Goal: Information Seeking & Learning: Learn about a topic

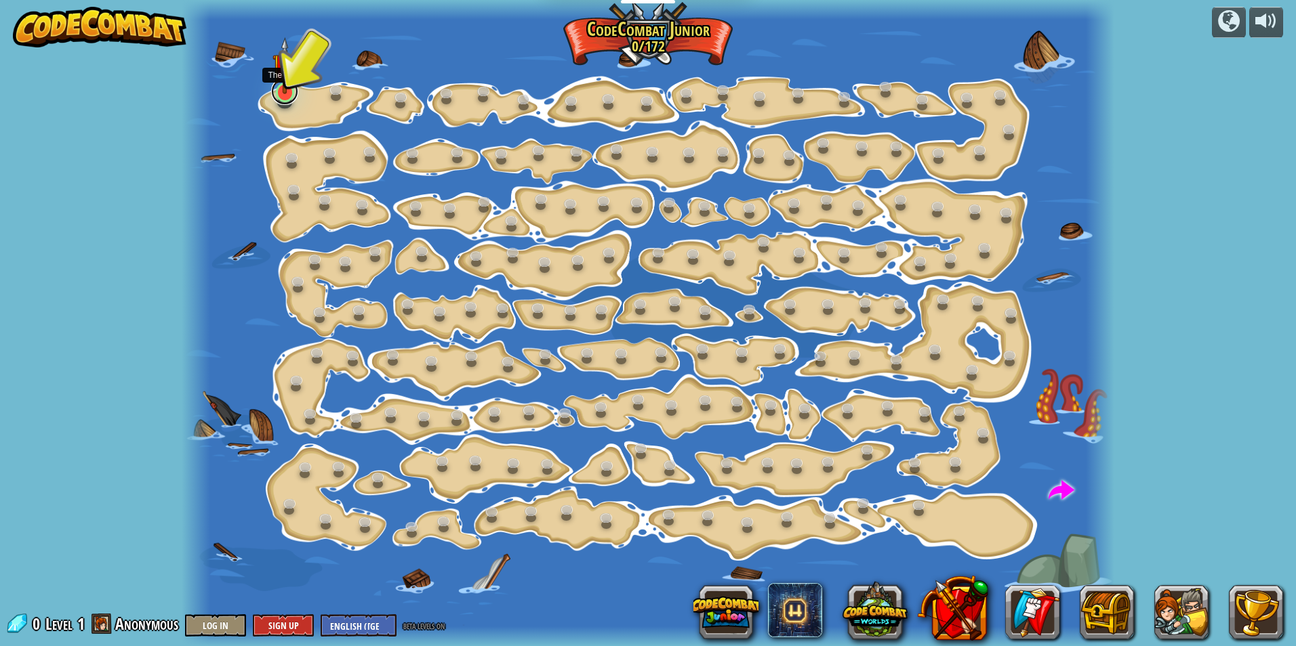
click at [291, 94] on link at bounding box center [284, 91] width 27 height 27
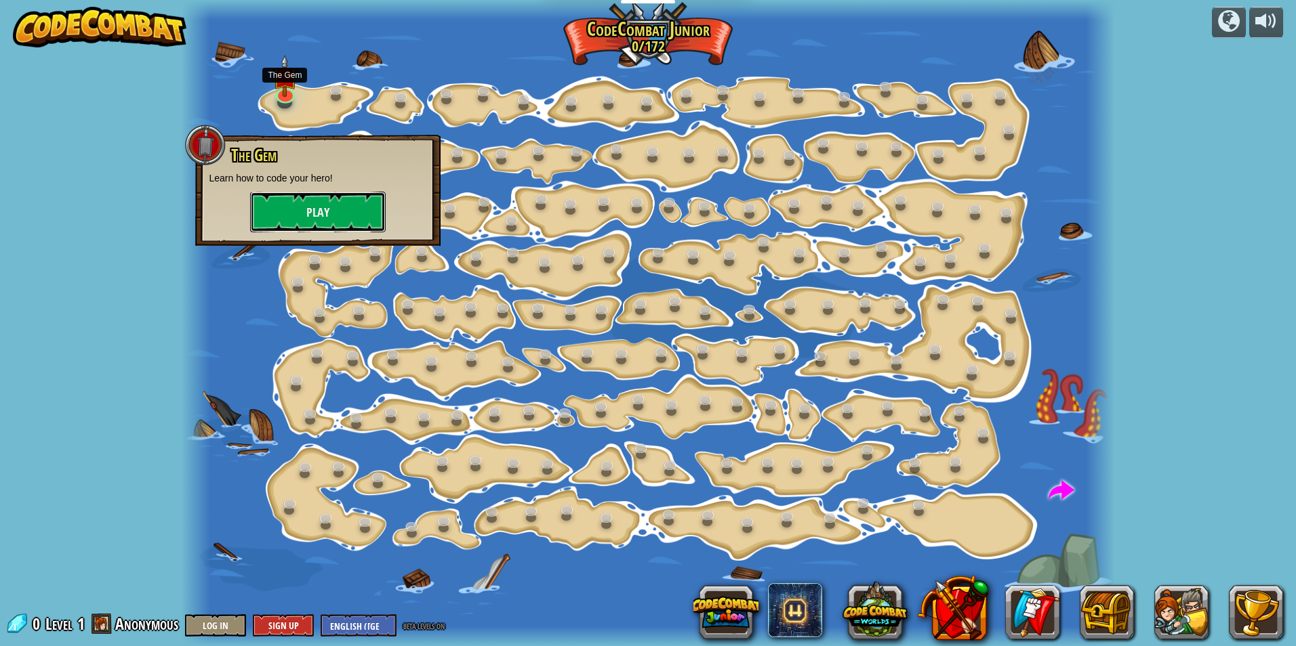
click at [299, 222] on button "Play" at bounding box center [318, 212] width 136 height 41
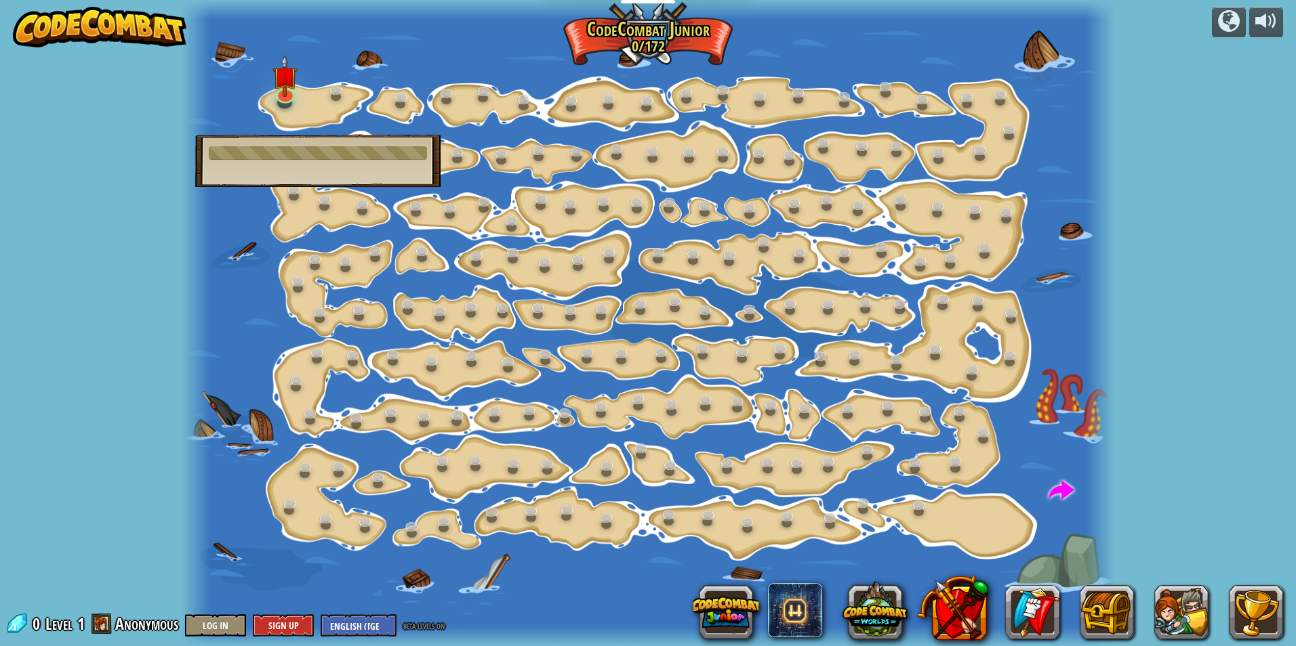
drag, startPoint x: 340, startPoint y: 174, endPoint x: 340, endPoint y: 195, distance: 21.0
click at [337, 197] on div "Step Change (Locked) Change step arguments. Go Smart (Locked) Now we're really …" at bounding box center [648, 323] width 932 height 646
click at [355, 164] on div "The Gem Learn how to code your hero! Play" at bounding box center [317, 161] width 245 height 52
click at [367, 154] on div at bounding box center [318, 153] width 218 height 14
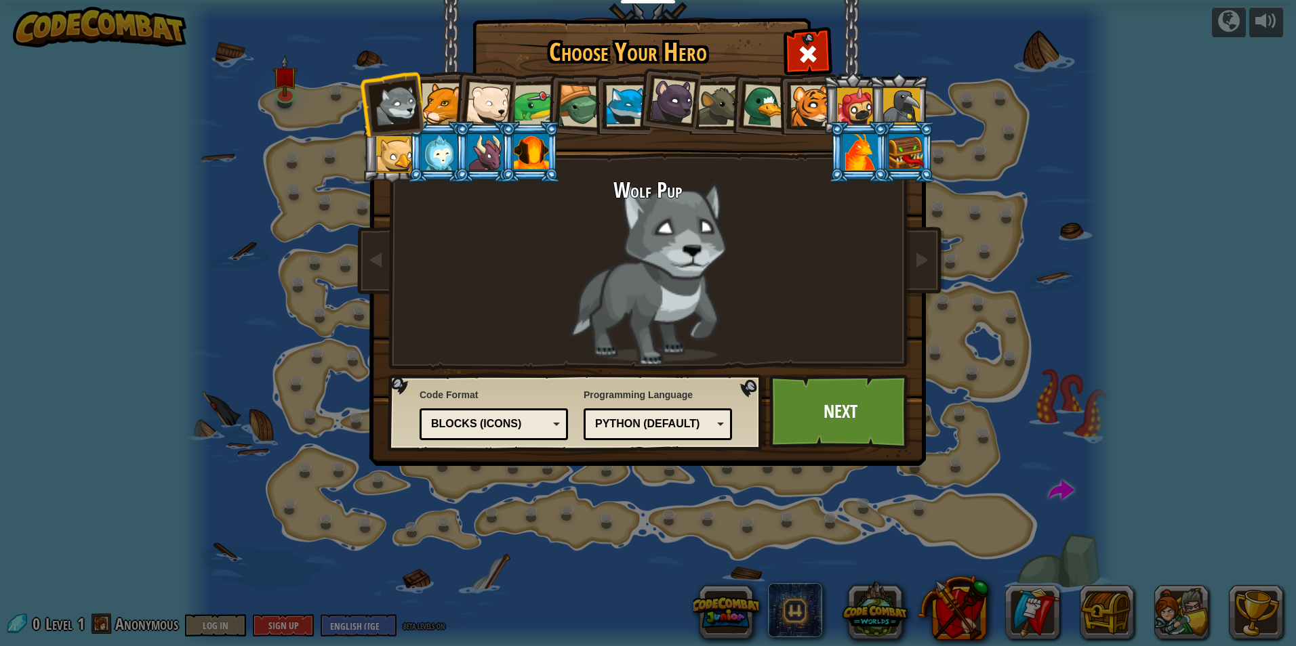
click at [444, 108] on div at bounding box center [441, 103] width 41 height 41
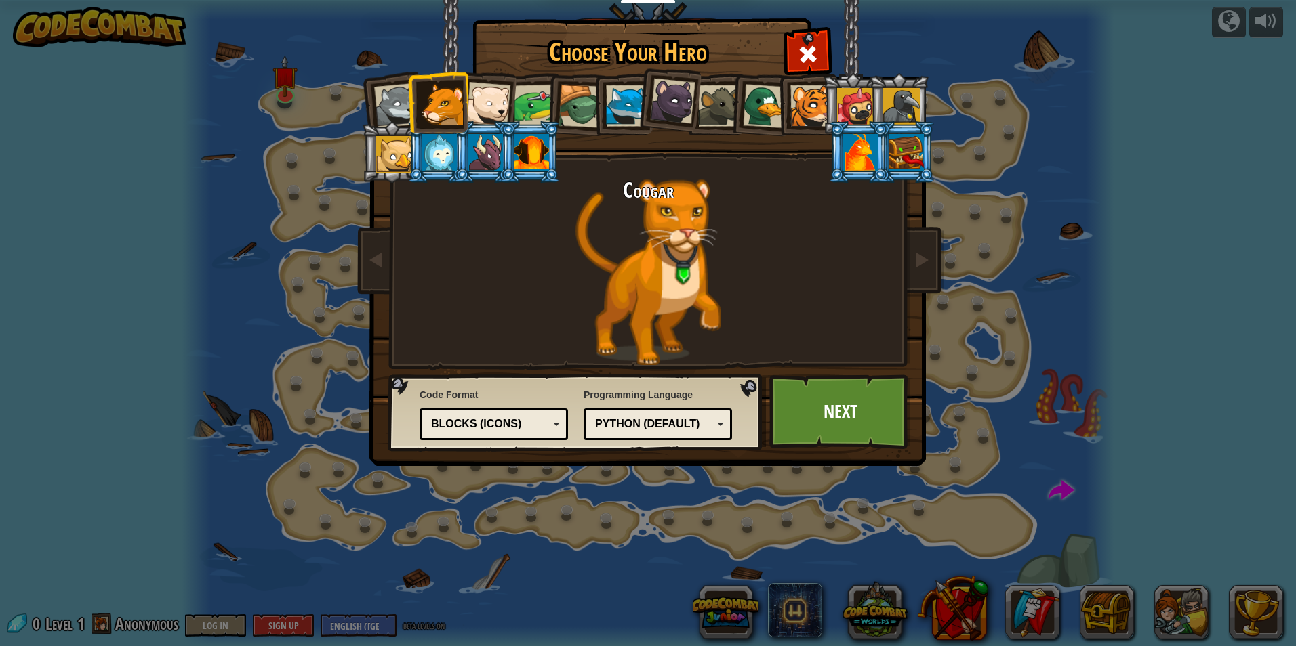
drag, startPoint x: 485, startPoint y: 106, endPoint x: 496, endPoint y: 108, distance: 11.0
click at [489, 106] on div at bounding box center [488, 104] width 45 height 45
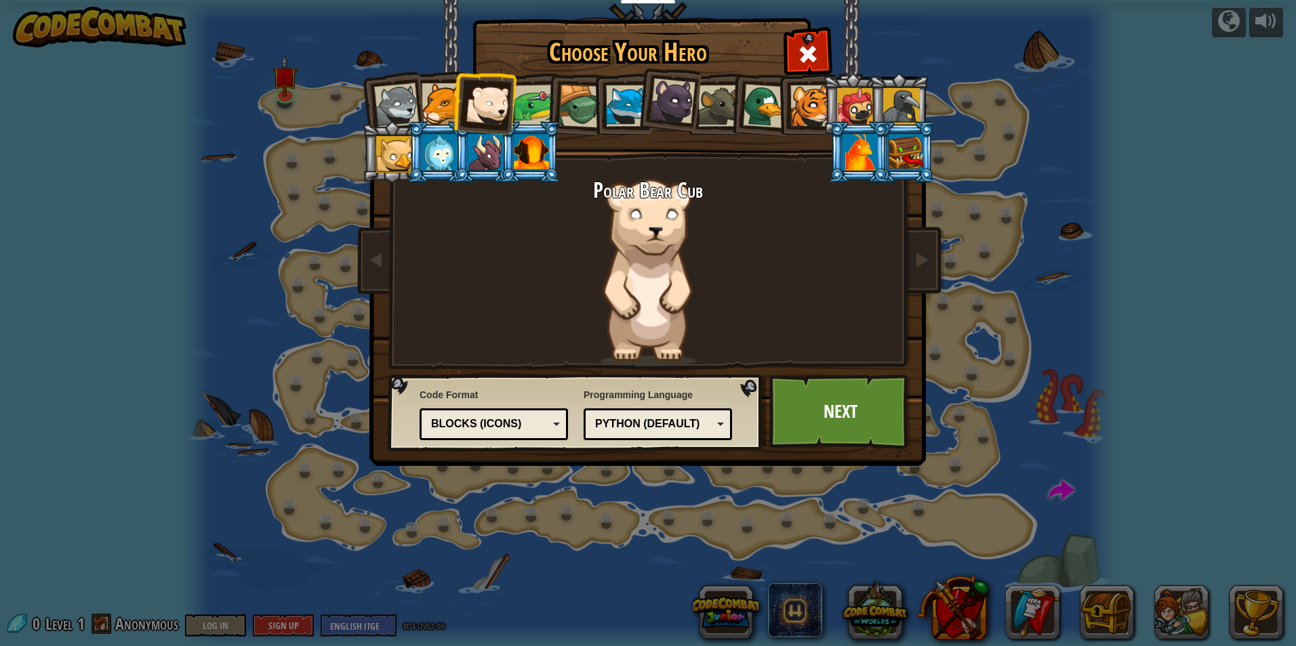
click at [427, 159] on div at bounding box center [438, 152] width 35 height 37
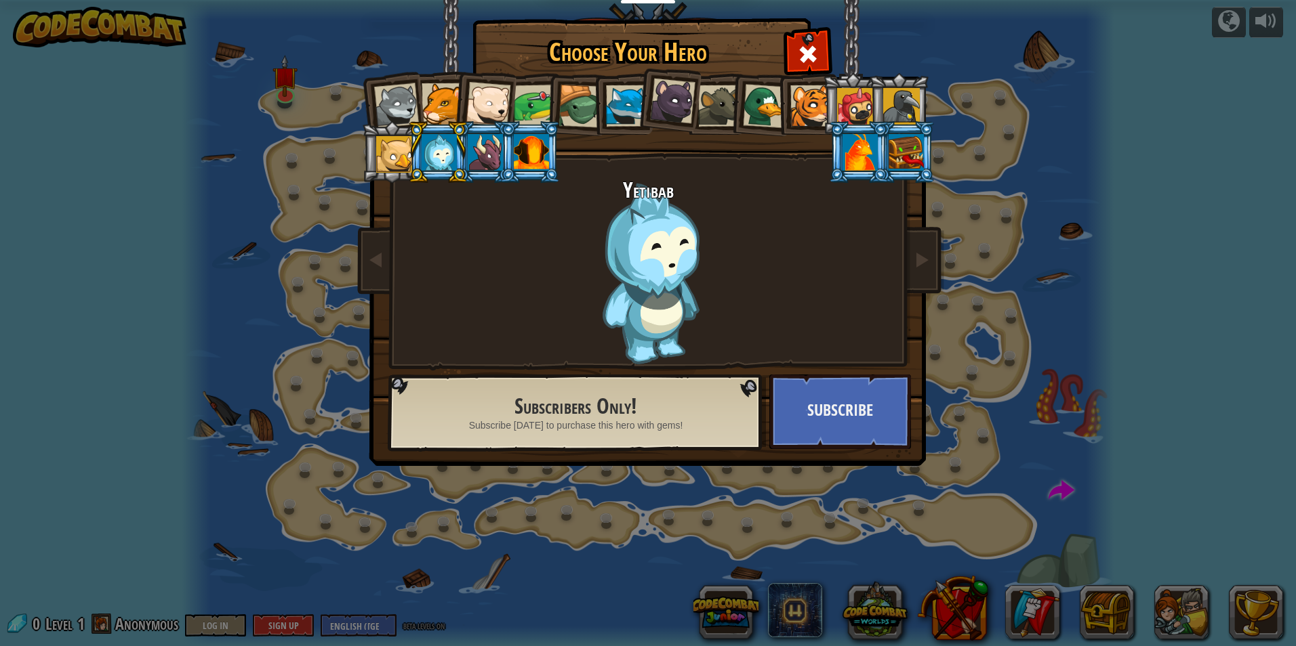
click at [493, 146] on div at bounding box center [485, 152] width 35 height 37
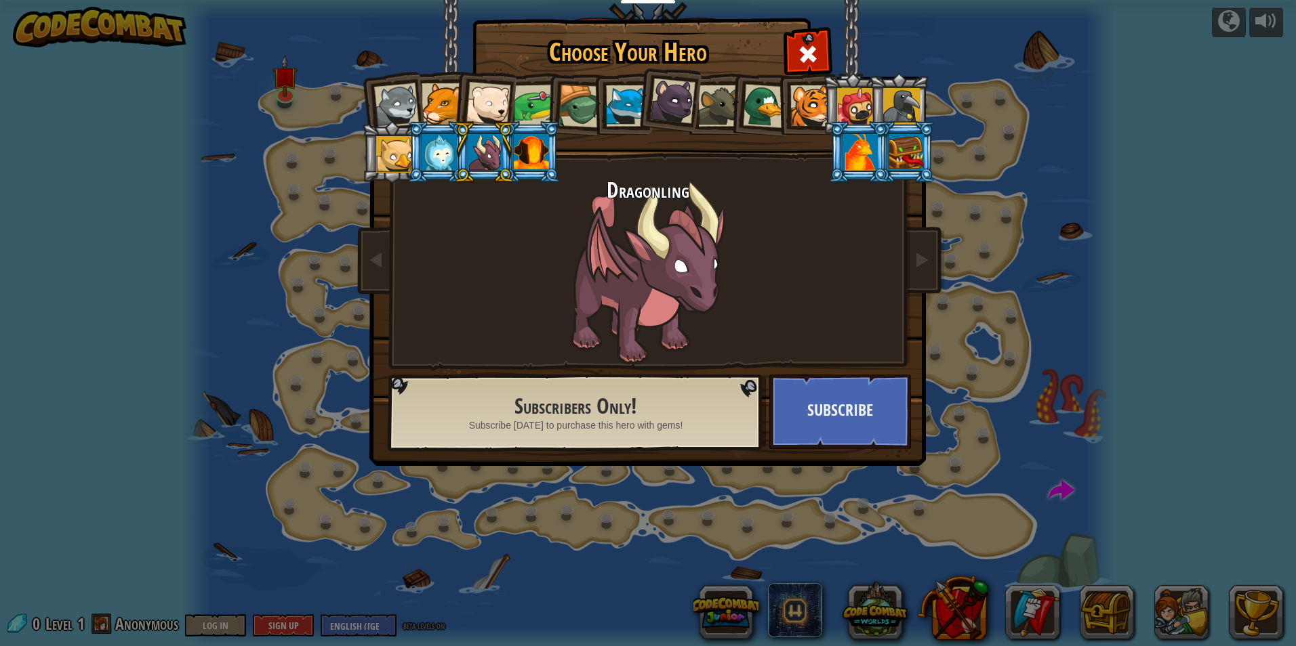
click at [519, 150] on div at bounding box center [531, 152] width 35 height 37
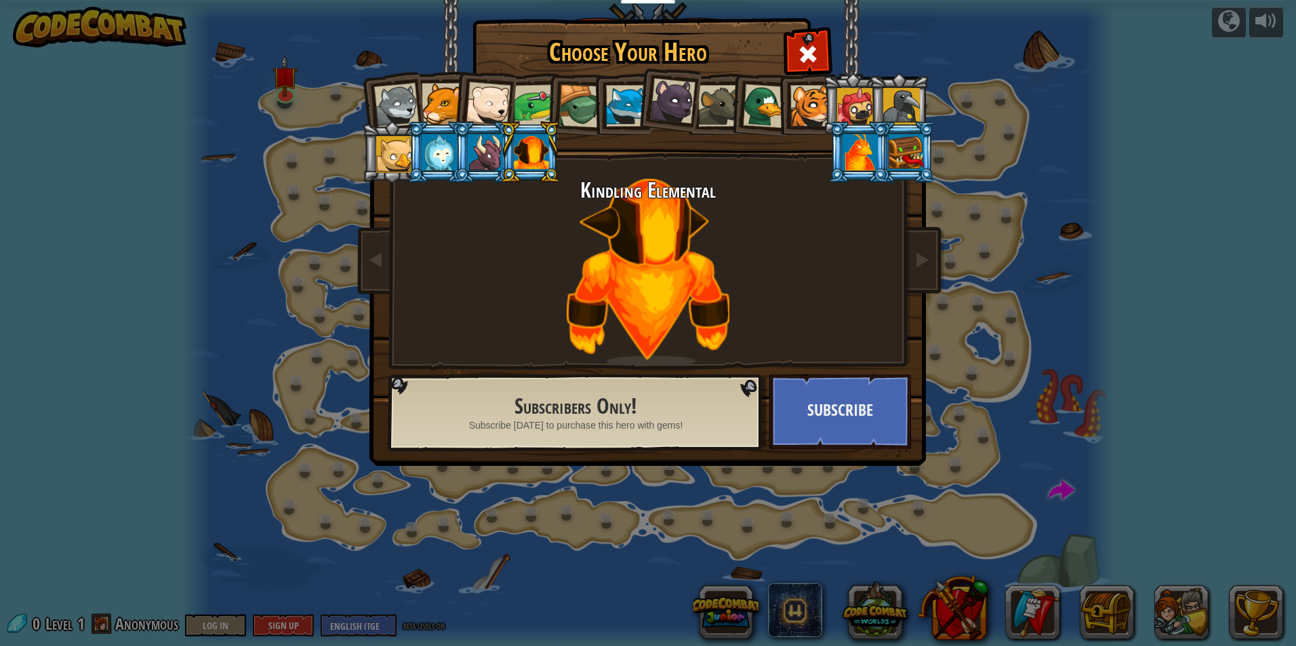
drag, startPoint x: 468, startPoint y: 129, endPoint x: 475, endPoint y: 134, distance: 8.3
click at [473, 131] on li at bounding box center [483, 152] width 61 height 62
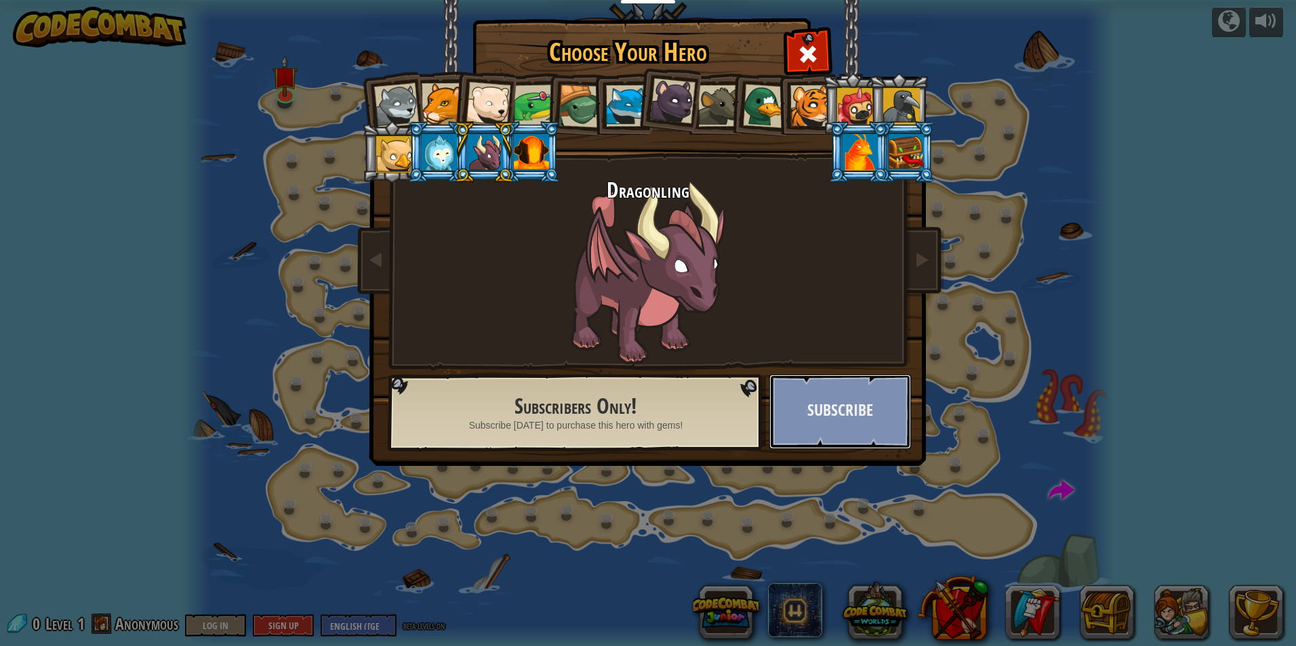
click at [845, 388] on button "Subscribe" at bounding box center [840, 412] width 142 height 75
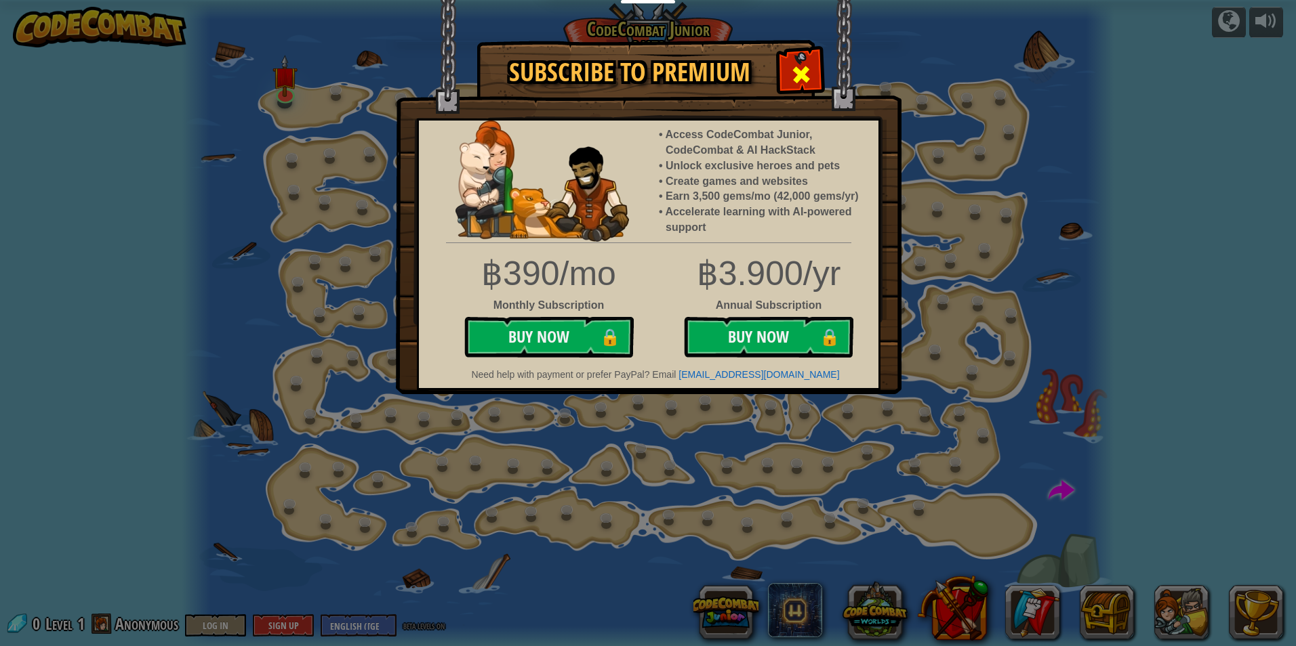
click at [787, 75] on div at bounding box center [800, 72] width 43 height 43
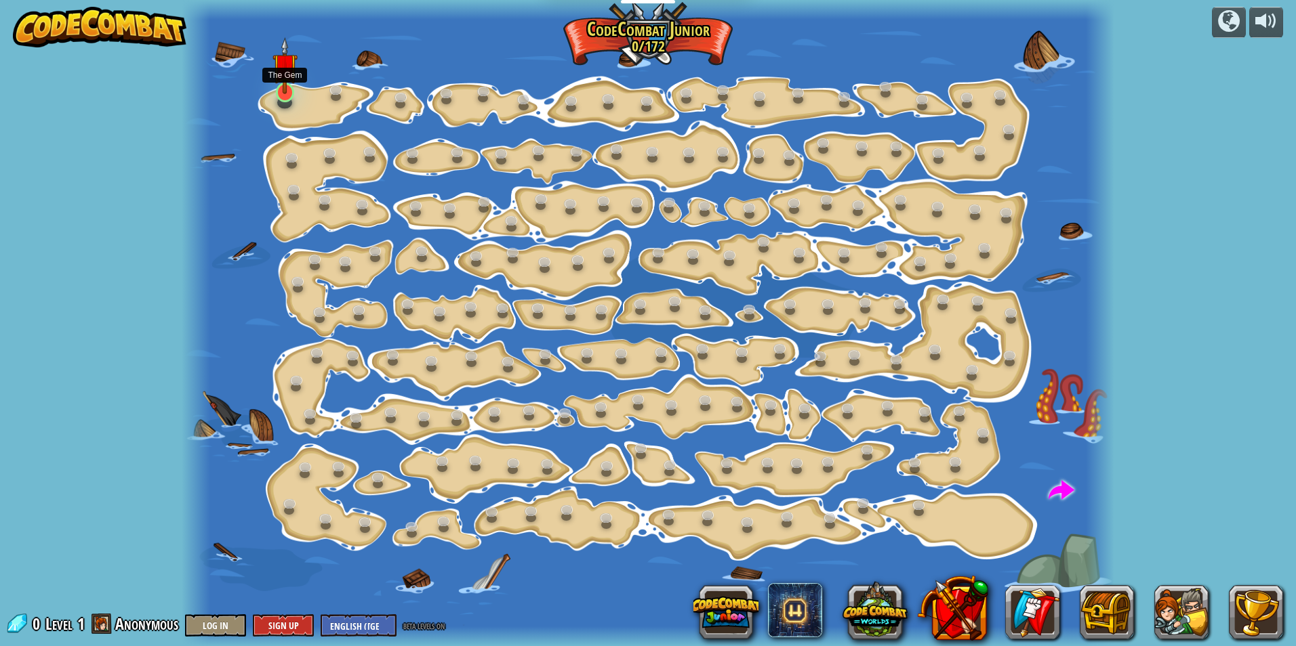
click at [274, 87] on img at bounding box center [284, 65] width 25 height 57
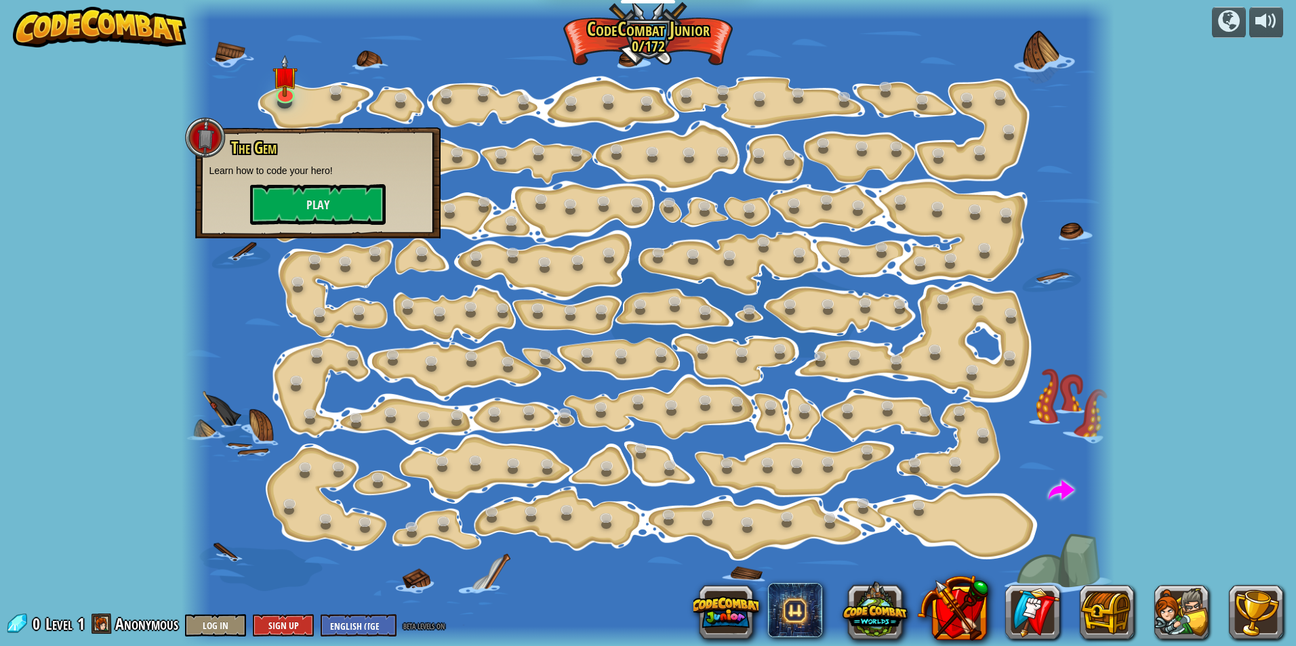
click at [282, 152] on h3 "The Gem" at bounding box center [328, 148] width 197 height 18
click at [276, 213] on button "Play" at bounding box center [318, 204] width 136 height 41
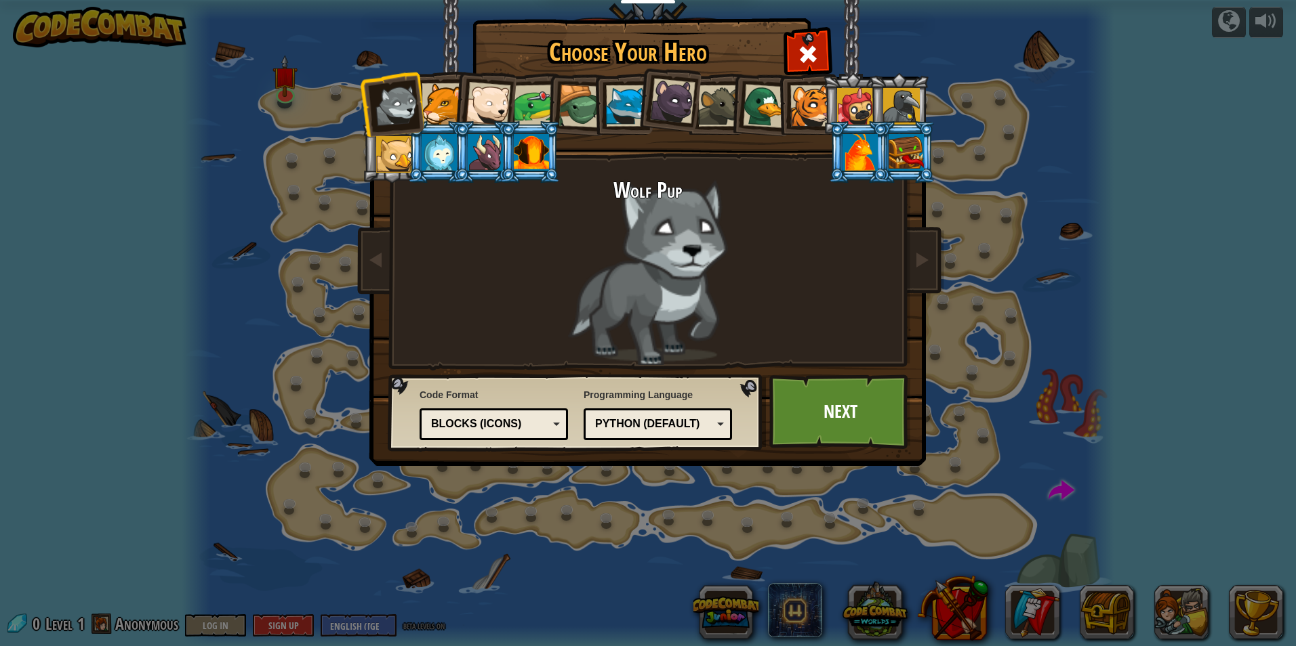
click at [413, 61] on img at bounding box center [650, 223] width 587 height 485
click at [449, 89] on div at bounding box center [441, 103] width 41 height 41
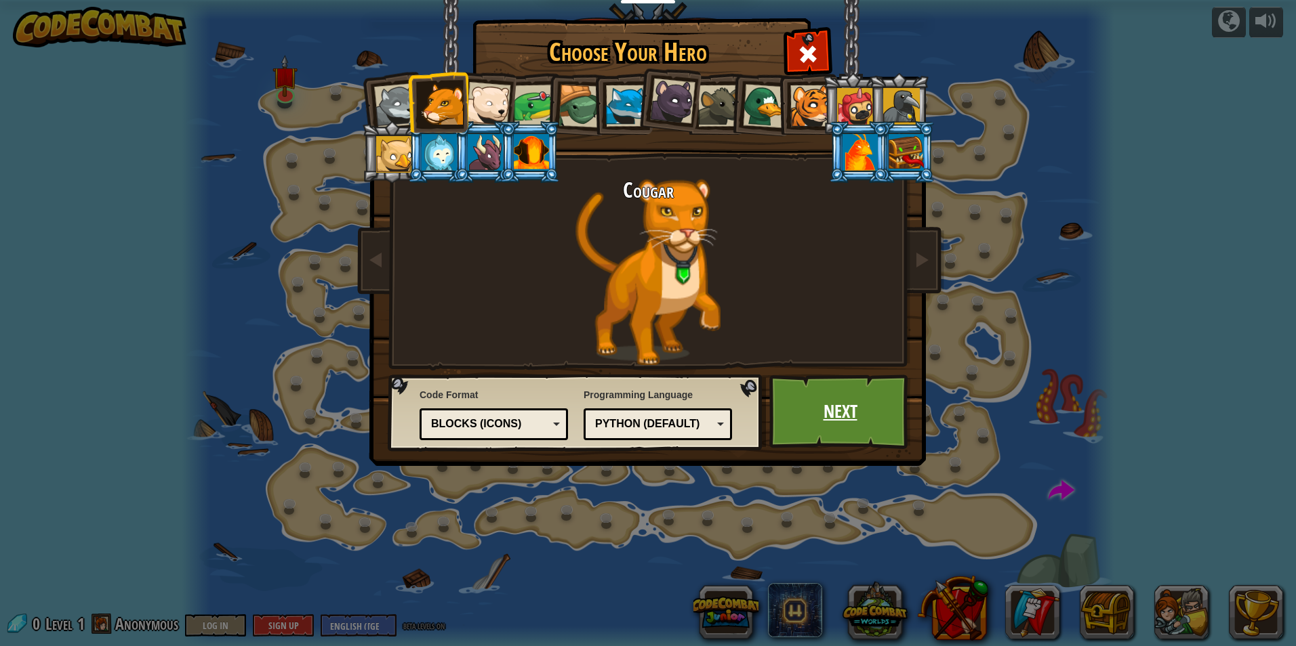
click at [823, 418] on link "Next" at bounding box center [840, 412] width 142 height 75
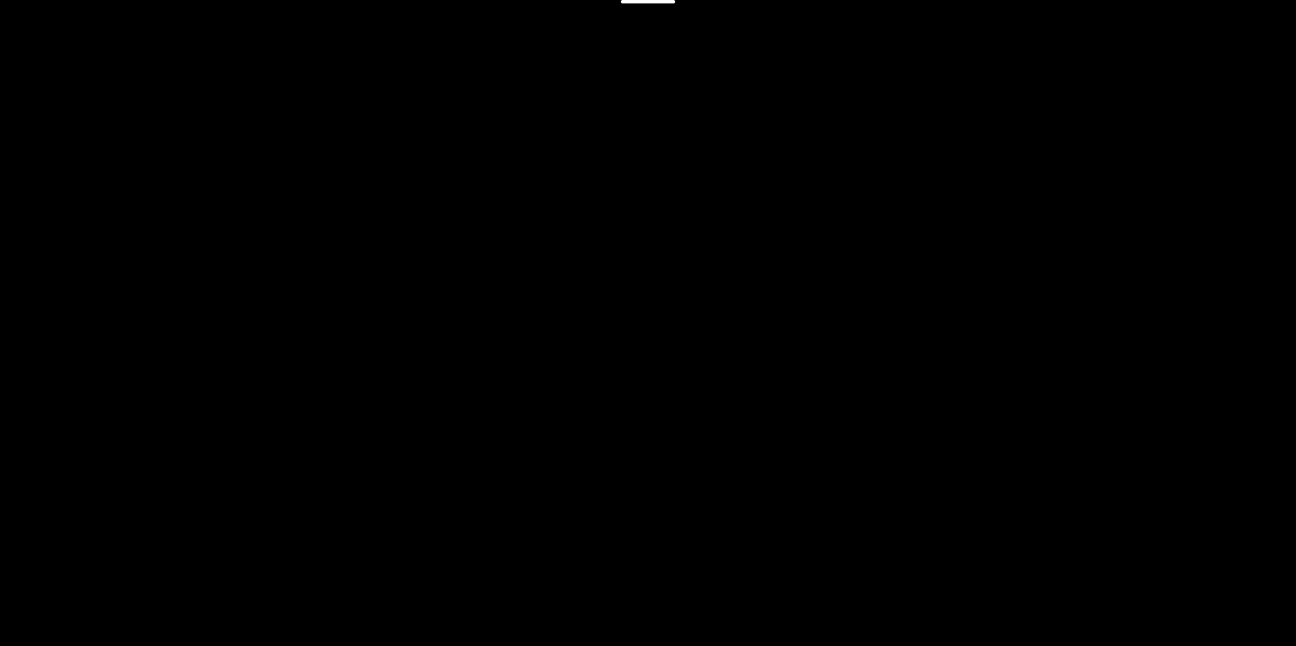
click at [822, 416] on div "The Gem Goals Start Level Error loading from server. Try refreshing the page. Y…" at bounding box center [648, 323] width 1296 height 646
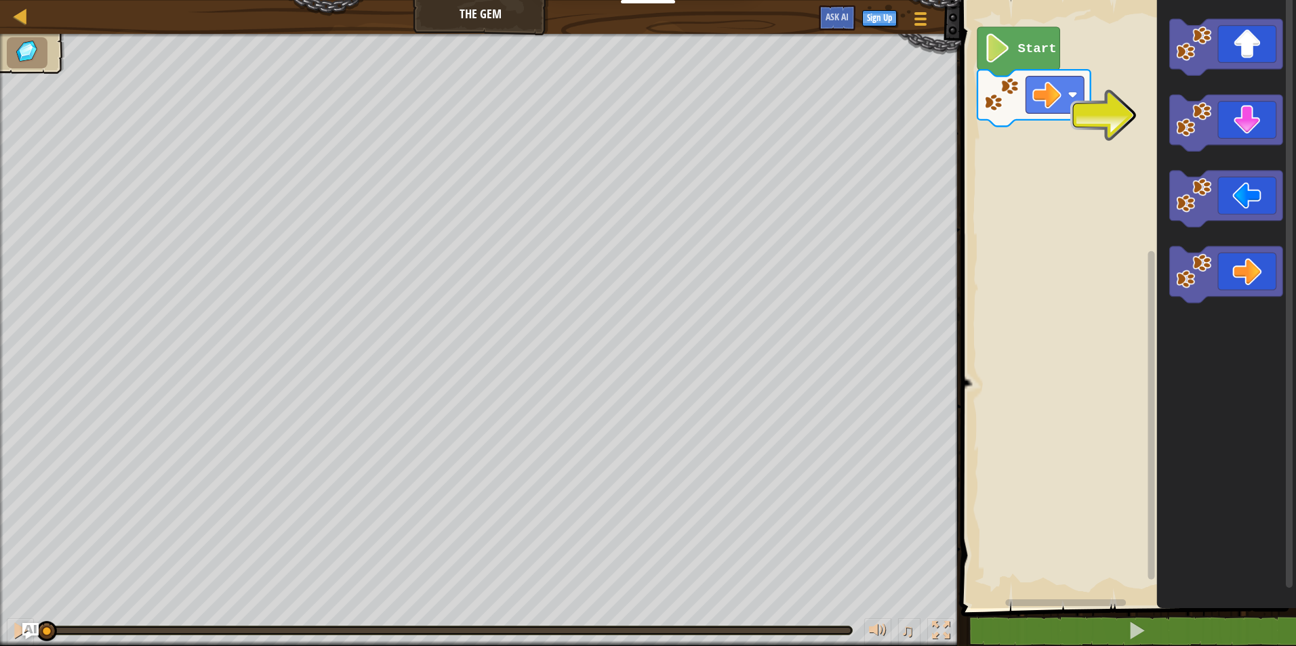
click at [1271, 105] on icon "Blockly Workspace" at bounding box center [1226, 300] width 139 height 615
click at [1267, 110] on icon "Blockly Workspace" at bounding box center [1226, 123] width 113 height 56
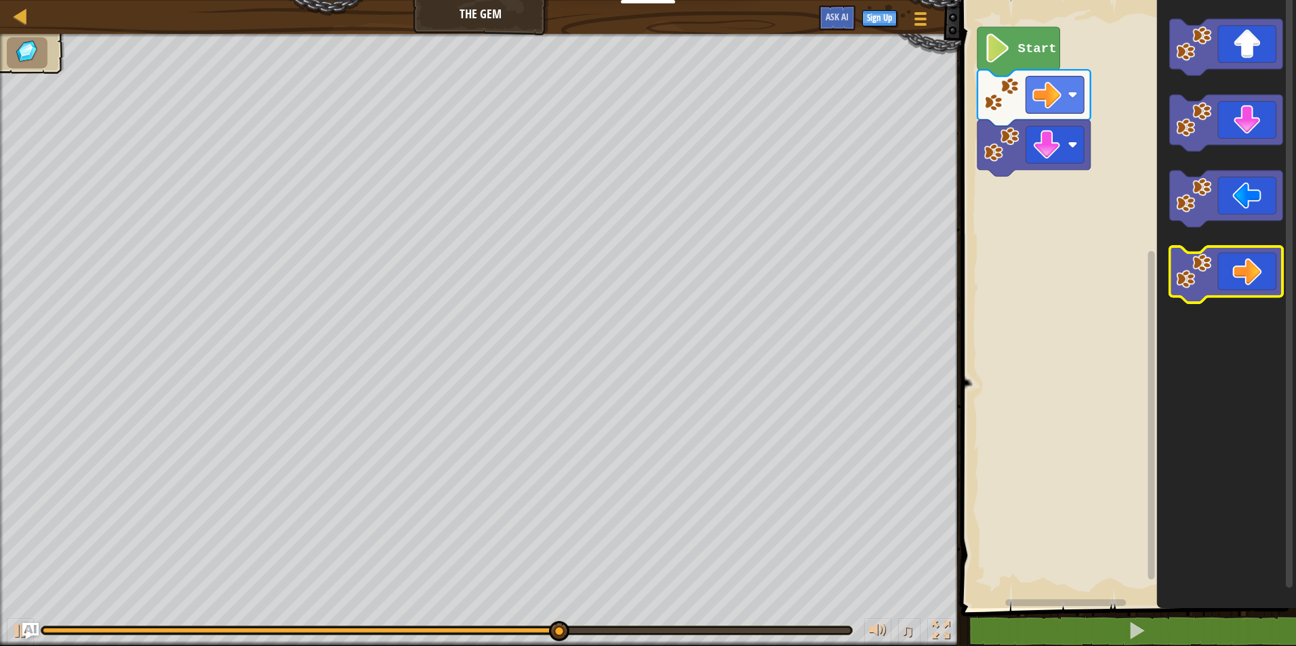
click at [1222, 278] on icon "Blockly Workspace" at bounding box center [1226, 275] width 113 height 56
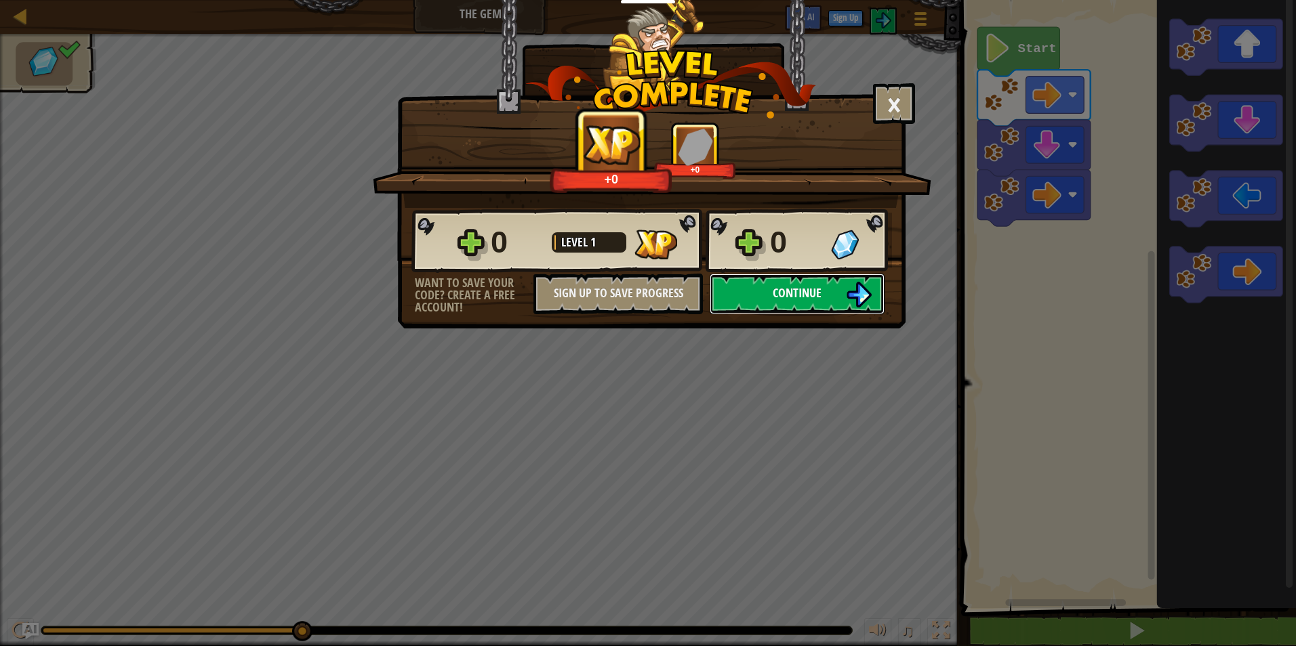
click at [848, 302] on img at bounding box center [859, 295] width 26 height 26
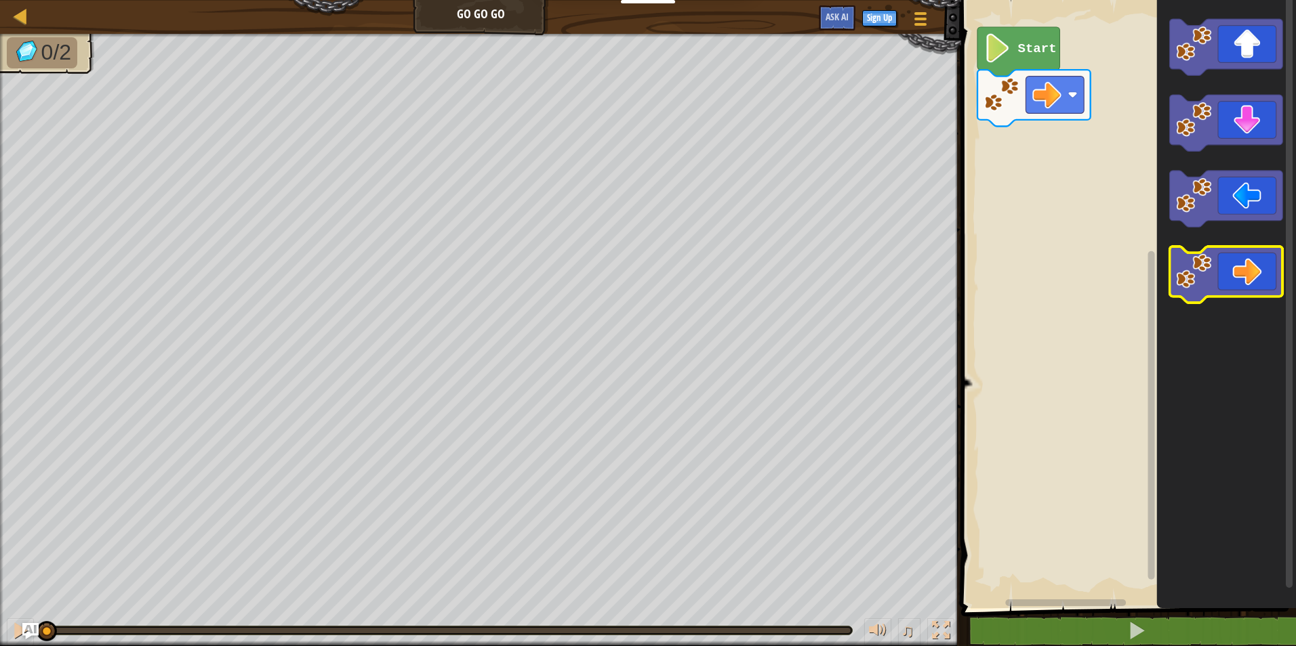
click at [1233, 277] on icon "Blockly Workspace" at bounding box center [1226, 275] width 113 height 56
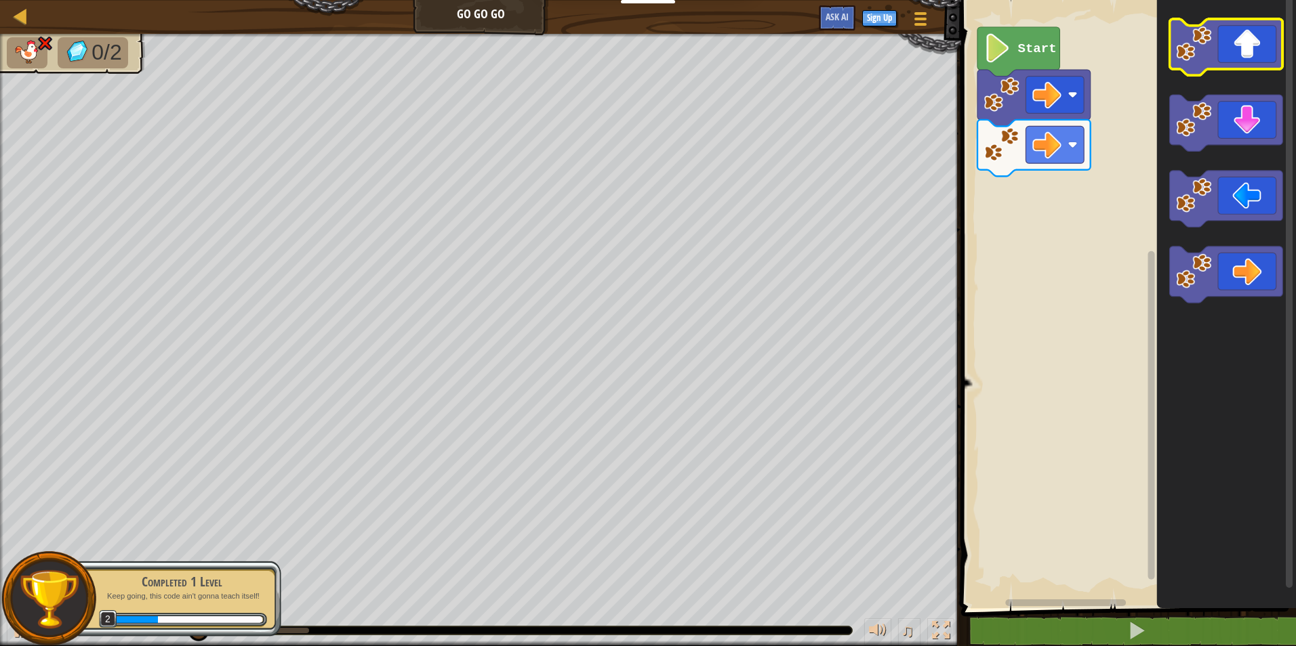
click at [1248, 41] on icon "Blockly Workspace" at bounding box center [1226, 47] width 113 height 56
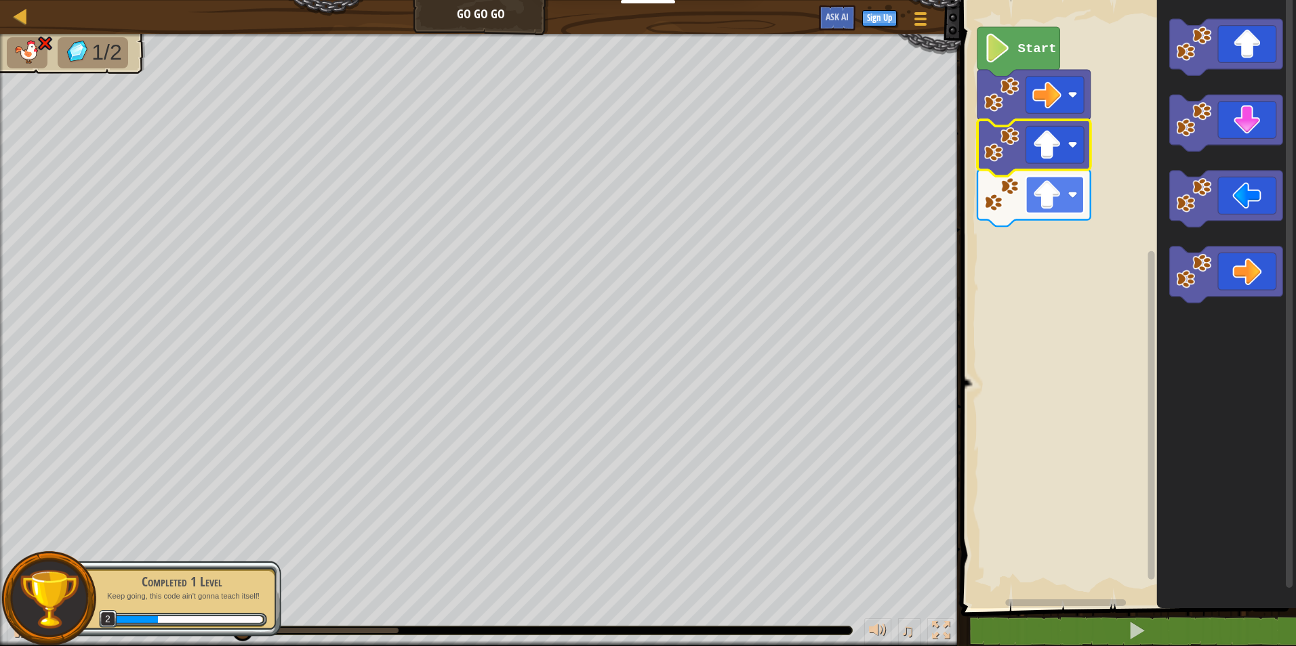
click at [1066, 196] on rect "Blockly Workspace" at bounding box center [1055, 194] width 58 height 37
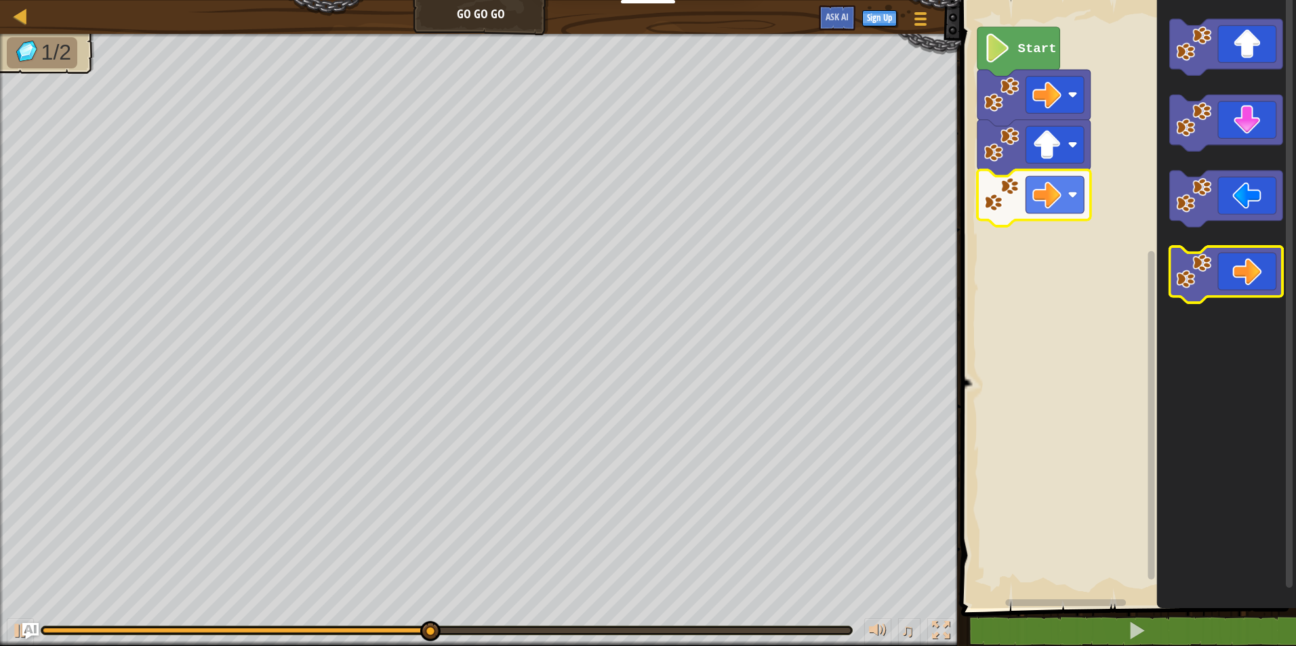
click at [1275, 277] on icon "Blockly Workspace" at bounding box center [1226, 275] width 113 height 56
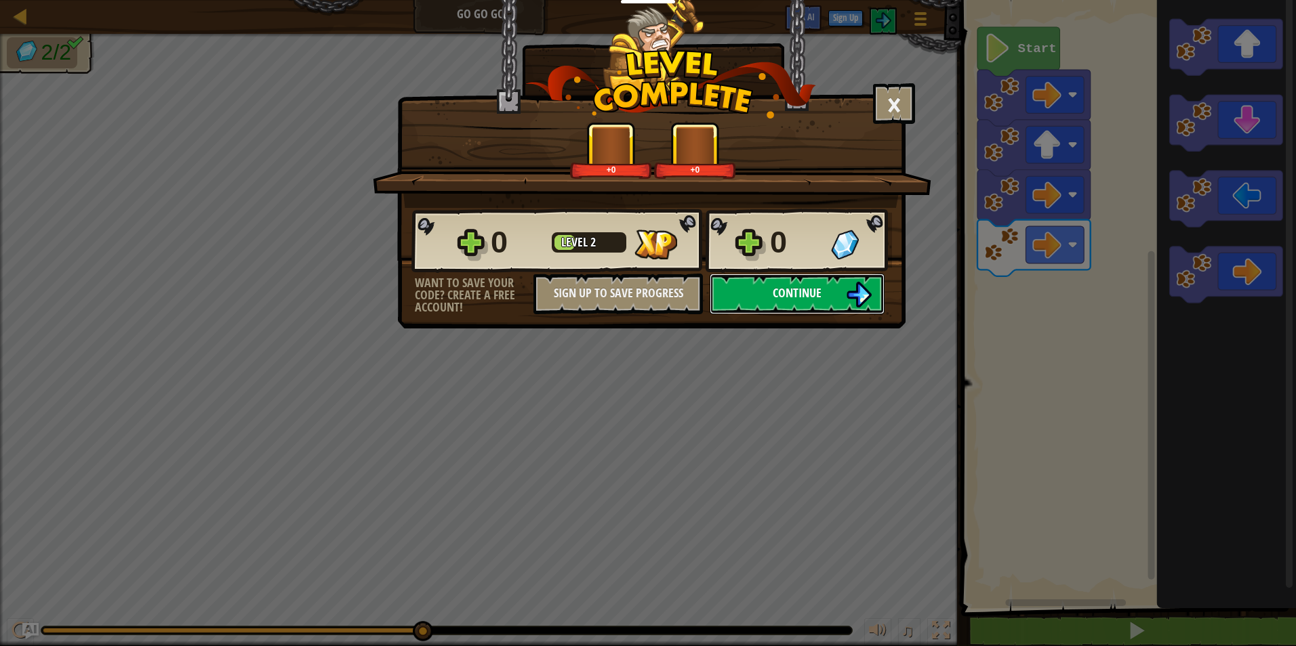
click at [775, 288] on span "Continue" at bounding box center [796, 293] width 49 height 17
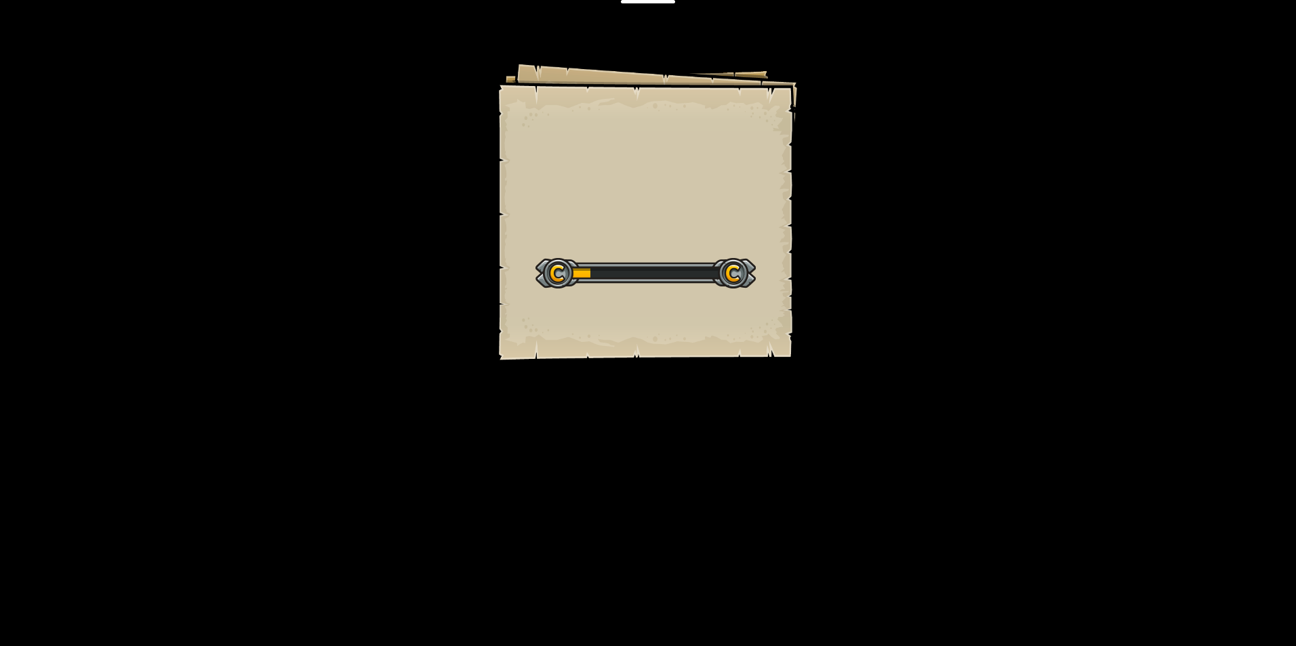
click at [761, 240] on div "Goals Start Level Error loading from server. Try refreshing the page. You'll ne…" at bounding box center [647, 210] width 305 height 305
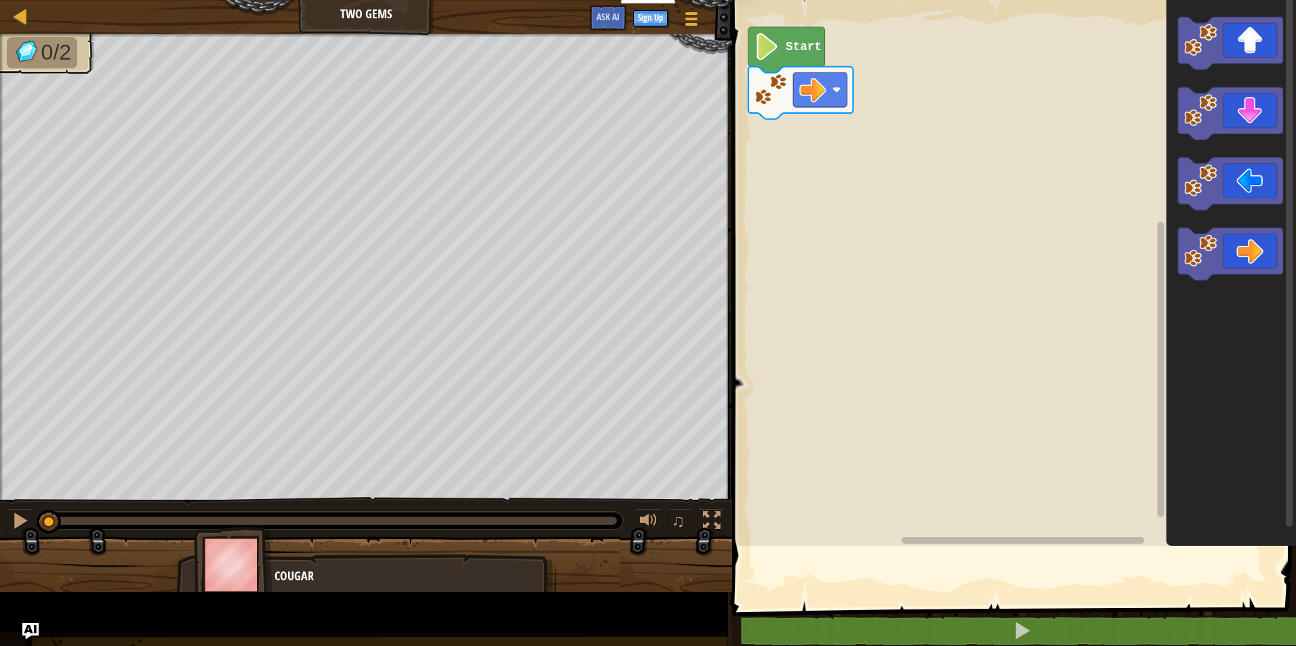
click at [776, 296] on rect "Blockly Workspace" at bounding box center [1012, 269] width 568 height 553
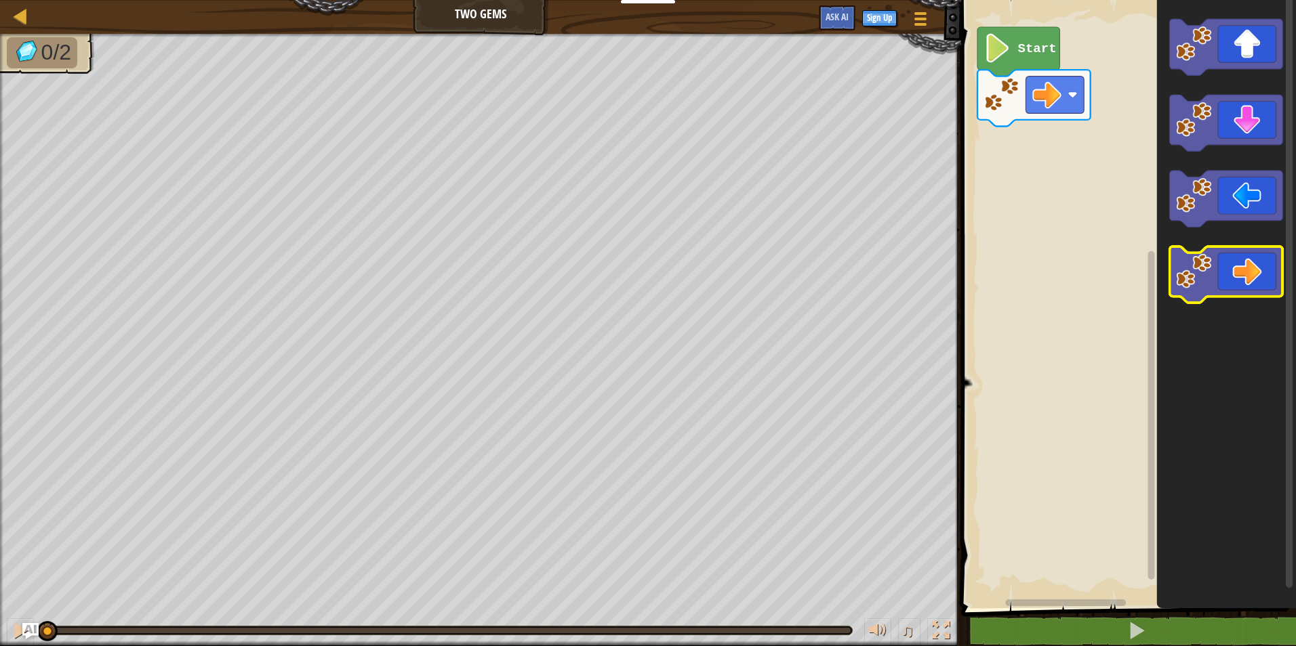
click at [1220, 283] on icon "Blockly Workspace" at bounding box center [1226, 275] width 113 height 56
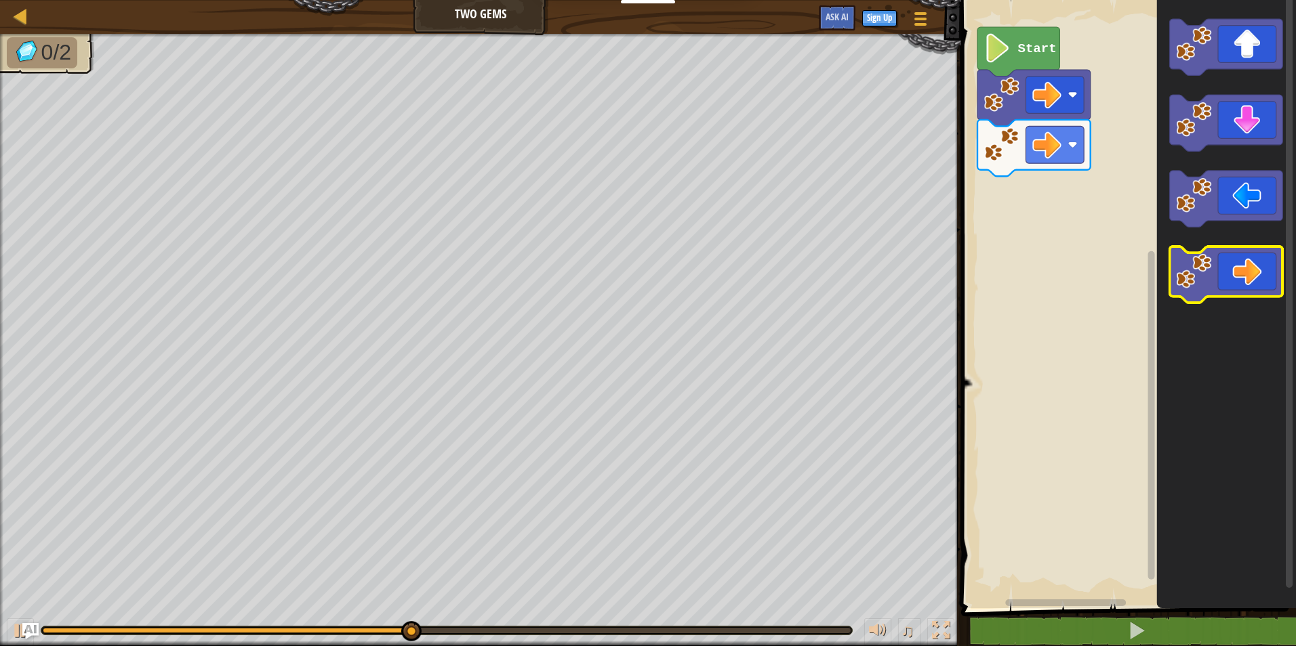
click at [1212, 270] on icon "Blockly Workspace" at bounding box center [1226, 275] width 113 height 56
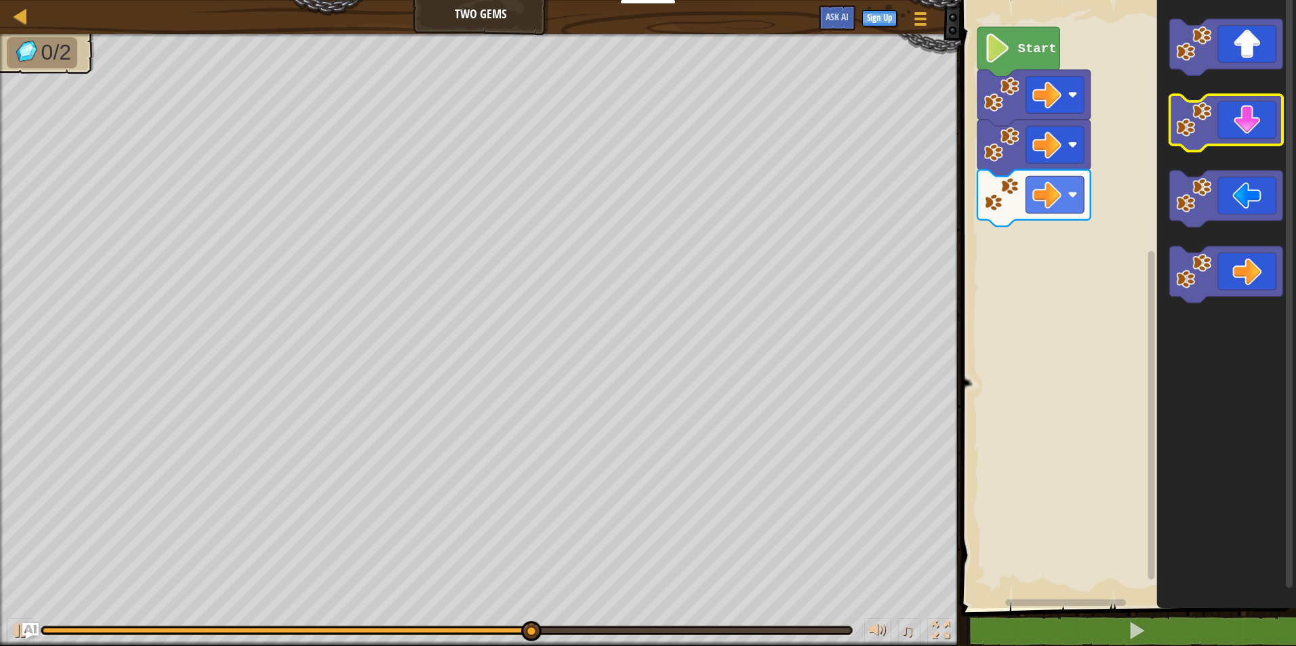
click at [1197, 115] on image "Blockly Workspace" at bounding box center [1193, 119] width 35 height 35
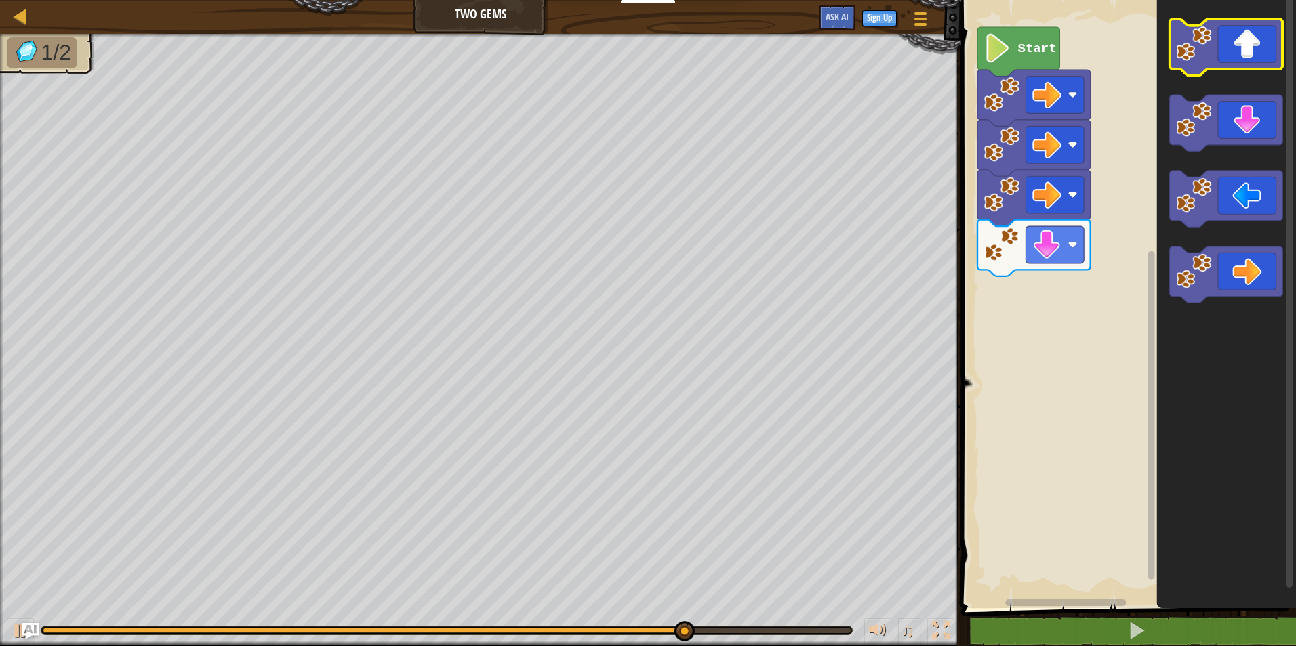
click at [1226, 42] on icon "Blockly Workspace" at bounding box center [1226, 47] width 113 height 56
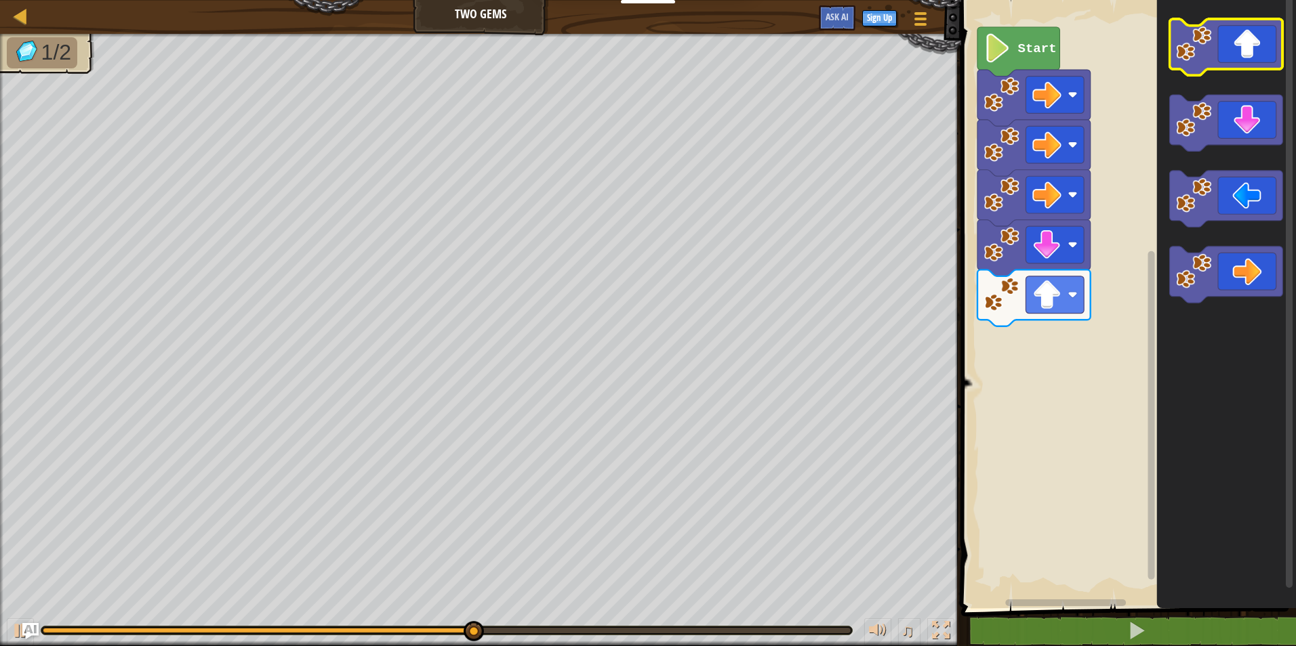
click at [1221, 42] on icon "Blockly Workspace" at bounding box center [1226, 47] width 113 height 56
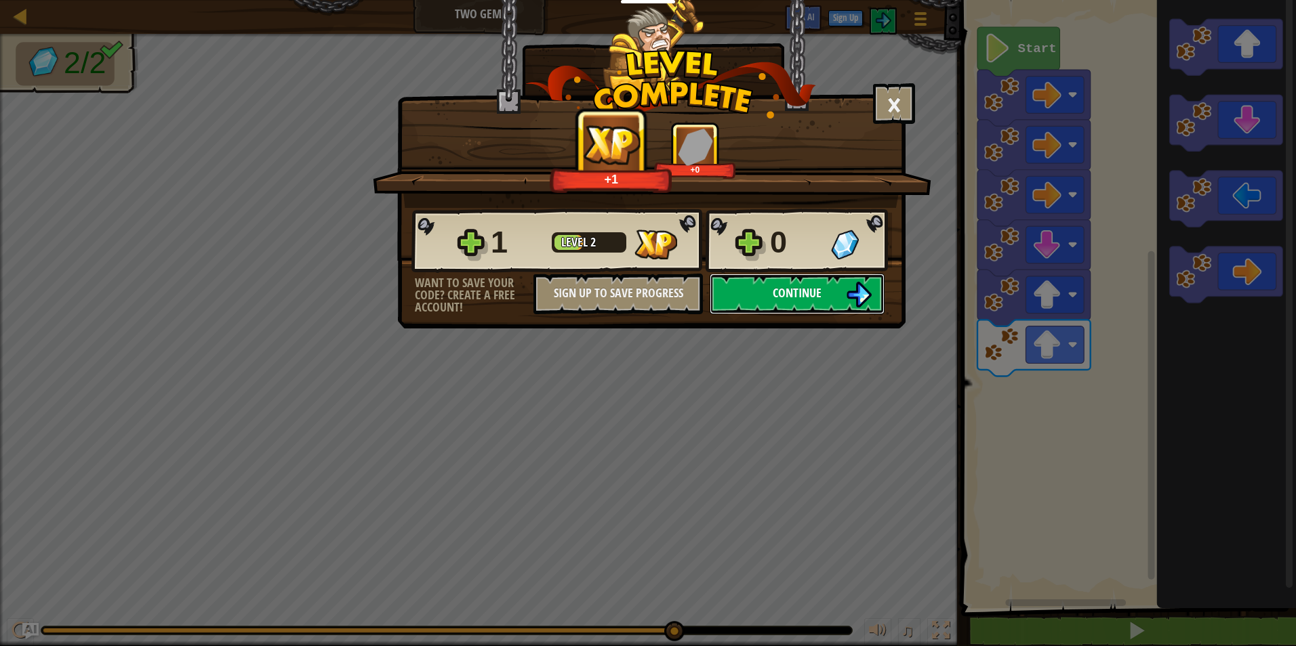
click at [805, 293] on span "Continue" at bounding box center [796, 293] width 49 height 17
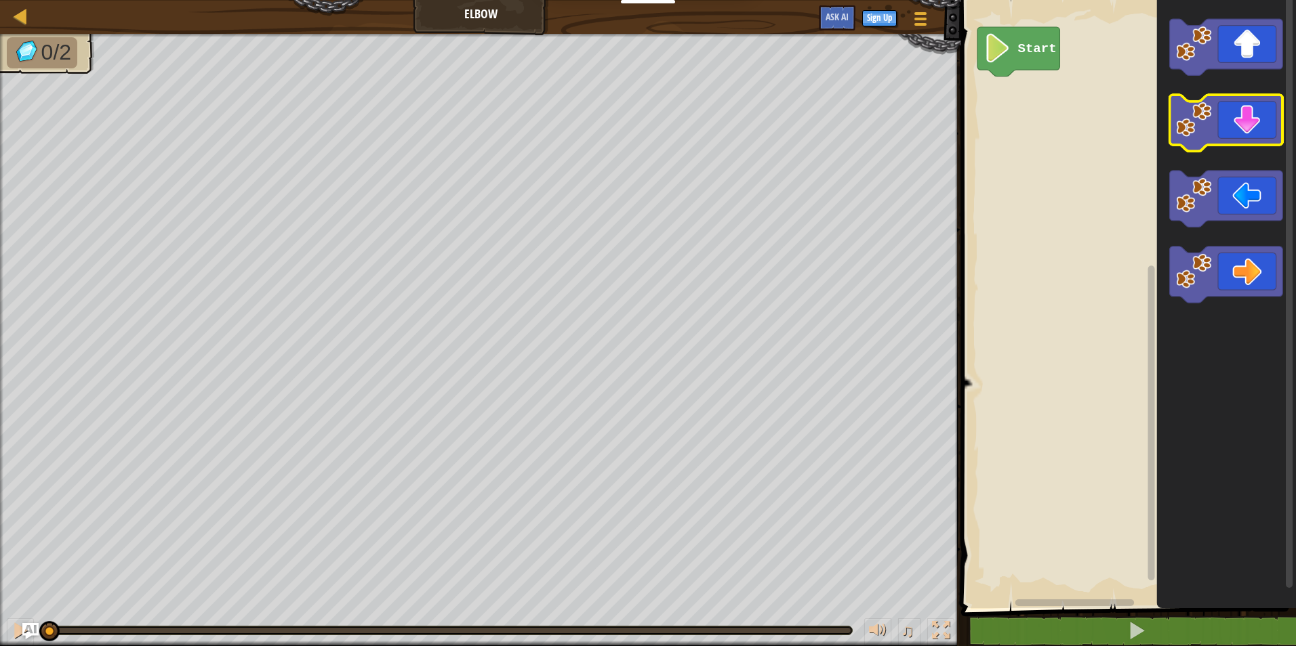
click at [1200, 113] on image "Blockly Workspace" at bounding box center [1193, 119] width 35 height 35
click at [1195, 116] on image "Blockly Workspace" at bounding box center [1193, 119] width 35 height 35
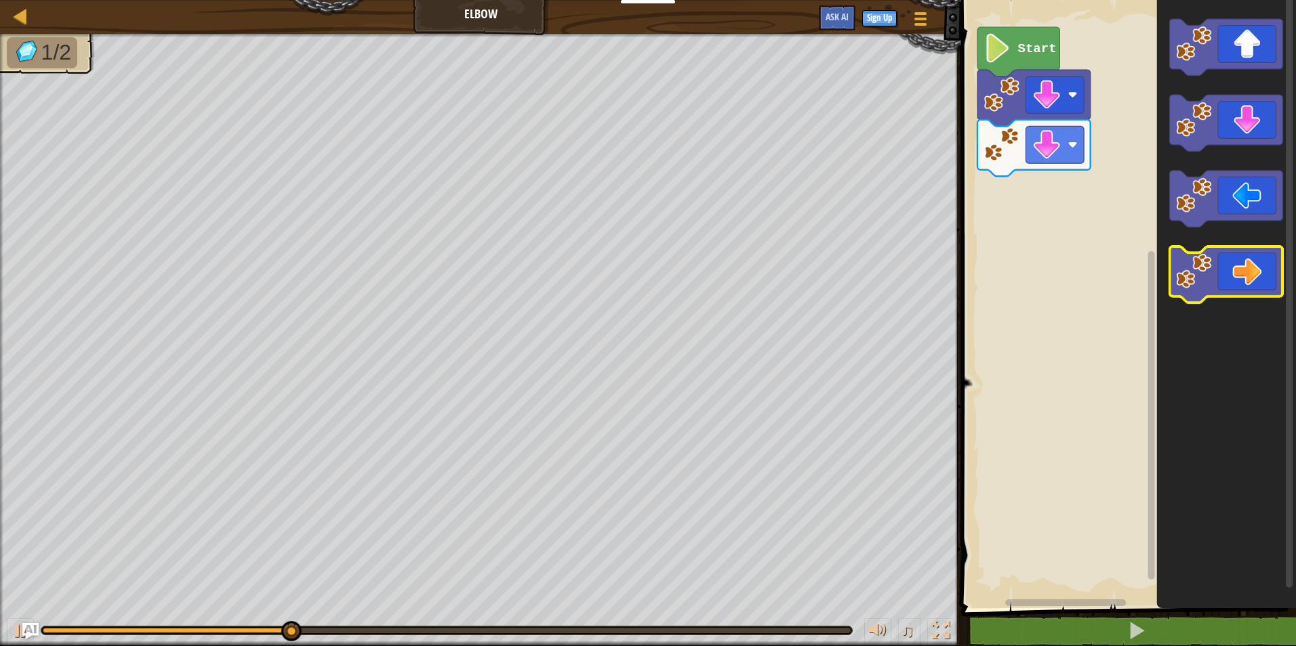
click at [1191, 274] on image "Blockly Workspace" at bounding box center [1193, 270] width 35 height 35
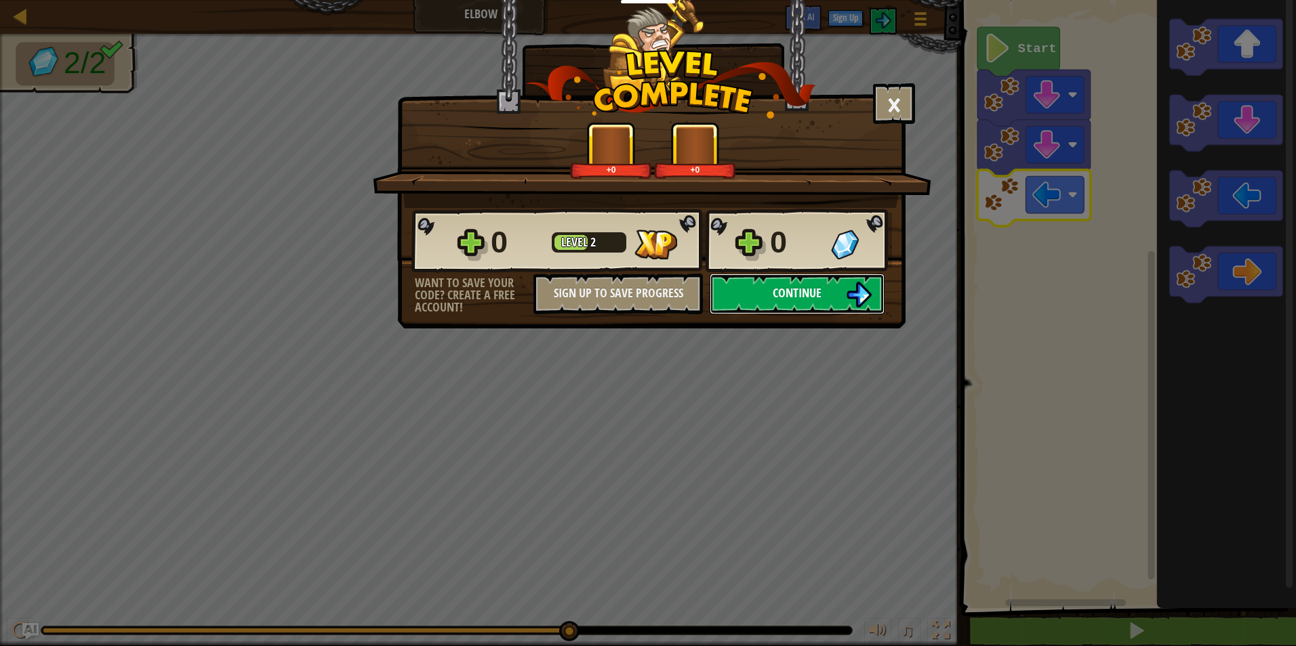
click at [840, 295] on button "Continue" at bounding box center [796, 294] width 175 height 41
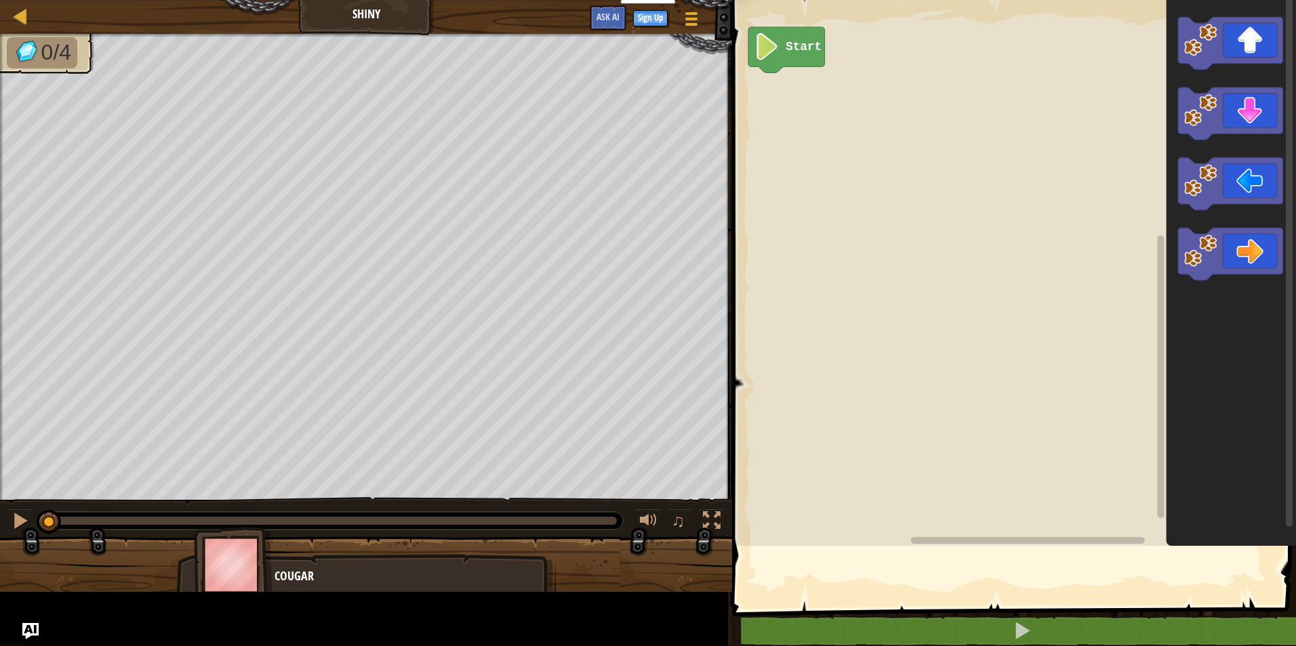
click at [993, 173] on rect "Blockly Workspace" at bounding box center [1012, 269] width 568 height 553
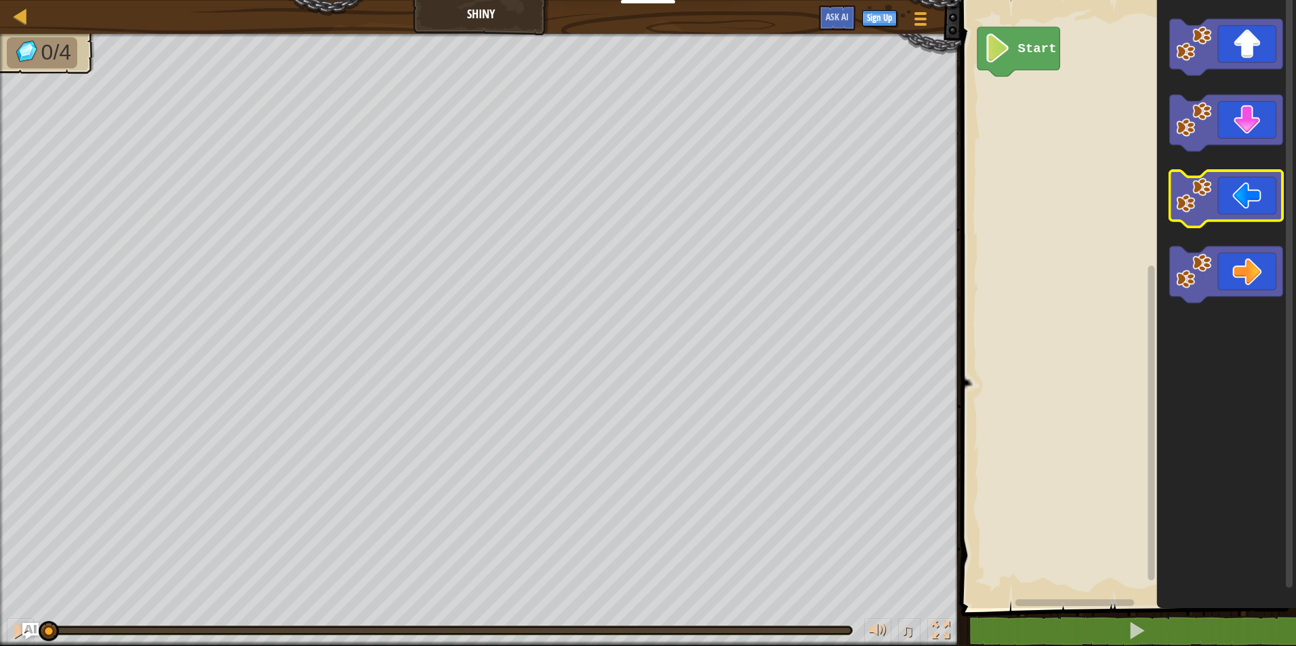
click at [1212, 184] on icon "Blockly Workspace" at bounding box center [1226, 199] width 113 height 56
click at [1207, 182] on image "Blockly Workspace" at bounding box center [1193, 195] width 35 height 35
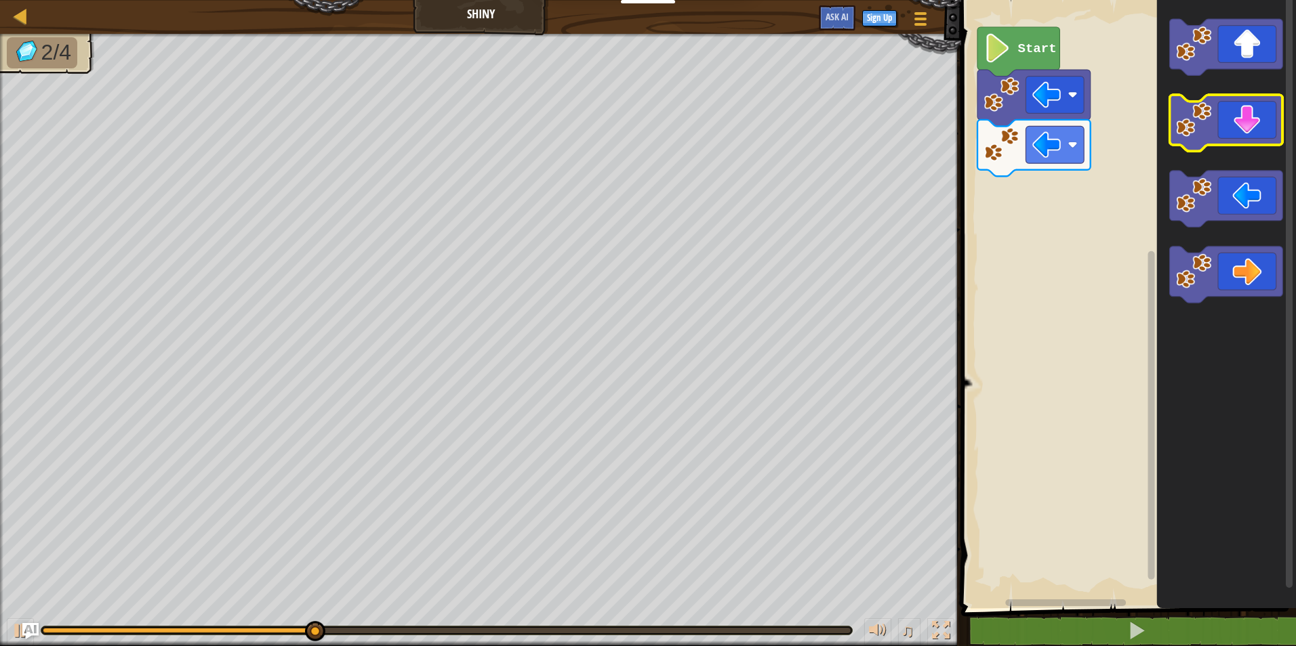
click at [1256, 117] on icon "Blockly Workspace" at bounding box center [1226, 123] width 113 height 56
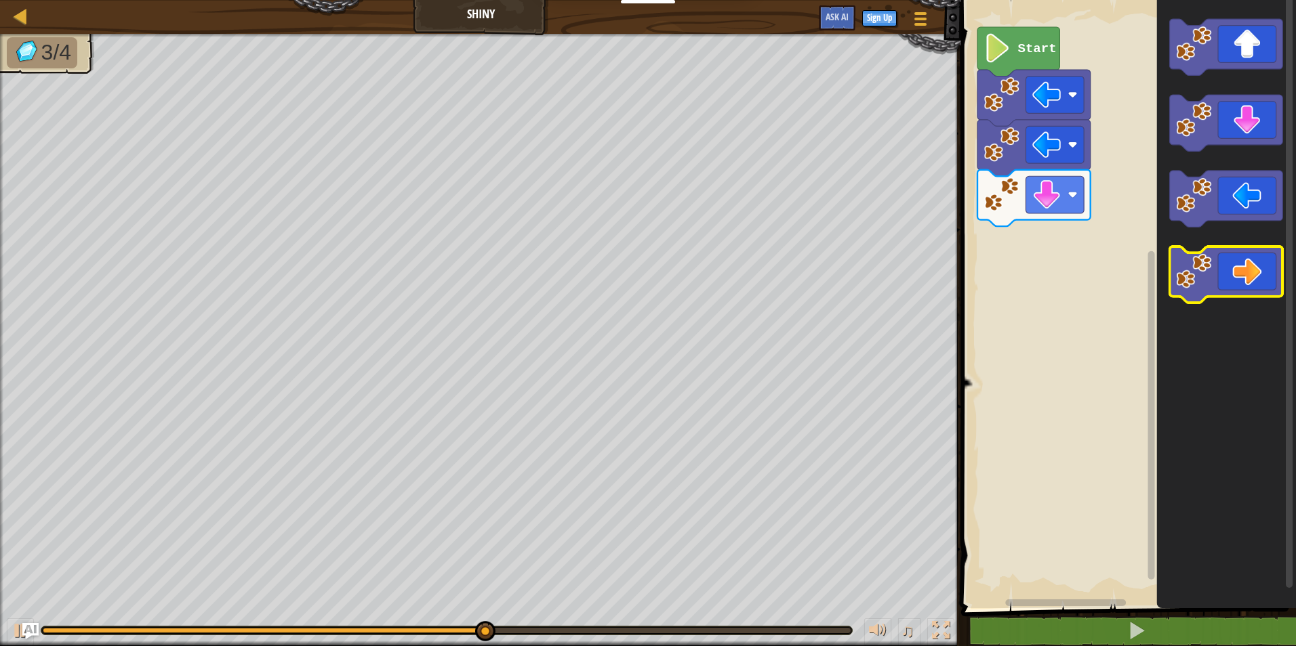
click at [1212, 281] on g "Blockly Workspace" at bounding box center [1226, 275] width 113 height 56
click at [1212, 281] on icon "Blockly Workspace" at bounding box center [1226, 275] width 113 height 56
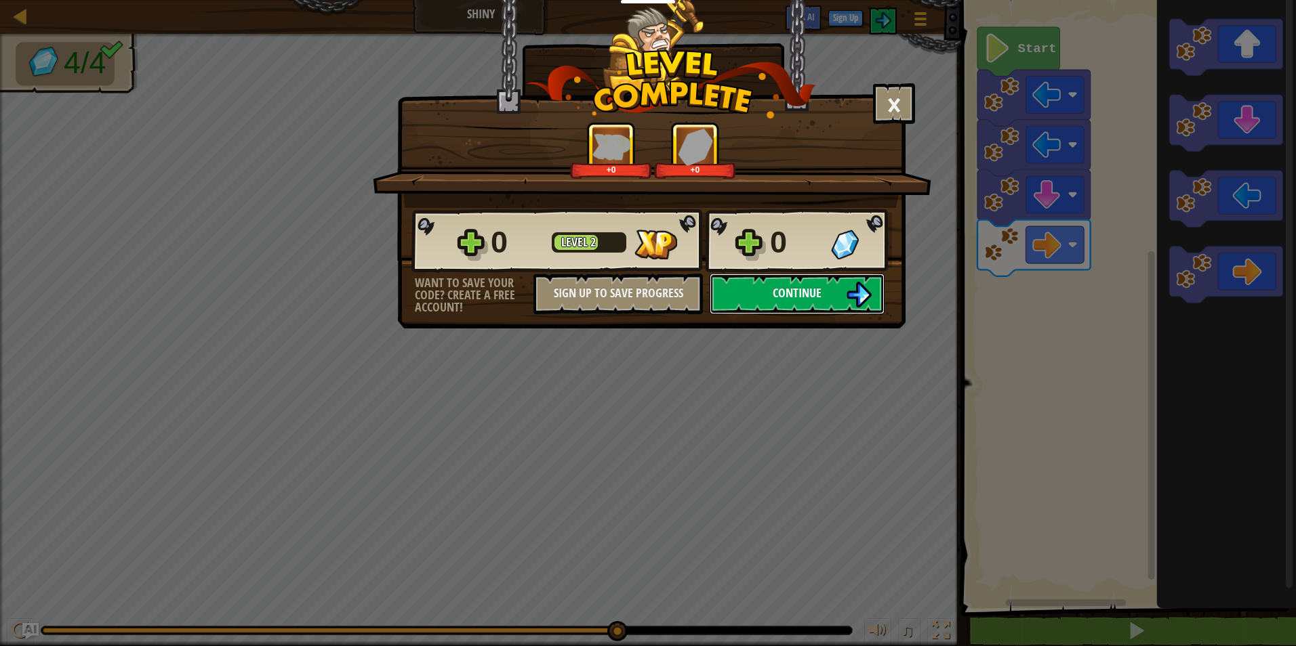
click at [802, 289] on span "Continue" at bounding box center [796, 293] width 49 height 17
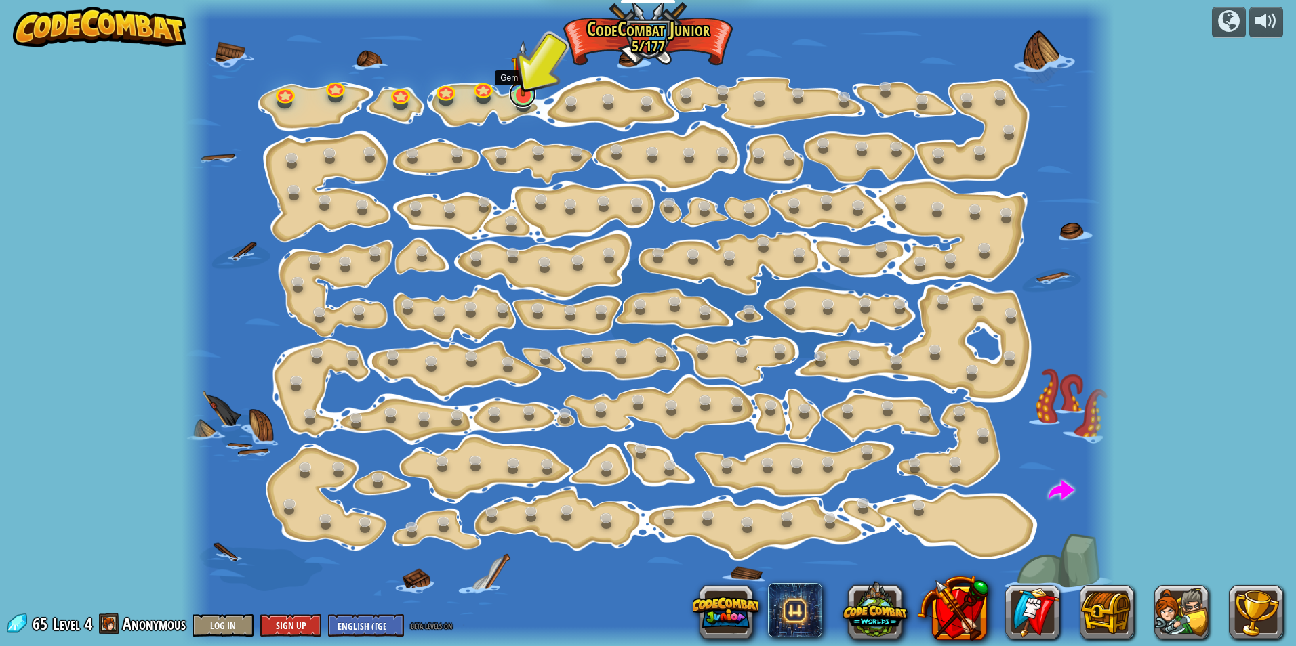
click at [517, 98] on link at bounding box center [522, 94] width 27 height 27
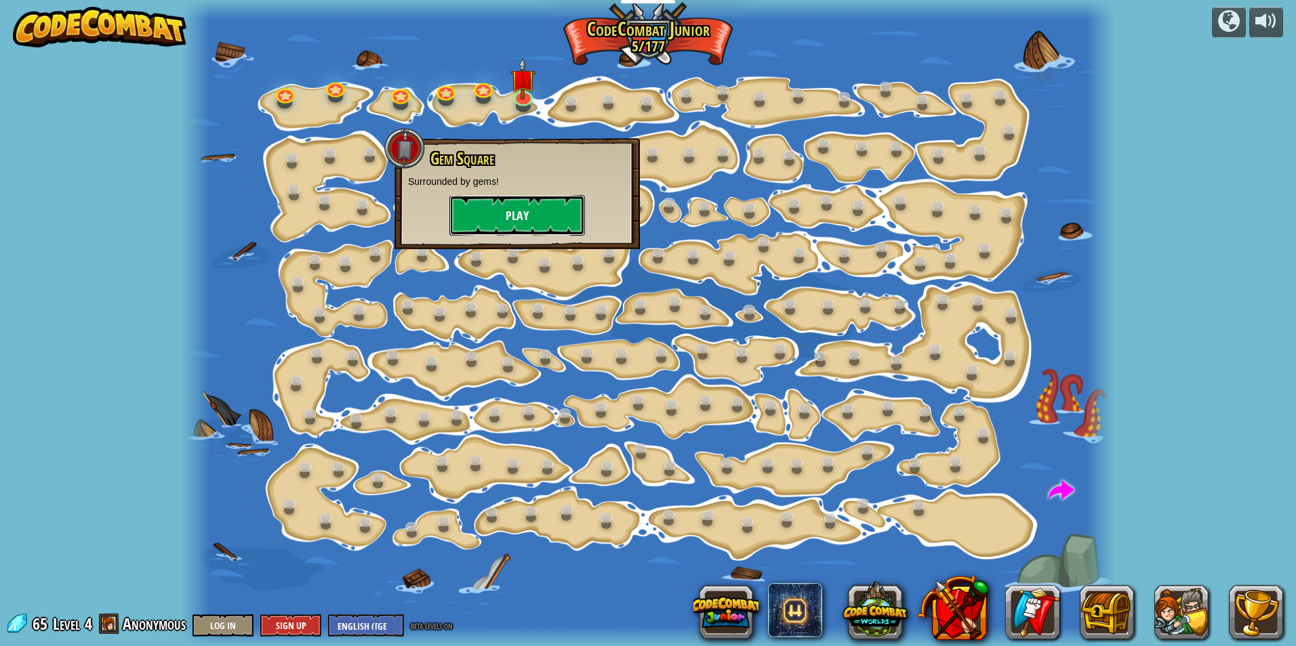
click at [544, 204] on button "Play" at bounding box center [517, 215] width 136 height 41
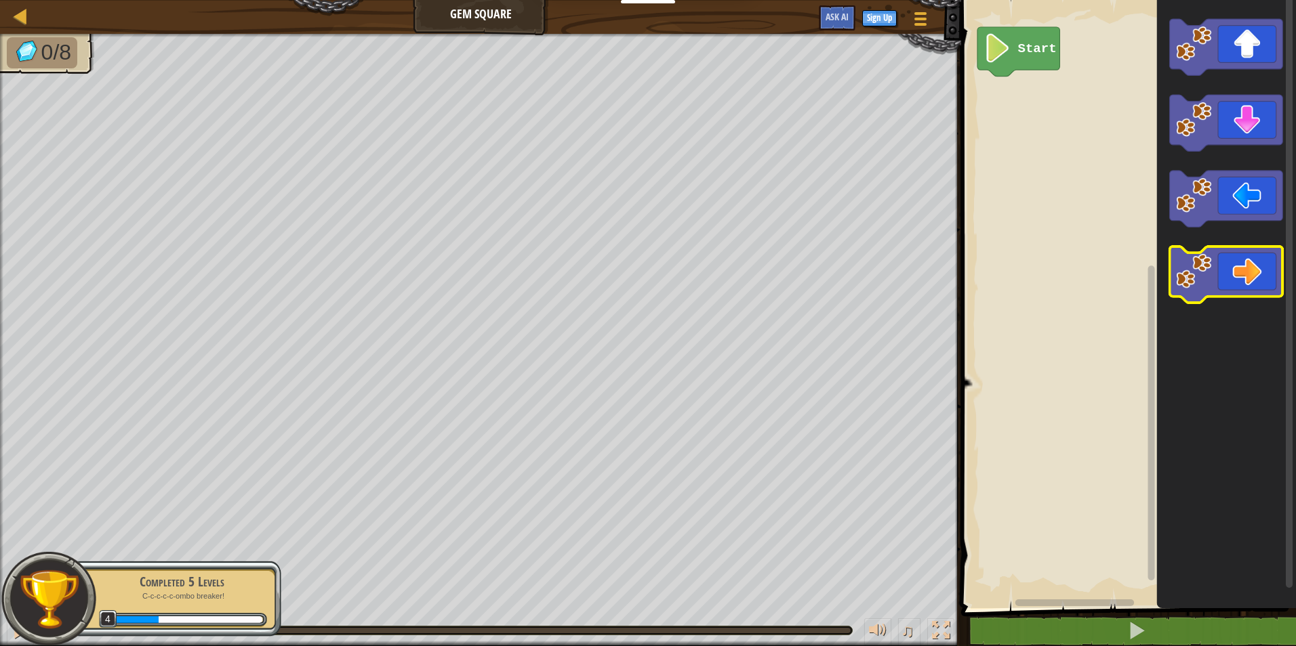
click at [1249, 262] on icon "Blockly Workspace" at bounding box center [1226, 275] width 113 height 56
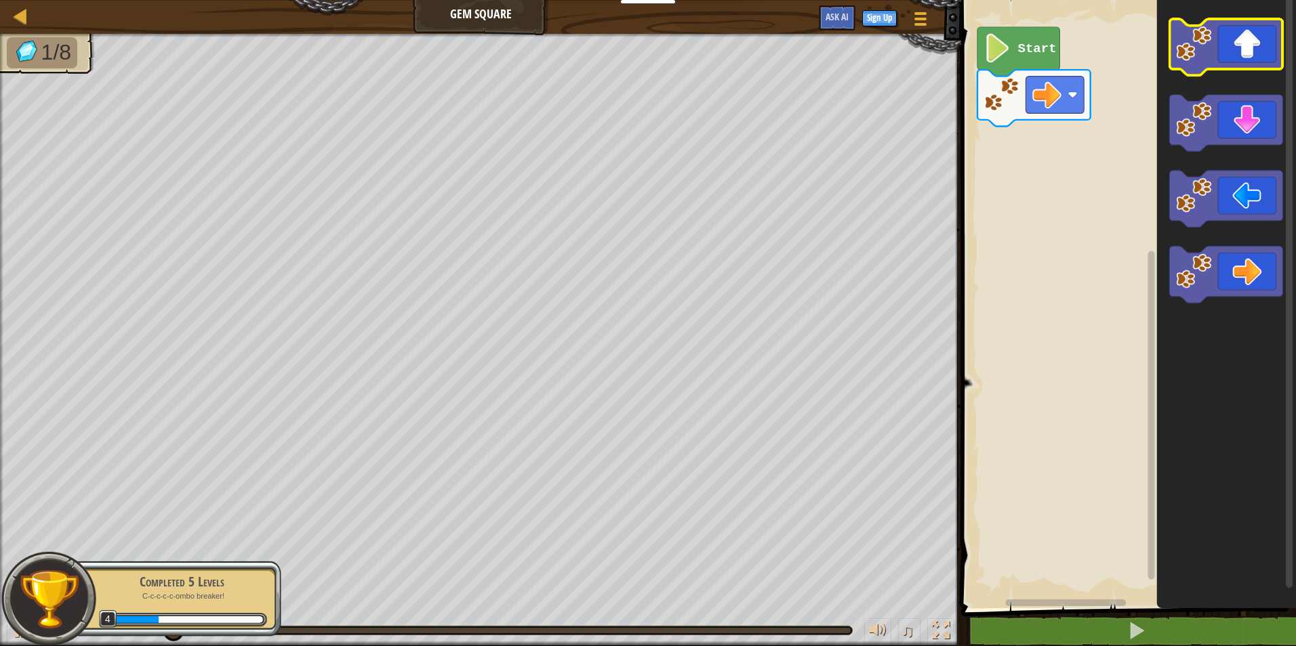
click at [1244, 52] on icon "Blockly Workspace" at bounding box center [1226, 47] width 113 height 56
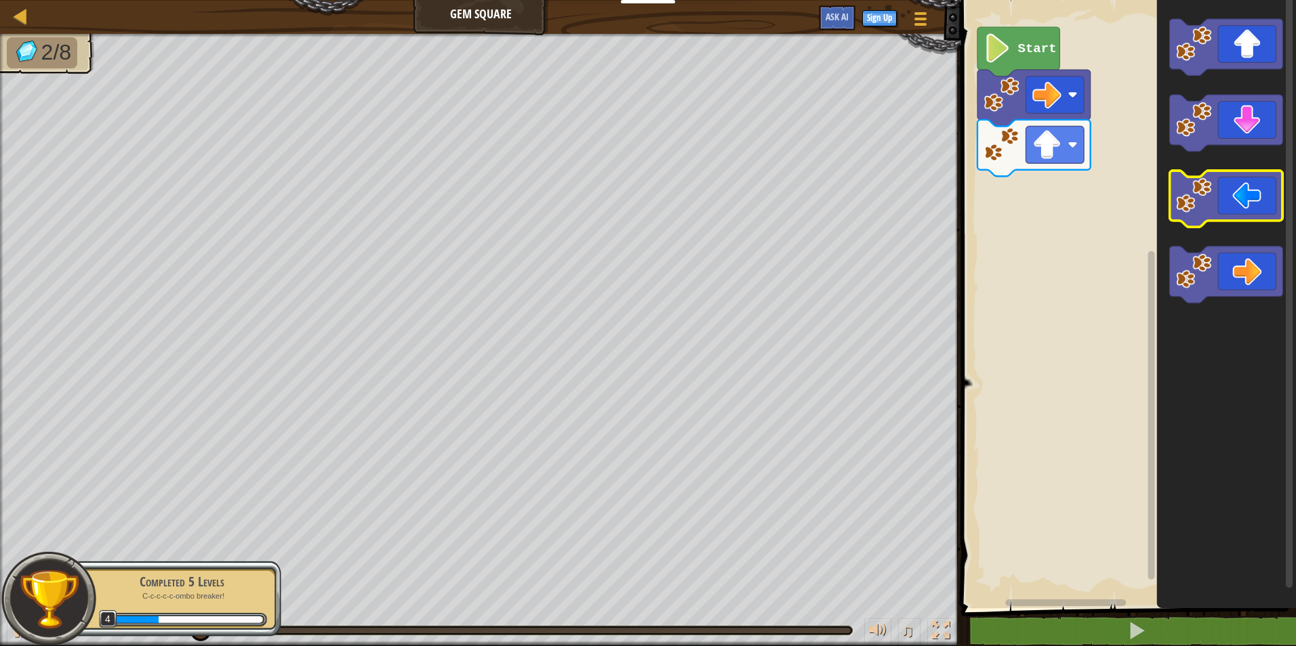
click at [1221, 206] on icon "Blockly Workspace" at bounding box center [1226, 199] width 113 height 56
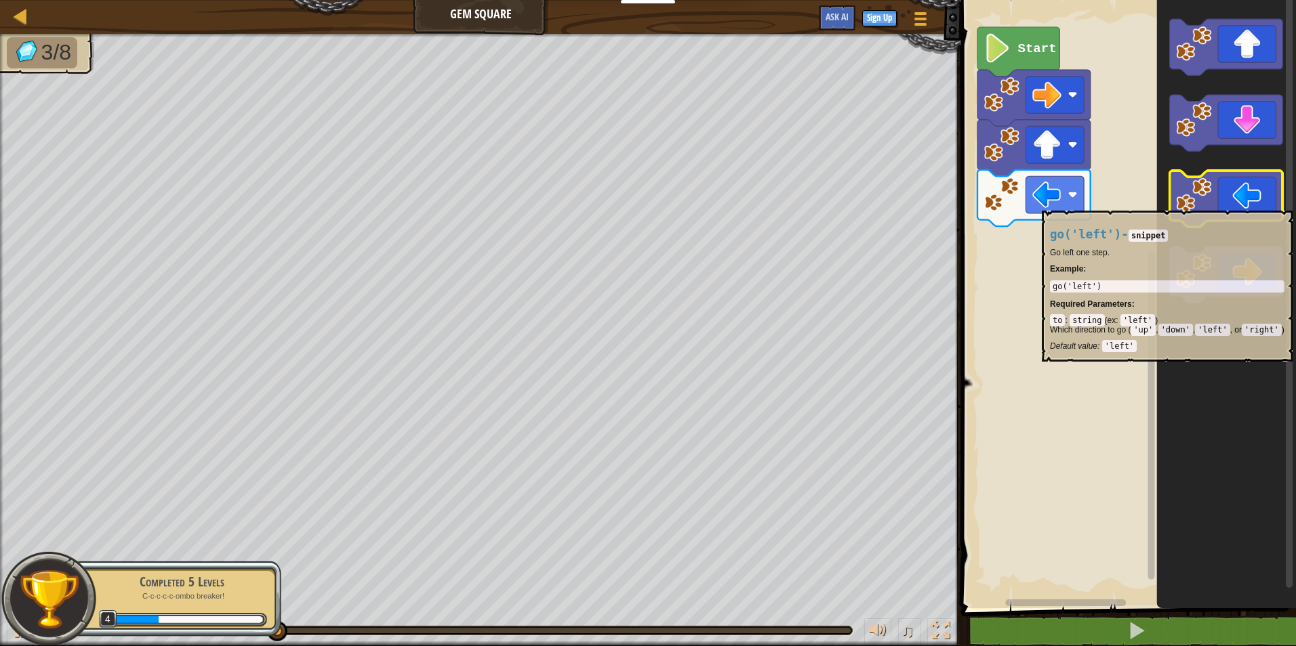
click at [1218, 203] on icon "Blockly Workspace" at bounding box center [1226, 199] width 113 height 56
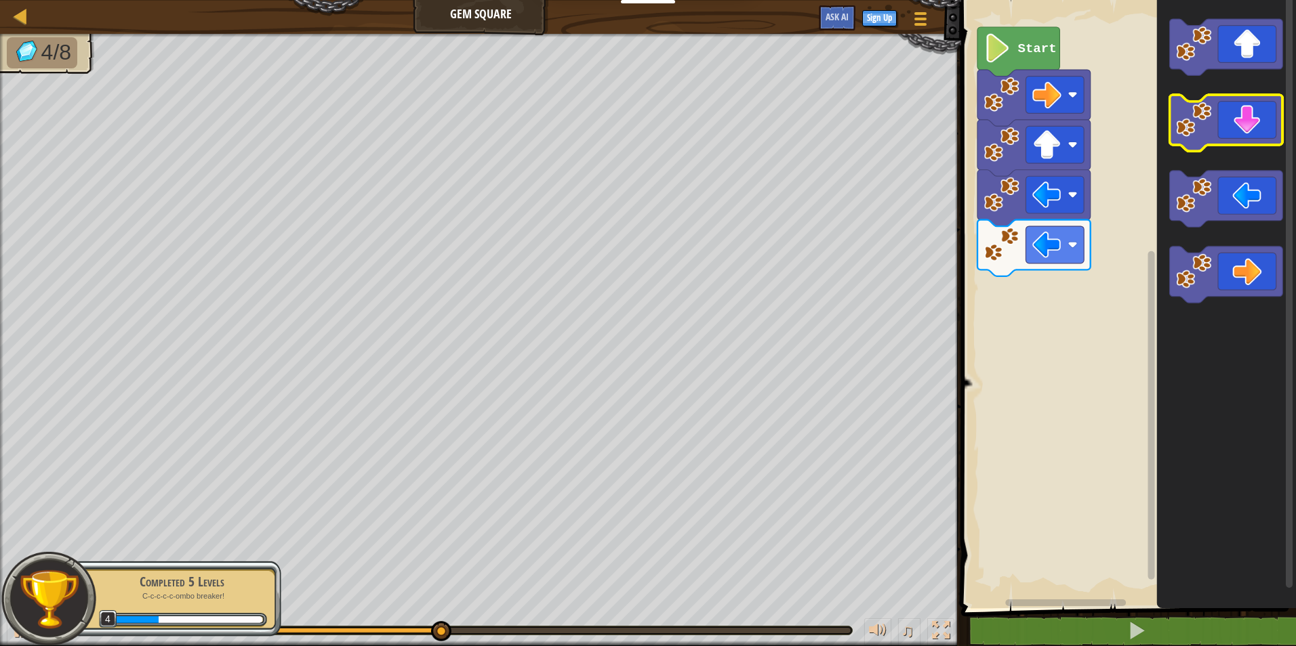
click at [1220, 128] on icon "Blockly Workspace" at bounding box center [1226, 123] width 113 height 56
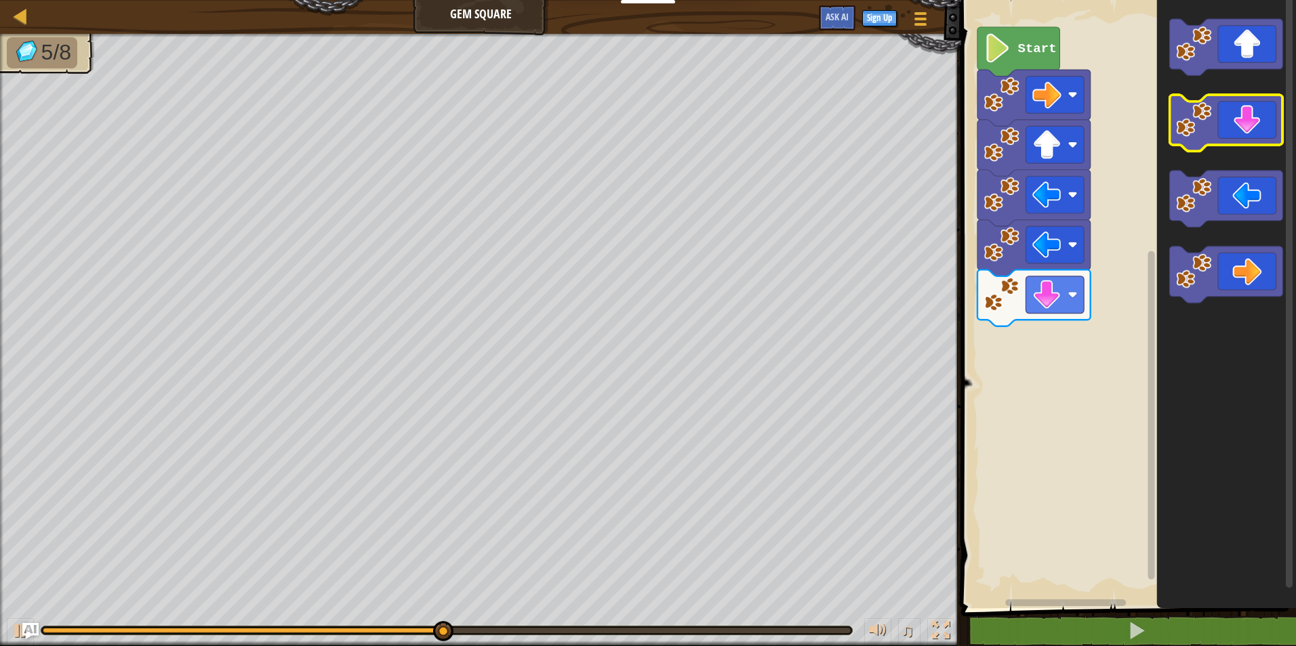
click at [1221, 128] on icon "Blockly Workspace" at bounding box center [1226, 123] width 113 height 56
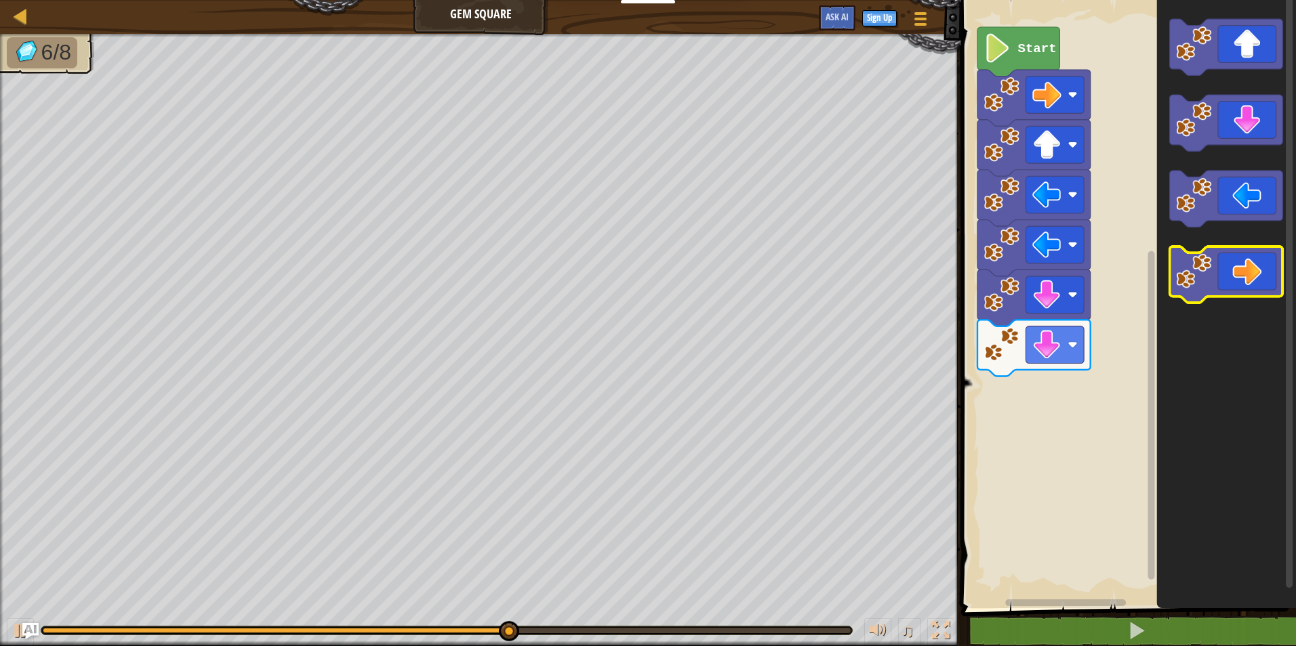
click at [1209, 278] on image "Blockly Workspace" at bounding box center [1193, 270] width 35 height 35
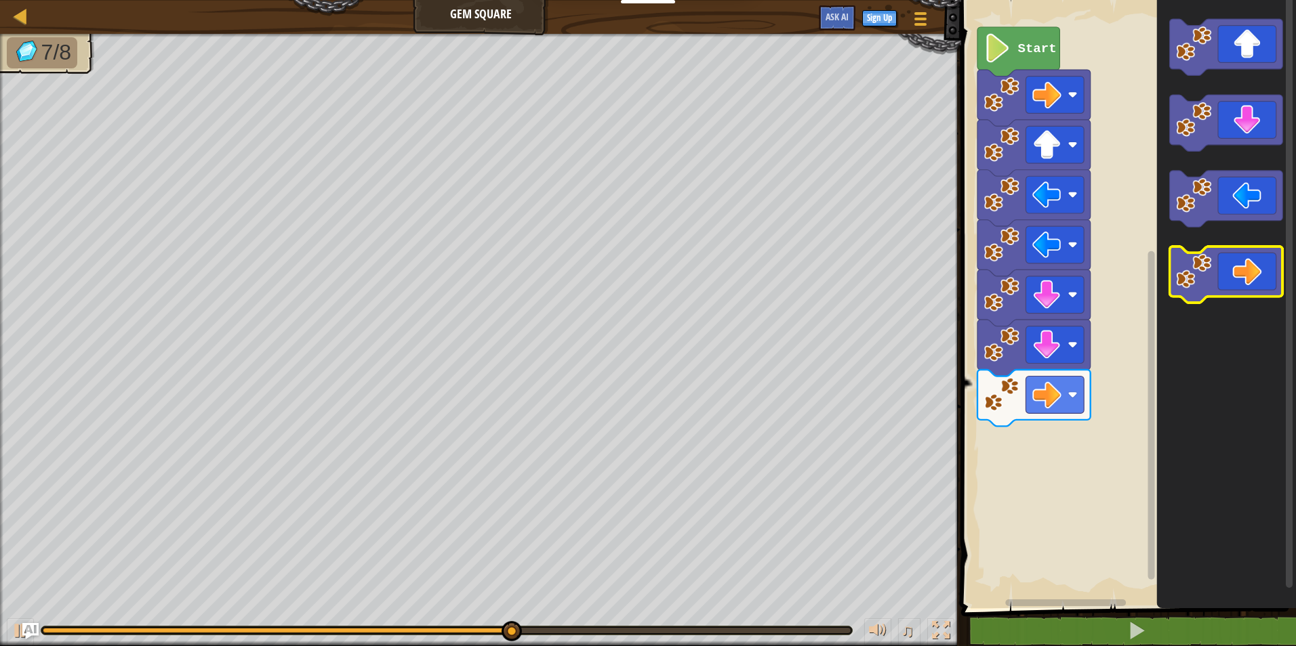
click at [1209, 278] on image "Blockly Workspace" at bounding box center [1193, 270] width 35 height 35
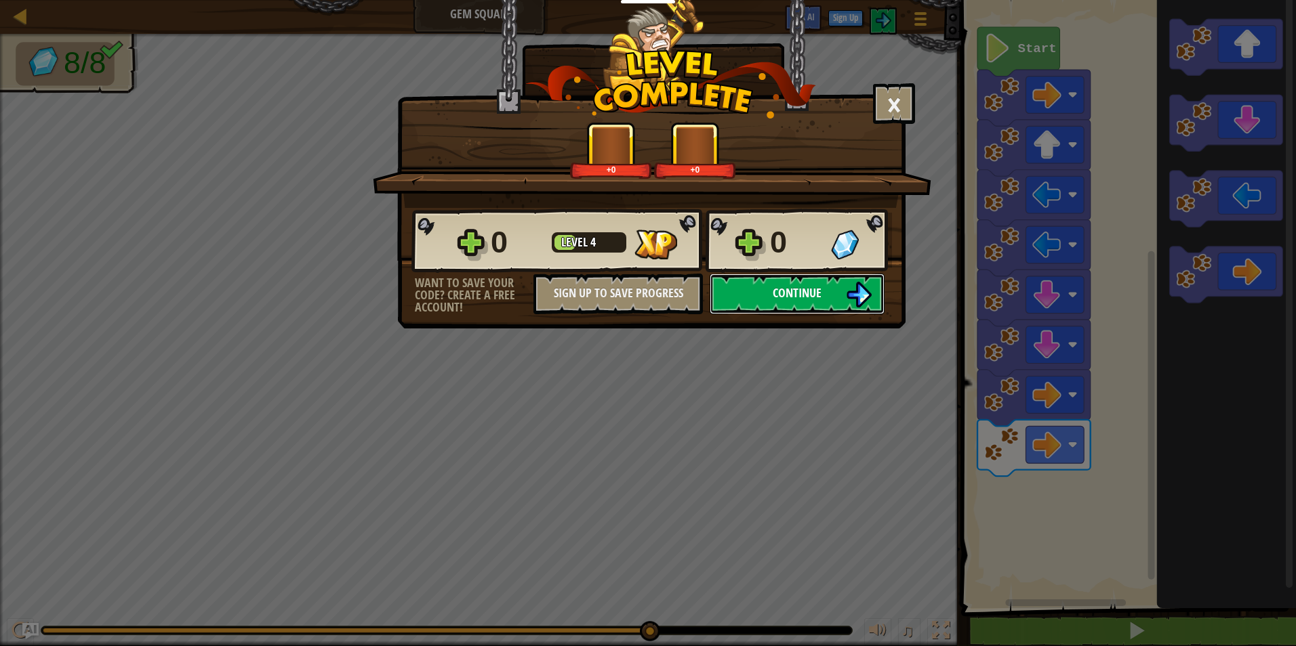
click at [833, 298] on button "Continue" at bounding box center [796, 294] width 175 height 41
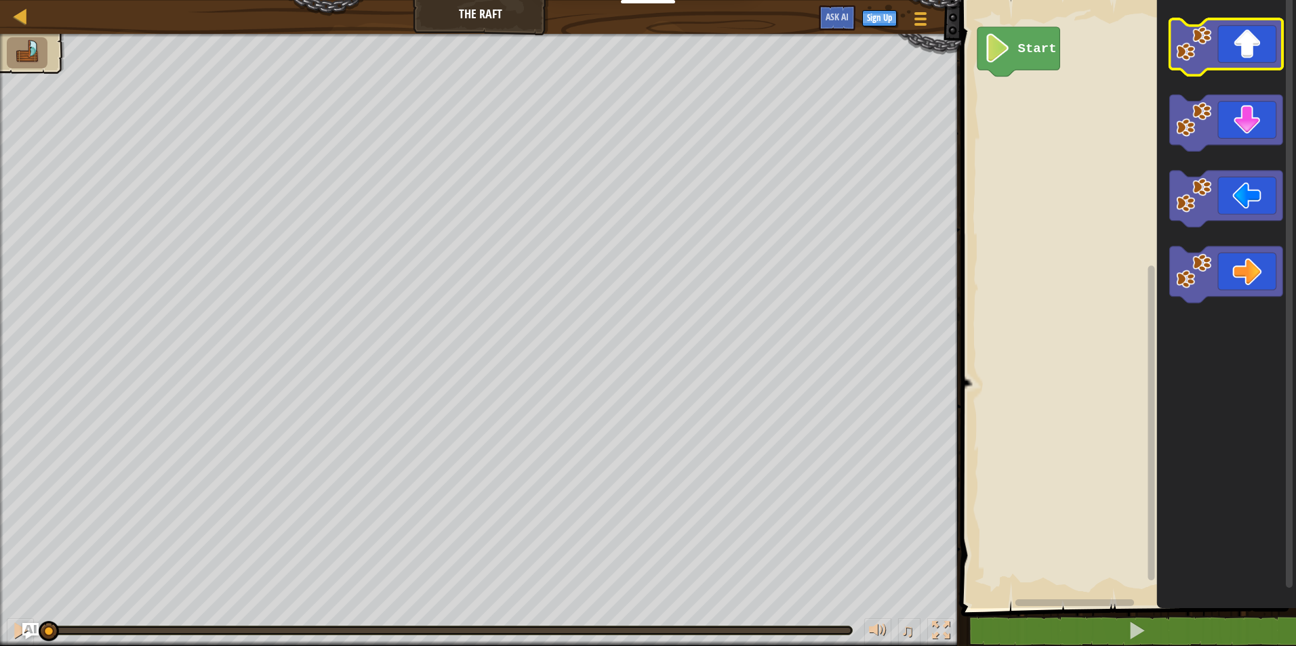
click at [1211, 49] on image "Blockly Workspace" at bounding box center [1193, 43] width 35 height 35
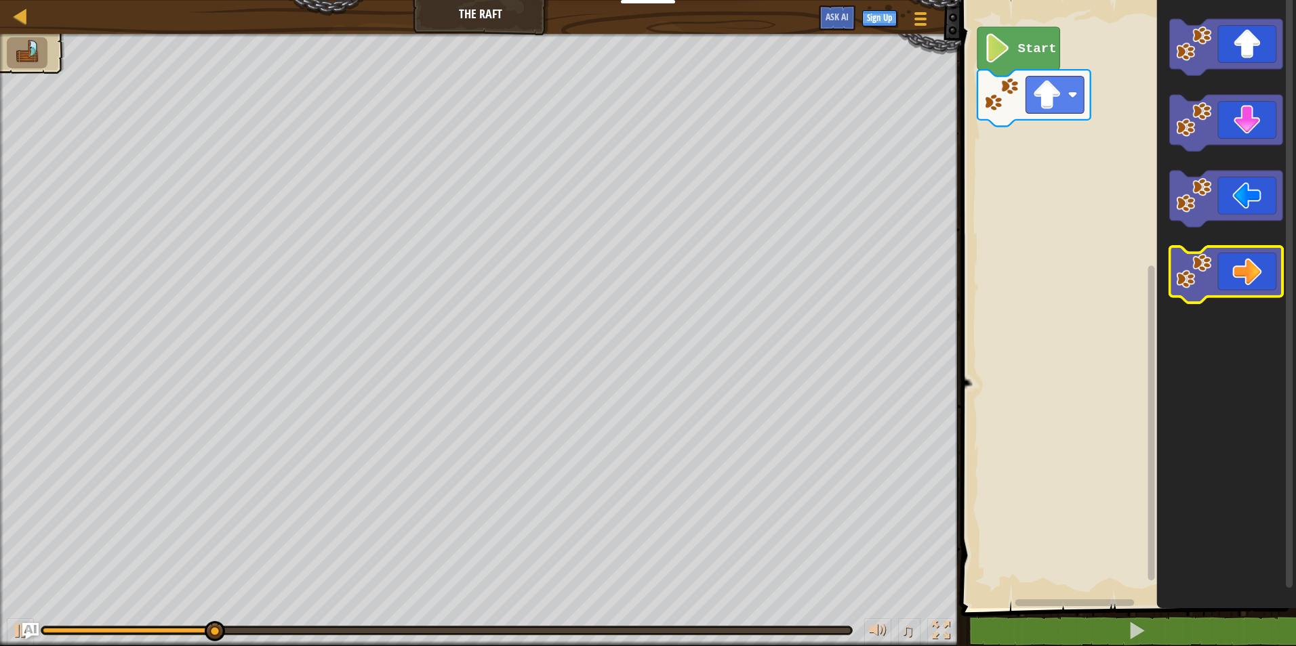
click at [1231, 282] on icon "Blockly Workspace" at bounding box center [1226, 275] width 113 height 56
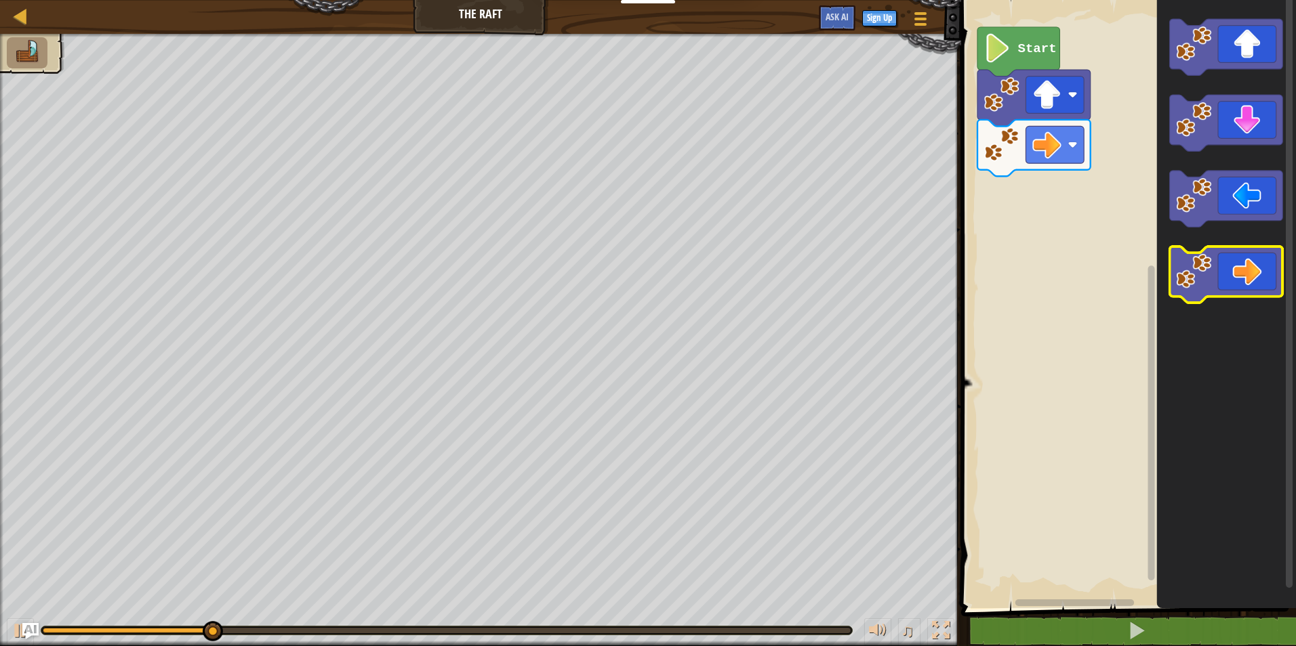
click at [1231, 282] on icon "Blockly Workspace" at bounding box center [1226, 275] width 113 height 56
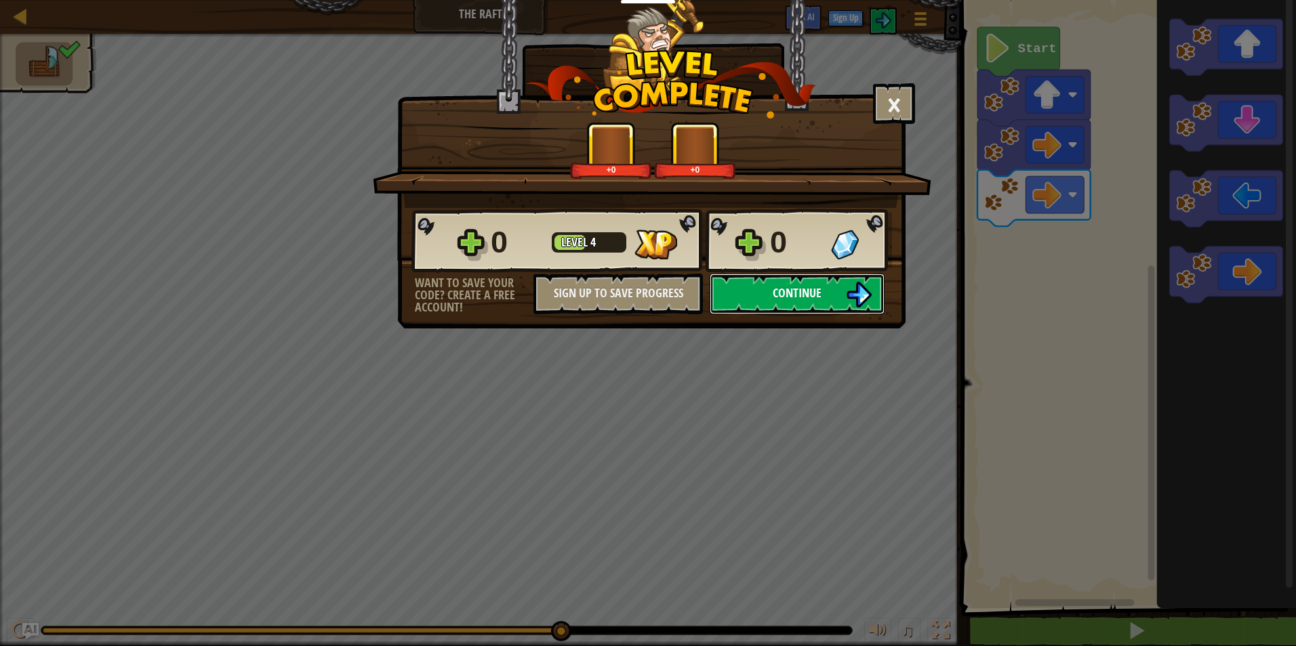
click at [803, 292] on span "Continue" at bounding box center [796, 293] width 49 height 17
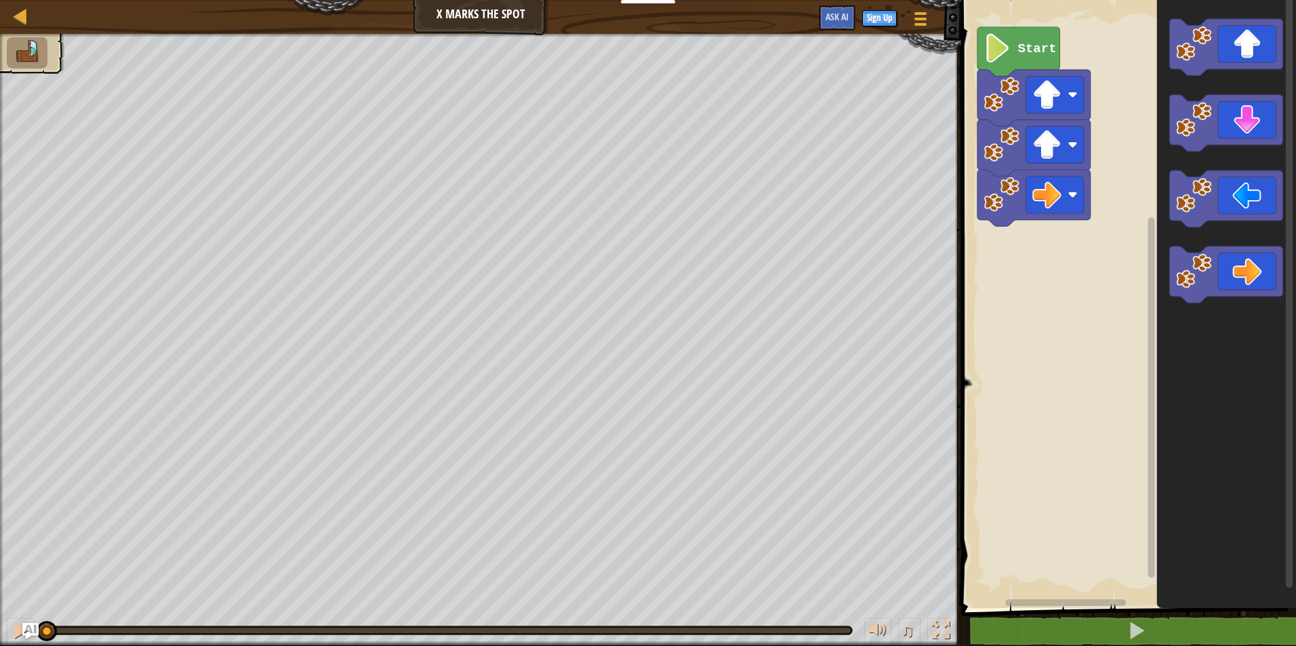
click at [994, 65] on icon "Blockly Workspace" at bounding box center [1018, 51] width 82 height 49
click at [1000, 63] on icon "Blockly Workspace" at bounding box center [1018, 51] width 82 height 49
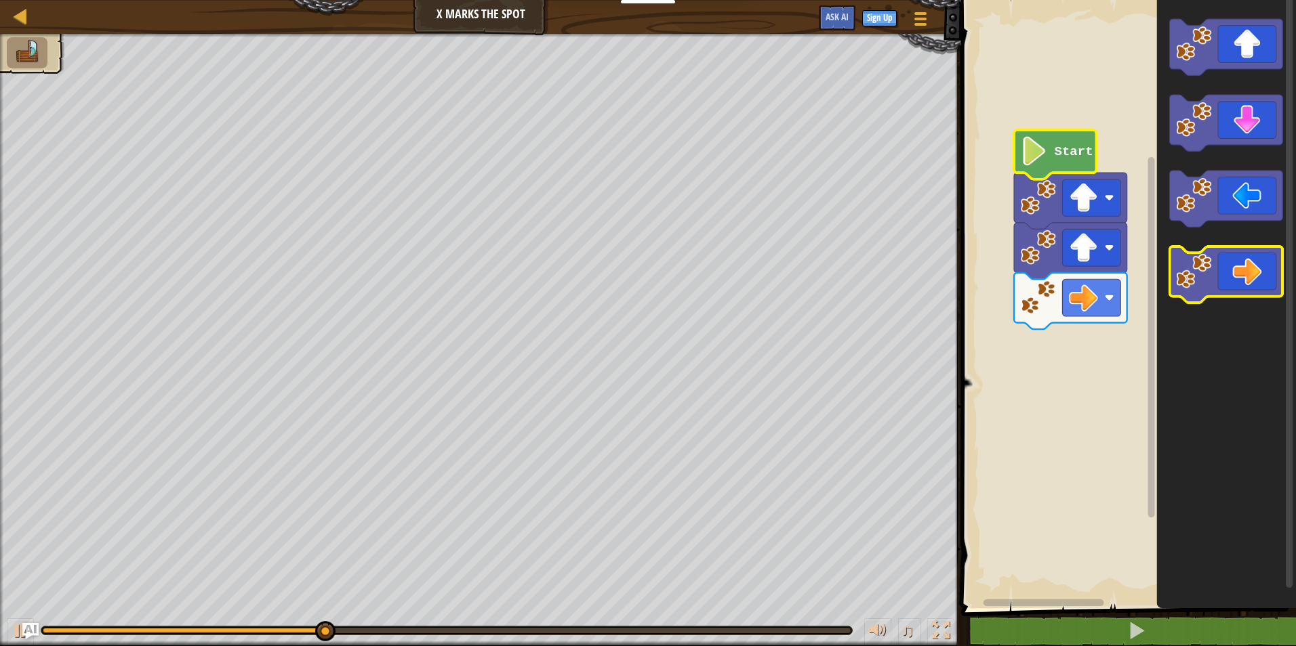
click at [1203, 272] on image "Blockly Workspace" at bounding box center [1193, 270] width 35 height 35
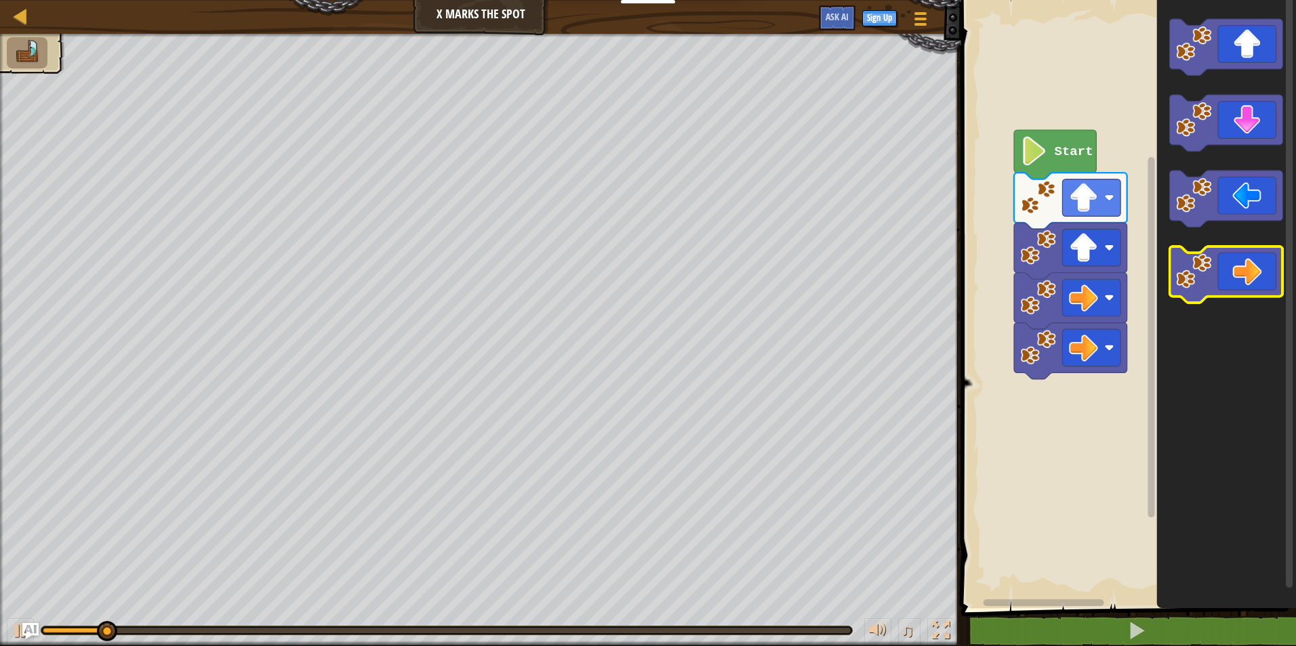
click at [1215, 273] on icon "Blockly Workspace" at bounding box center [1226, 275] width 113 height 56
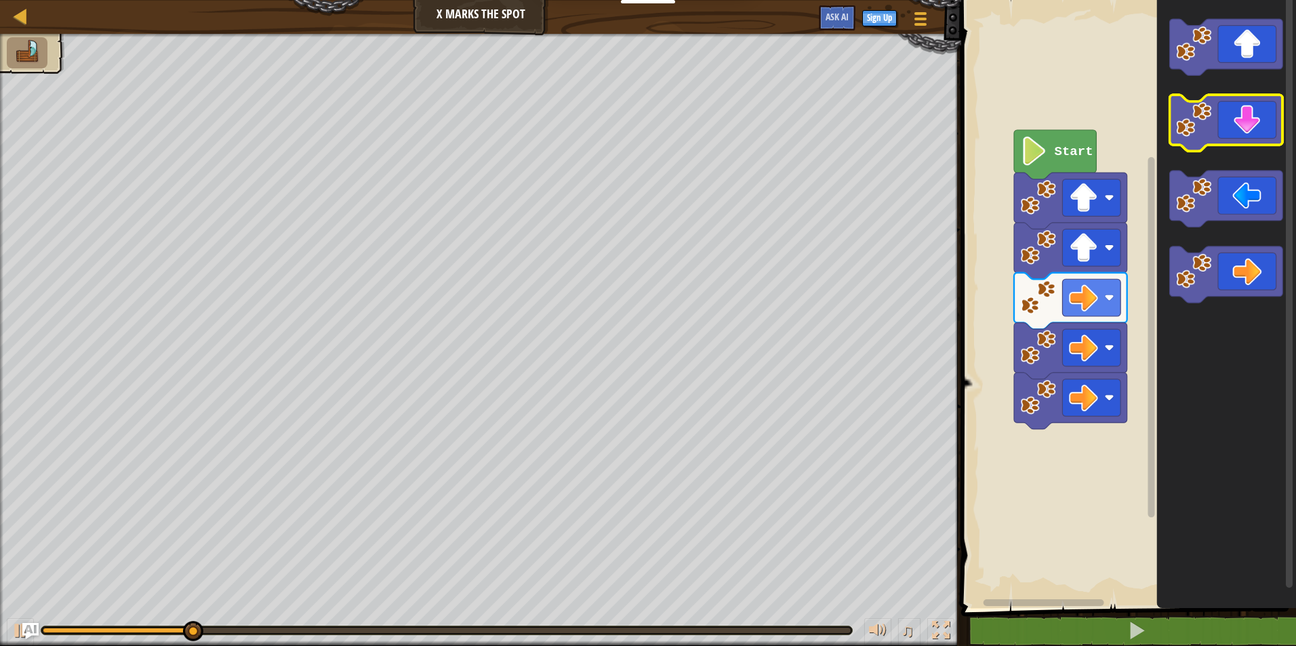
click at [1191, 130] on image "Blockly Workspace" at bounding box center [1193, 119] width 35 height 35
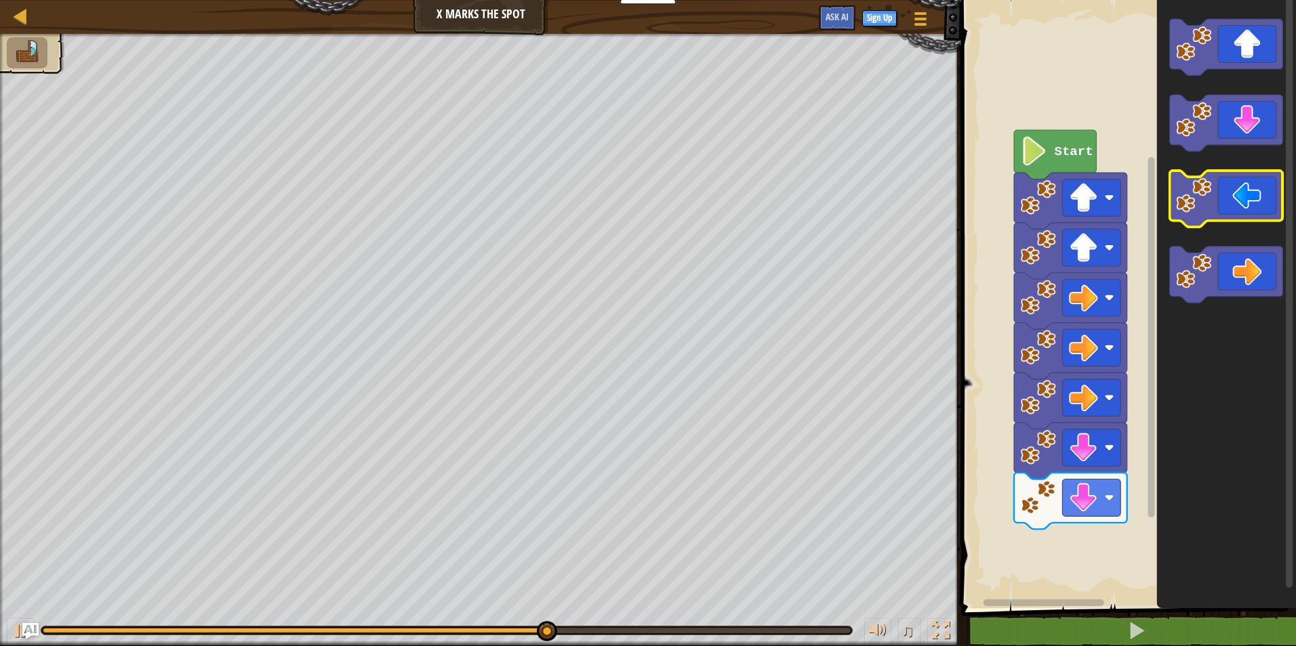
click at [1227, 209] on icon "Blockly Workspace" at bounding box center [1226, 199] width 113 height 56
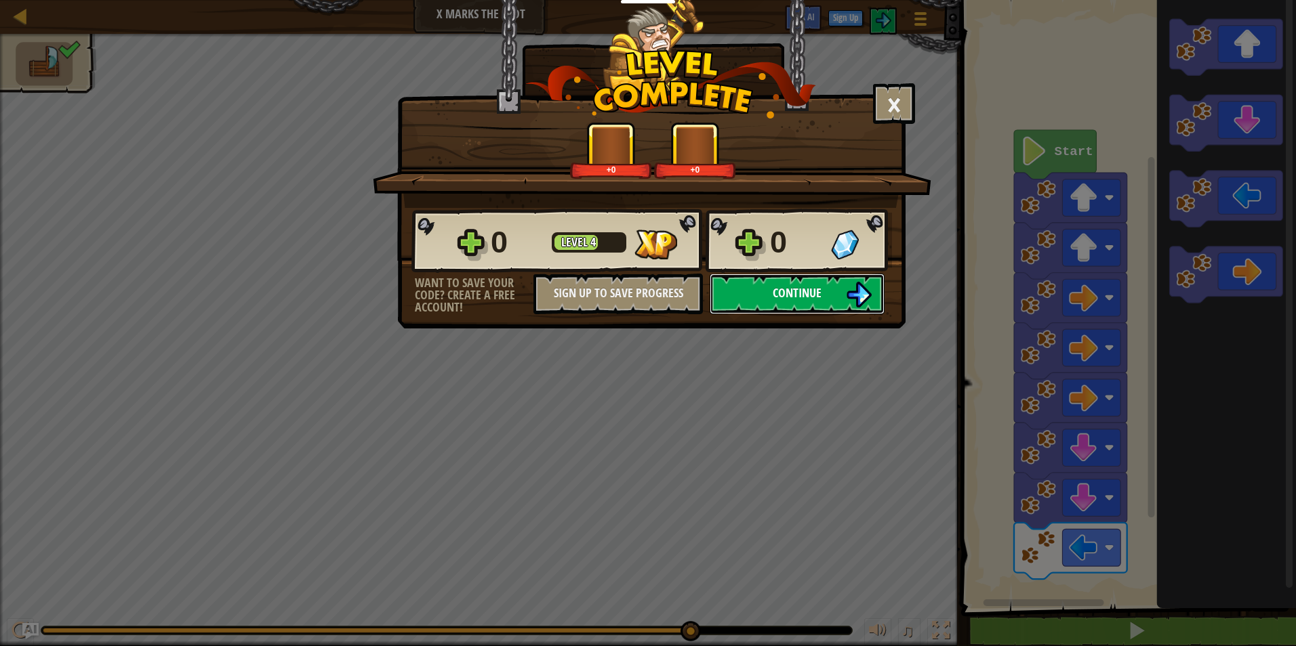
click at [863, 300] on img at bounding box center [859, 295] width 26 height 26
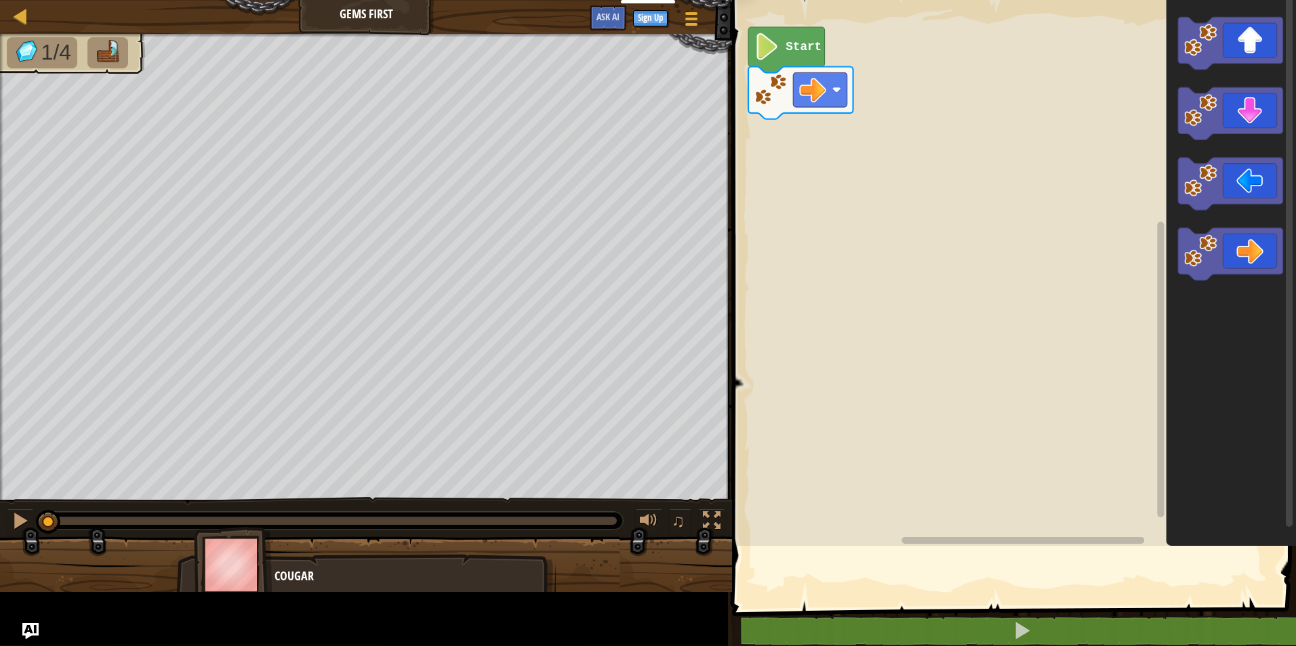
click at [867, 296] on rect "Blockly Workspace" at bounding box center [1012, 269] width 568 height 553
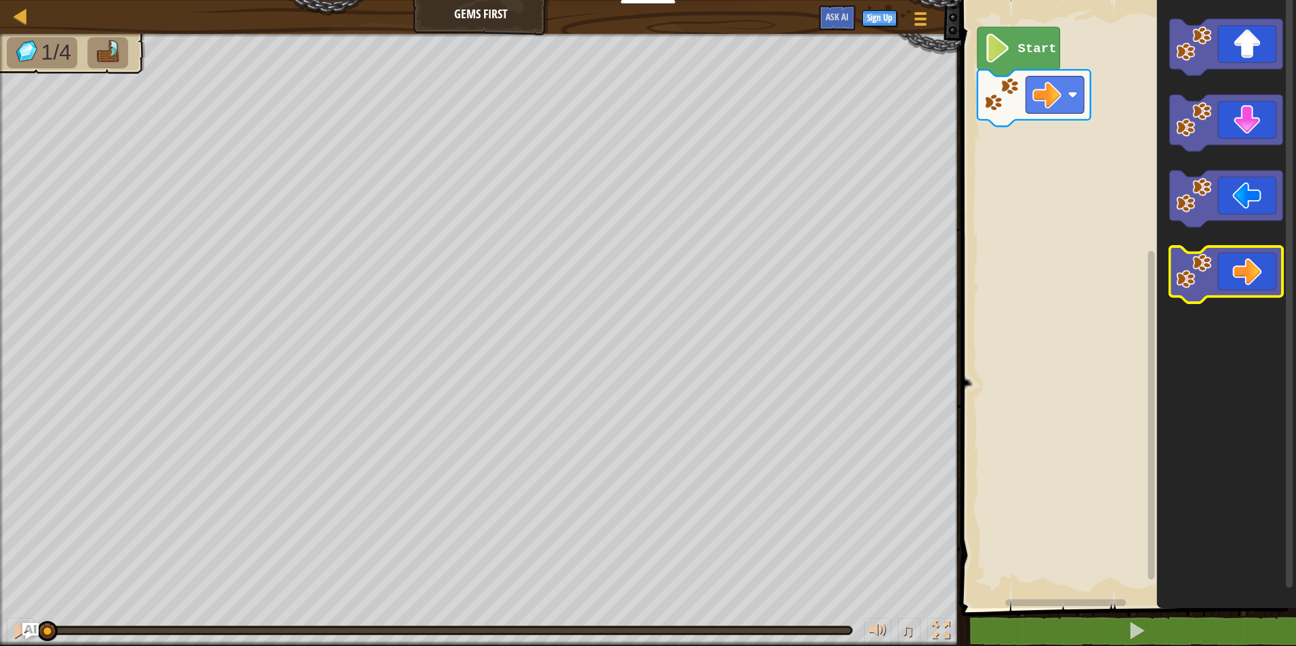
click at [1235, 262] on icon "Blockly Workspace" at bounding box center [1226, 275] width 113 height 56
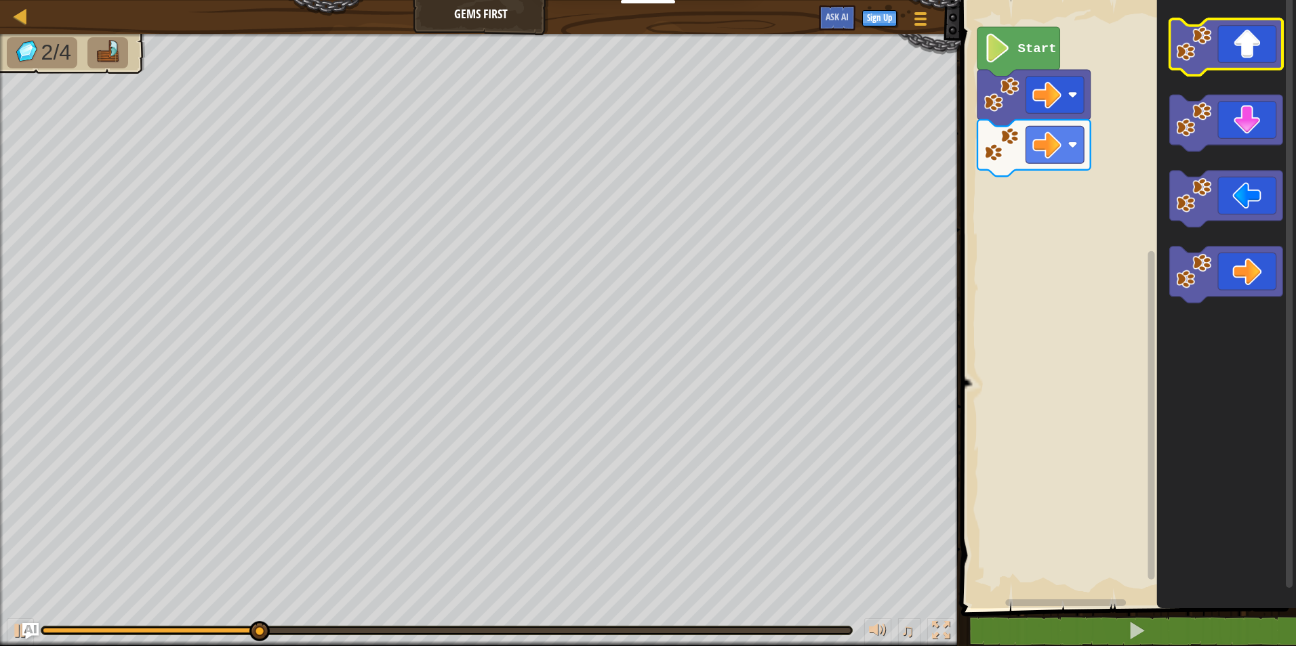
click at [1218, 64] on icon "Blockly Workspace" at bounding box center [1226, 47] width 113 height 56
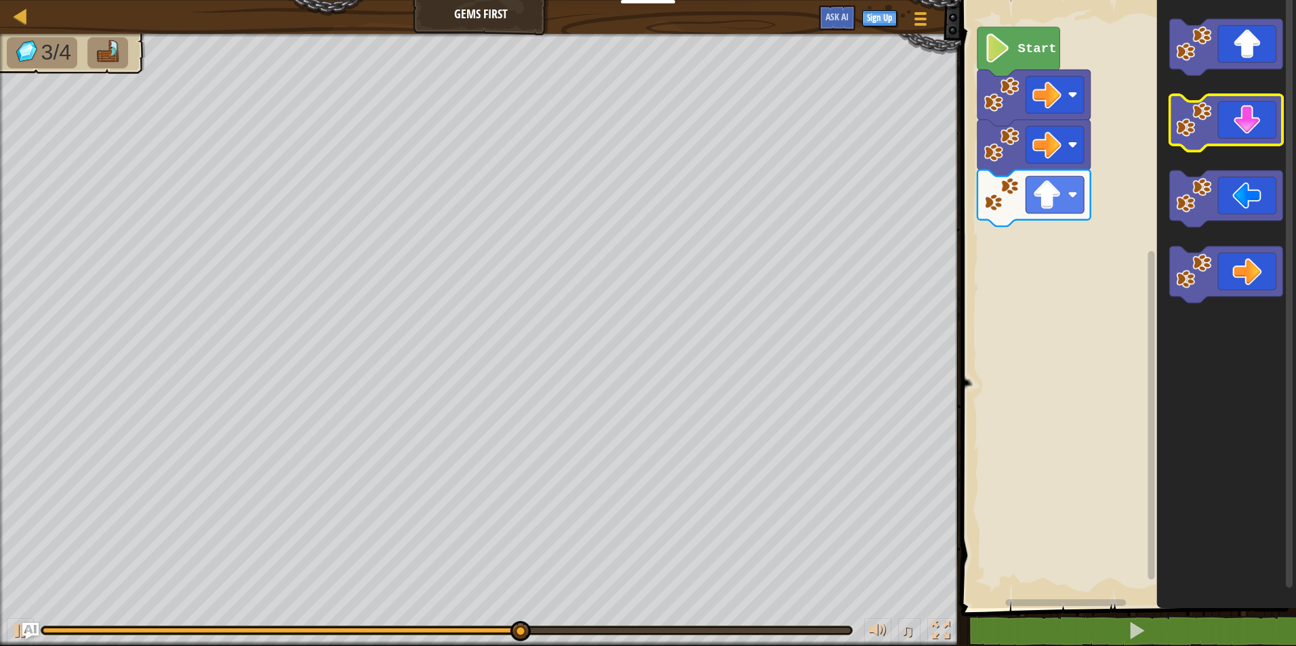
click at [1193, 113] on image "Blockly Workspace" at bounding box center [1193, 119] width 35 height 35
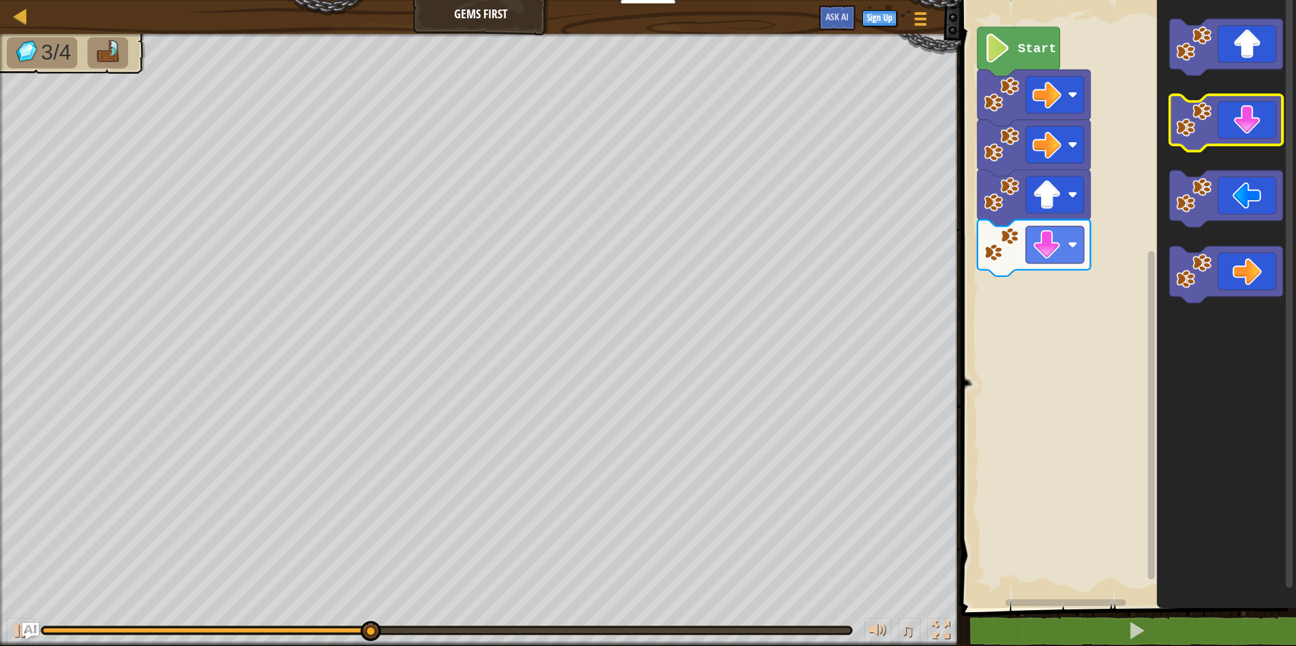
click at [1194, 113] on image "Blockly Workspace" at bounding box center [1193, 119] width 35 height 35
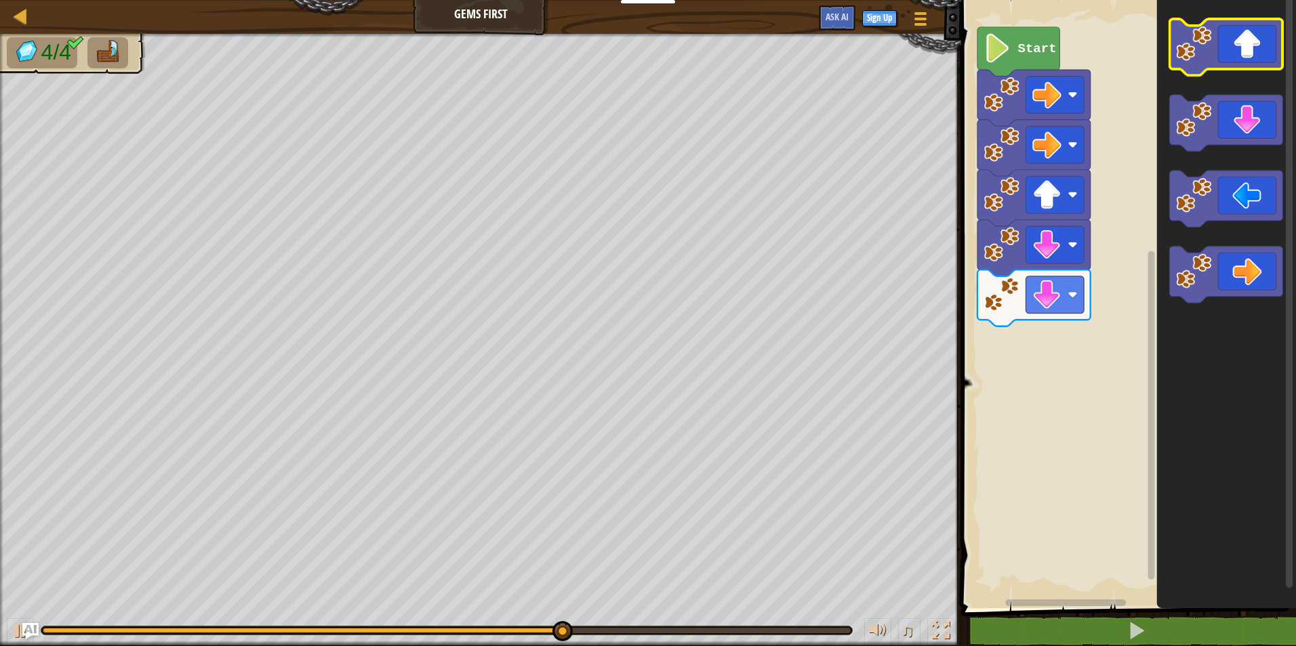
click at [1205, 58] on image "Blockly Workspace" at bounding box center [1193, 43] width 35 height 35
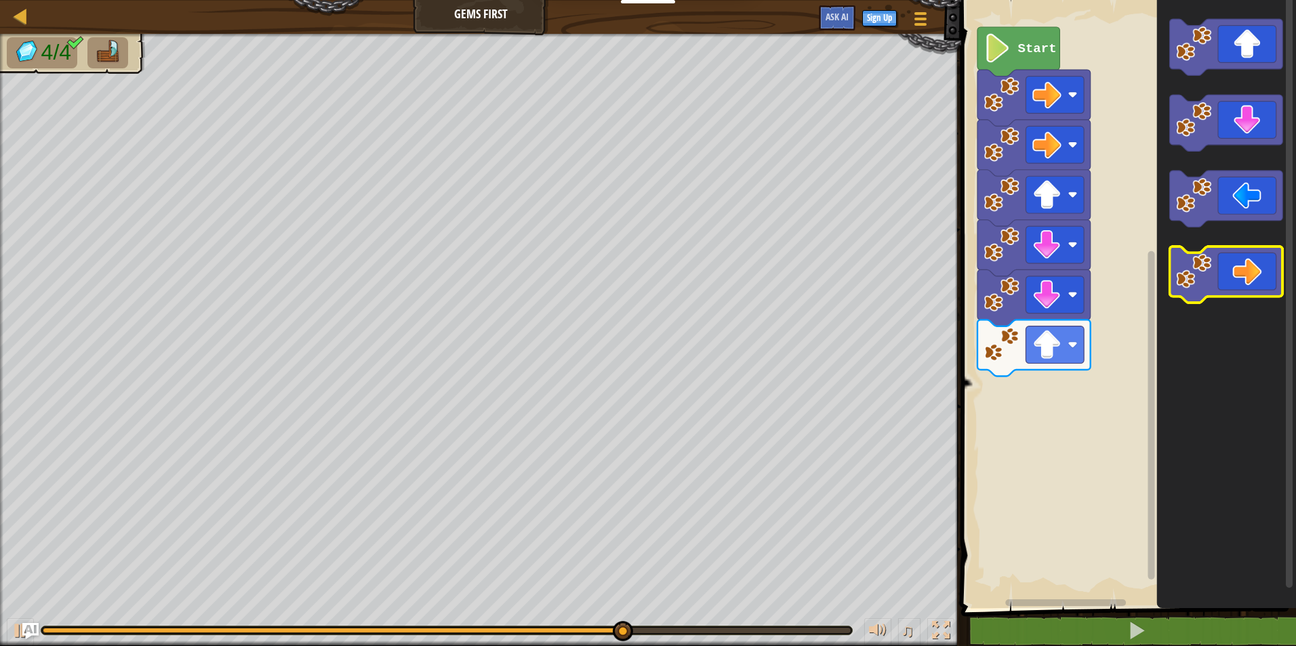
click at [1213, 275] on icon "Blockly Workspace" at bounding box center [1226, 275] width 113 height 56
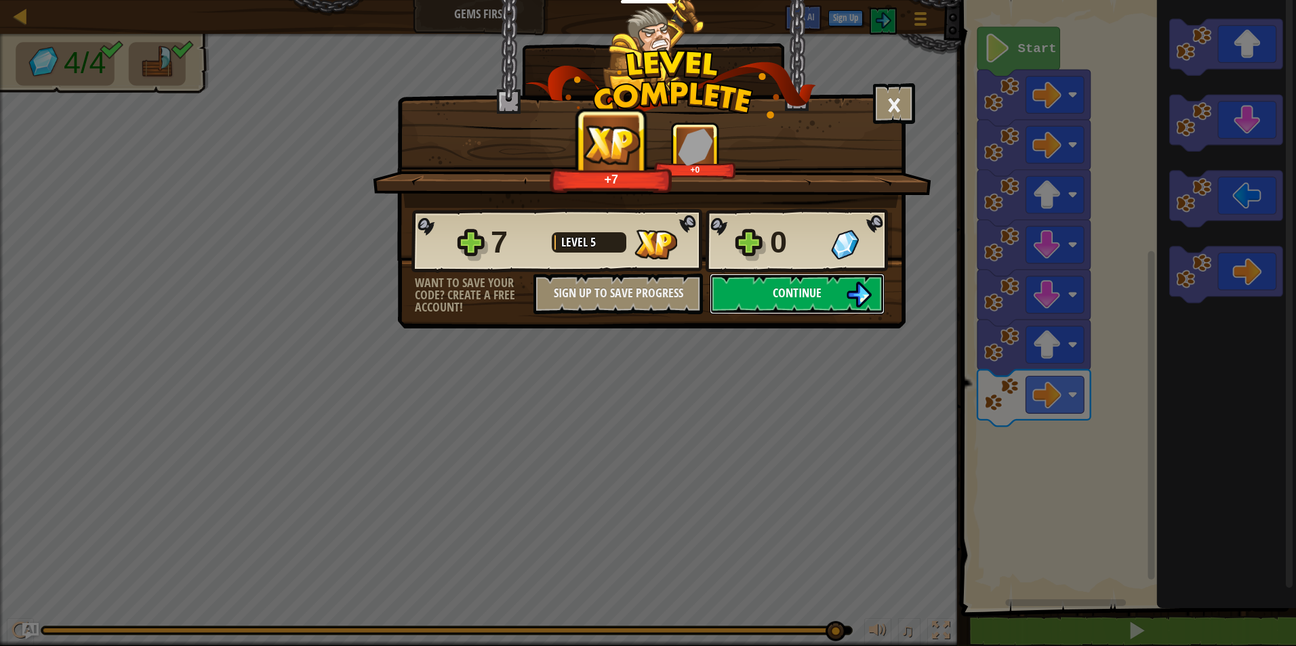
click at [789, 306] on button "Continue" at bounding box center [796, 294] width 175 height 41
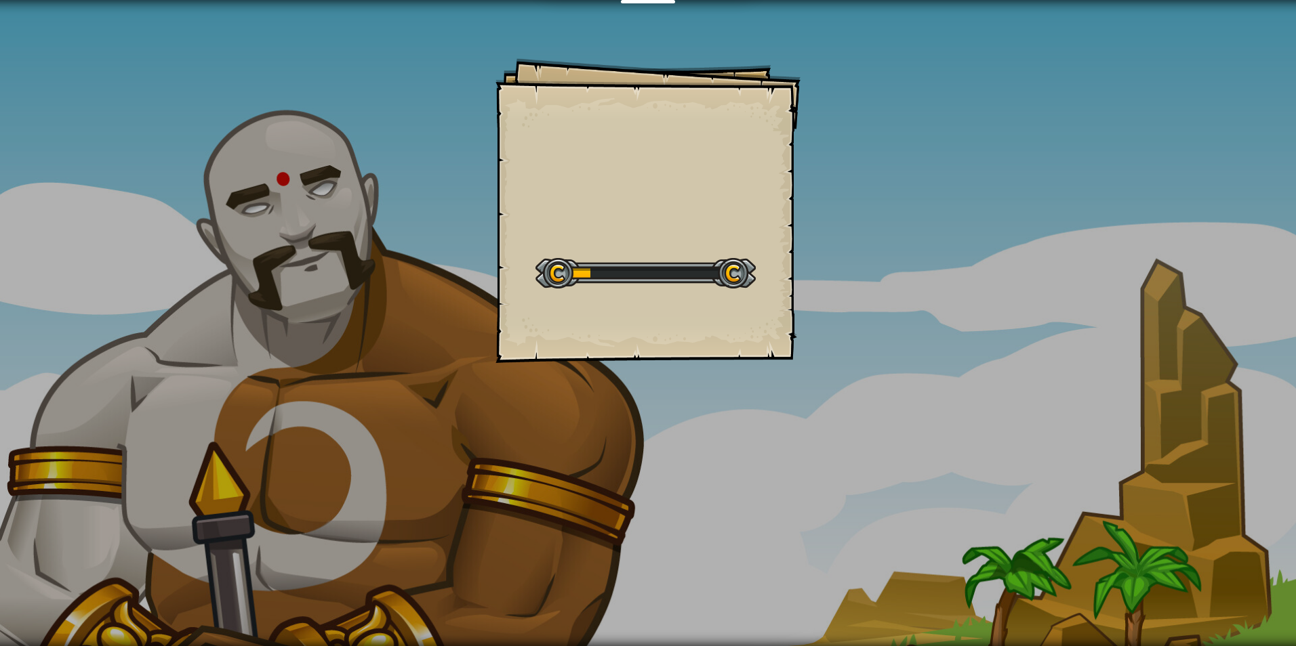
click at [778, 260] on div "Goals Start Level Error loading from server. Try refreshing the page. You'll ne…" at bounding box center [647, 210] width 305 height 305
click at [782, 258] on div "Walk It Off Goals Start Level Error loading from server. Try refreshing the pag…" at bounding box center [647, 210] width 305 height 305
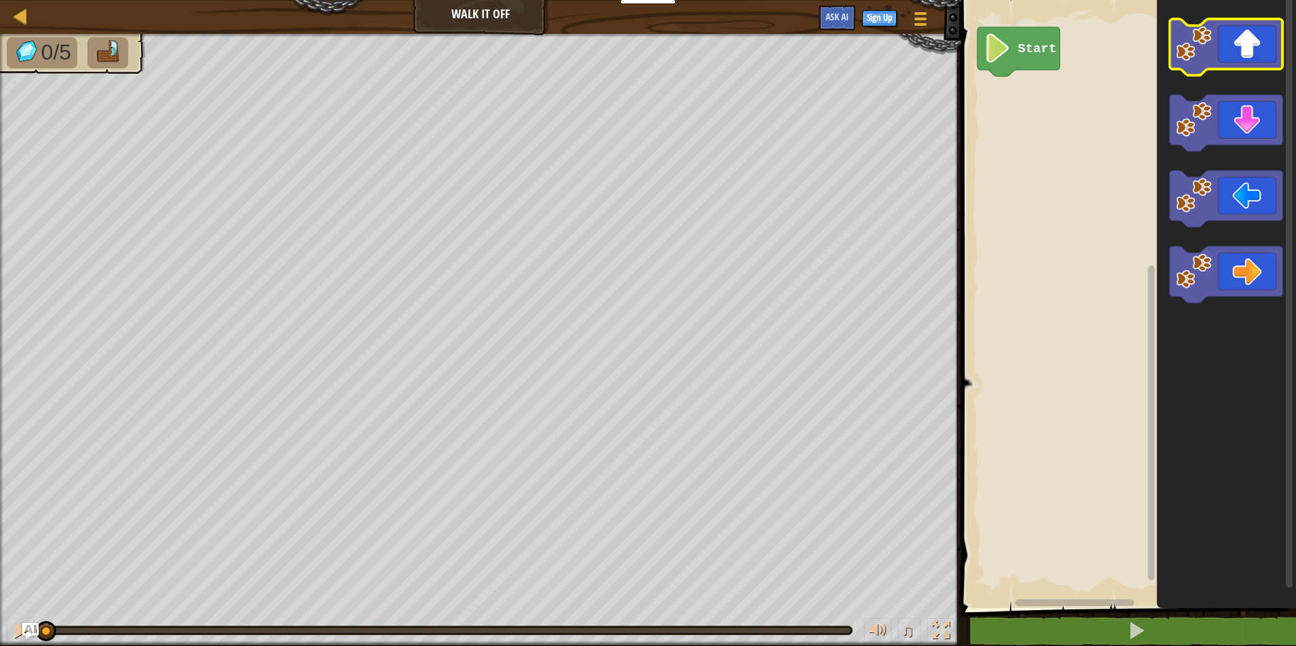
click at [1207, 60] on image "Blockly Workspace" at bounding box center [1193, 43] width 35 height 35
click at [1208, 60] on image "Blockly Workspace" at bounding box center [1193, 43] width 35 height 35
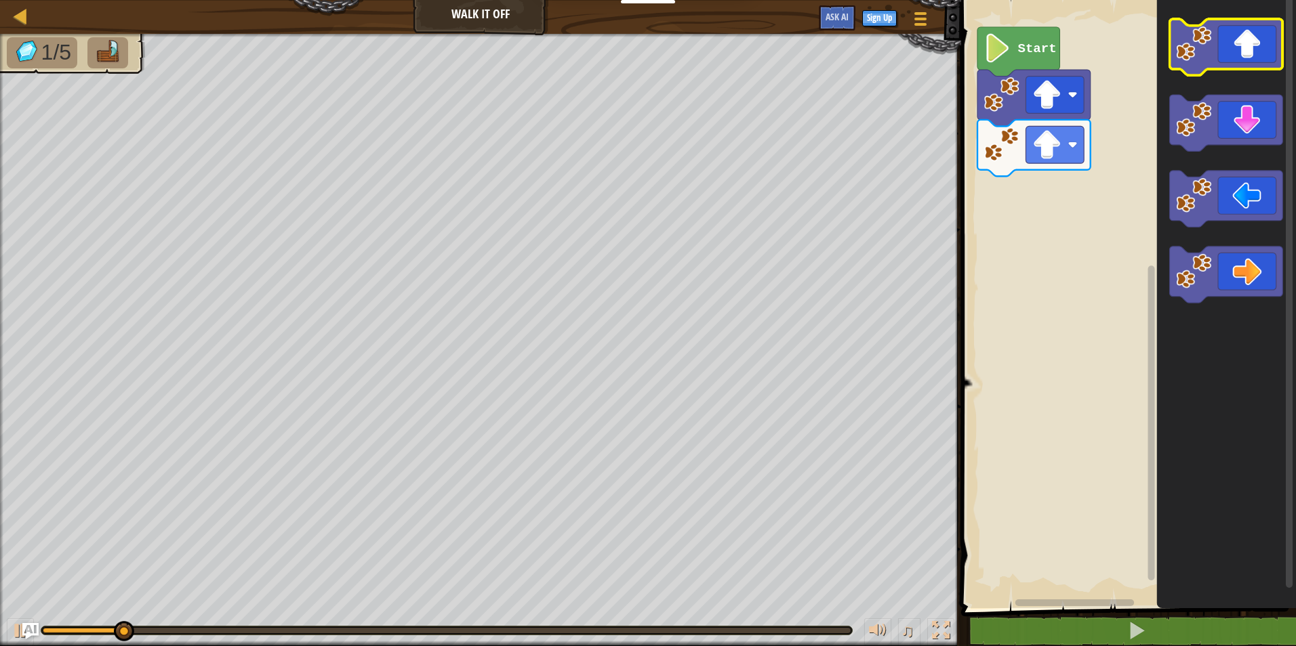
click at [1208, 60] on image "Blockly Workspace" at bounding box center [1193, 43] width 35 height 35
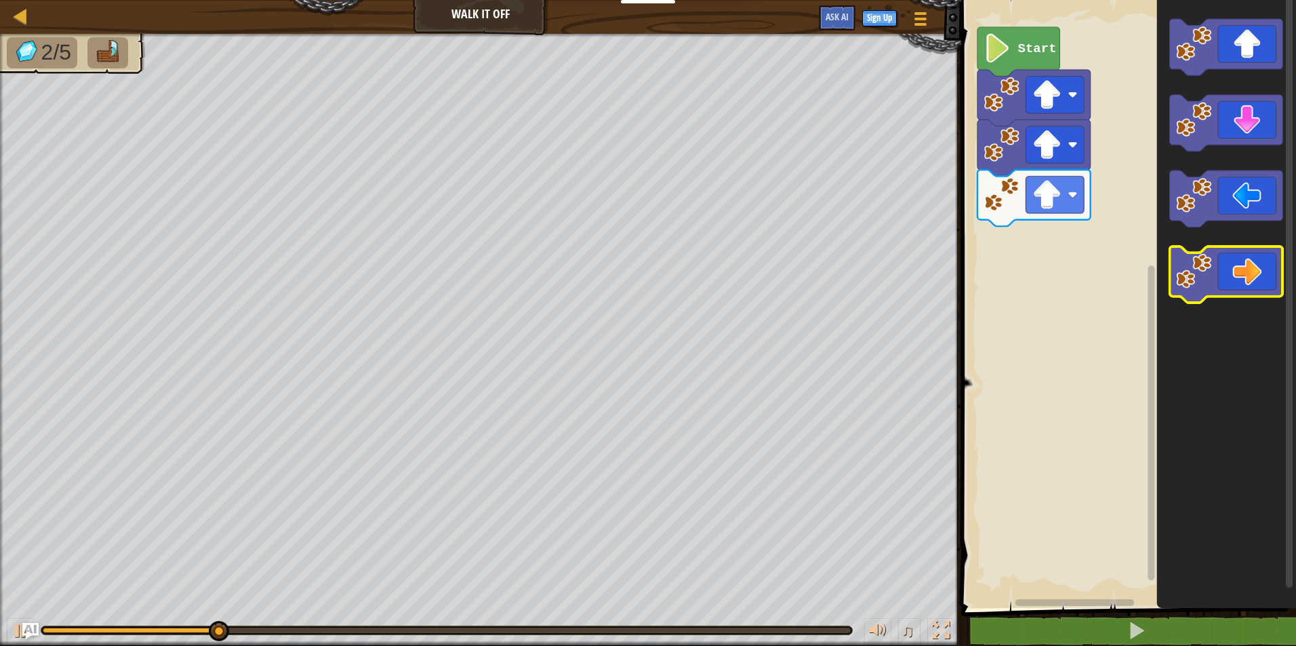
click at [1211, 283] on image "Blockly Workspace" at bounding box center [1193, 270] width 35 height 35
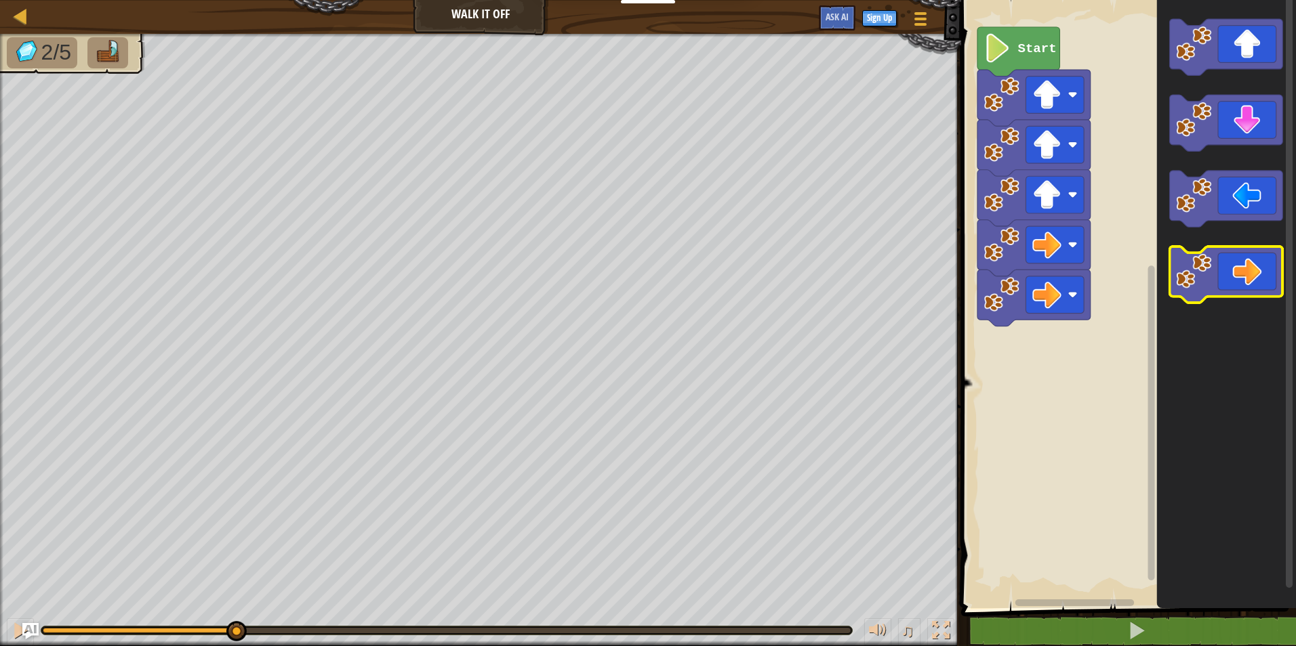
click at [1211, 283] on image "Blockly Workspace" at bounding box center [1193, 270] width 35 height 35
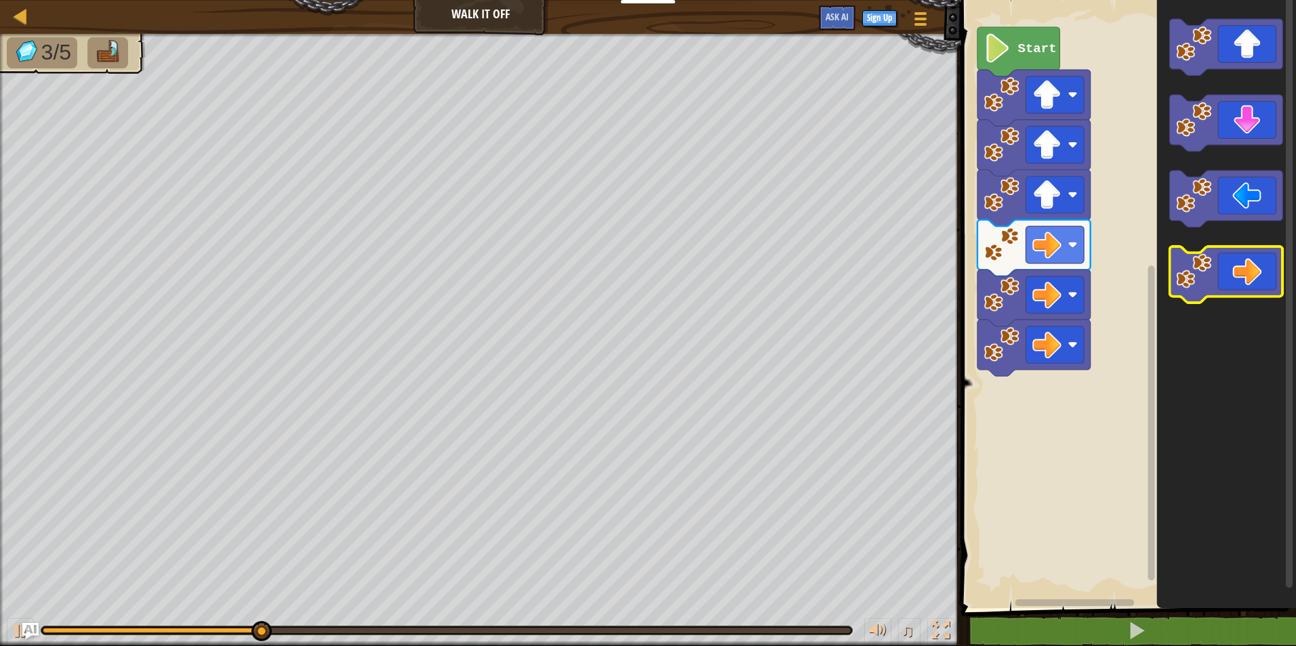
click at [1212, 282] on icon "Blockly Workspace" at bounding box center [1226, 275] width 113 height 56
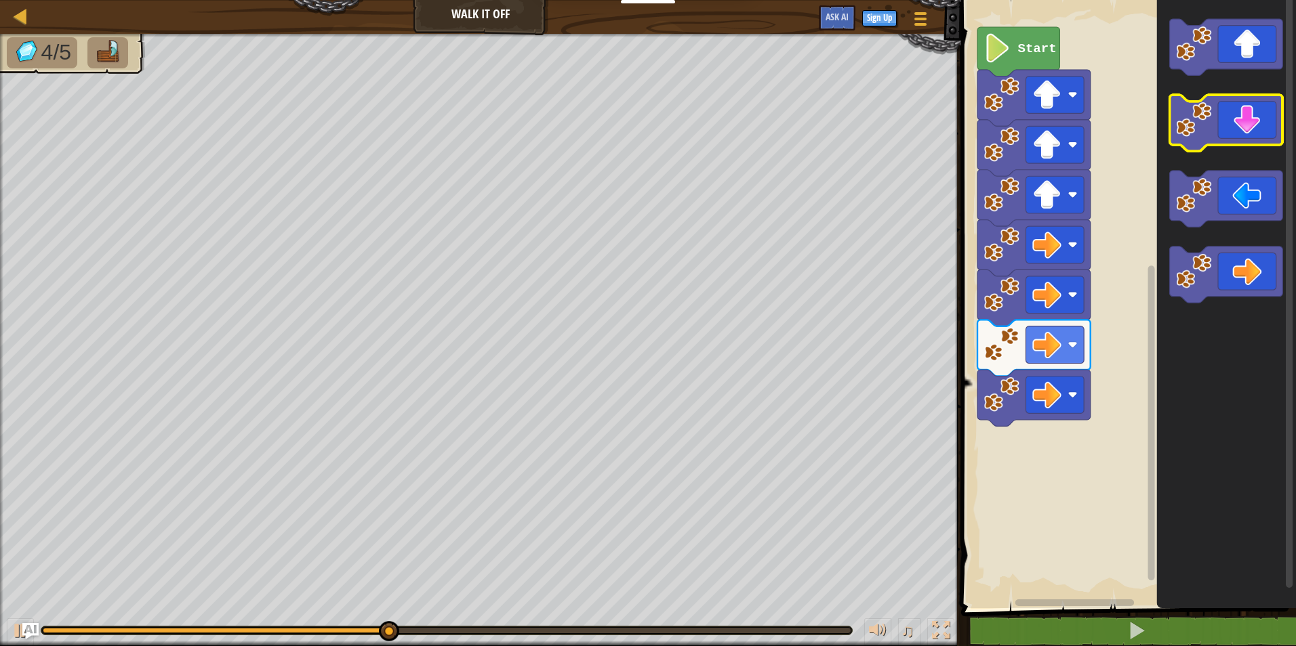
click at [1199, 138] on icon "Blockly Workspace" at bounding box center [1226, 123] width 113 height 56
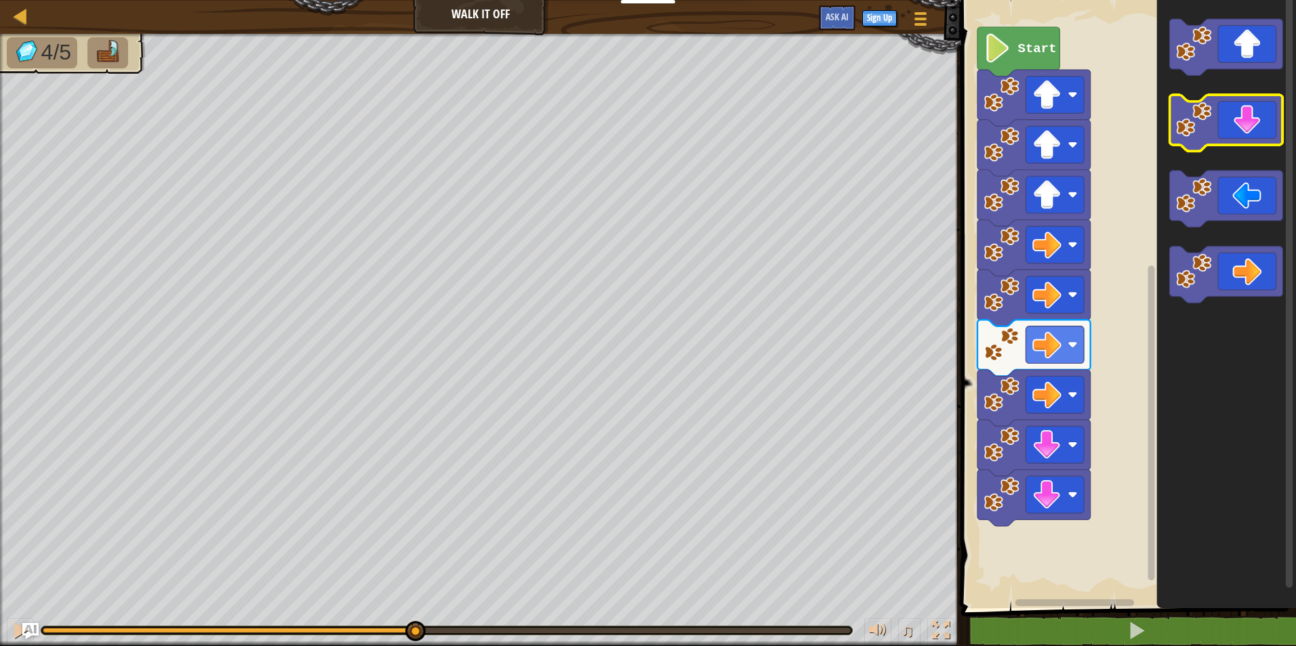
click at [1199, 138] on icon "Blockly Workspace" at bounding box center [1226, 123] width 113 height 56
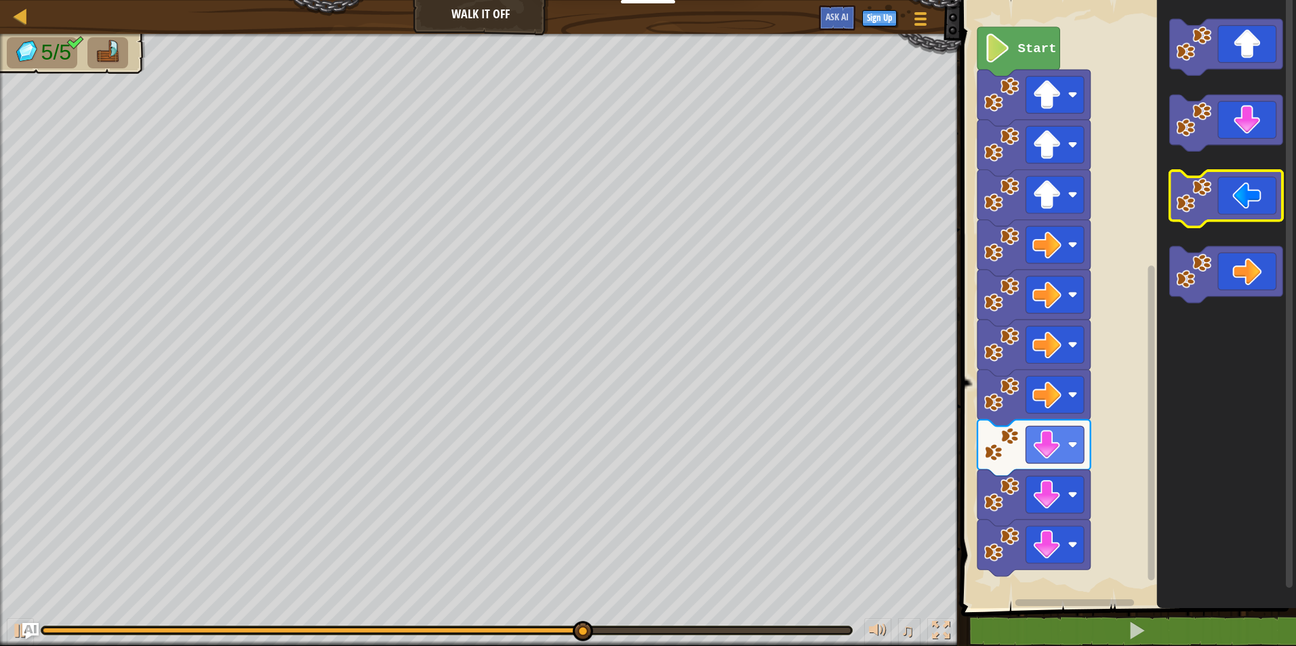
click at [1212, 199] on icon "Blockly Workspace" at bounding box center [1226, 199] width 113 height 56
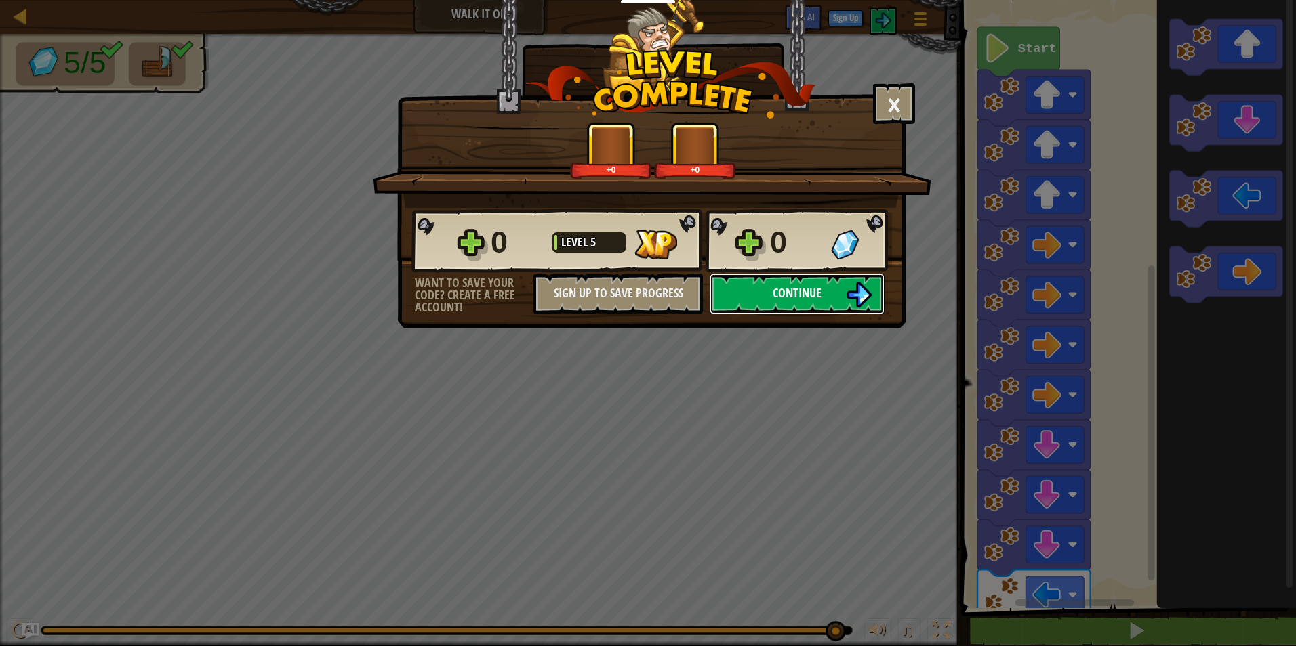
click at [749, 293] on button "Continue" at bounding box center [796, 294] width 175 height 41
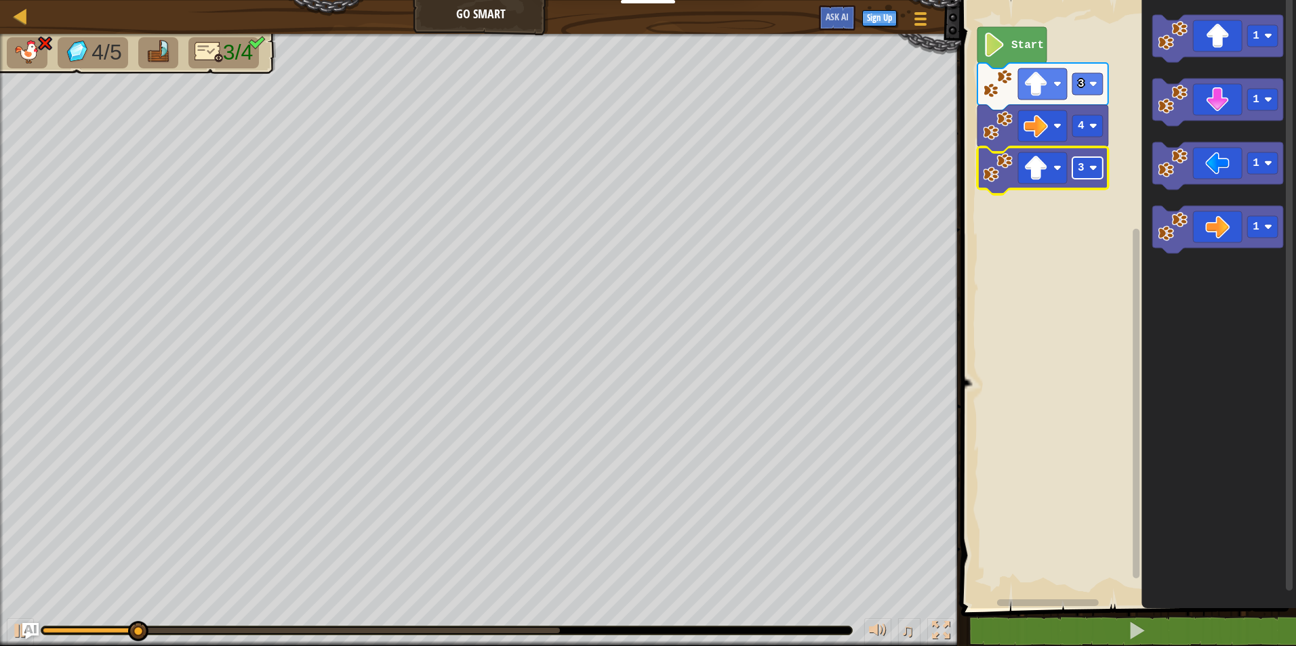
click at [1092, 159] on rect "Blockly Workspace" at bounding box center [1087, 168] width 30 height 22
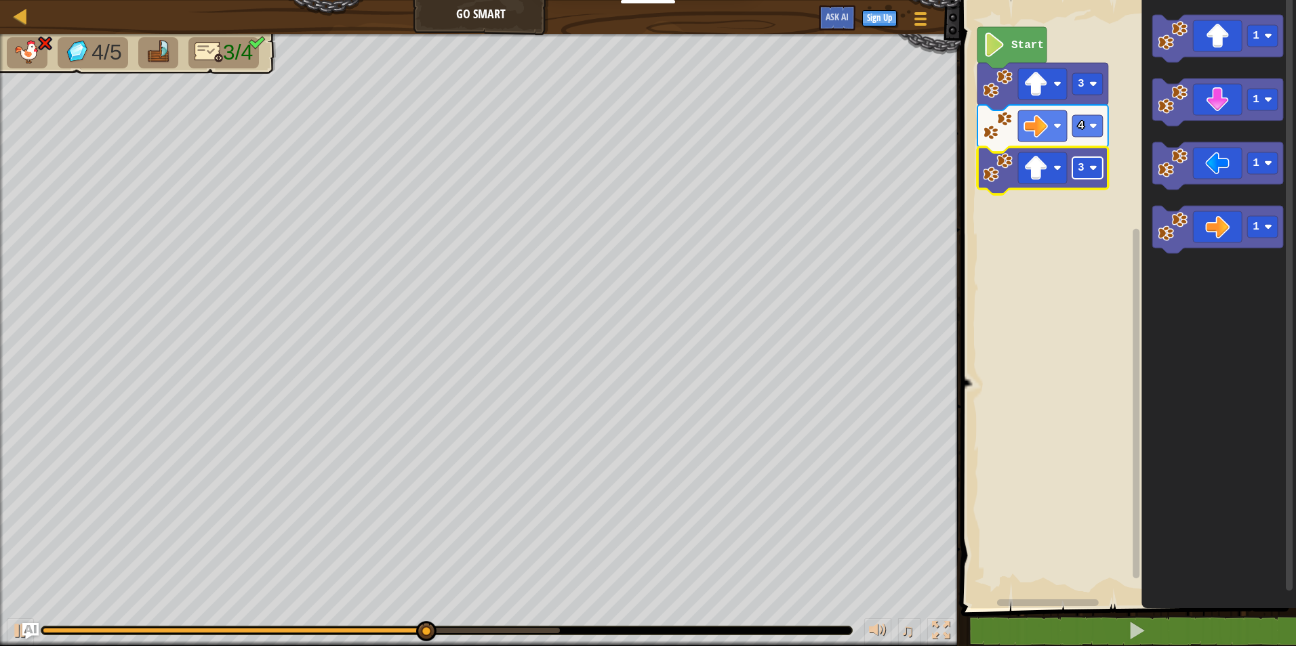
click at [1081, 173] on text "3" at bounding box center [1080, 168] width 7 height 12
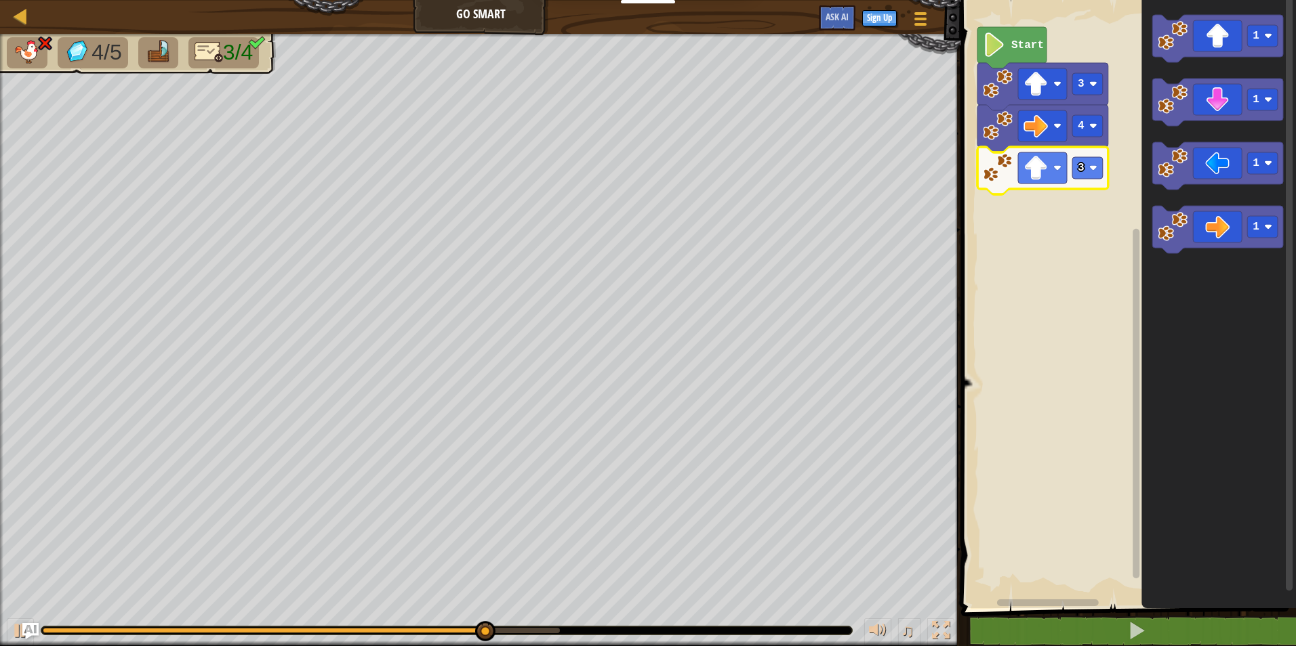
click at [1012, 184] on icon "Blockly Workspace" at bounding box center [1042, 170] width 131 height 47
click at [1006, 186] on icon "Blockly Workspace" at bounding box center [1042, 170] width 131 height 47
click at [1022, 177] on rect "Blockly Workspace" at bounding box center [1042, 167] width 49 height 31
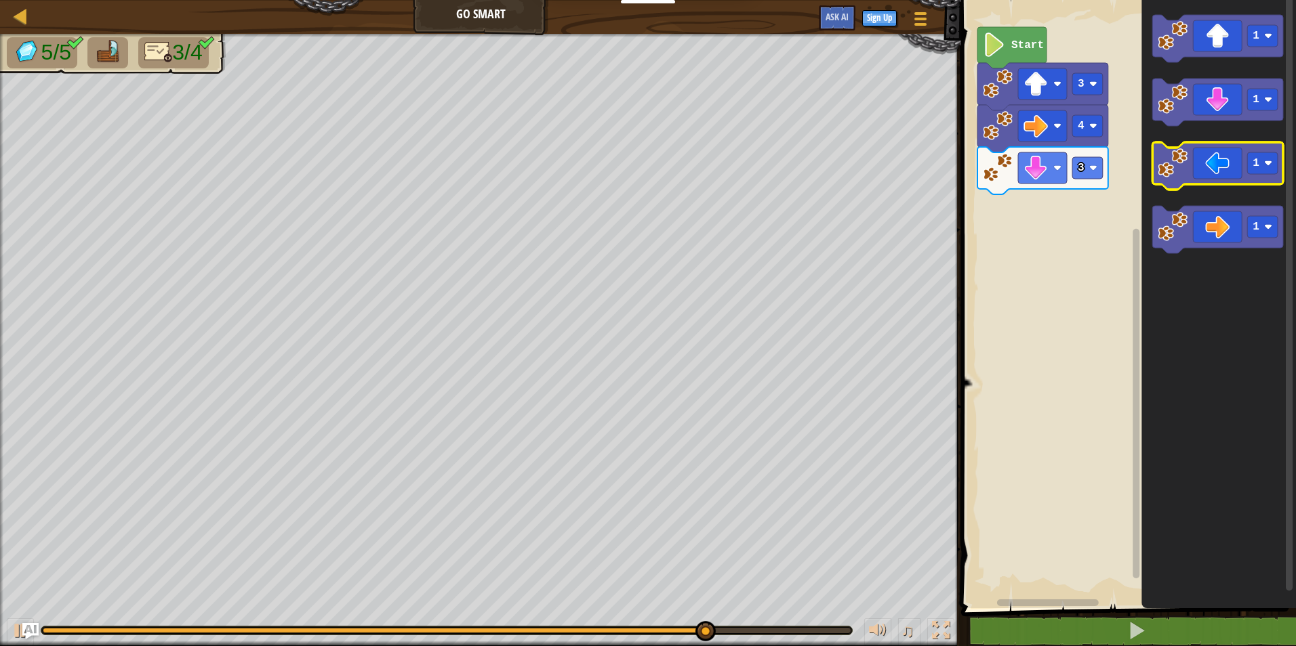
click at [1180, 167] on image "Blockly Workspace" at bounding box center [1172, 163] width 30 height 30
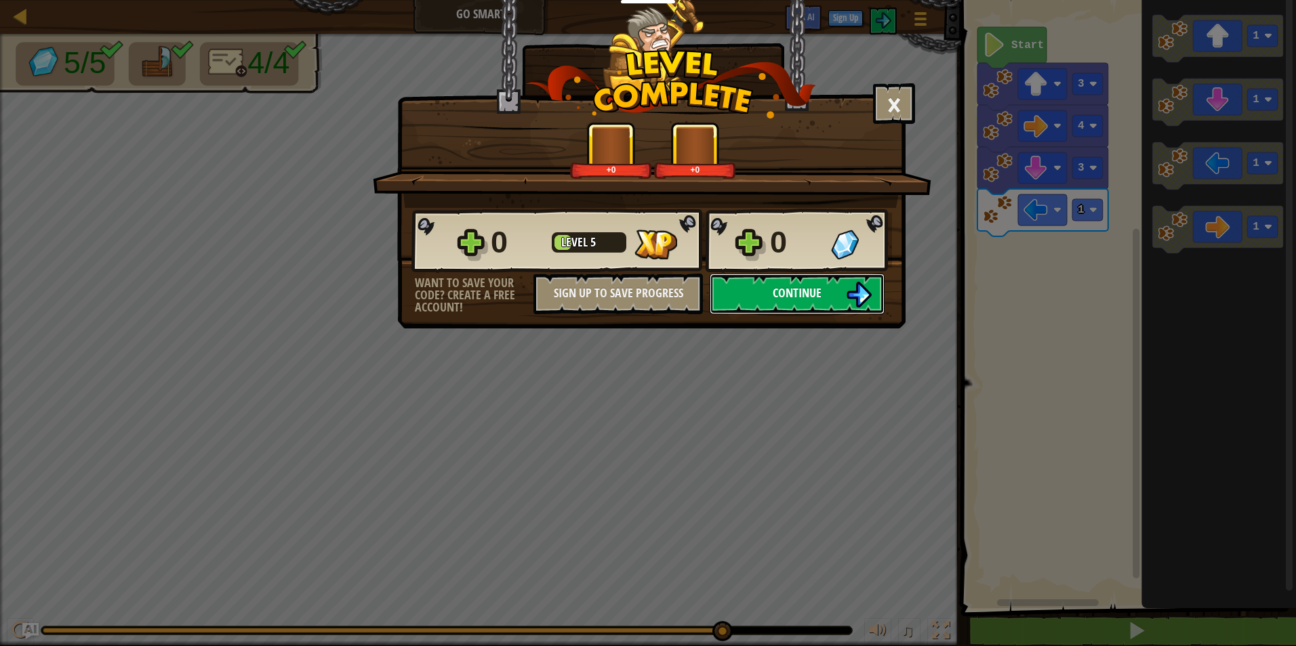
click at [753, 281] on button "Continue" at bounding box center [796, 294] width 175 height 41
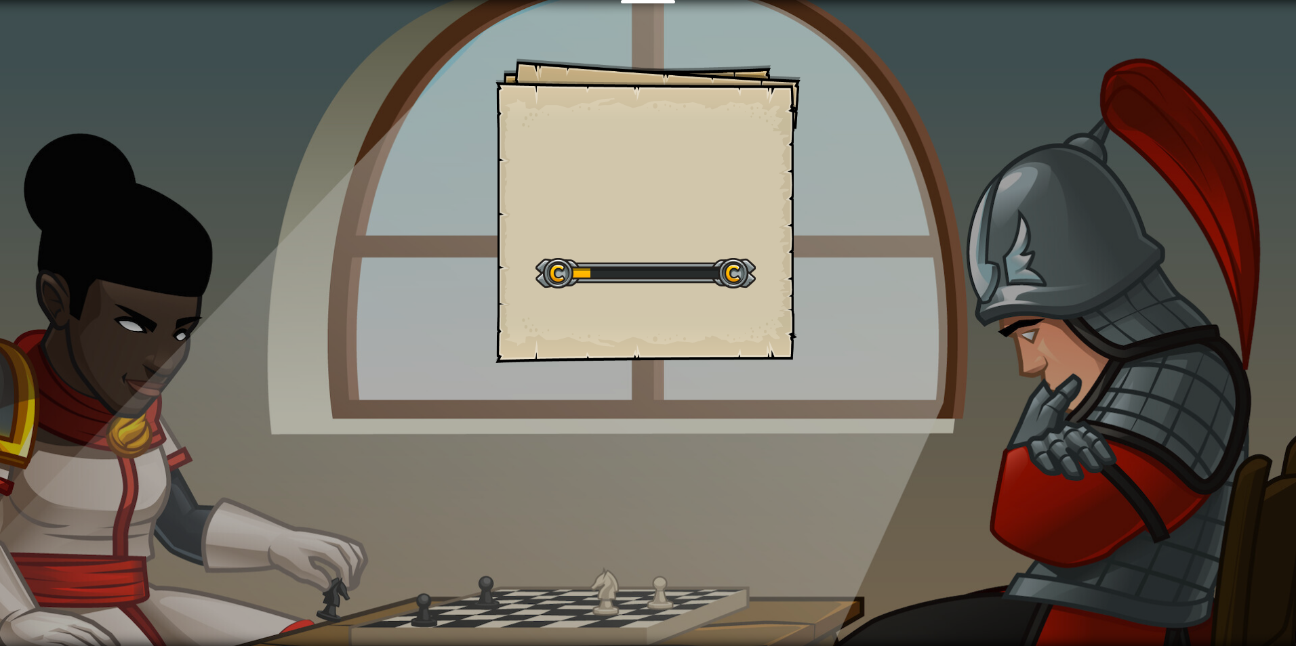
click at [841, 237] on div "Goals Start Level Error loading from server. Try refreshing the page. You'll ne…" at bounding box center [648, 323] width 1296 height 646
click at [888, 242] on div "Steps Goals Start Level Error loading from server. Try refreshing the page. You…" at bounding box center [648, 323] width 1296 height 646
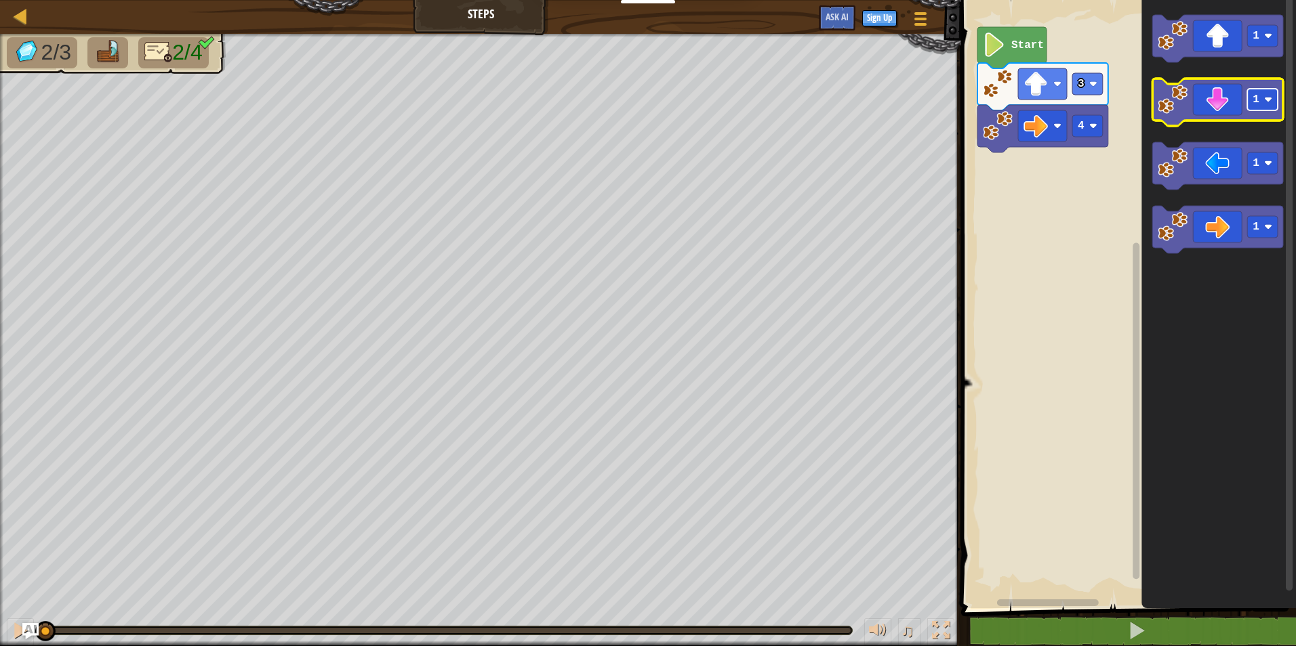
click at [1259, 94] on rect "Blockly Workspace" at bounding box center [1262, 100] width 30 height 22
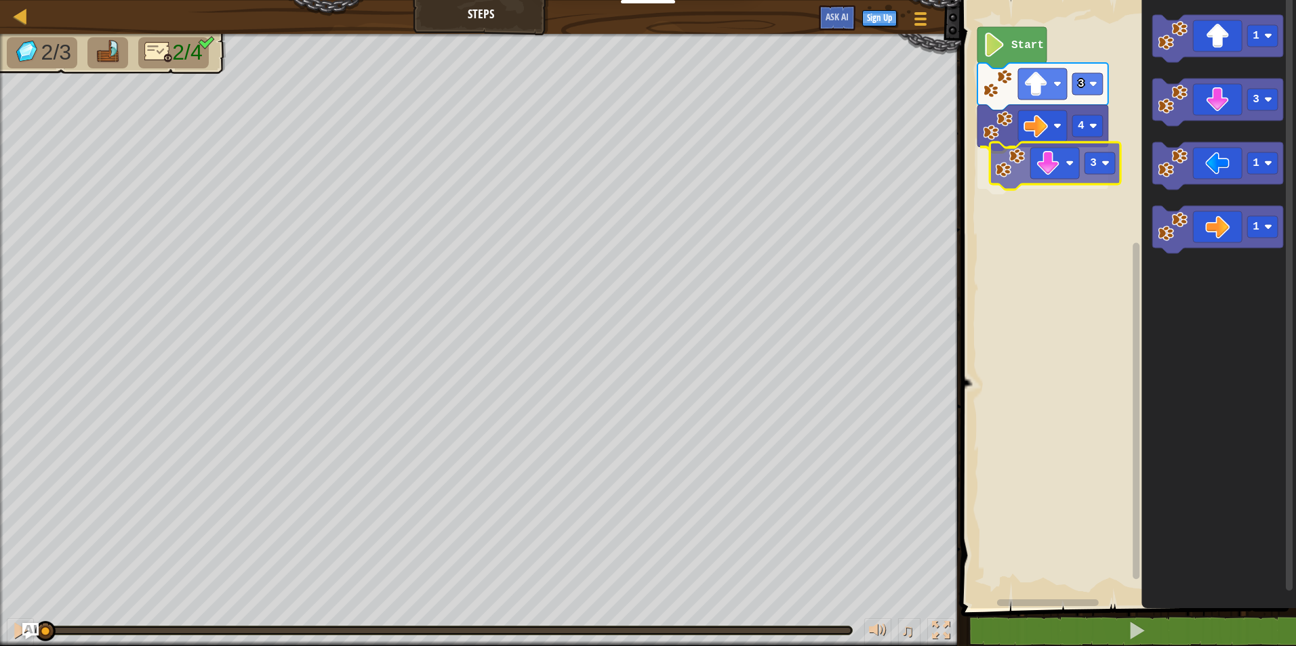
click at [1012, 181] on div "4 3 3 Start 1 3 1 1 3" at bounding box center [1126, 300] width 339 height 615
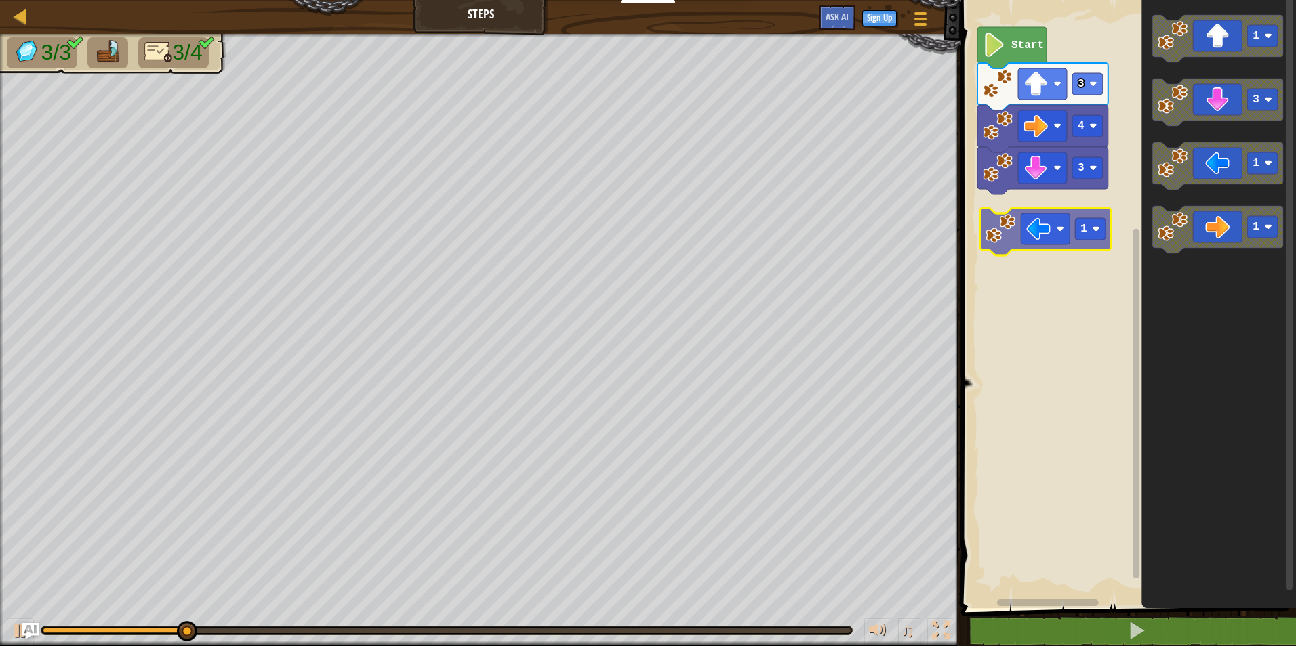
click at [1008, 241] on div "4 3 3 Start 1 3 1 1 1" at bounding box center [1126, 300] width 339 height 615
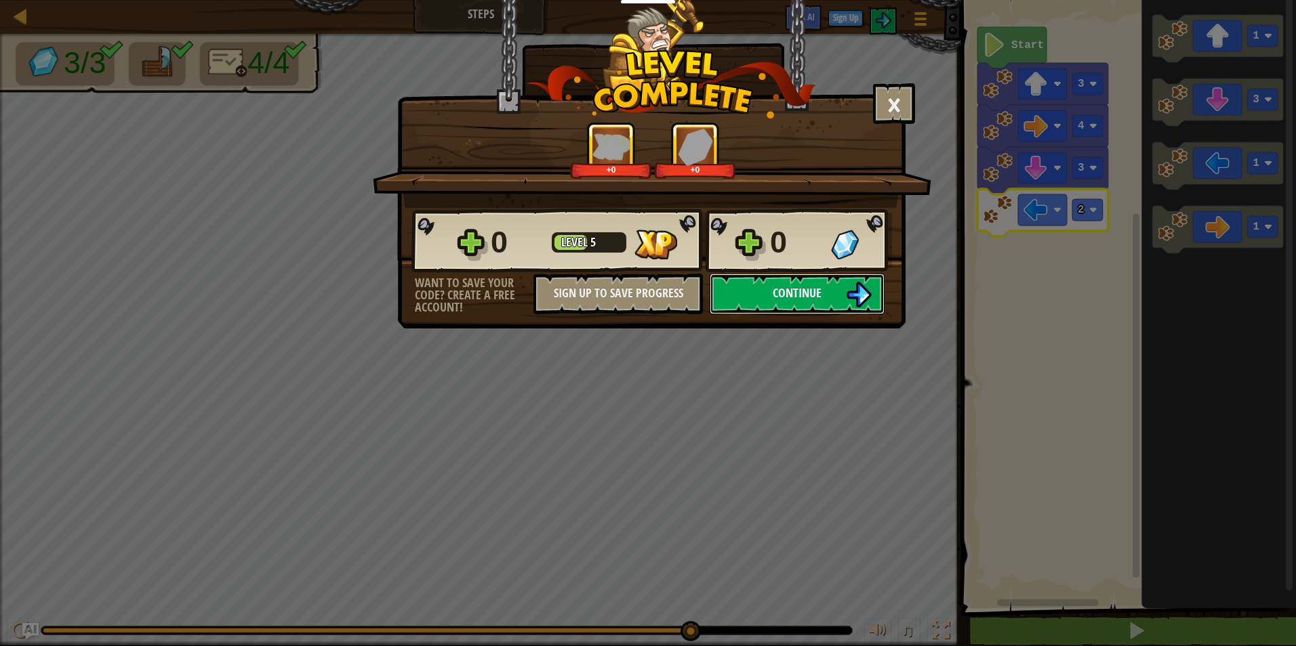
click at [829, 292] on button "Continue" at bounding box center [796, 294] width 175 height 41
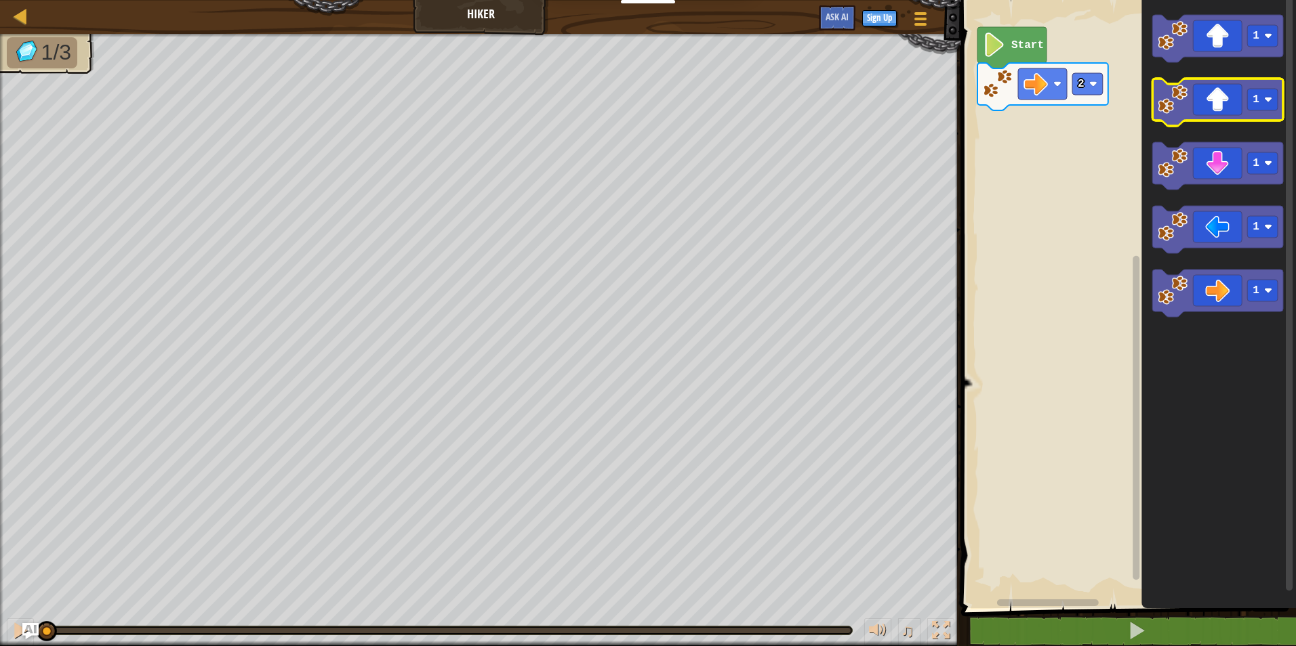
click at [1176, 112] on image "Blockly Workspace" at bounding box center [1172, 100] width 30 height 30
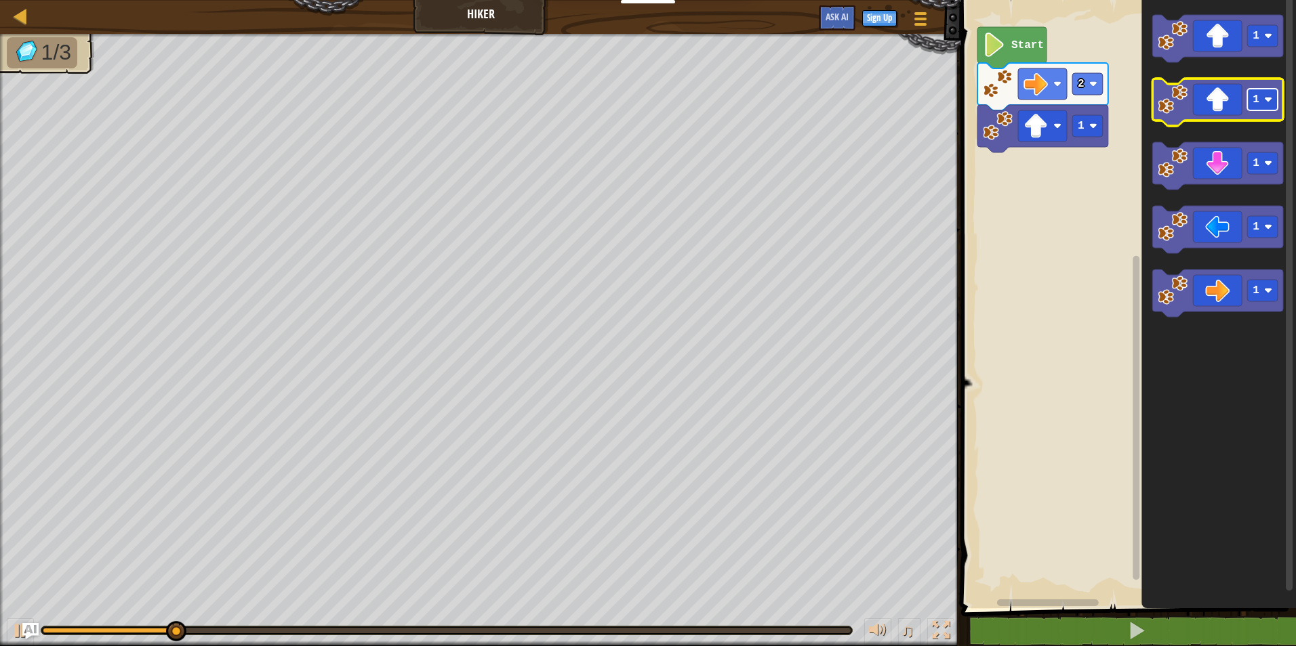
click at [1270, 103] on image "Blockly Workspace" at bounding box center [1268, 100] width 8 height 8
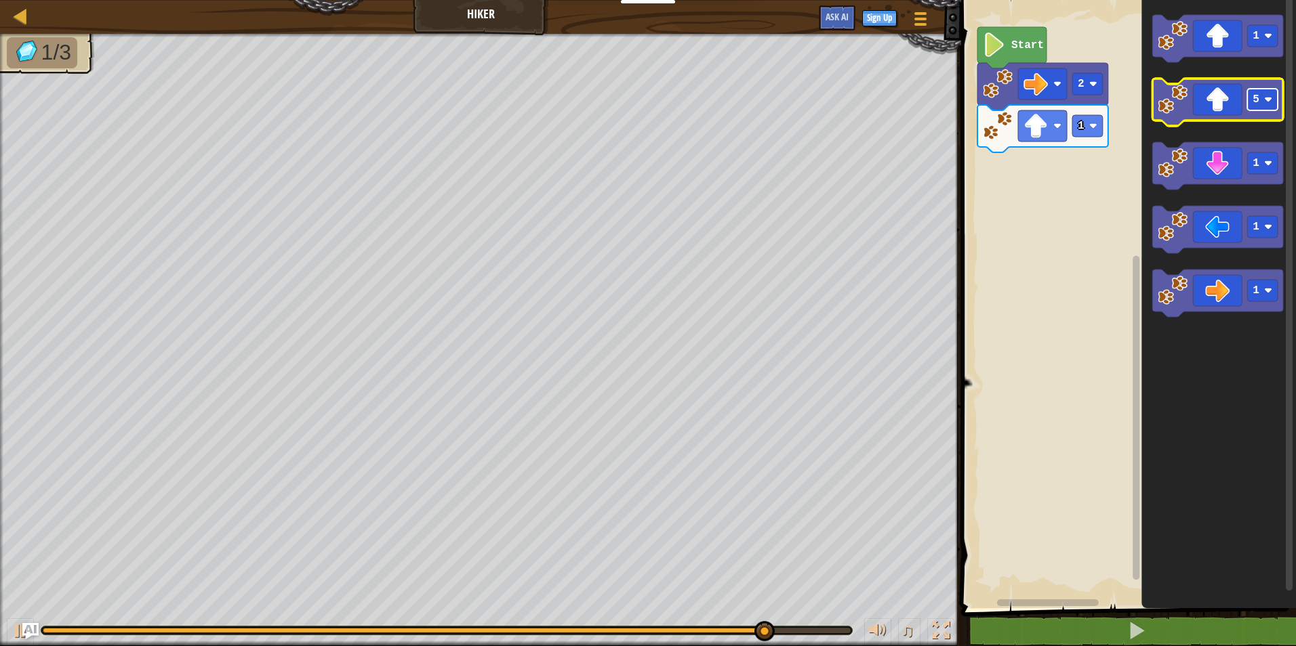
click at [1268, 107] on rect "Blockly Workspace" at bounding box center [1262, 100] width 30 height 22
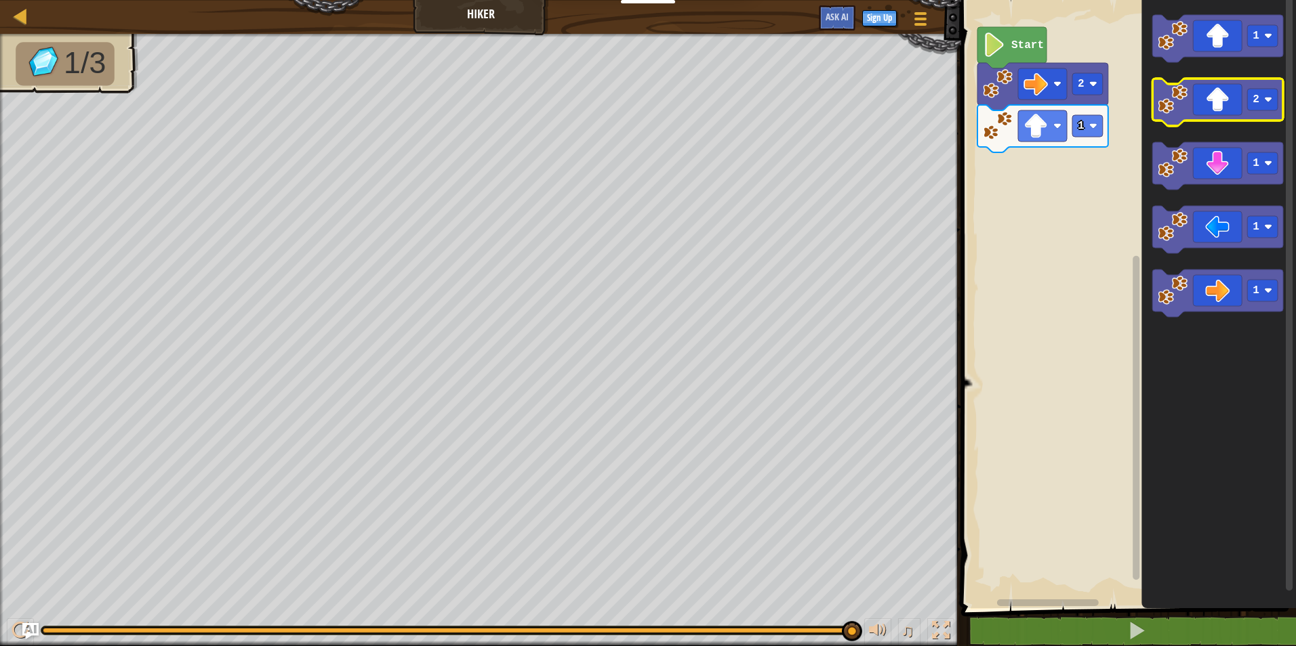
click at [1182, 104] on image "Blockly Workspace" at bounding box center [1172, 100] width 30 height 30
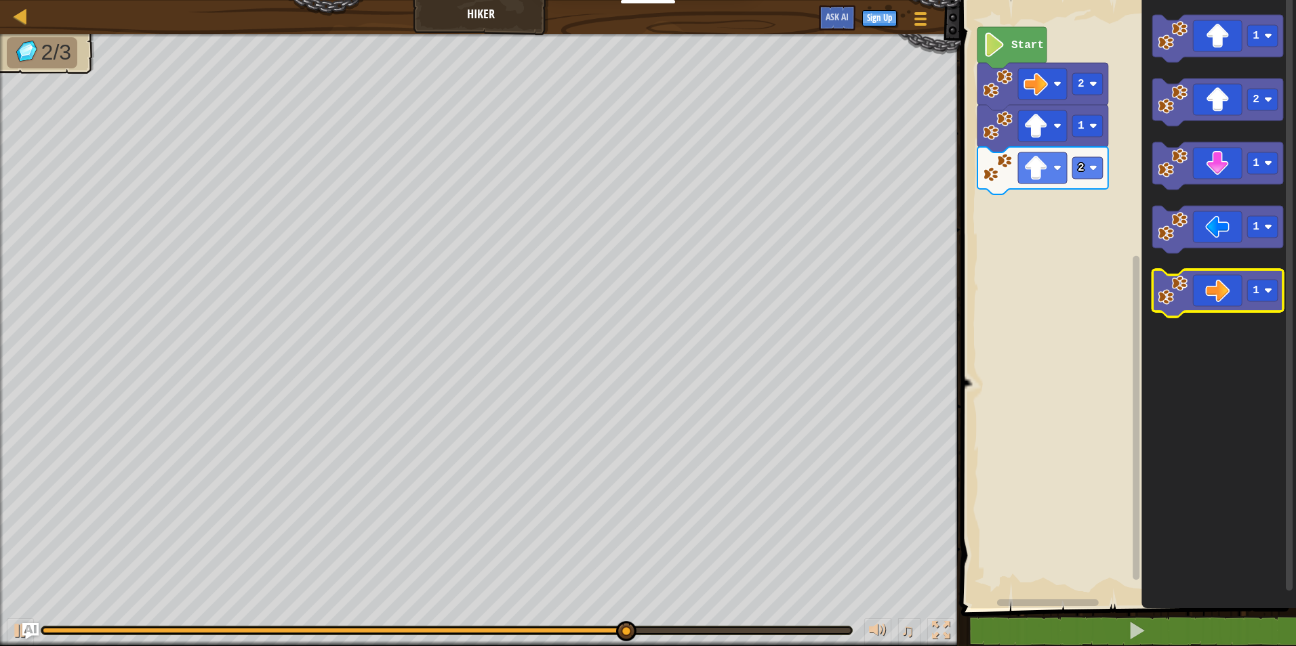
click at [1212, 276] on icon "Blockly Workspace" at bounding box center [1217, 293] width 131 height 47
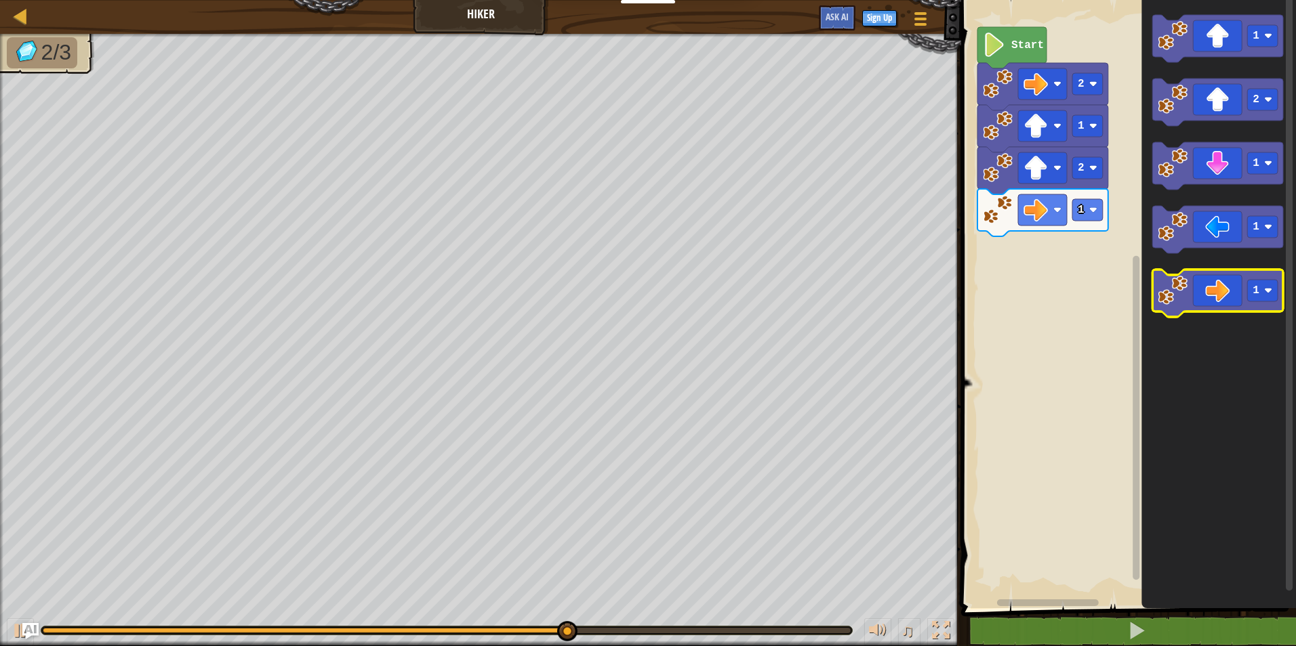
click at [1201, 299] on icon "Blockly Workspace" at bounding box center [1217, 293] width 131 height 47
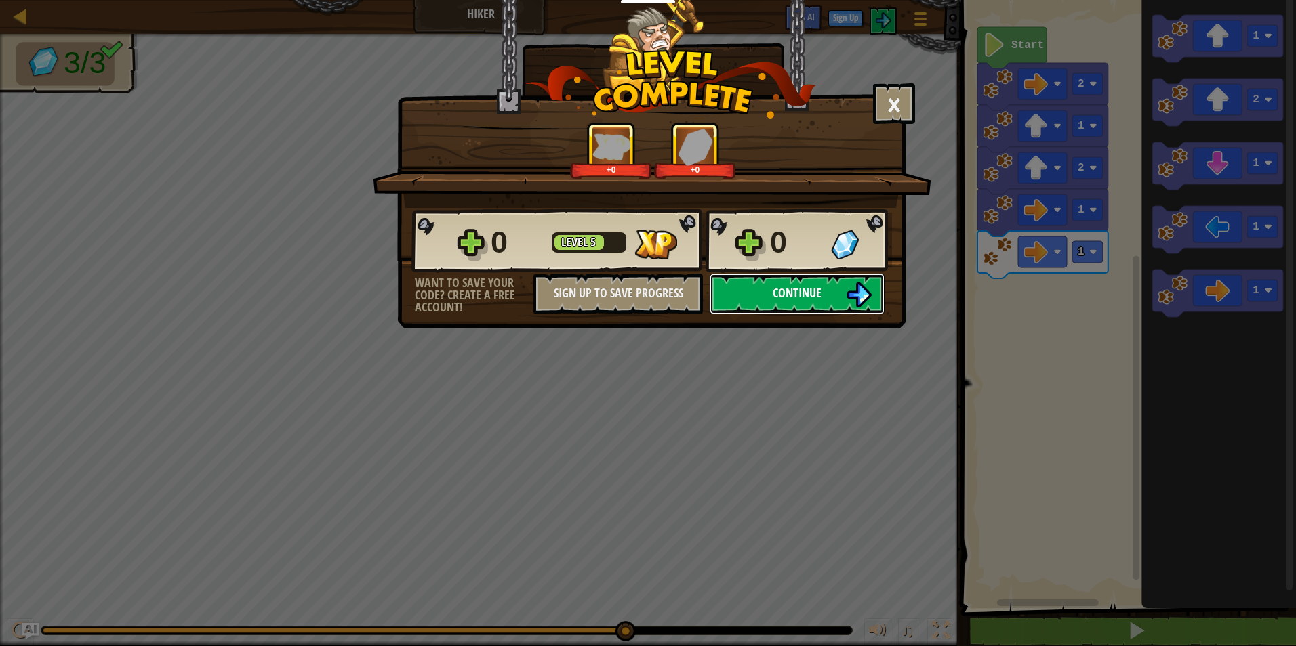
click at [780, 298] on span "Continue" at bounding box center [796, 293] width 49 height 17
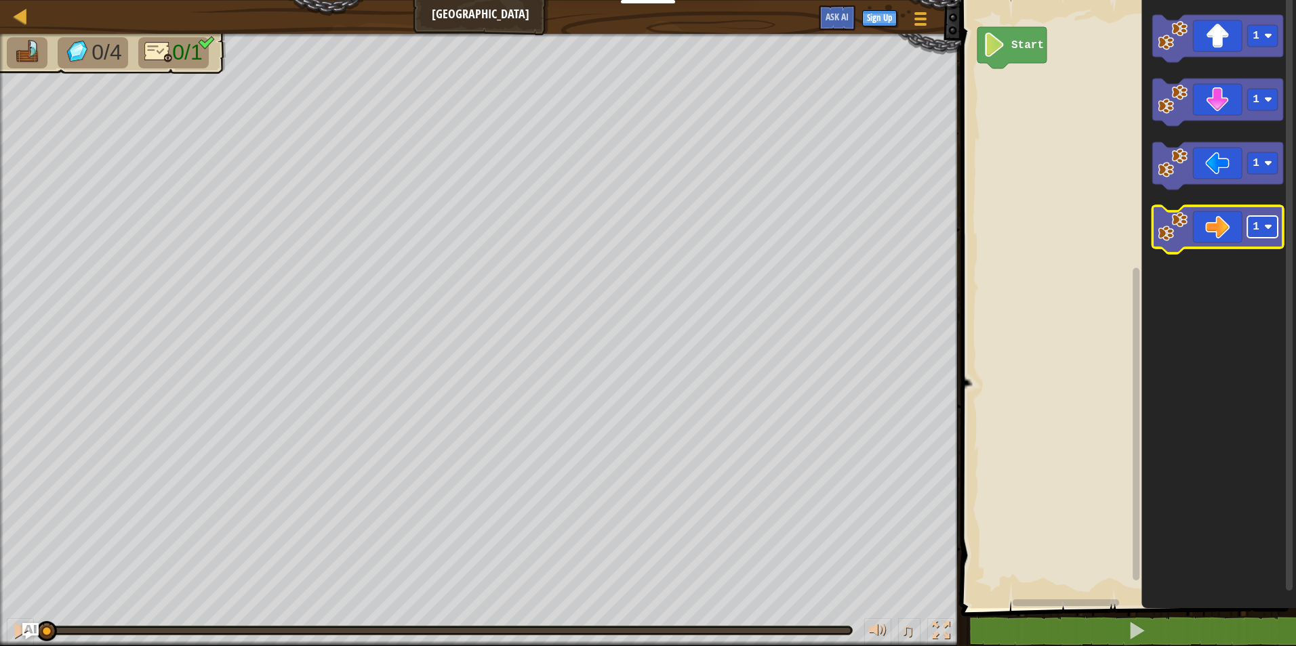
click at [1273, 230] on rect "Blockly Workspace" at bounding box center [1262, 227] width 30 height 22
click at [1165, 236] on image "Blockly Workspace" at bounding box center [1172, 227] width 30 height 30
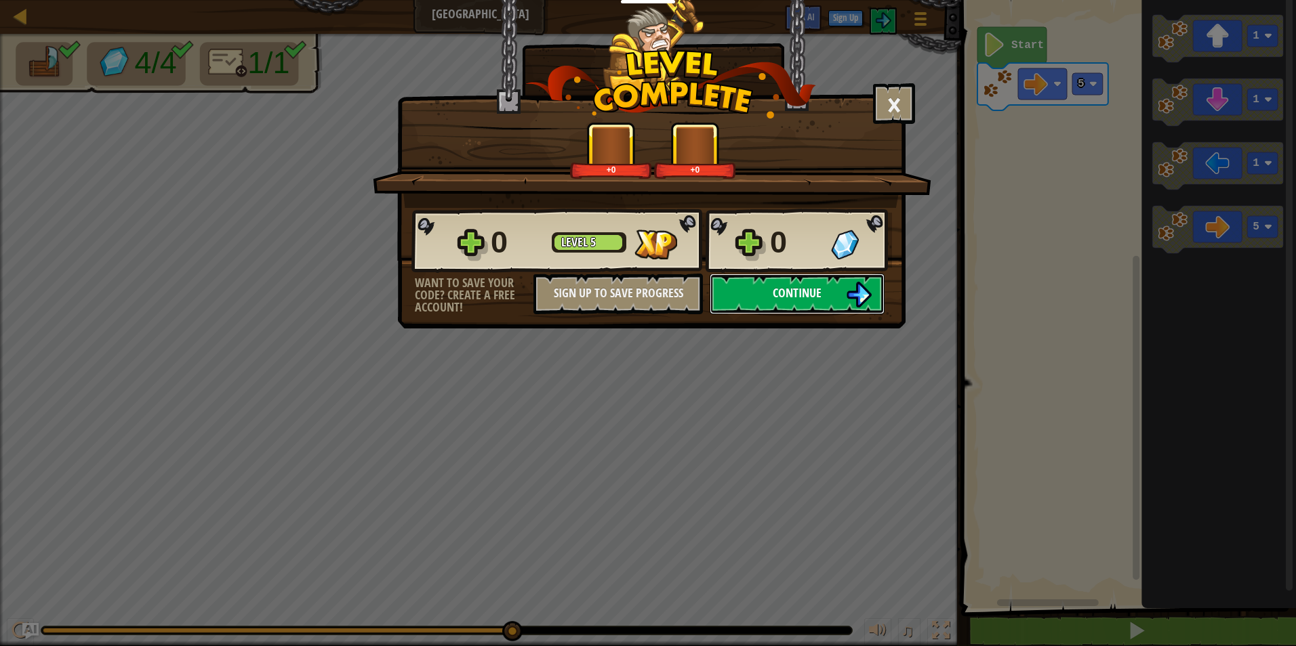
click at [757, 294] on button "Continue" at bounding box center [796, 294] width 175 height 41
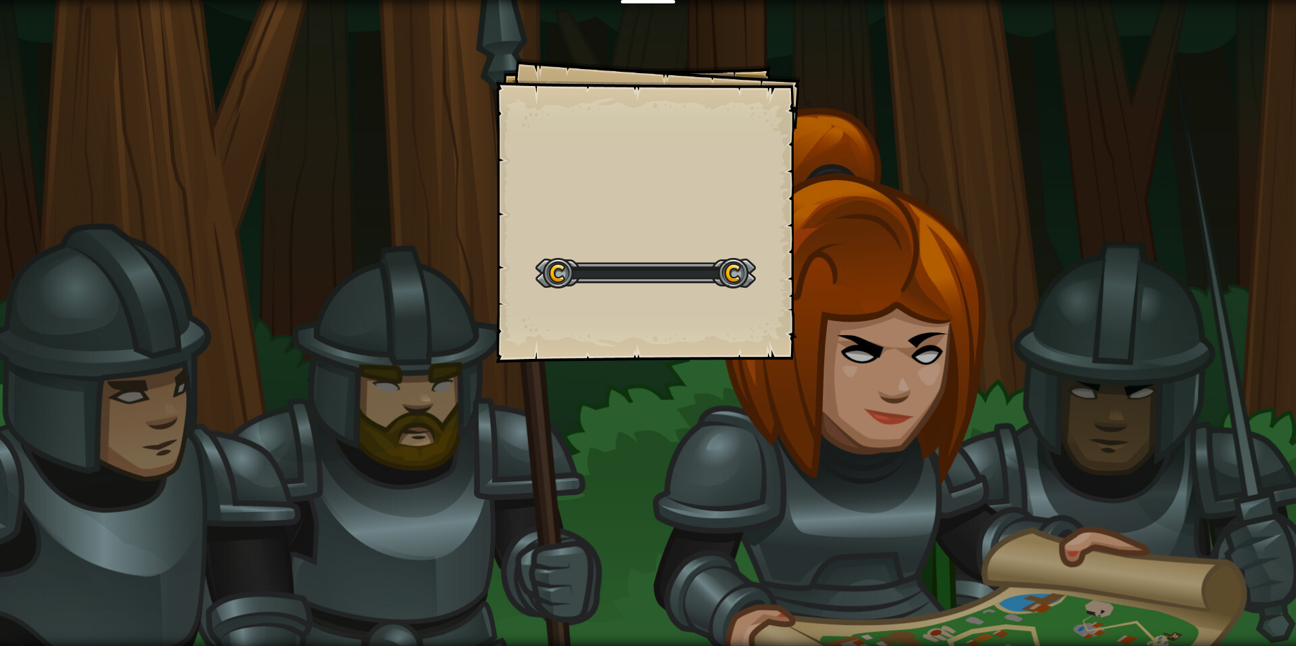
click at [805, 315] on div "Goals Start Level Error loading from server. Try refreshing the page. You'll ne…" at bounding box center [648, 323] width 1296 height 646
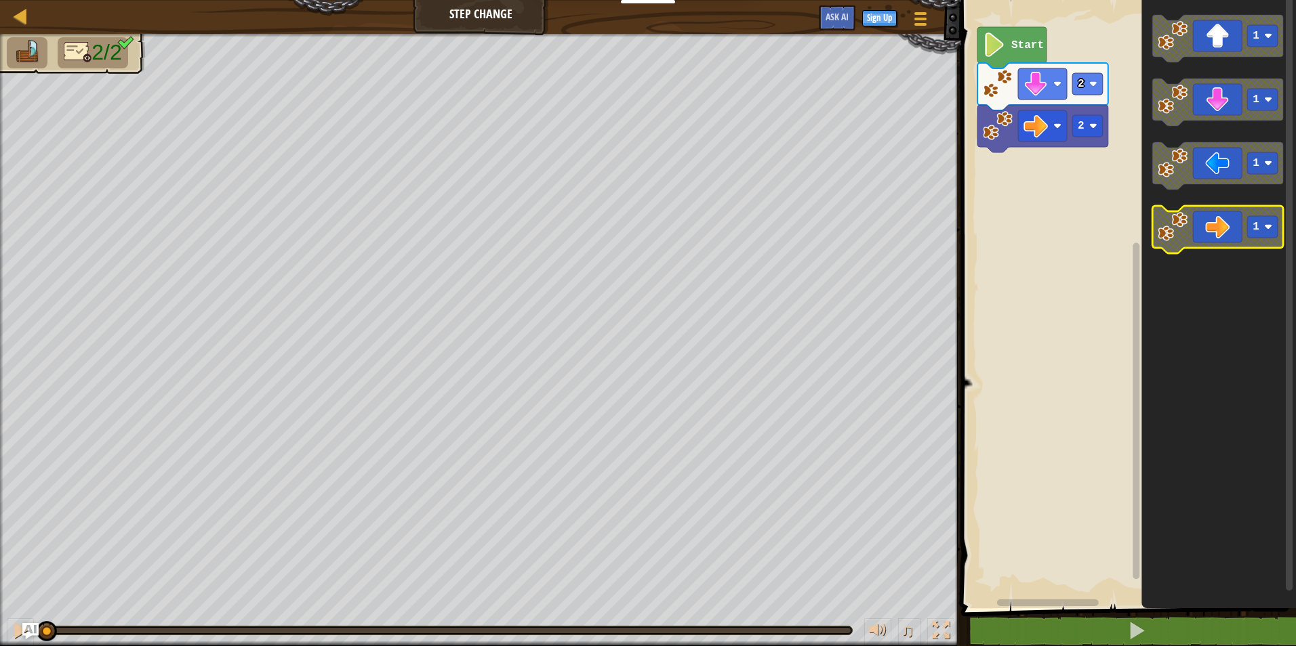
click at [1195, 217] on icon "Blockly Workspace" at bounding box center [1217, 229] width 131 height 47
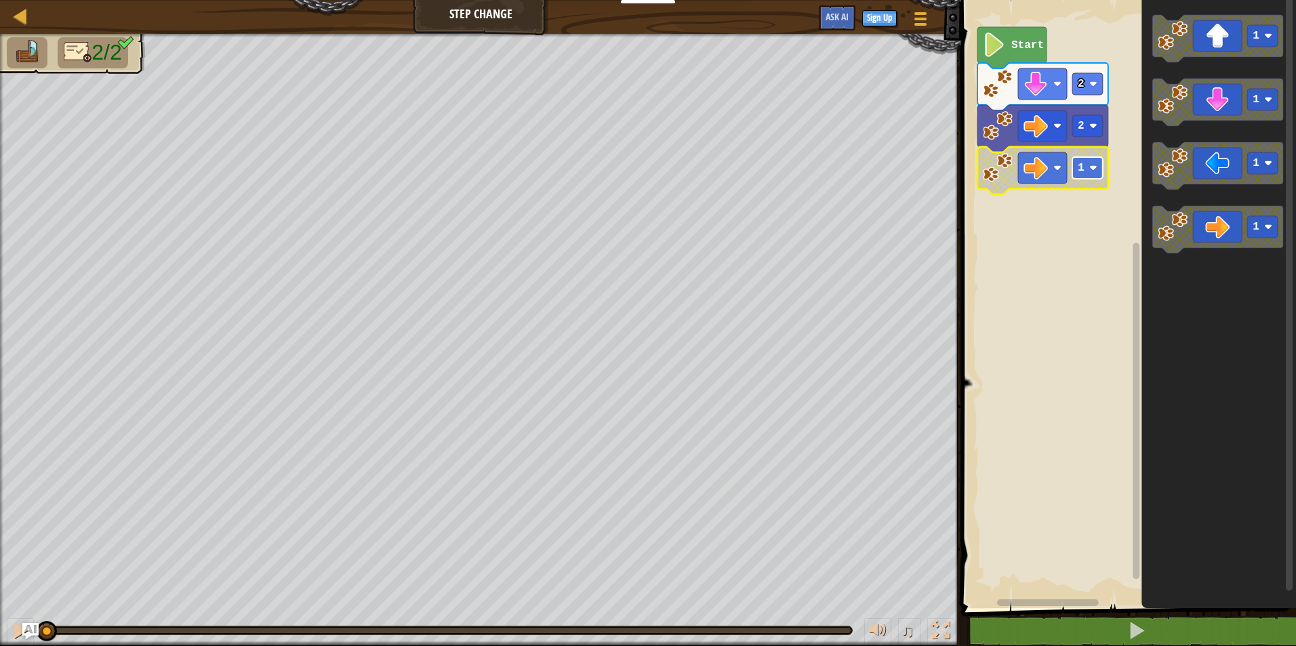
click at [1090, 169] on image "Blockly Workspace" at bounding box center [1093, 168] width 8 height 8
click at [1031, 45] on text "Start" at bounding box center [1027, 45] width 33 height 12
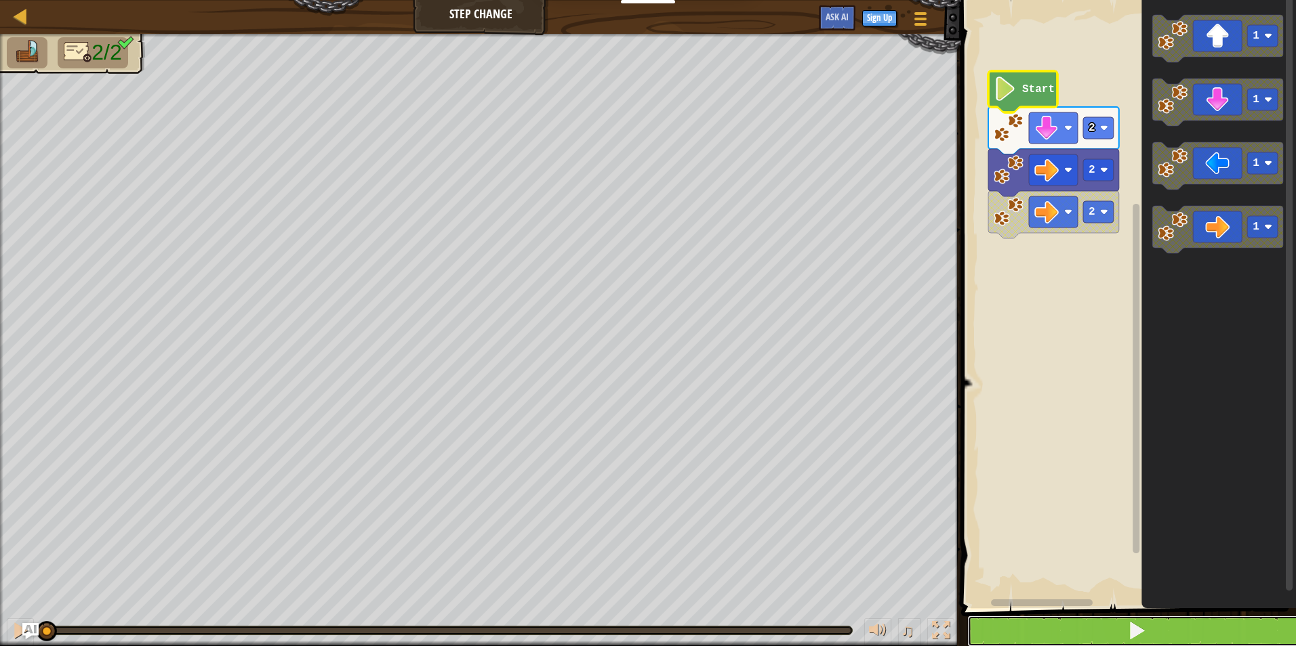
click at [1169, 626] on button at bounding box center [1136, 631] width 339 height 31
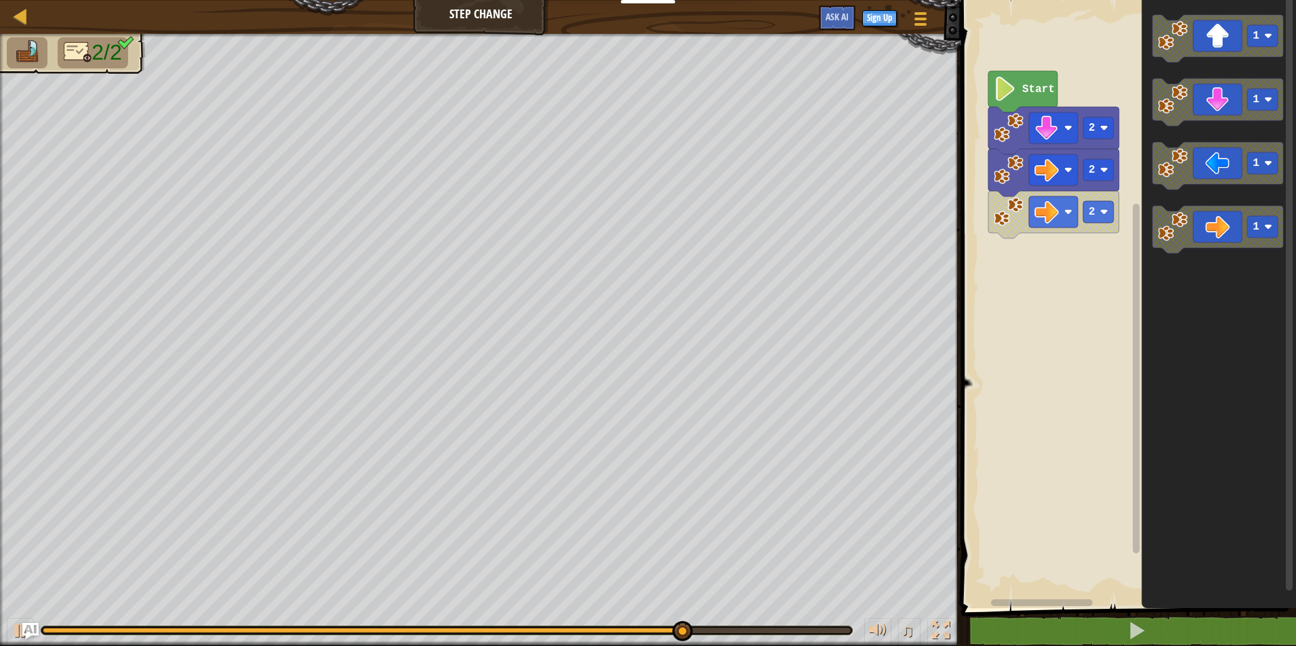
click at [1069, 268] on div "Start 2 2 2 1 1 1 1" at bounding box center [1126, 300] width 339 height 615
click at [1165, 213] on image "Blockly Workspace" at bounding box center [1172, 227] width 30 height 30
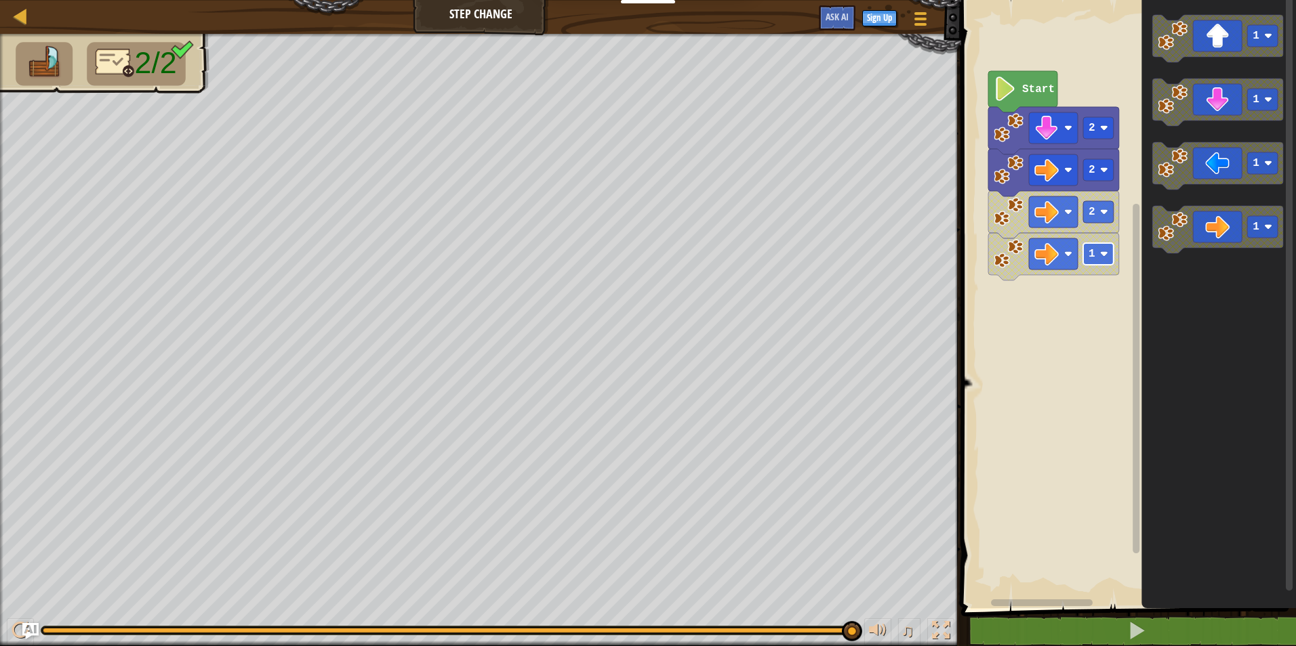
click at [1108, 257] on rect "Blockly Workspace" at bounding box center [1098, 254] width 30 height 22
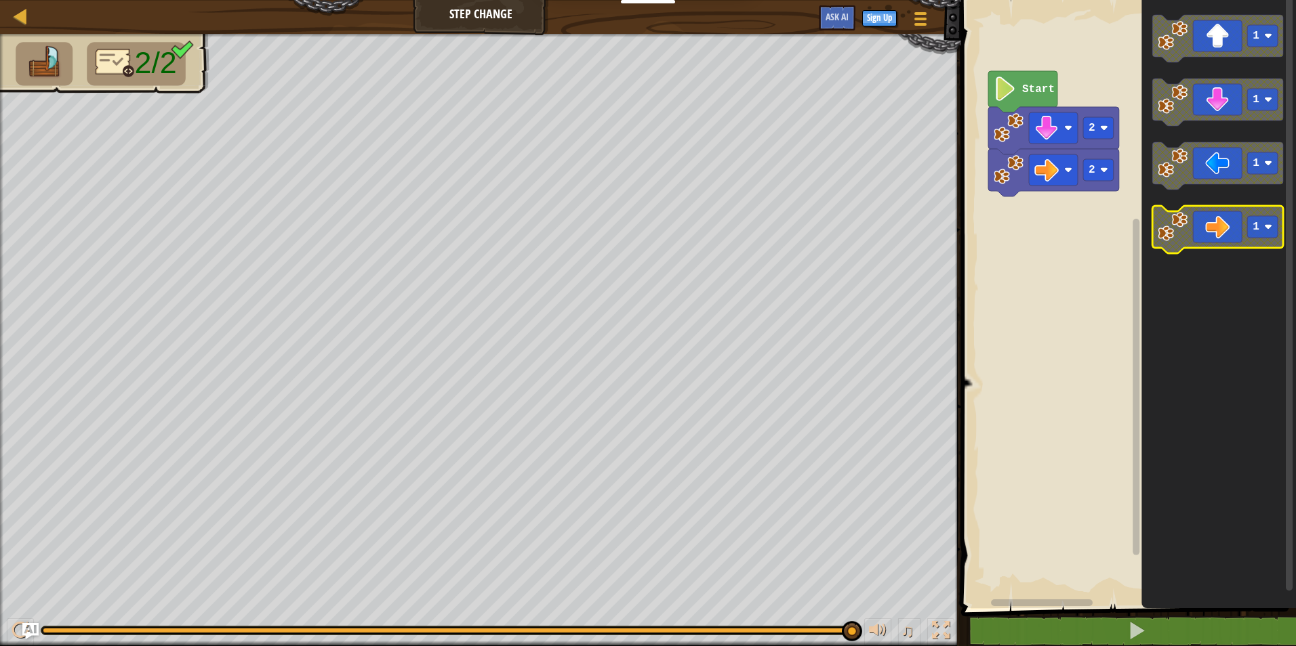
click at [1164, 239] on image "Blockly Workspace" at bounding box center [1172, 227] width 30 height 30
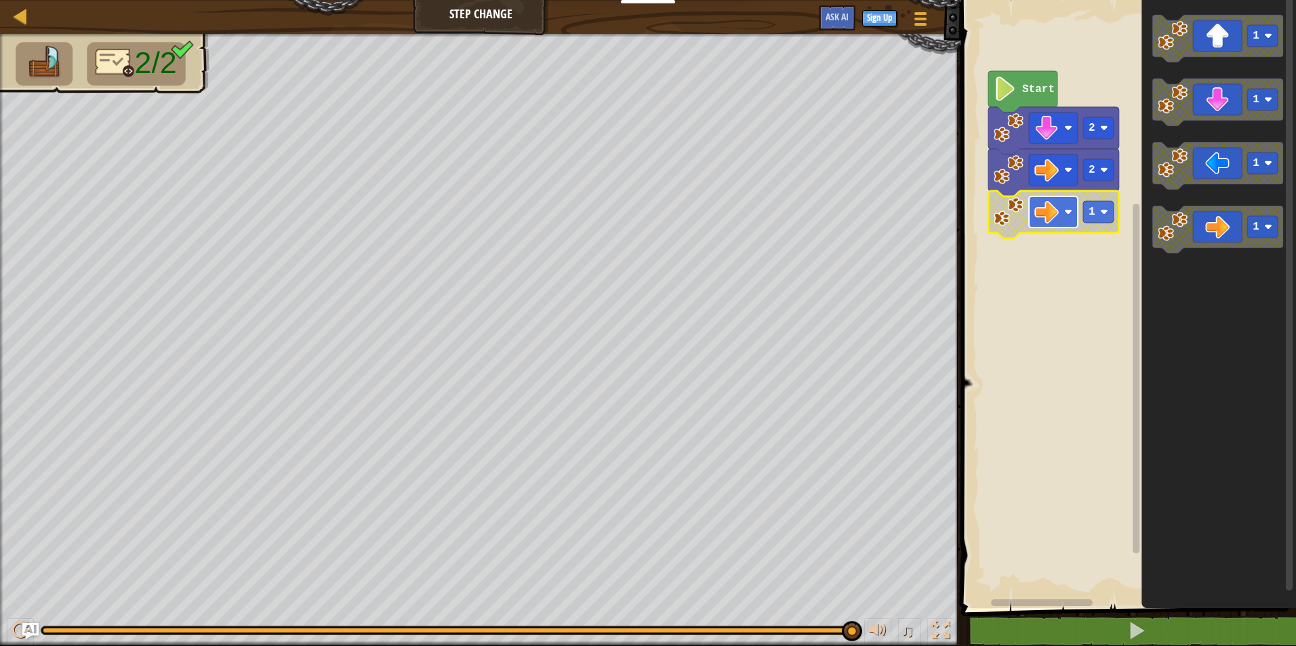
click at [1046, 218] on image "Blockly Workspace" at bounding box center [1046, 212] width 24 height 24
click at [1059, 220] on g "Blockly Workspace" at bounding box center [1053, 212] width 49 height 31
click at [1069, 205] on rect "Blockly Workspace" at bounding box center [1053, 212] width 49 height 31
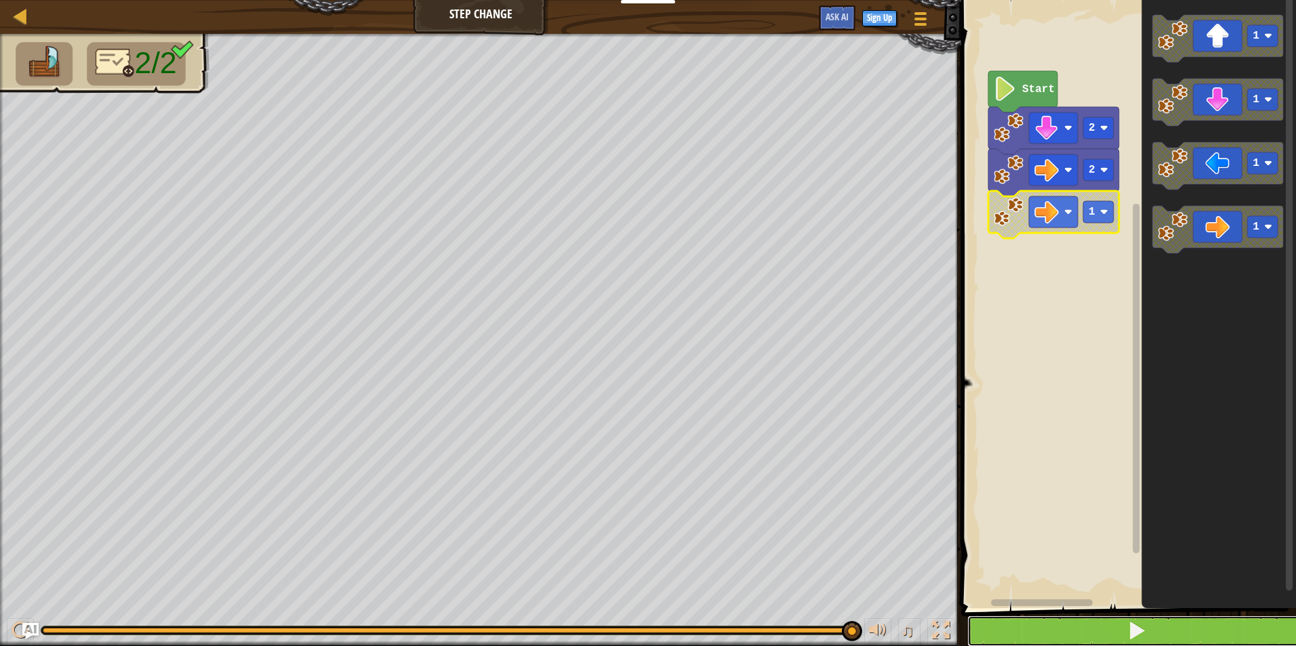
click at [983, 617] on button at bounding box center [1136, 631] width 339 height 31
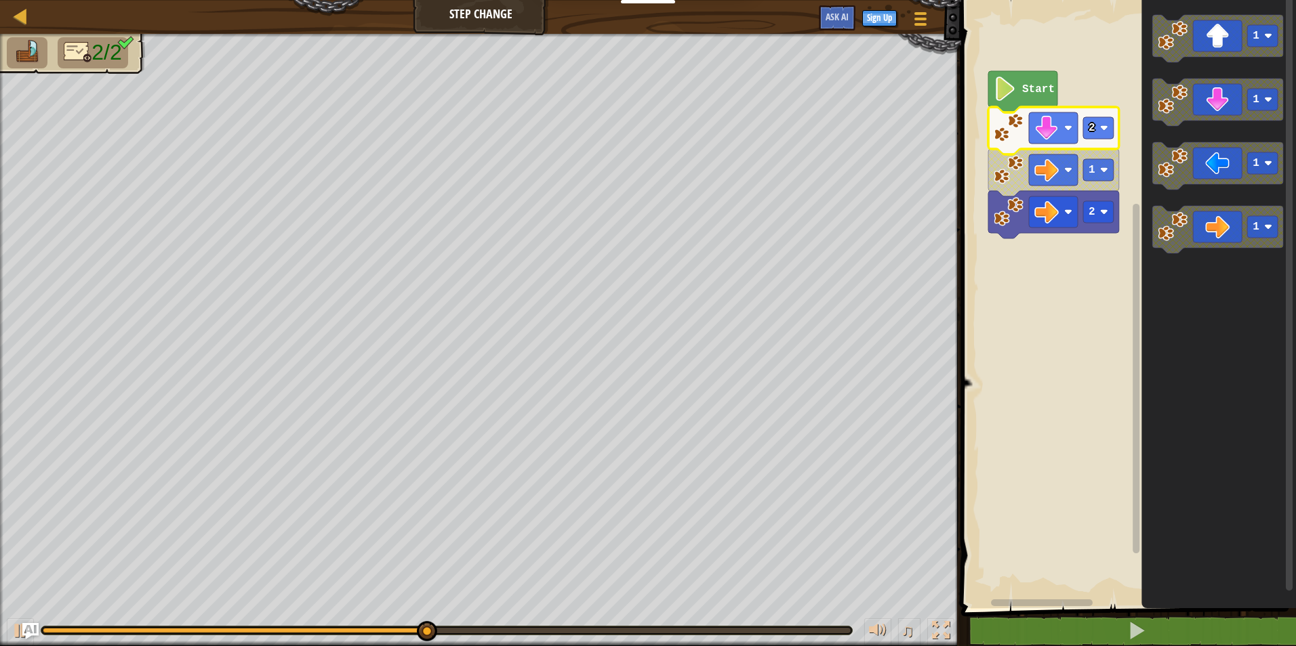
click at [1010, 147] on icon "Blockly Workspace" at bounding box center [1053, 130] width 131 height 47
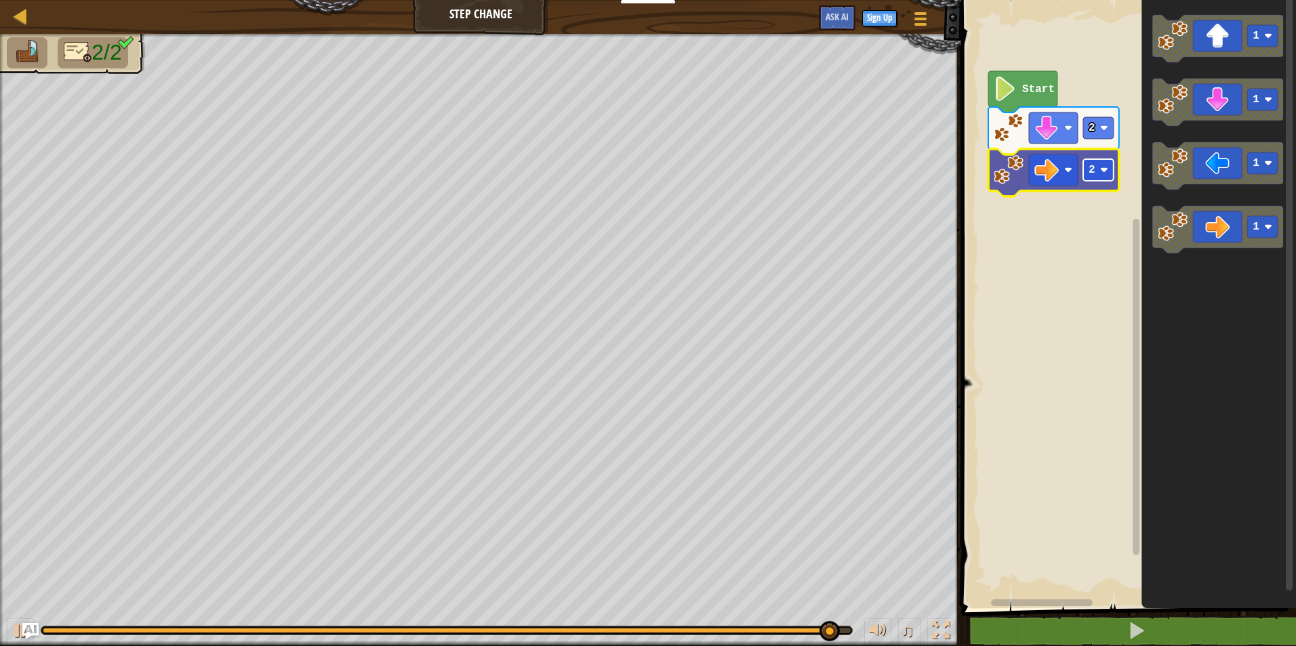
click at [1102, 169] on image "Blockly Workspace" at bounding box center [1104, 170] width 8 height 8
click at [1113, 166] on rect "Blockly Workspace" at bounding box center [1098, 170] width 30 height 22
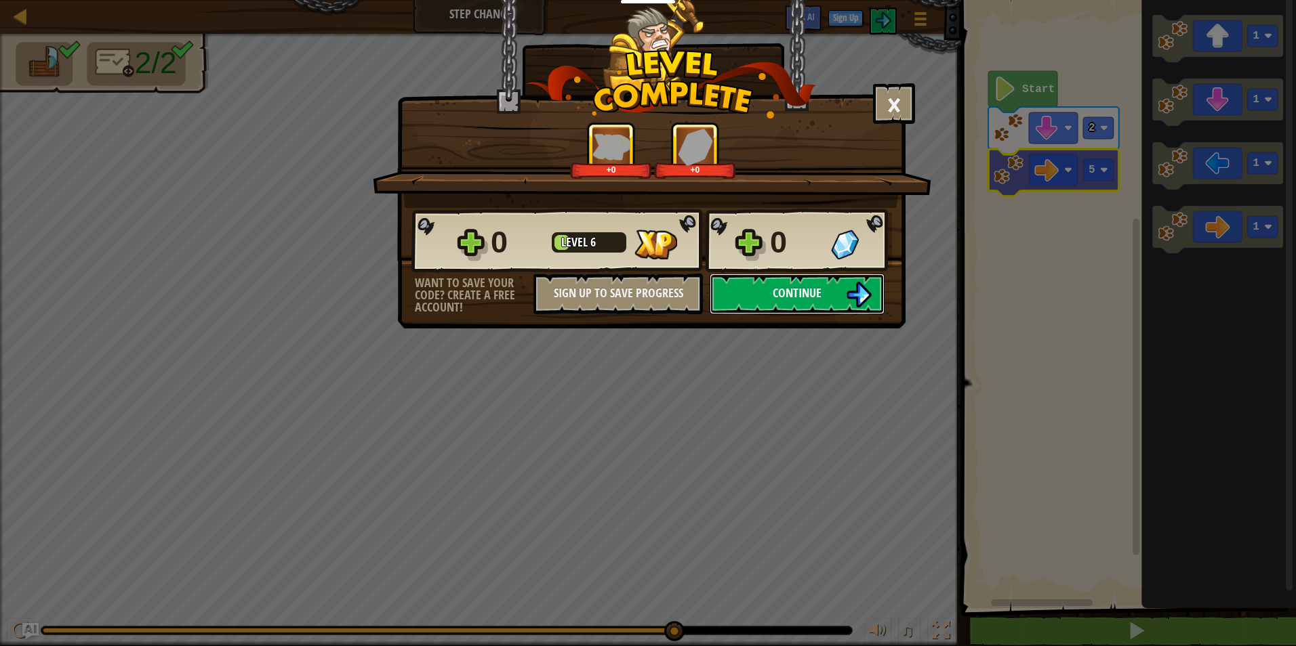
click at [766, 287] on button "Continue" at bounding box center [796, 294] width 175 height 41
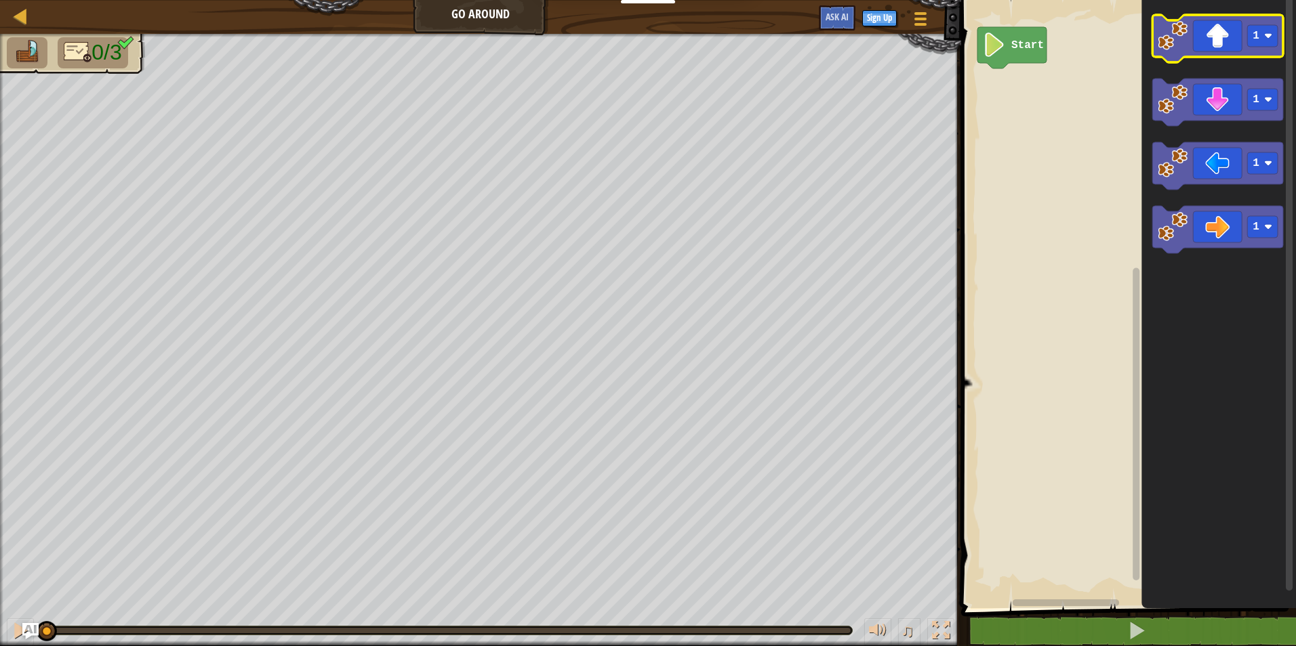
click at [1179, 50] on image "Blockly Workspace" at bounding box center [1172, 36] width 30 height 30
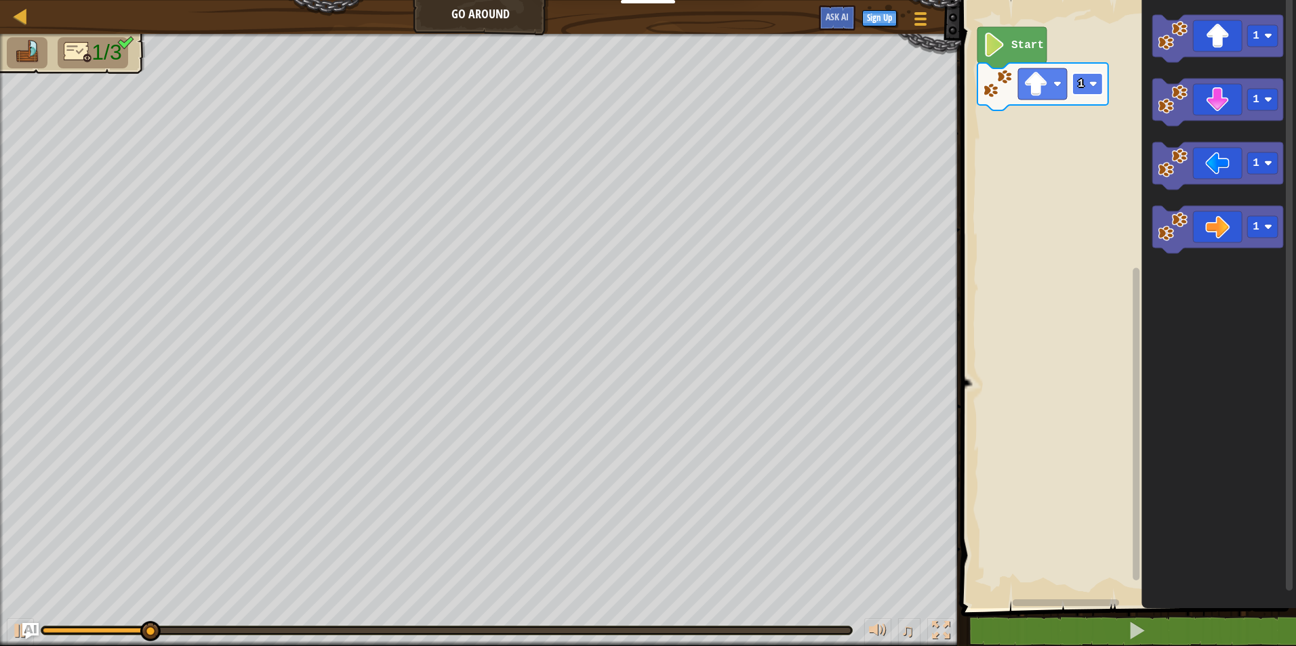
click at [1096, 87] on image "Blockly Workspace" at bounding box center [1093, 84] width 8 height 8
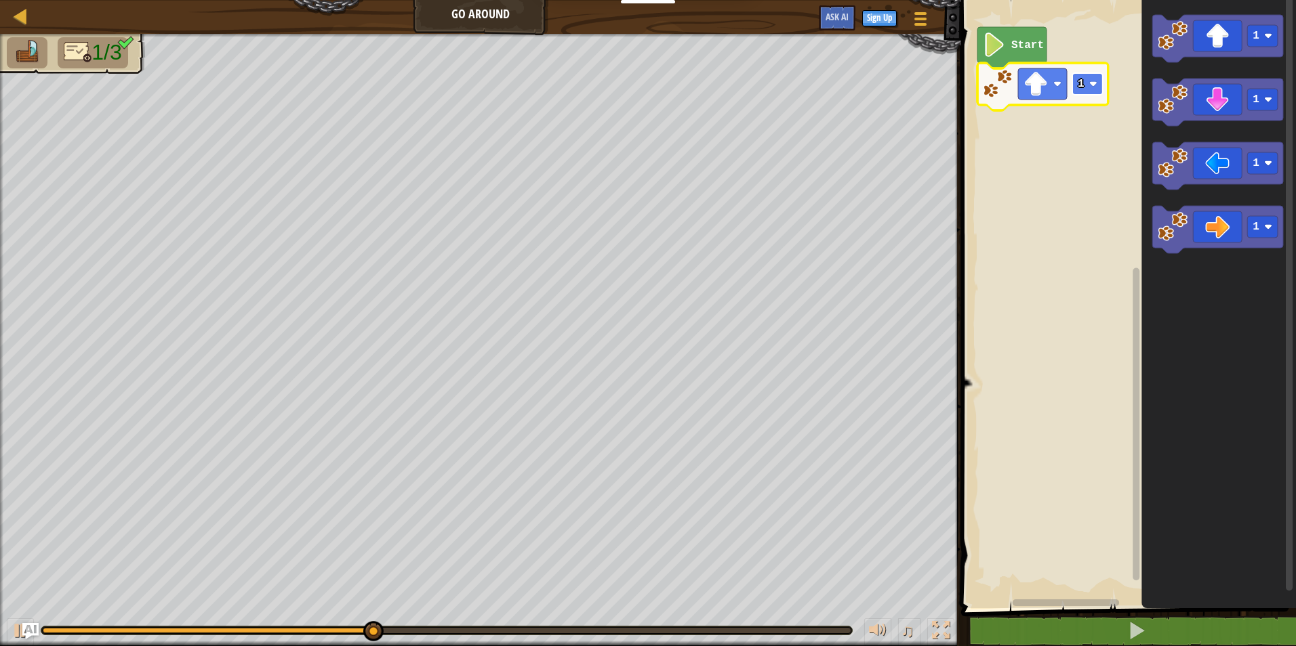
click at [1101, 94] on rect "Blockly Workspace" at bounding box center [1087, 84] width 30 height 22
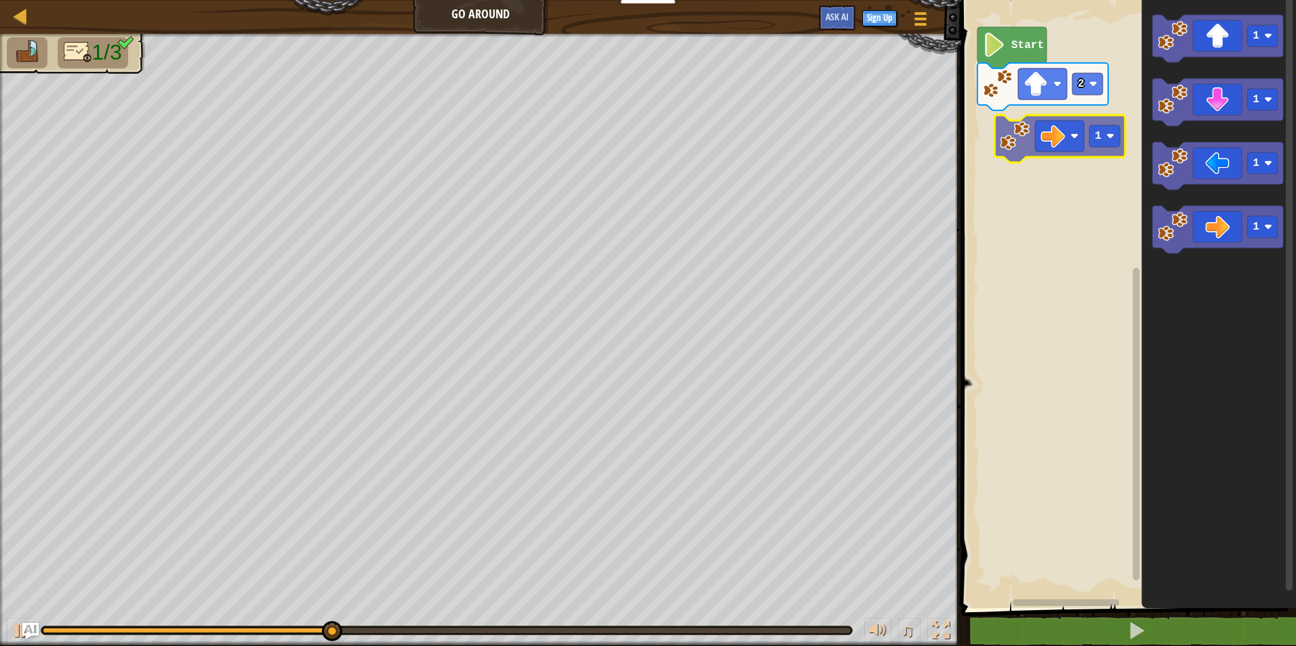
click at [1016, 125] on div "Start 2 1 1 1 1 1" at bounding box center [1126, 300] width 339 height 615
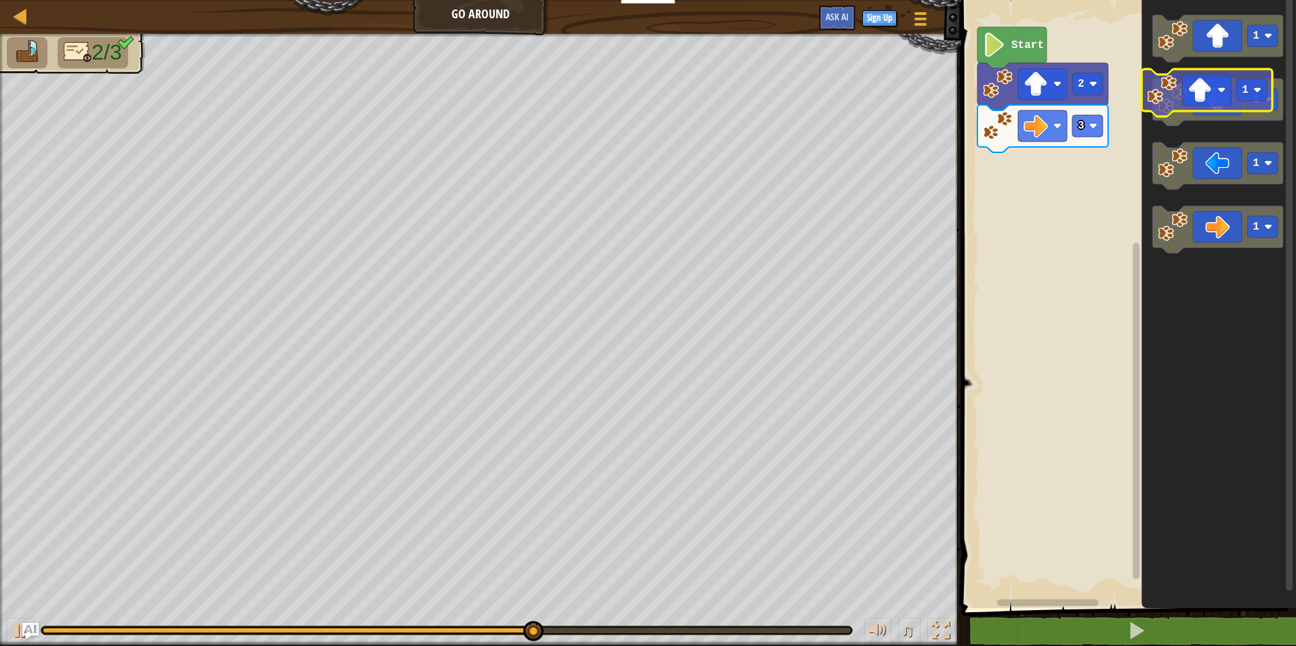
click at [1153, 64] on icon "1 1 1 1" at bounding box center [1218, 300] width 154 height 615
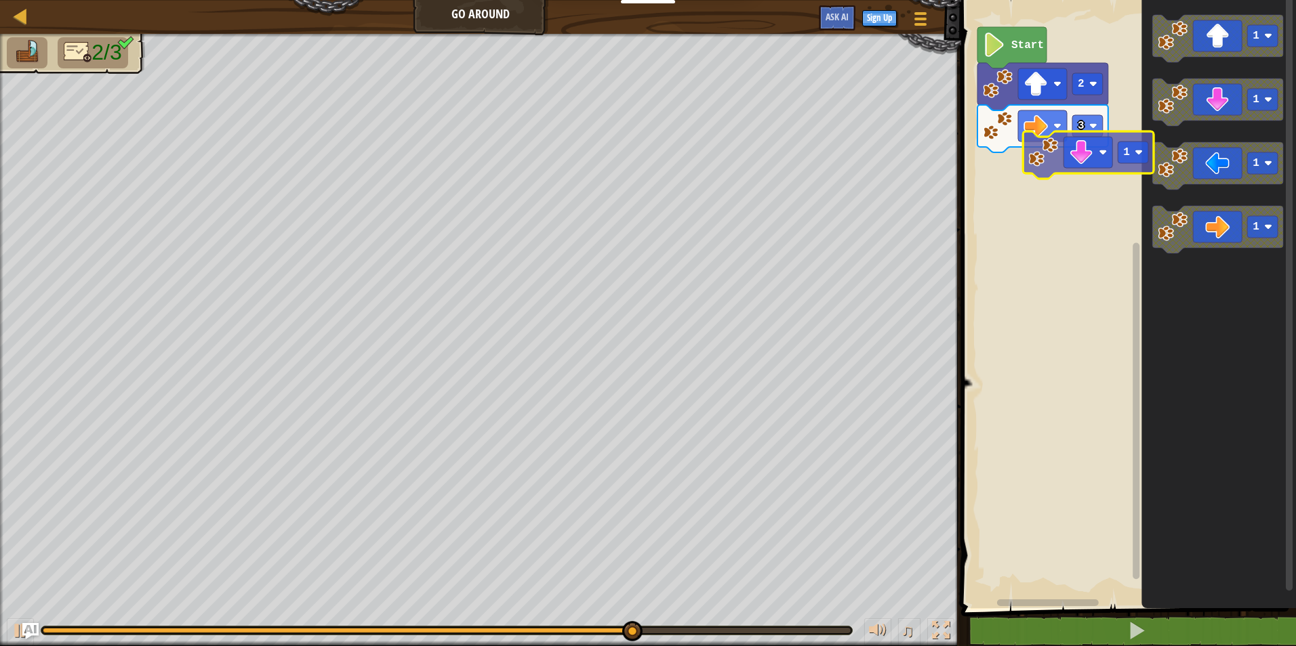
click at [1025, 152] on div "Start 2 3 1 1 1 1 1" at bounding box center [1126, 300] width 339 height 615
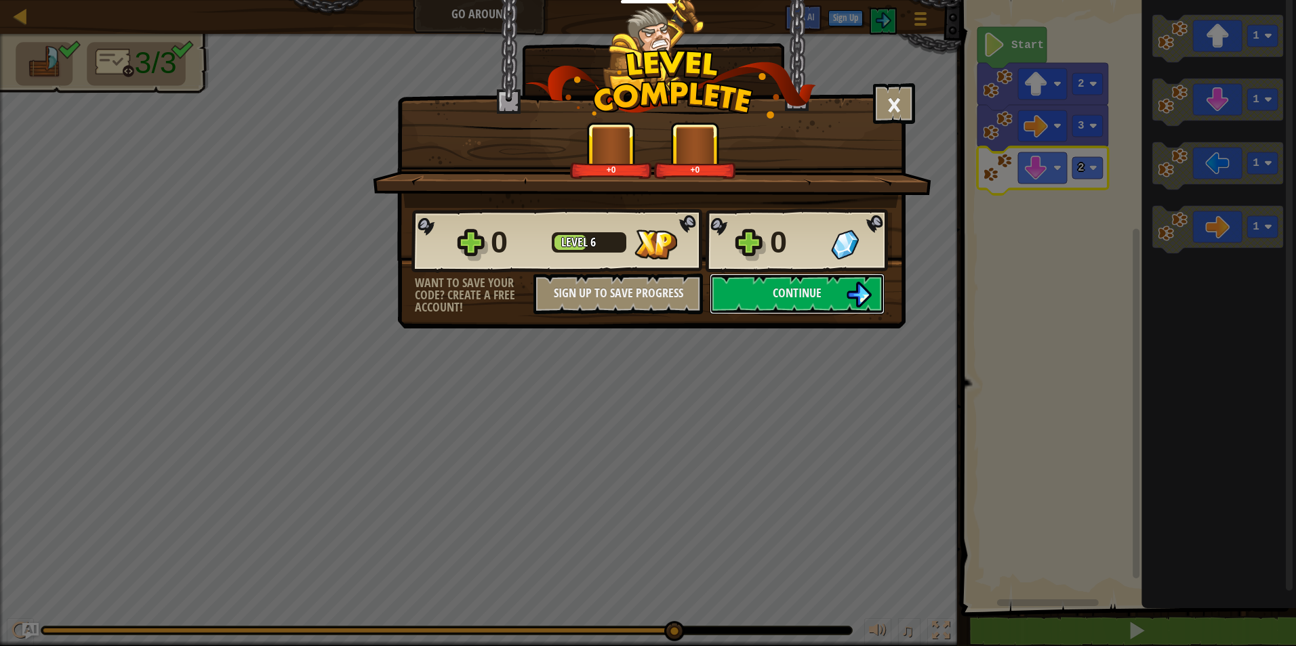
click at [759, 270] on div "0 Level 6 0 Want to save your code? Create a free account! Sign Up to Save Prog…" at bounding box center [651, 261] width 507 height 106
click at [766, 284] on button "Continue" at bounding box center [796, 294] width 175 height 41
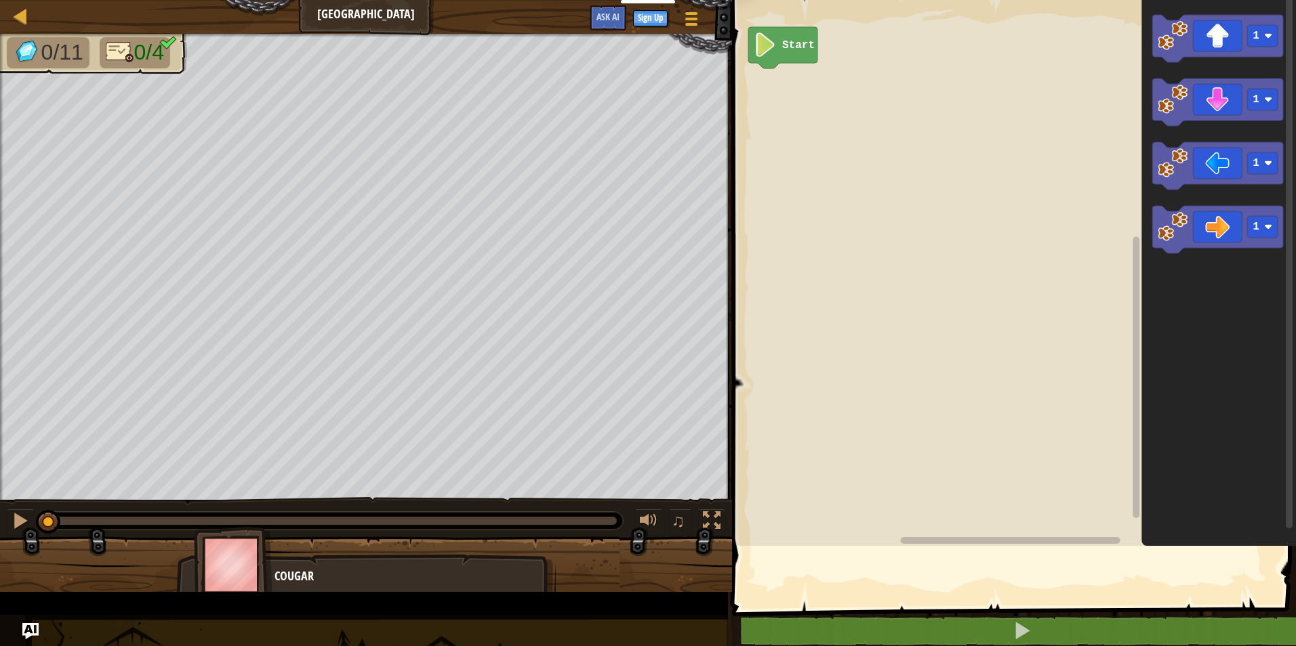
click at [788, 303] on rect "Blockly Workspace" at bounding box center [1012, 269] width 568 height 553
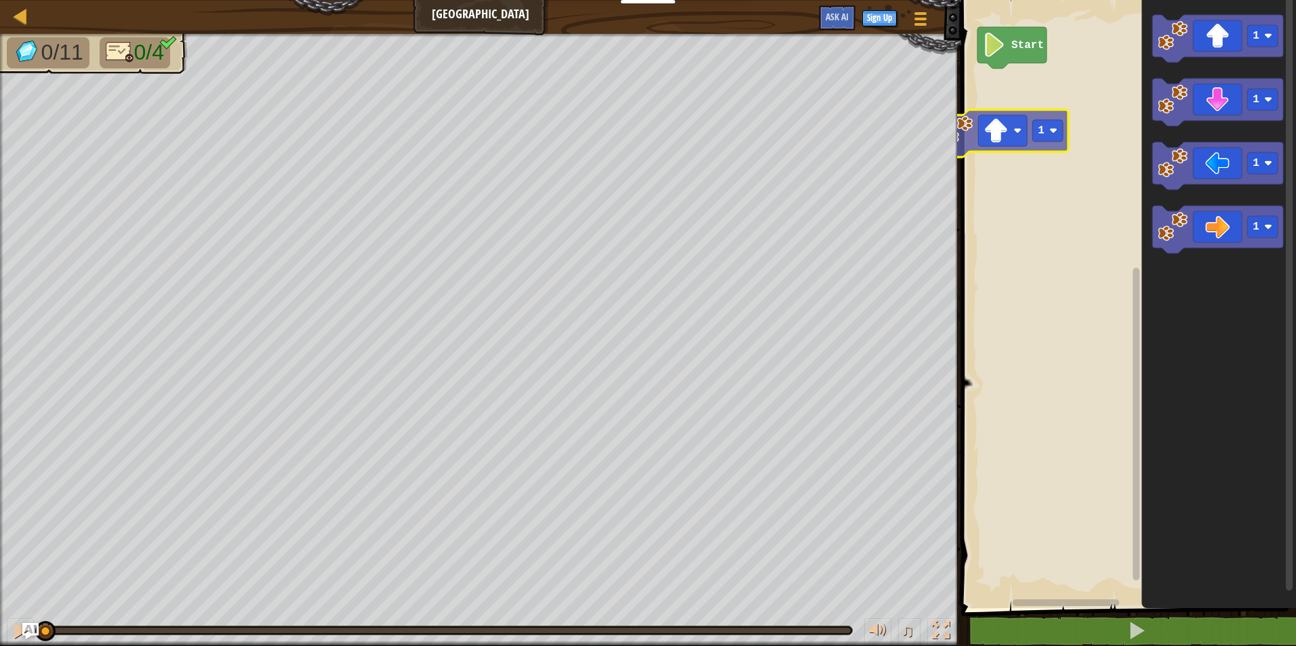
click at [995, 109] on div "Start 1 1 1 1 1" at bounding box center [1126, 300] width 339 height 615
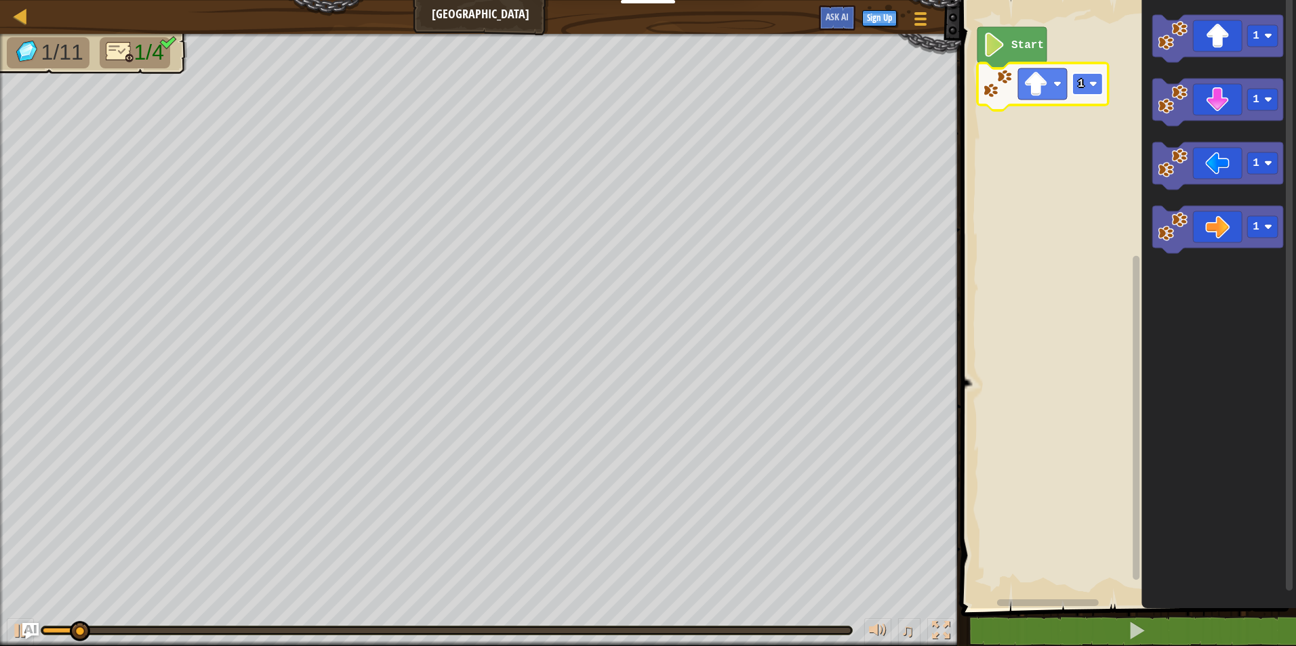
click at [1086, 85] on rect "Blockly Workspace" at bounding box center [1087, 84] width 30 height 22
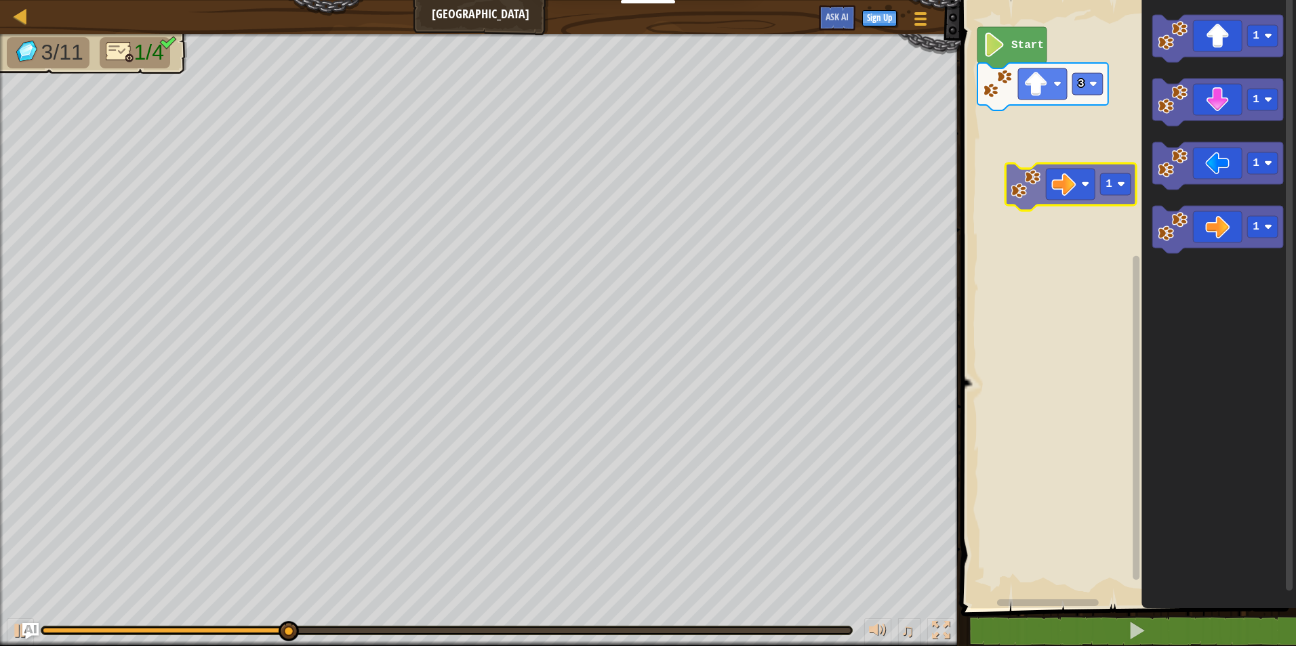
click at [1005, 158] on div "Start 3 1 1 1 1 1" at bounding box center [1126, 300] width 339 height 615
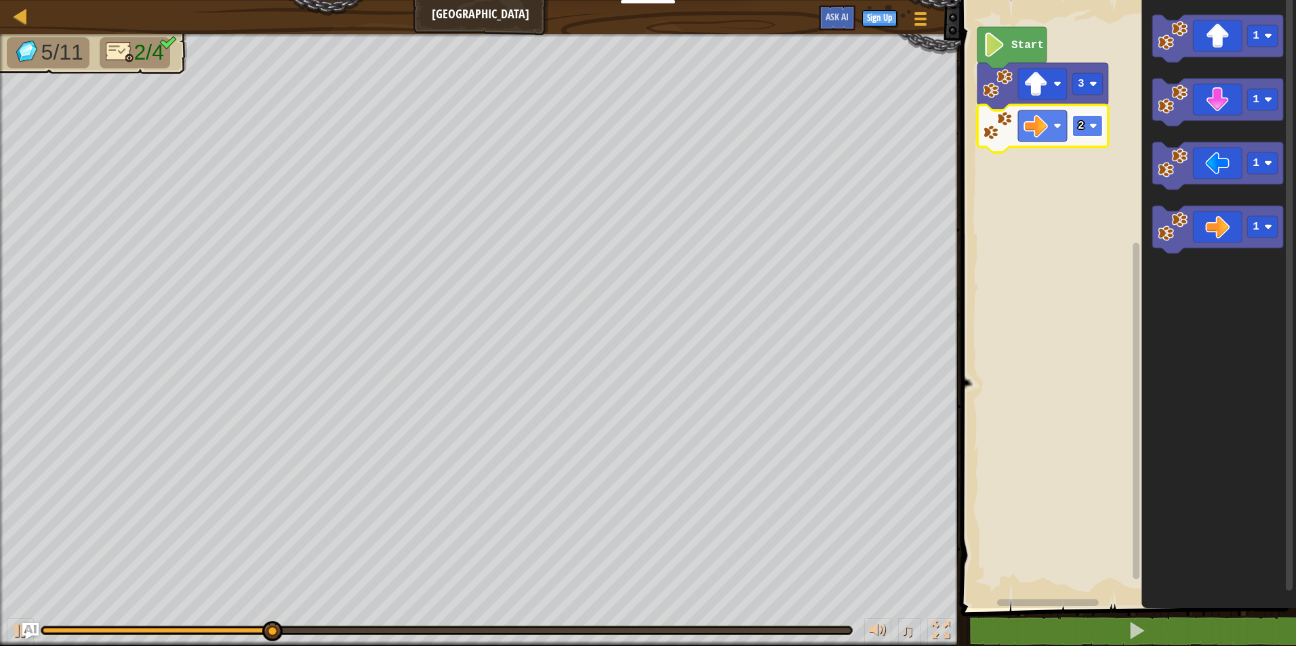
click at [1091, 124] on image "Blockly Workspace" at bounding box center [1093, 126] width 8 height 8
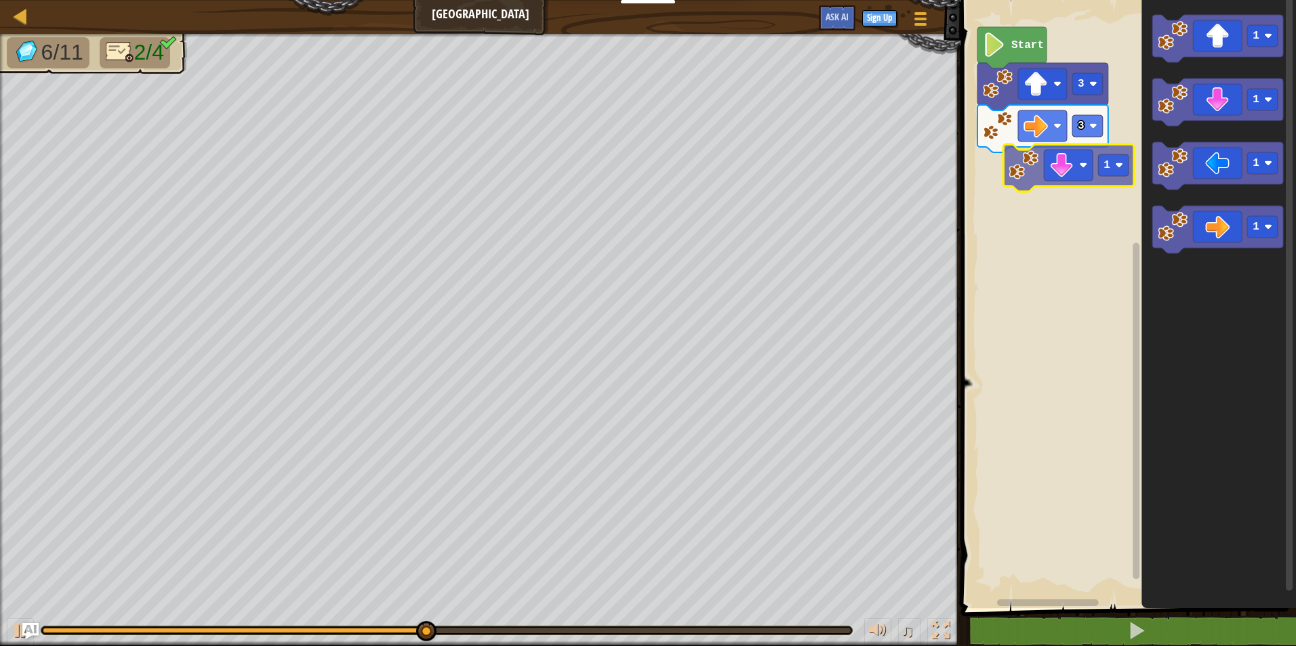
click at [1041, 172] on div "Start 3 3 1 1 1 1 1" at bounding box center [1126, 300] width 339 height 615
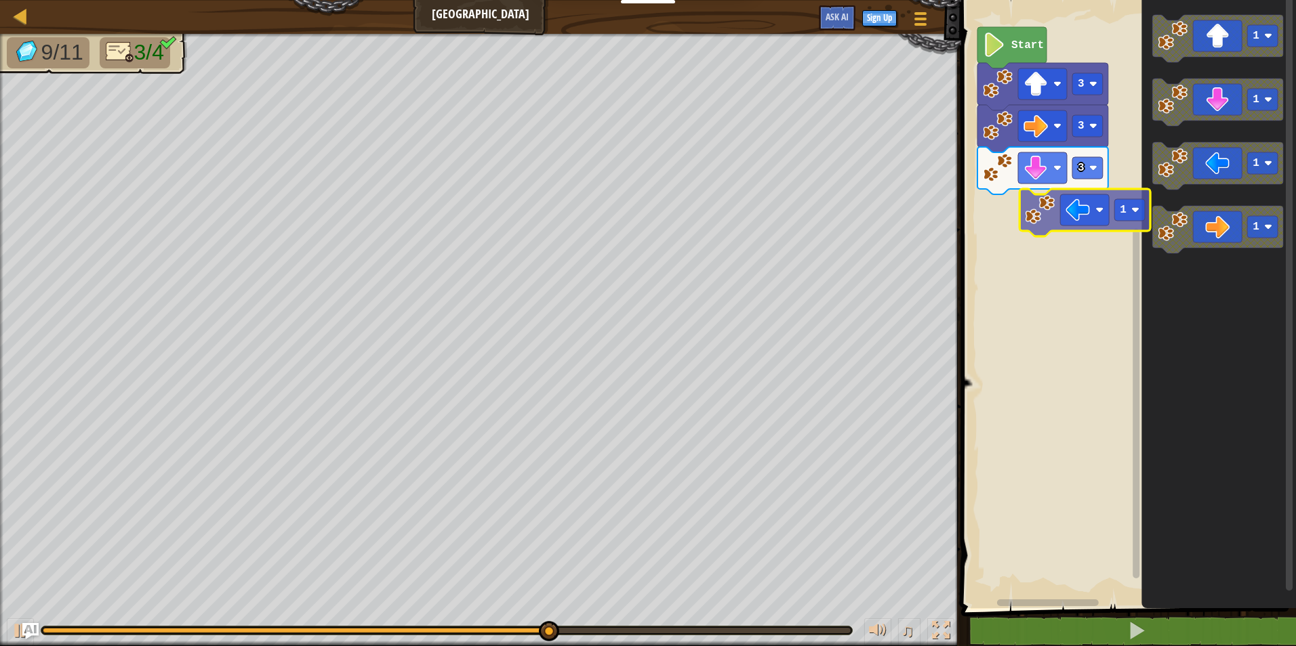
click at [1006, 221] on div "Start 3 3 3 1 1 1 1 1" at bounding box center [1126, 300] width 339 height 615
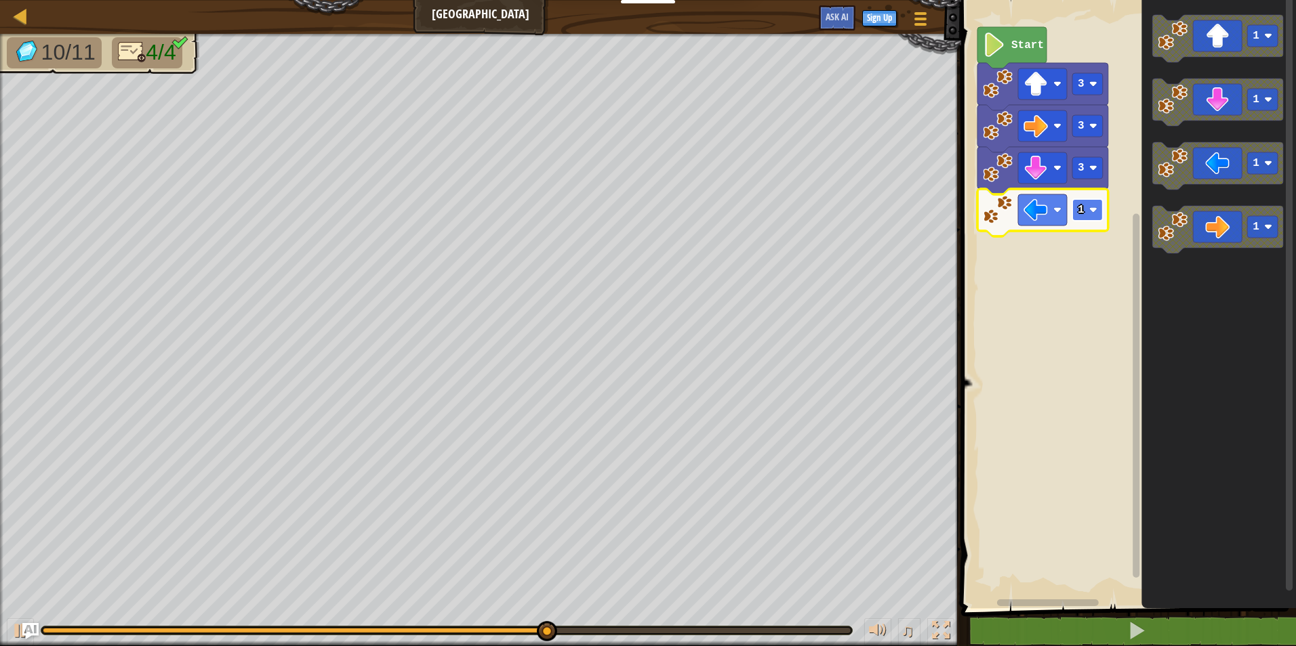
click at [1093, 205] on rect "Blockly Workspace" at bounding box center [1087, 210] width 30 height 22
click at [1090, 213] on image "Blockly Workspace" at bounding box center [1093, 210] width 8 height 8
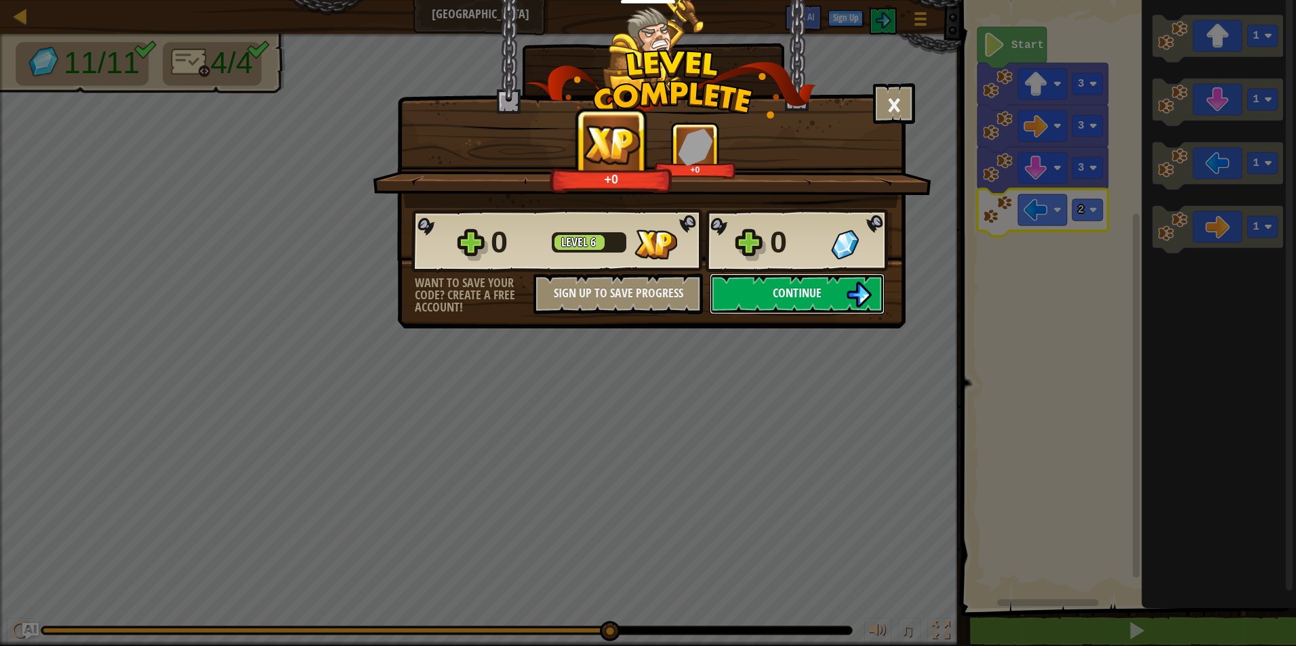
click at [805, 292] on span "Continue" at bounding box center [796, 293] width 49 height 17
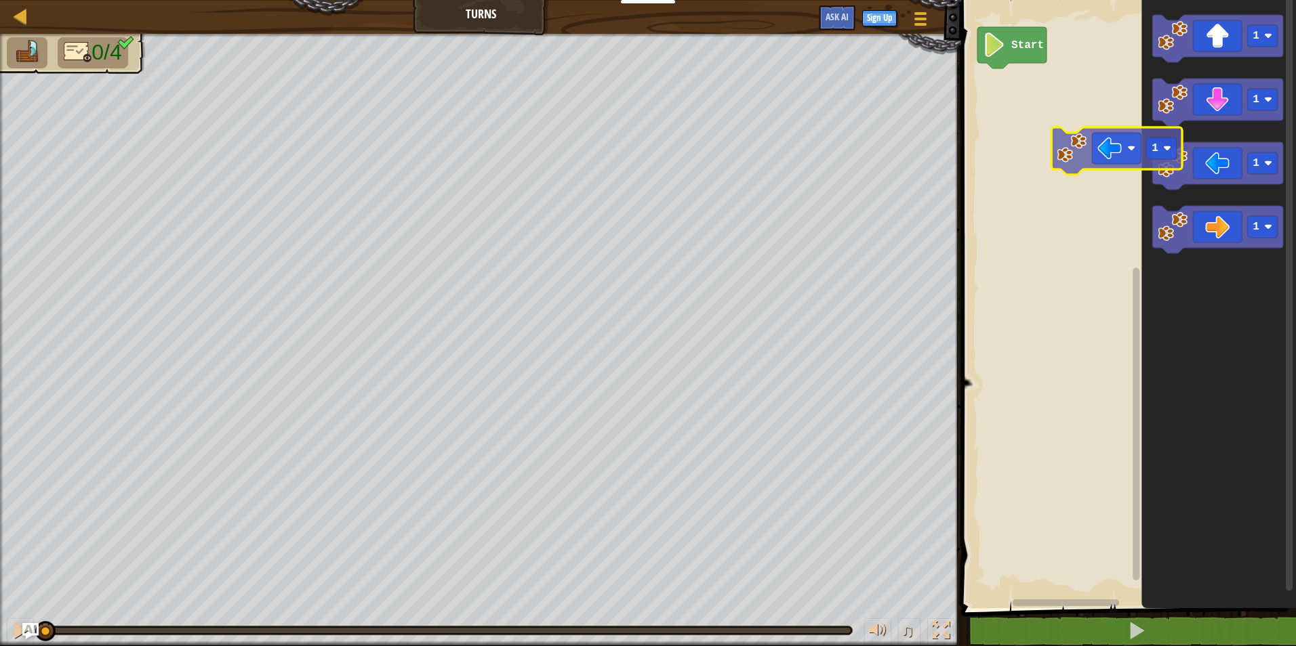
click at [1031, 153] on div "Start 1 1 1 1 1" at bounding box center [1126, 300] width 339 height 615
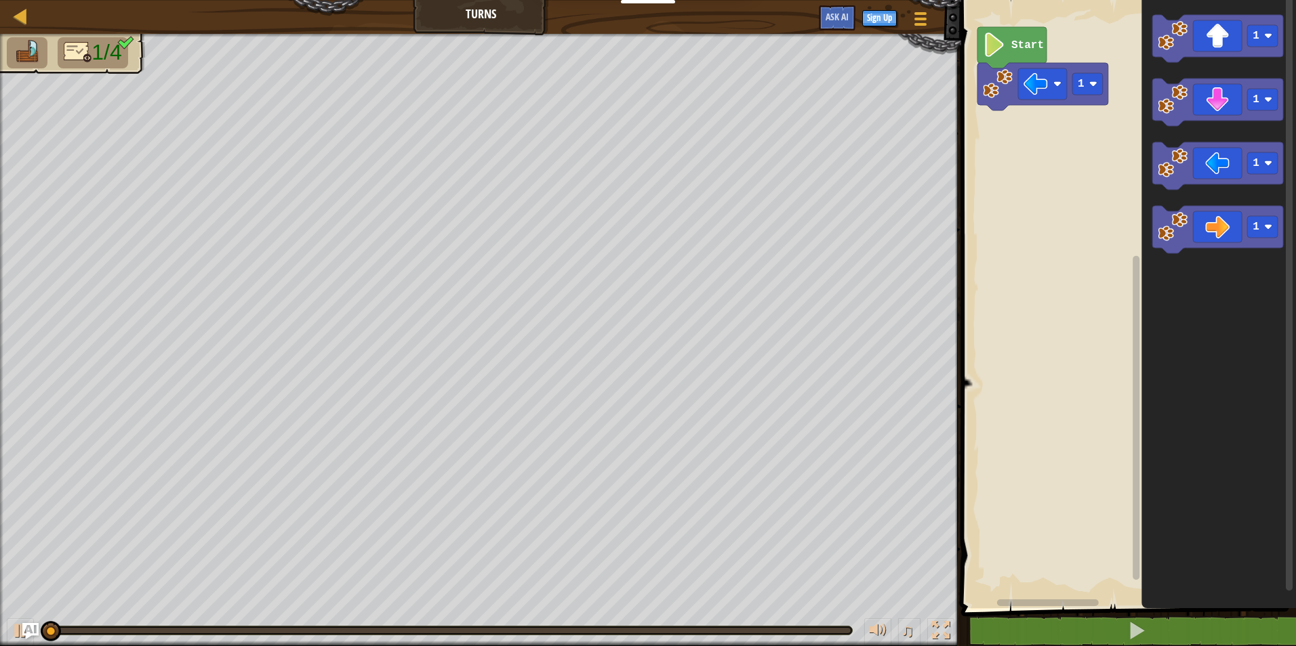
click at [976, 129] on rect "Blockly Workspace" at bounding box center [1126, 300] width 339 height 615
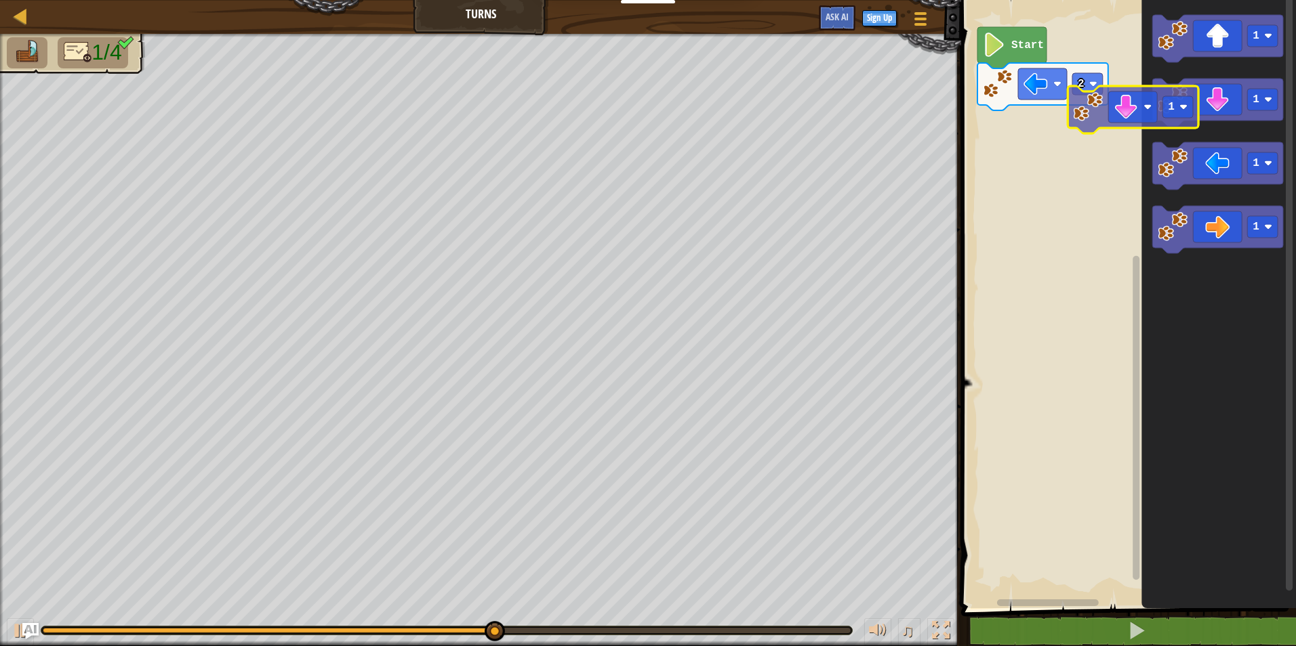
click at [1033, 115] on div "Start 2 1 1 1 1 1" at bounding box center [1126, 300] width 339 height 615
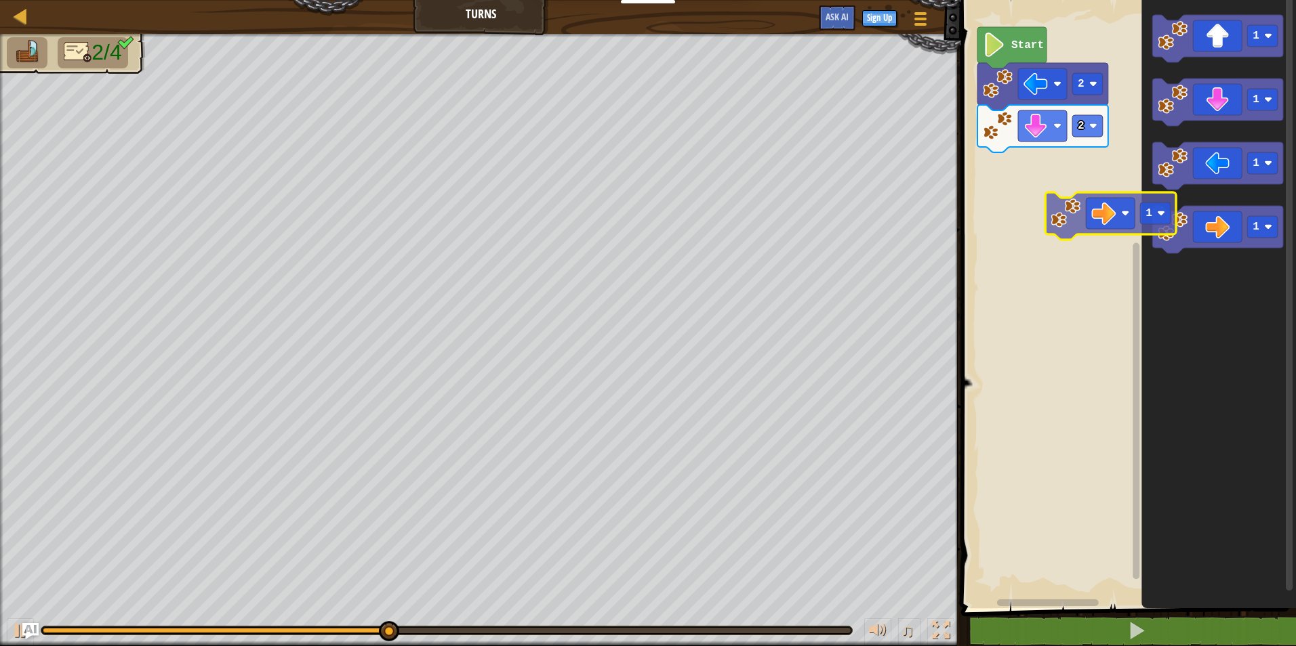
click at [1065, 197] on div "Start 2 2 1 1 1 1 1" at bounding box center [1126, 300] width 339 height 615
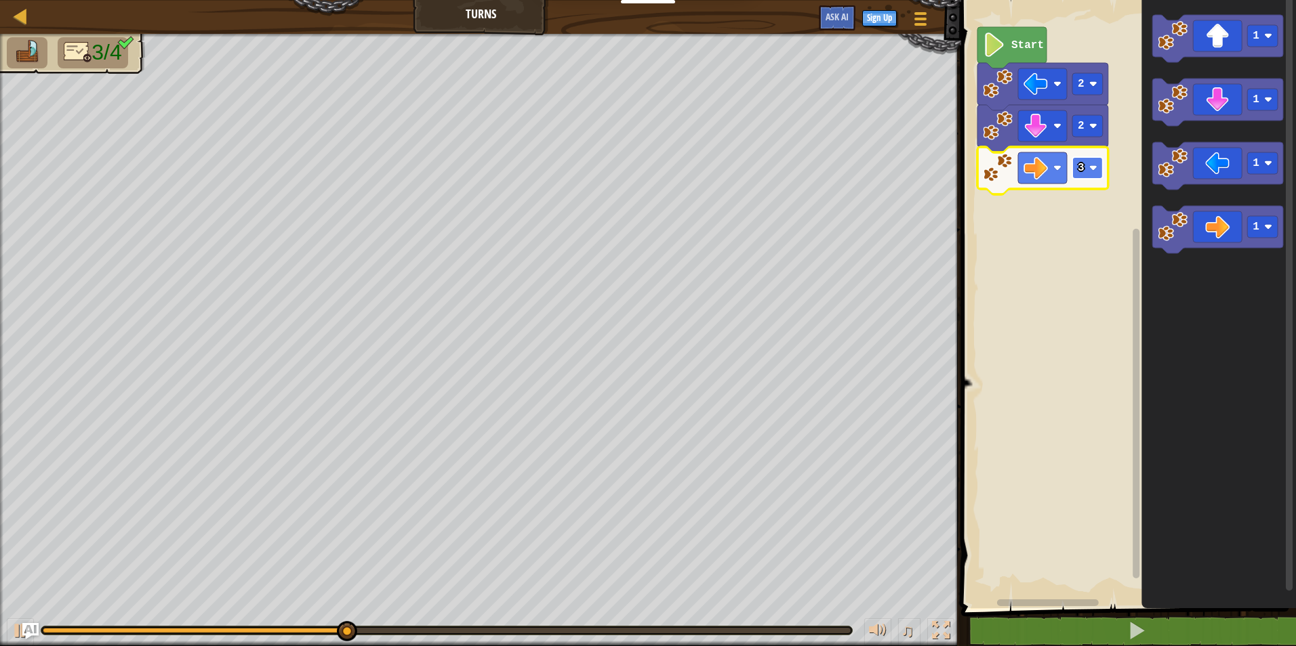
click at [1090, 165] on image "Blockly Workspace" at bounding box center [1093, 168] width 8 height 8
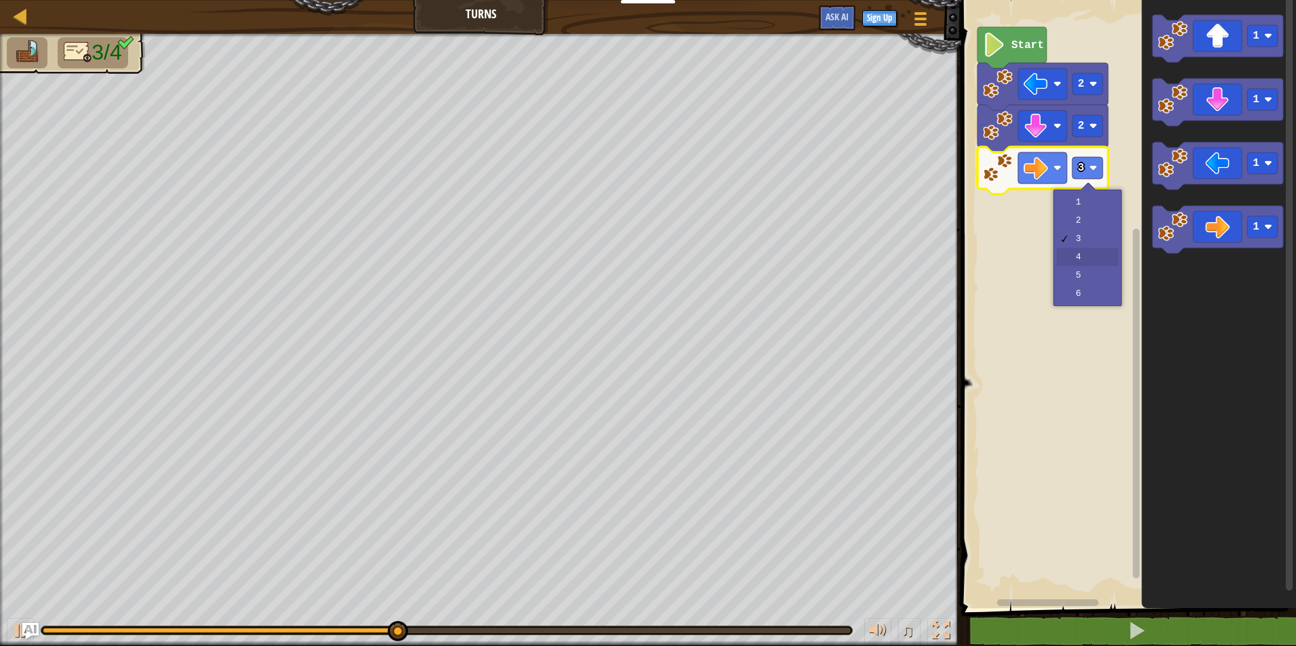
drag, startPoint x: 1090, startPoint y: 253, endPoint x: 1110, endPoint y: 236, distance: 26.9
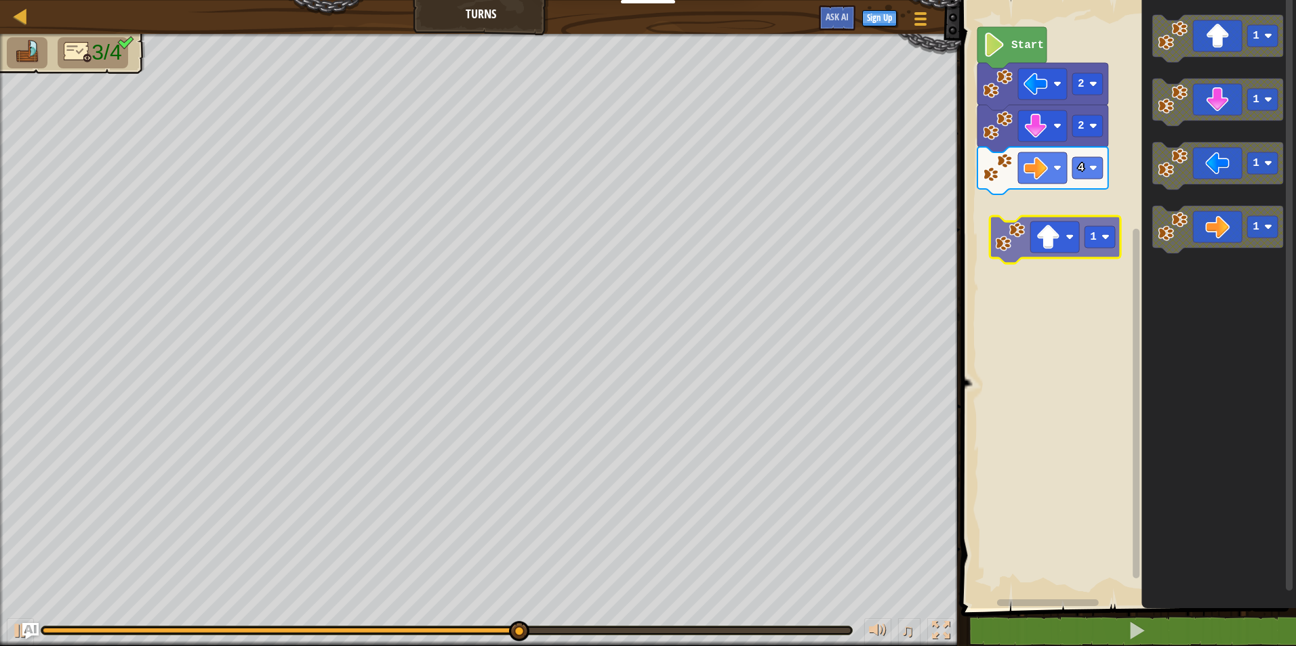
click at [1015, 234] on div "Start 2 2 4 1 1 1 1 1" at bounding box center [1126, 300] width 339 height 615
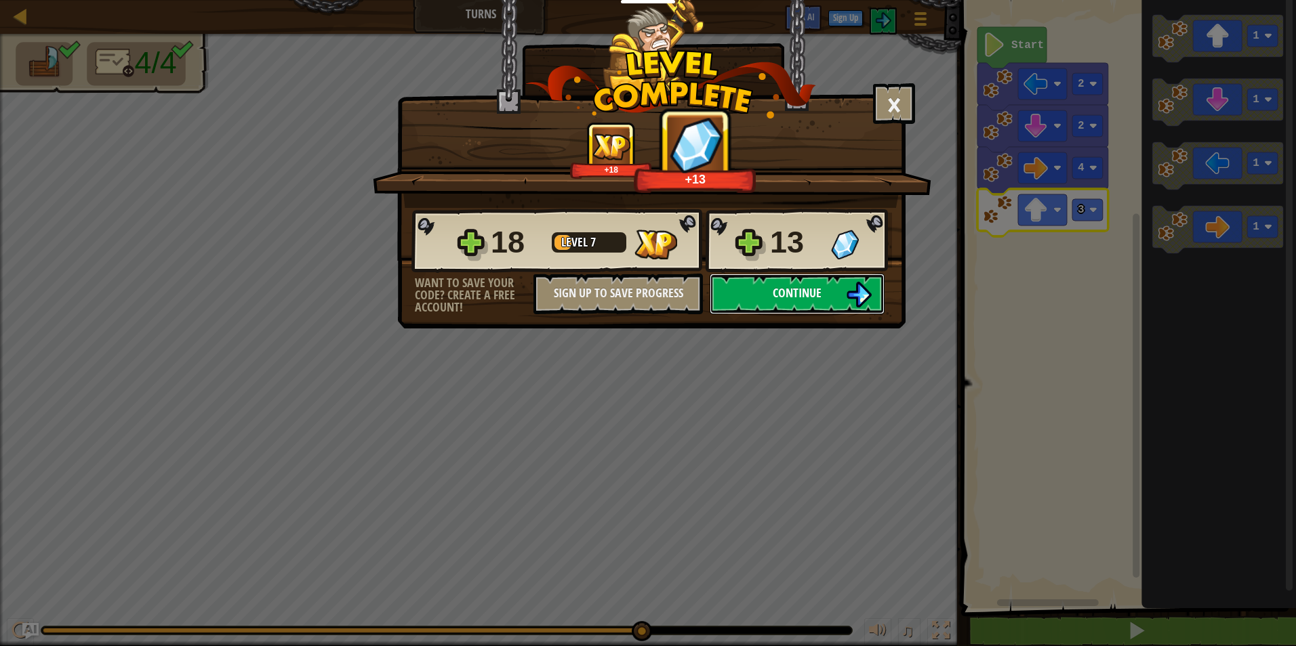
click at [835, 302] on button "Continue" at bounding box center [796, 294] width 175 height 41
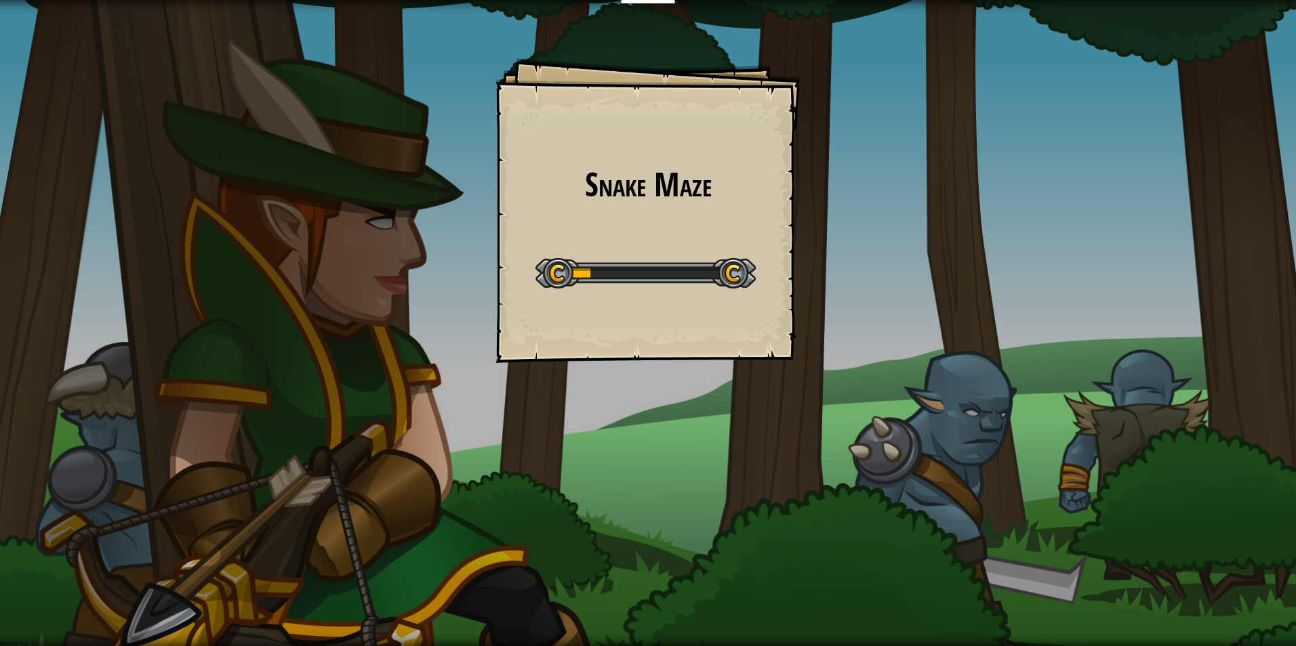
click at [914, 351] on div "Educators Create Free Account School & District Solutions Teacher Toolkit Previ…" at bounding box center [648, 323] width 1296 height 646
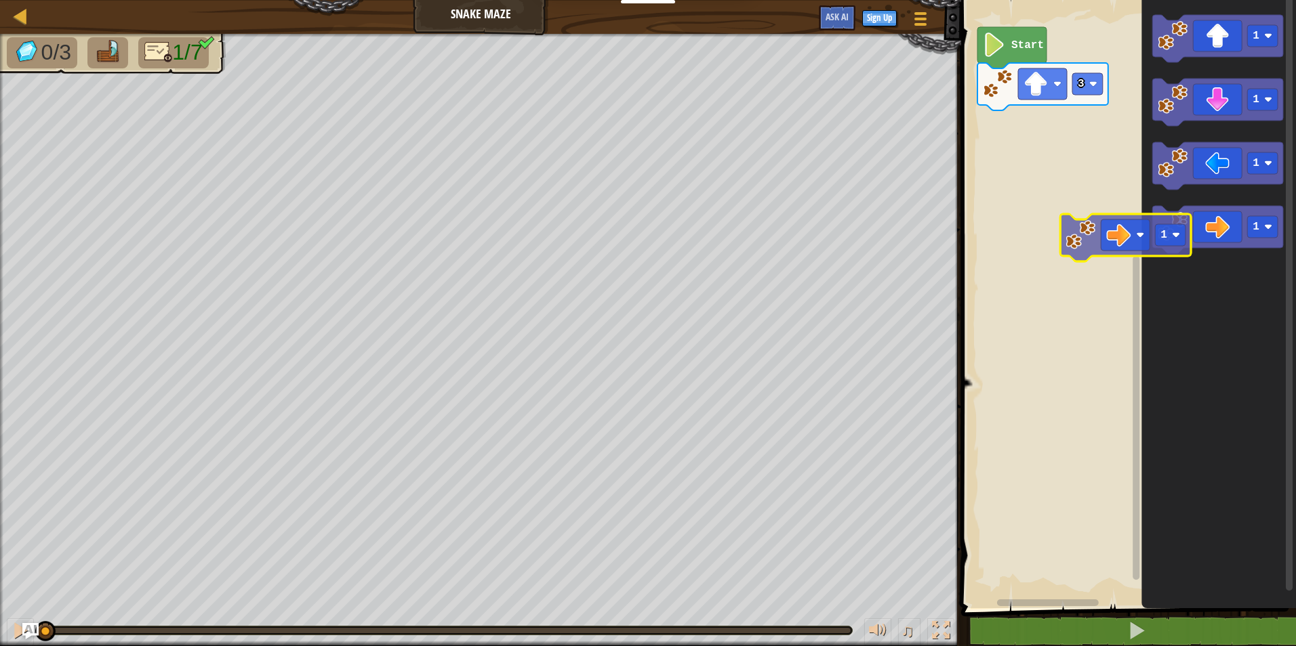
click at [1069, 218] on div "3 Start 1 1 1 1 1" at bounding box center [1126, 300] width 339 height 615
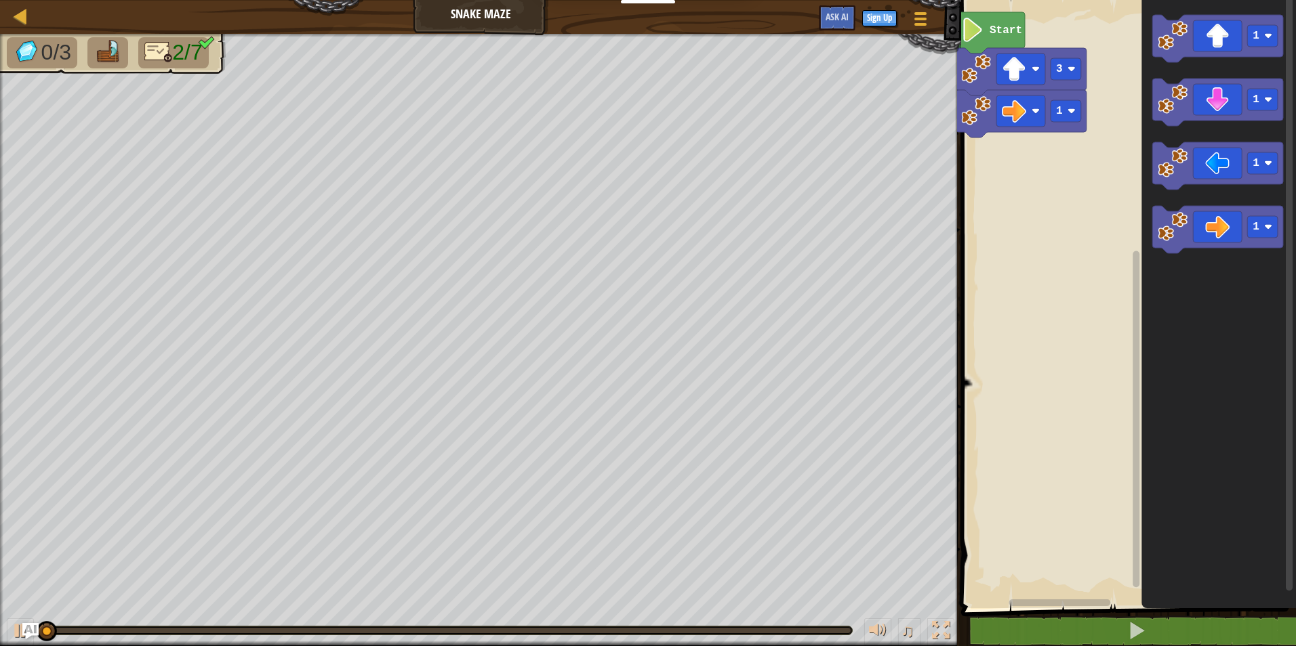
click at [1033, 190] on rect "Blockly Workspace" at bounding box center [1126, 300] width 339 height 615
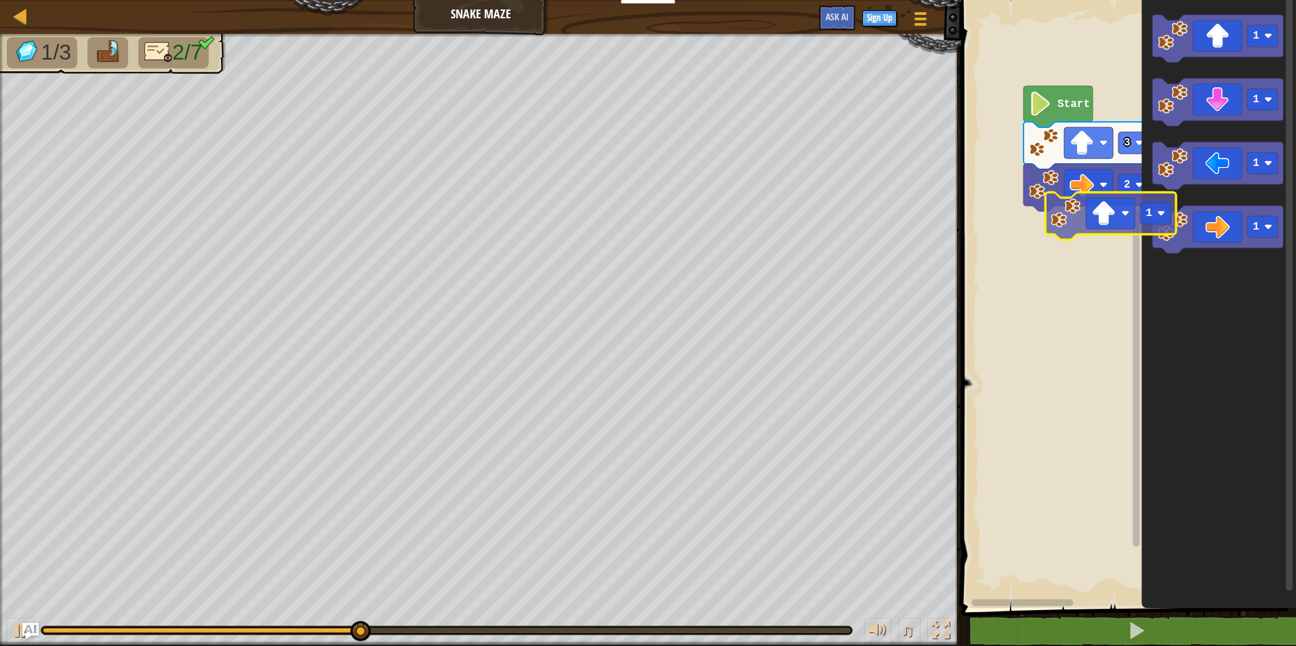
click at [1055, 233] on div "Start 3 2 1 1 1 1 1" at bounding box center [1126, 300] width 339 height 615
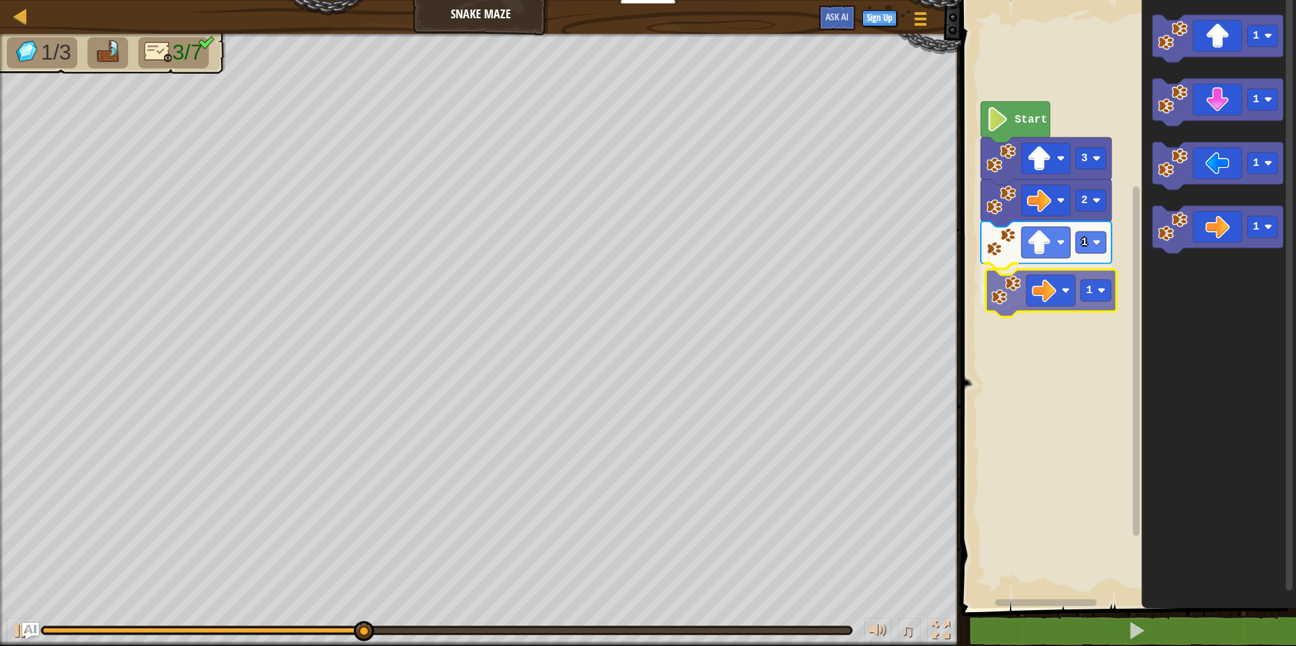
click at [1024, 298] on div "Start 3 2 1 1 1 1 1 1 1" at bounding box center [1126, 300] width 339 height 615
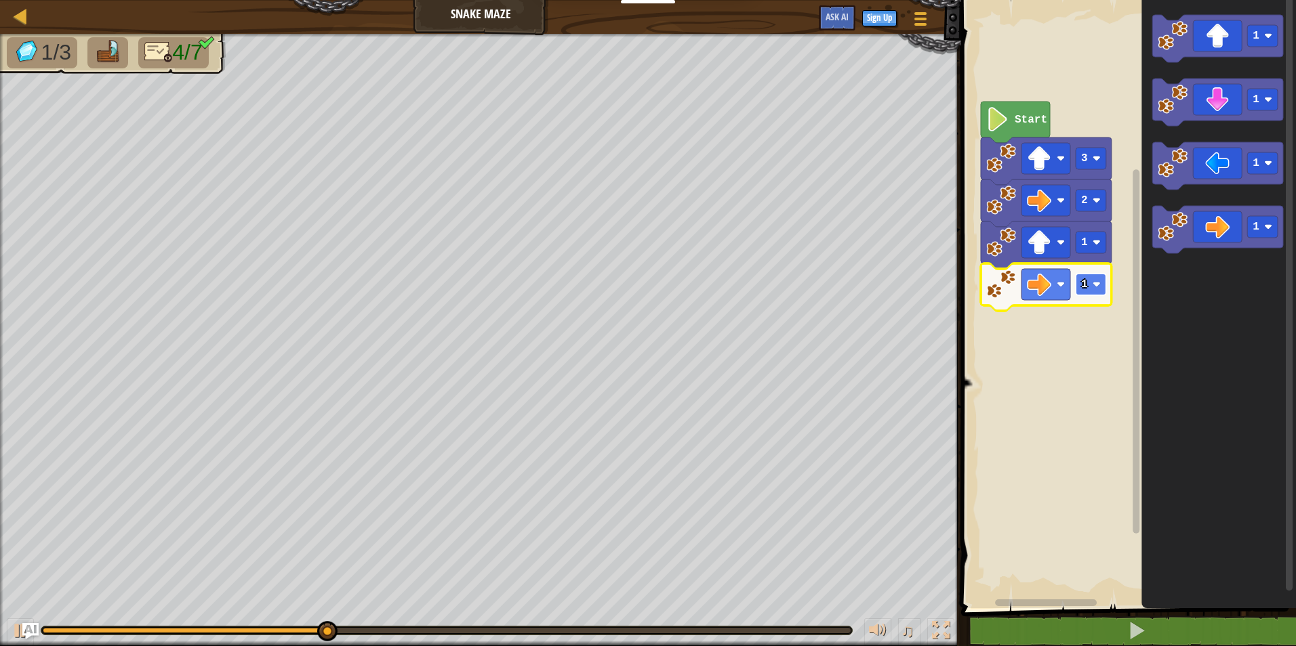
click at [1094, 284] on image "Blockly Workspace" at bounding box center [1096, 285] width 8 height 8
click at [1093, 260] on div "Start 3 2 1 2 1 1 1 1" at bounding box center [1126, 300] width 339 height 615
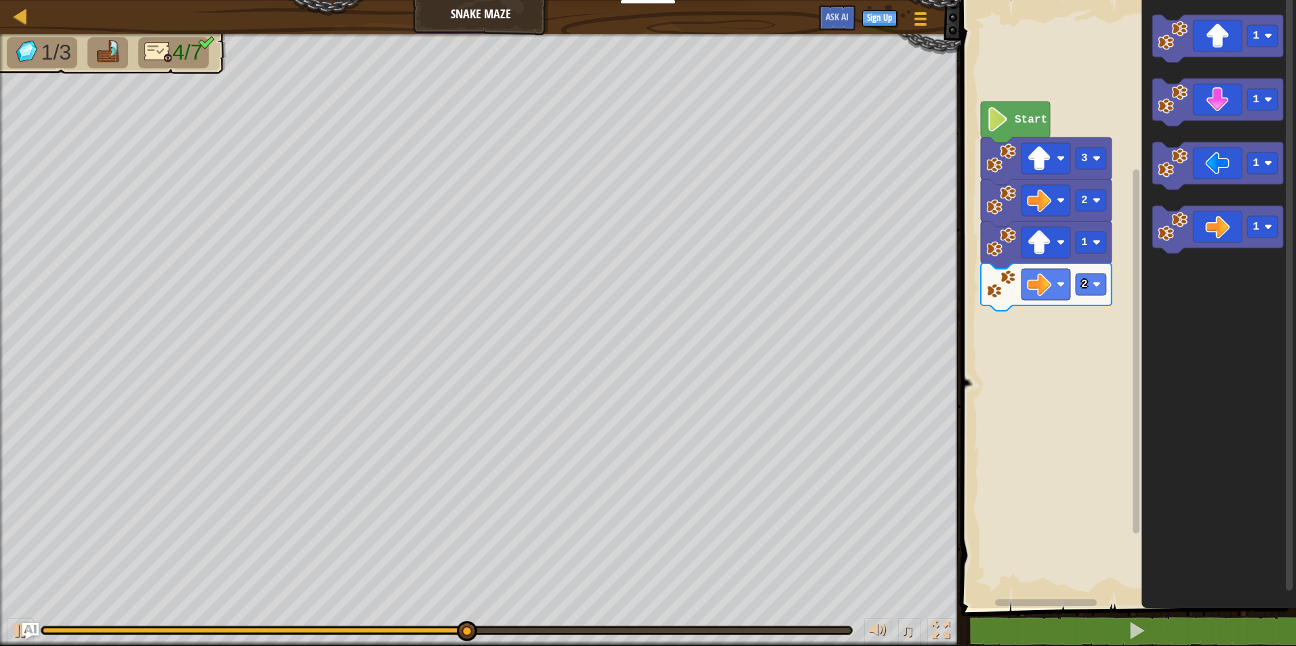
click at [1115, 263] on div "Start 3 2 1 2 1 1 1 1" at bounding box center [1126, 300] width 339 height 615
click at [1144, 228] on icon "1 1 1 1" at bounding box center [1218, 300] width 154 height 615
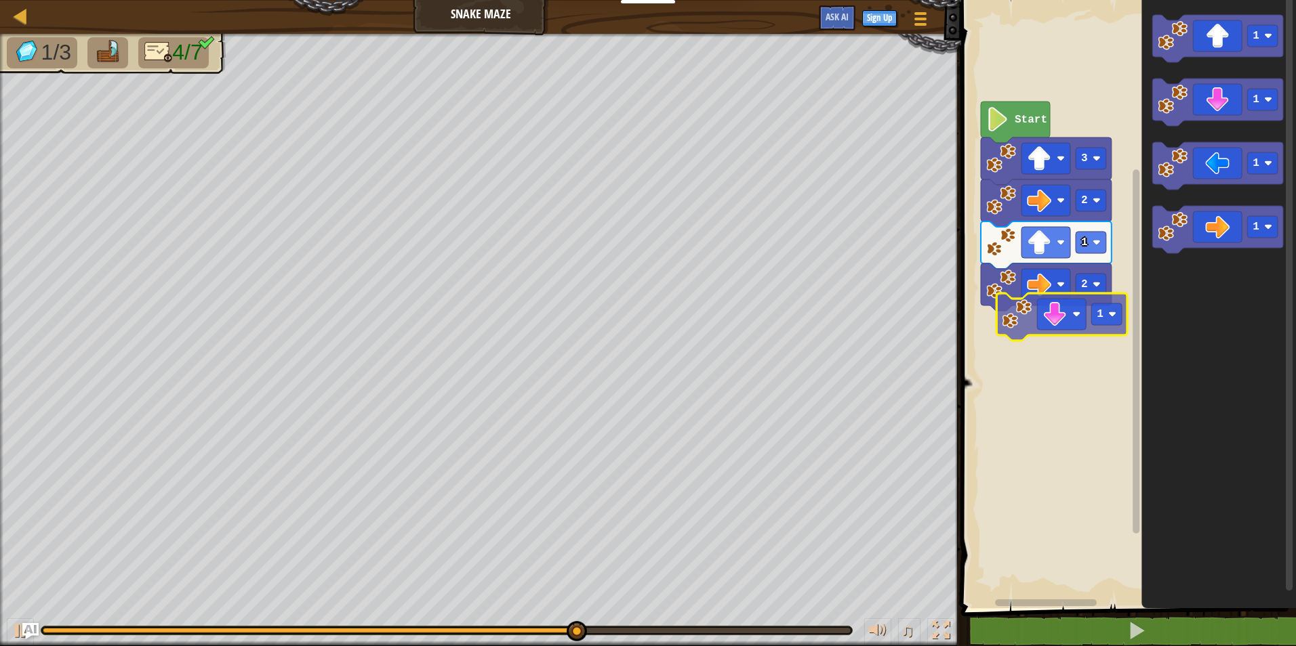
click at [1002, 337] on div "Start 3 2 1 2 1 1 1 1 1" at bounding box center [1126, 300] width 339 height 615
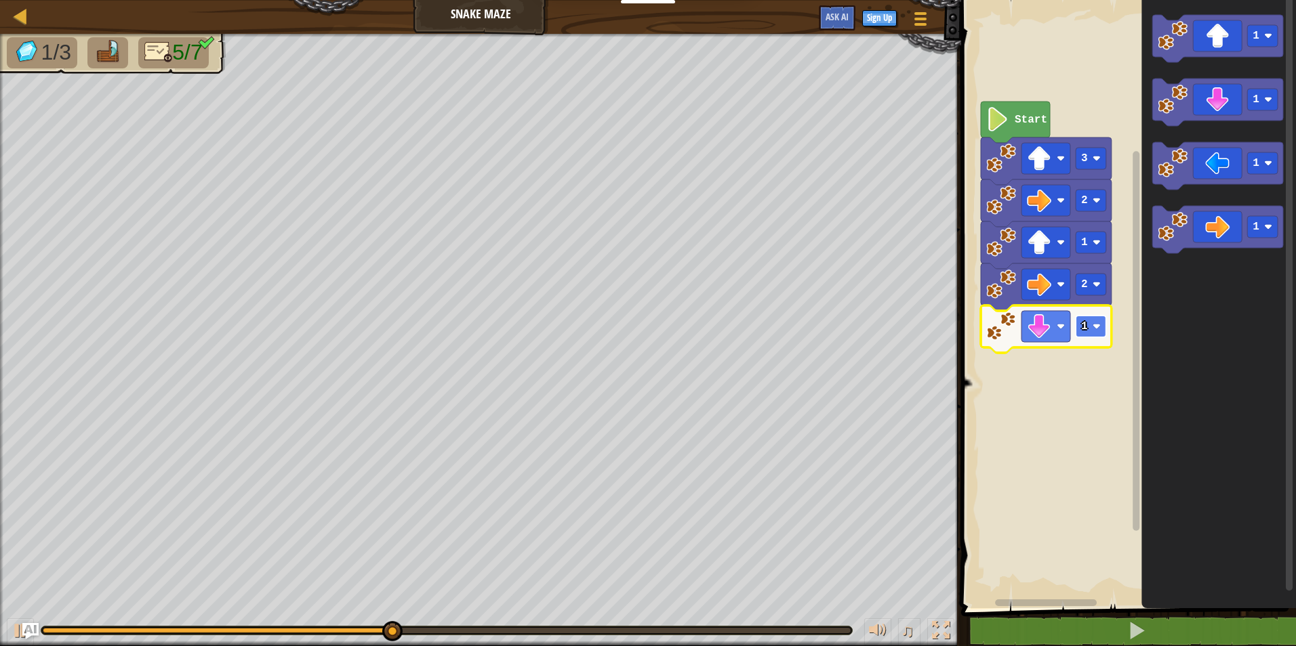
click at [1095, 325] on image "Blockly Workspace" at bounding box center [1096, 327] width 8 height 8
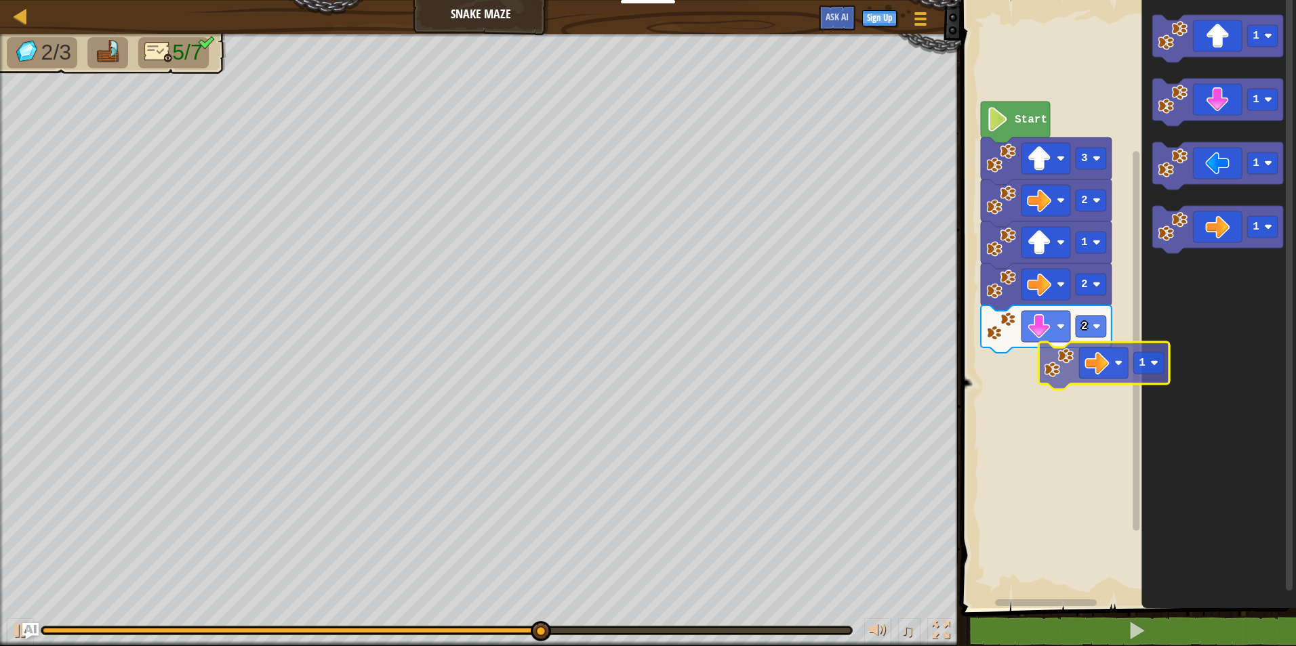
click at [1060, 375] on div "Start 3 2 1 2 2 1 1 1 1 1" at bounding box center [1126, 300] width 339 height 615
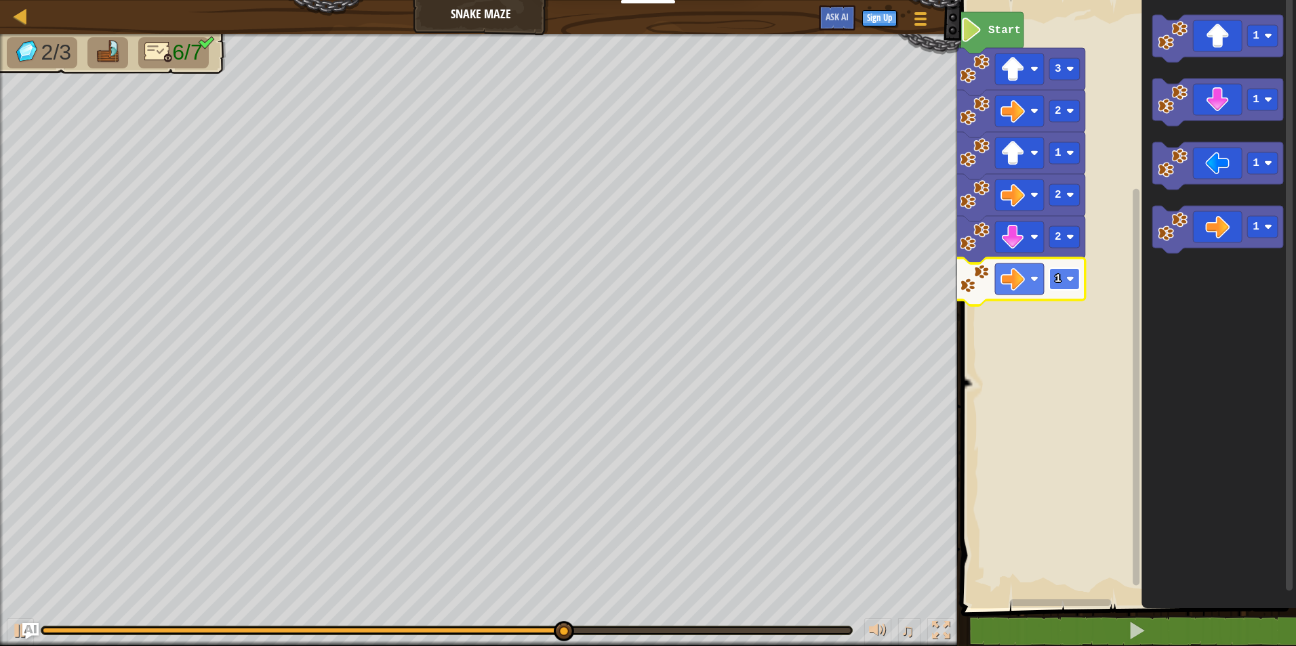
click at [1064, 289] on rect "Blockly Workspace" at bounding box center [1064, 279] width 30 height 22
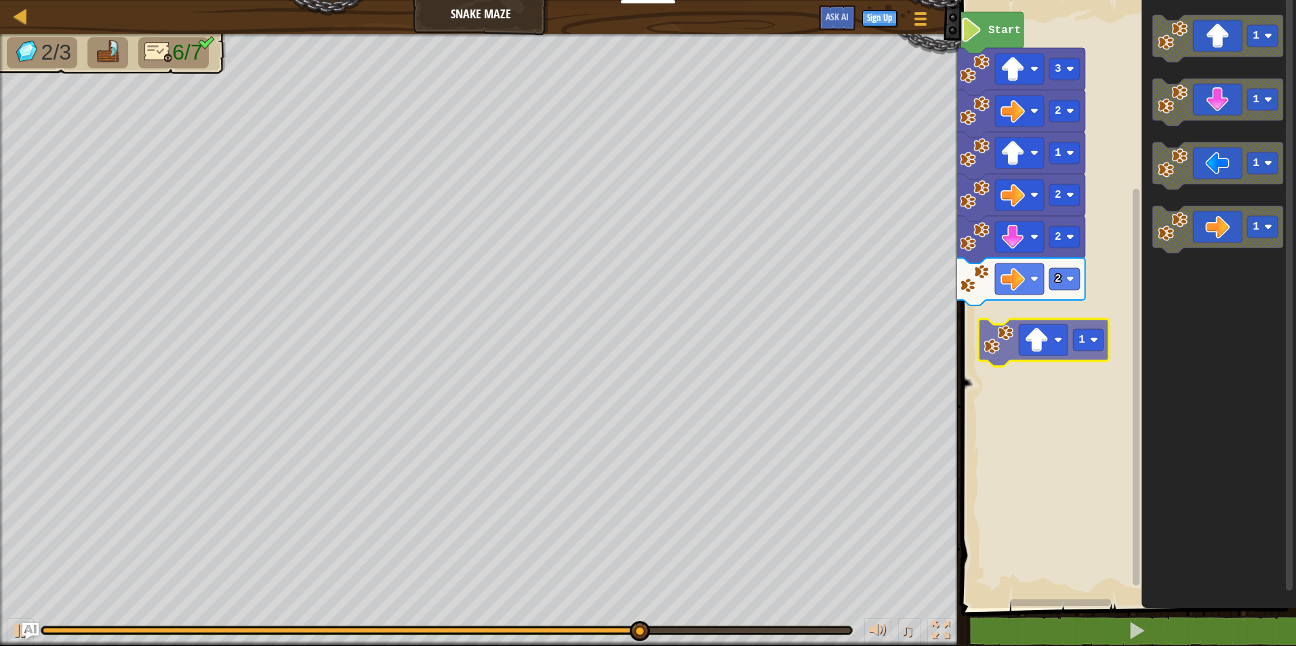
click at [1025, 338] on div "Start 3 2 1 2 2 2 1 1 1 1 1" at bounding box center [1126, 300] width 339 height 615
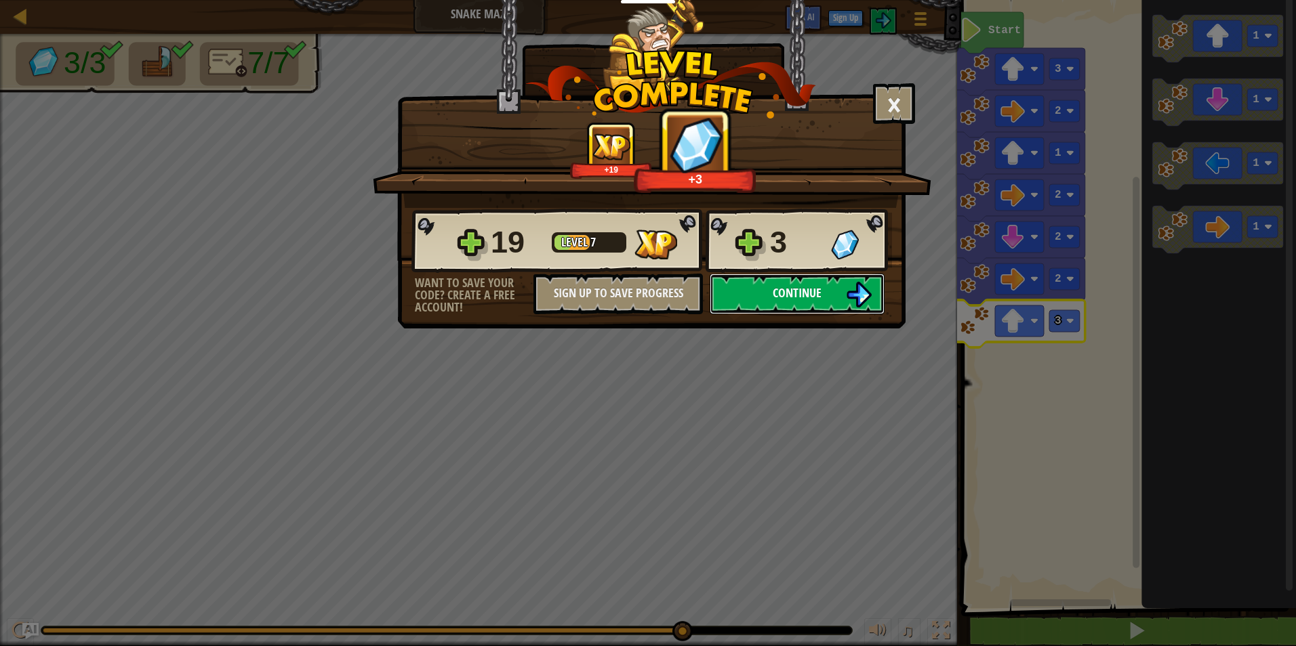
click at [835, 302] on button "Continue" at bounding box center [796, 294] width 175 height 41
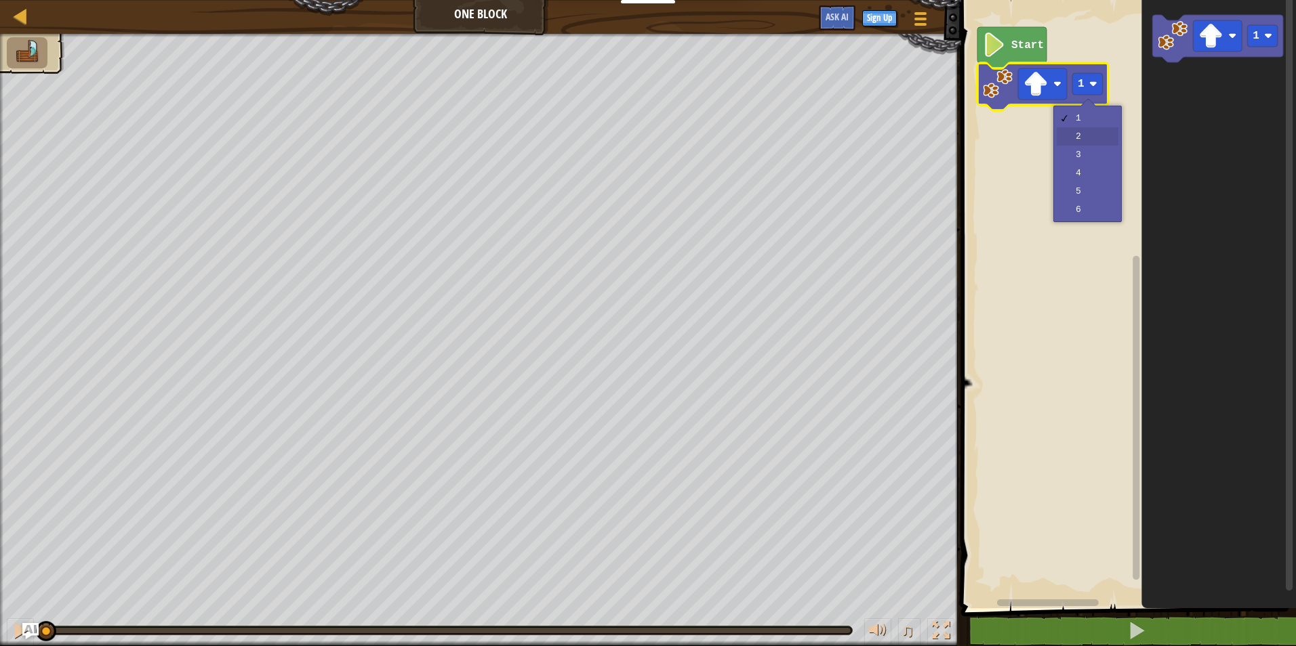
drag, startPoint x: 1087, startPoint y: 143, endPoint x: 1092, endPoint y: 131, distance: 12.7
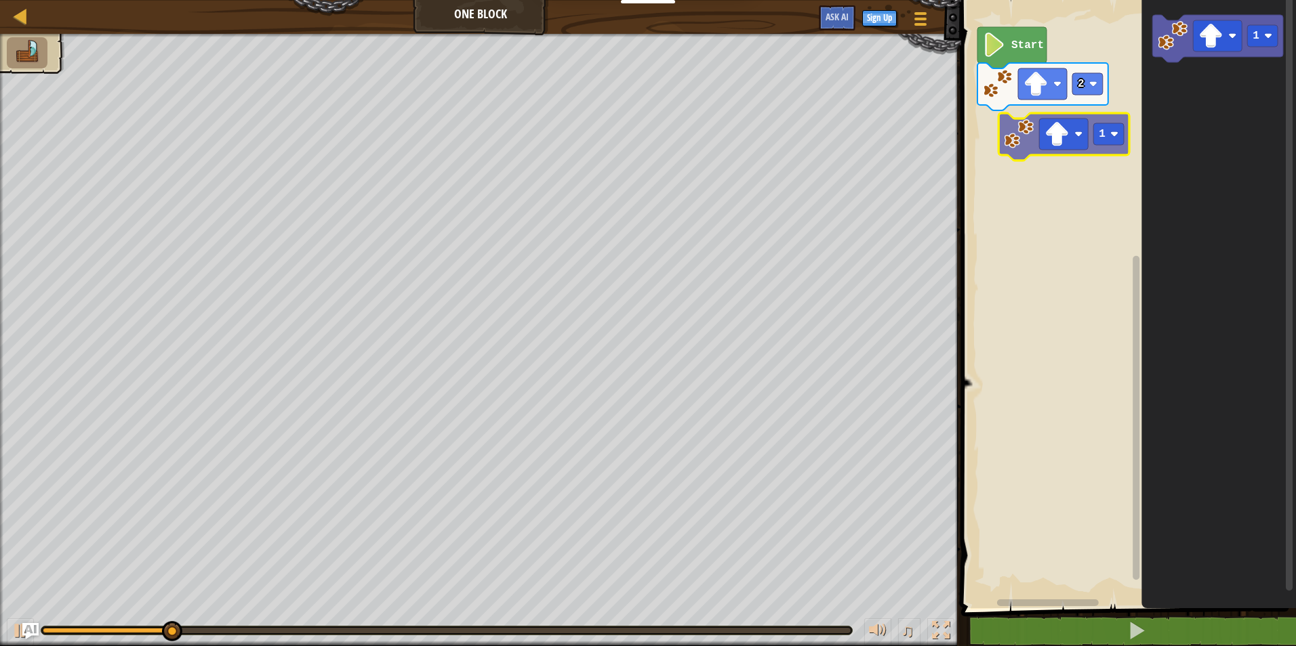
click at [1034, 136] on div "Start 2 1 1" at bounding box center [1126, 300] width 339 height 615
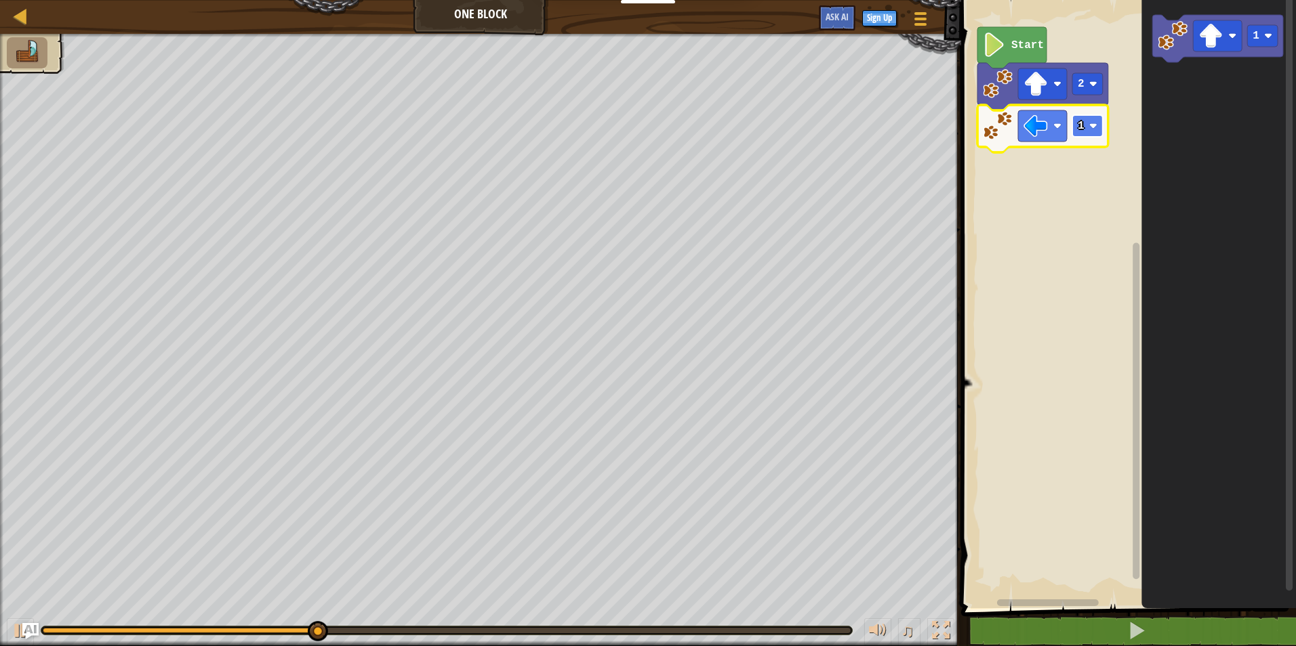
click at [1092, 120] on rect "Blockly Workspace" at bounding box center [1087, 126] width 30 height 22
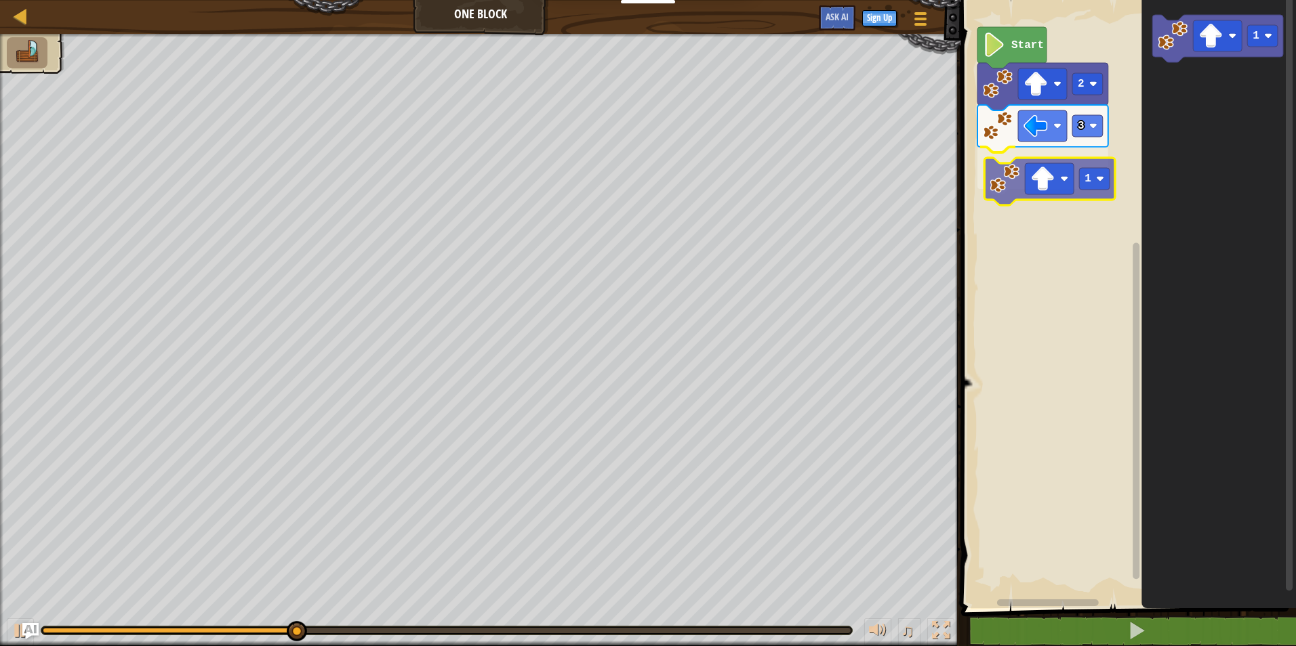
click at [991, 180] on div "Start 2 3 1 1 1" at bounding box center [1126, 300] width 339 height 615
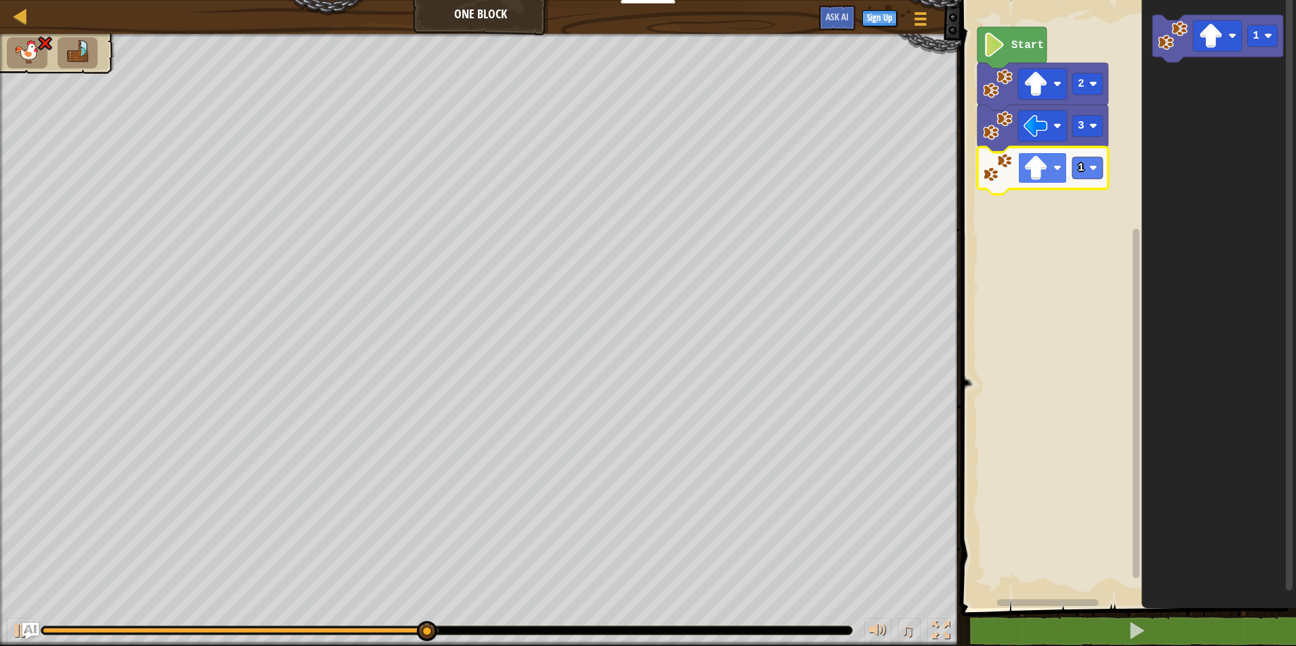
click at [1064, 177] on rect "Blockly Workspace" at bounding box center [1042, 167] width 49 height 31
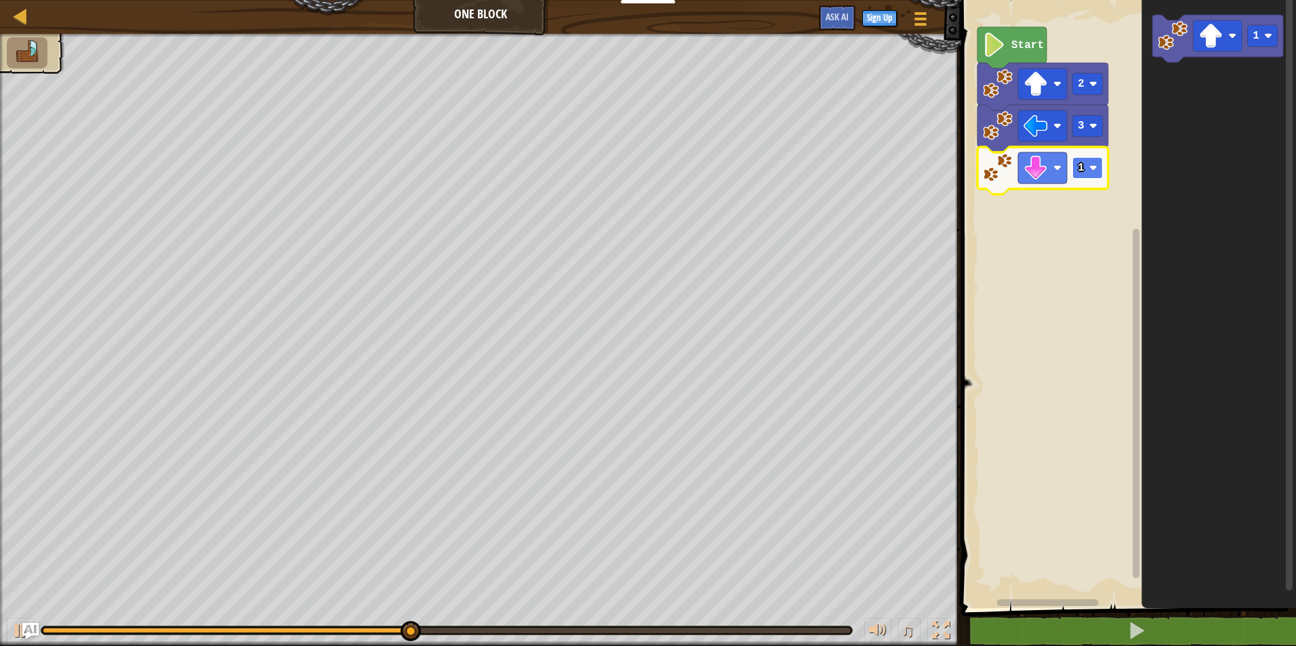
click at [1092, 170] on image "Blockly Workspace" at bounding box center [1093, 168] width 8 height 8
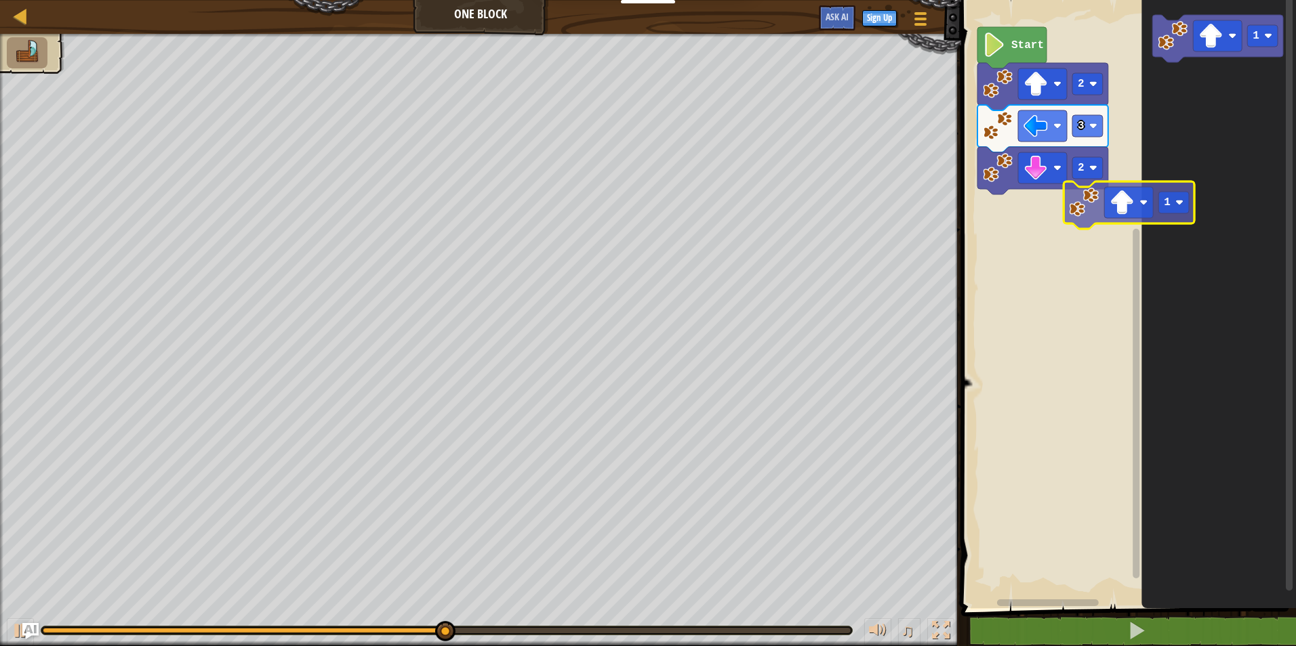
click at [948, 228] on div "Map One Block Game Menu Sign Up Ask AI 1 הההההההההההההההההההההההההההההההההההההה…" at bounding box center [648, 323] width 1296 height 646
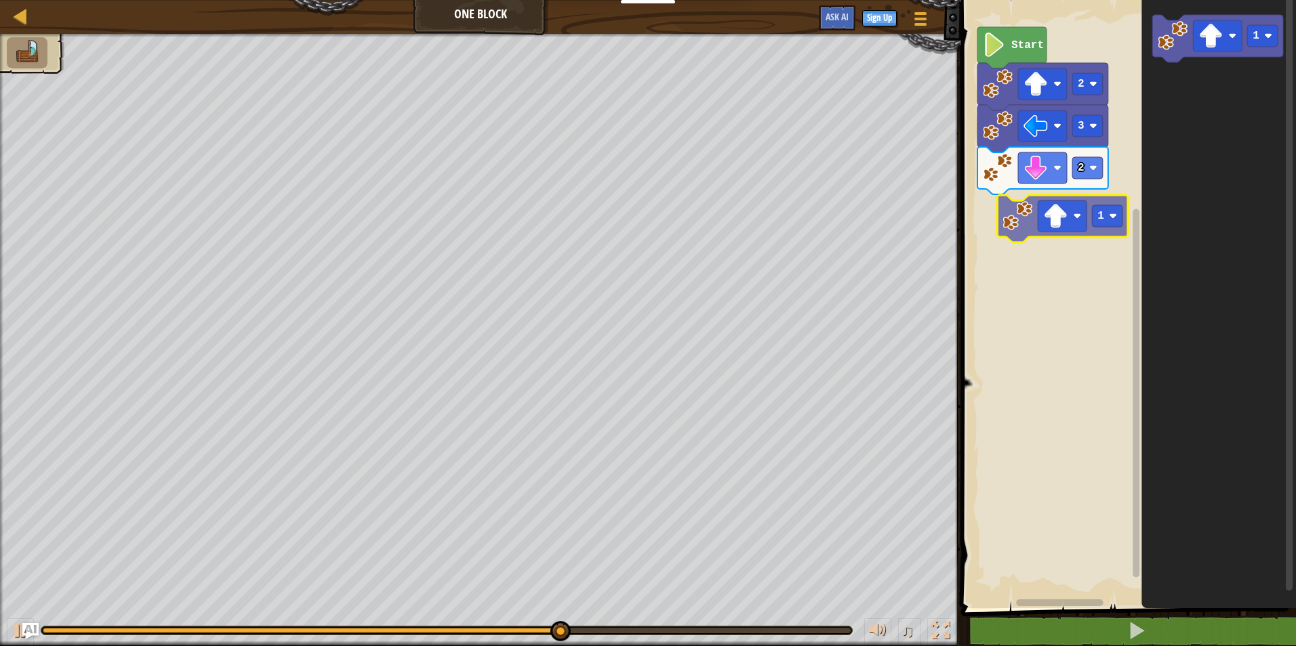
click at [983, 229] on div "Start 2 3 2 1 1" at bounding box center [1126, 300] width 339 height 615
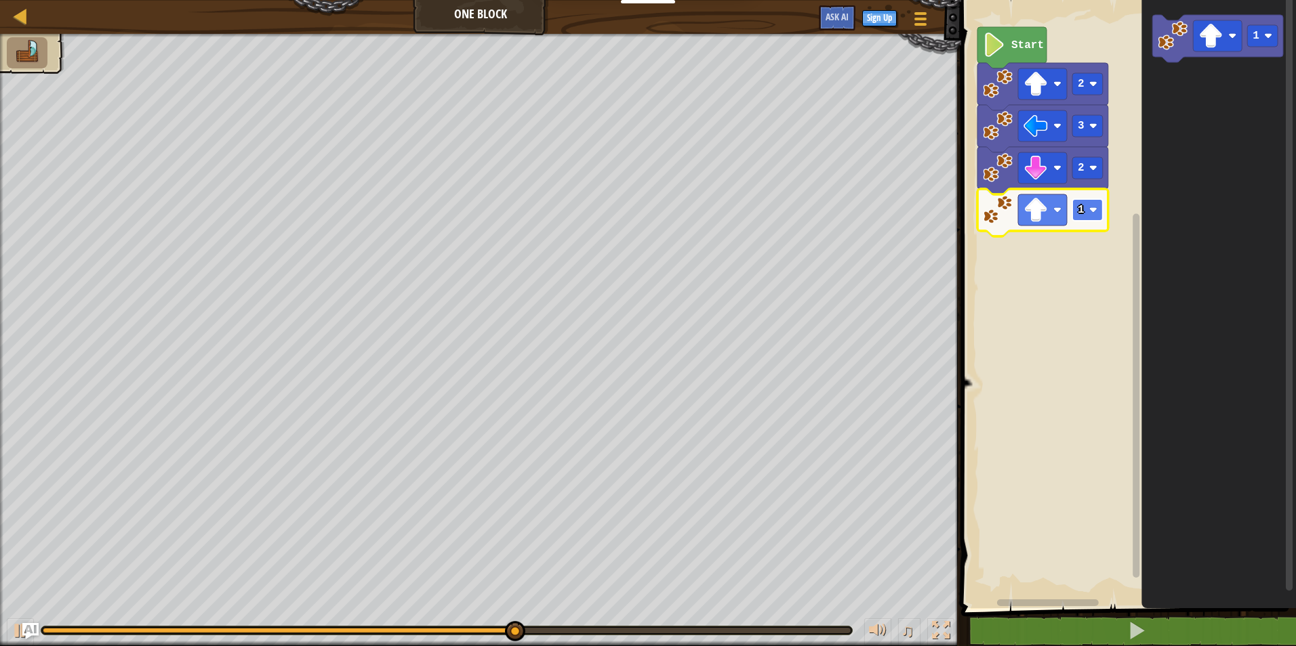
click at [1092, 207] on image "Blockly Workspace" at bounding box center [1093, 210] width 8 height 8
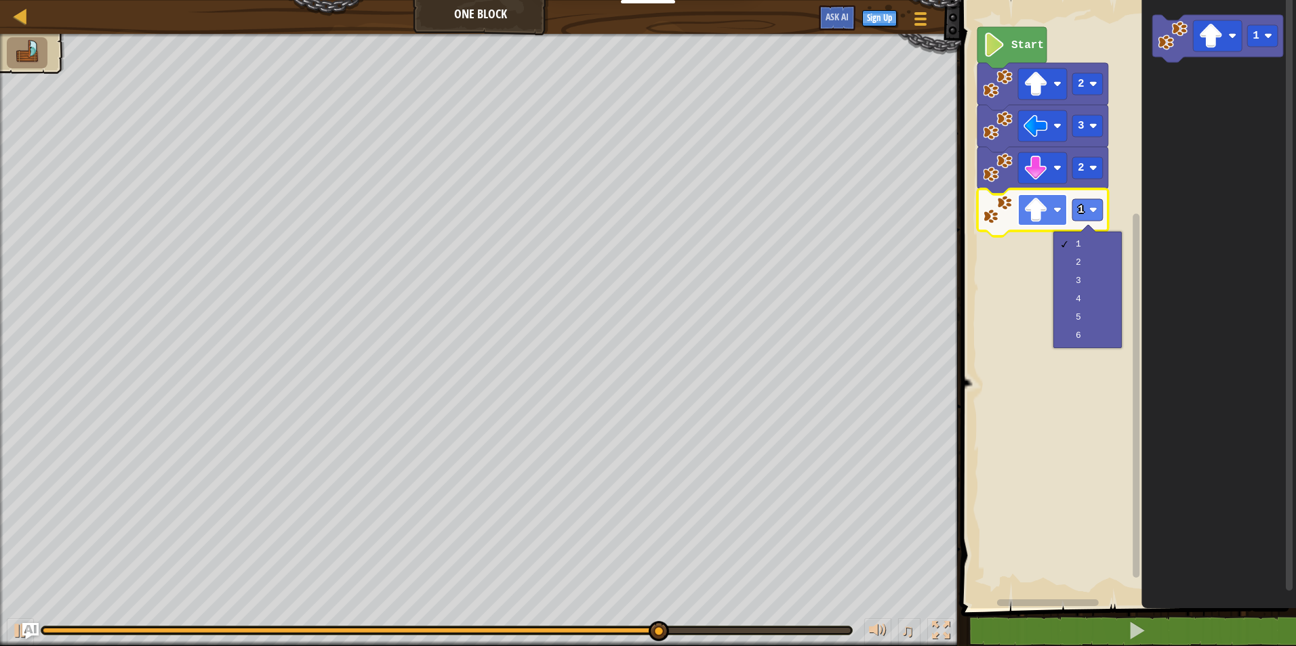
click at [1056, 218] on rect "Blockly Workspace" at bounding box center [1042, 209] width 49 height 31
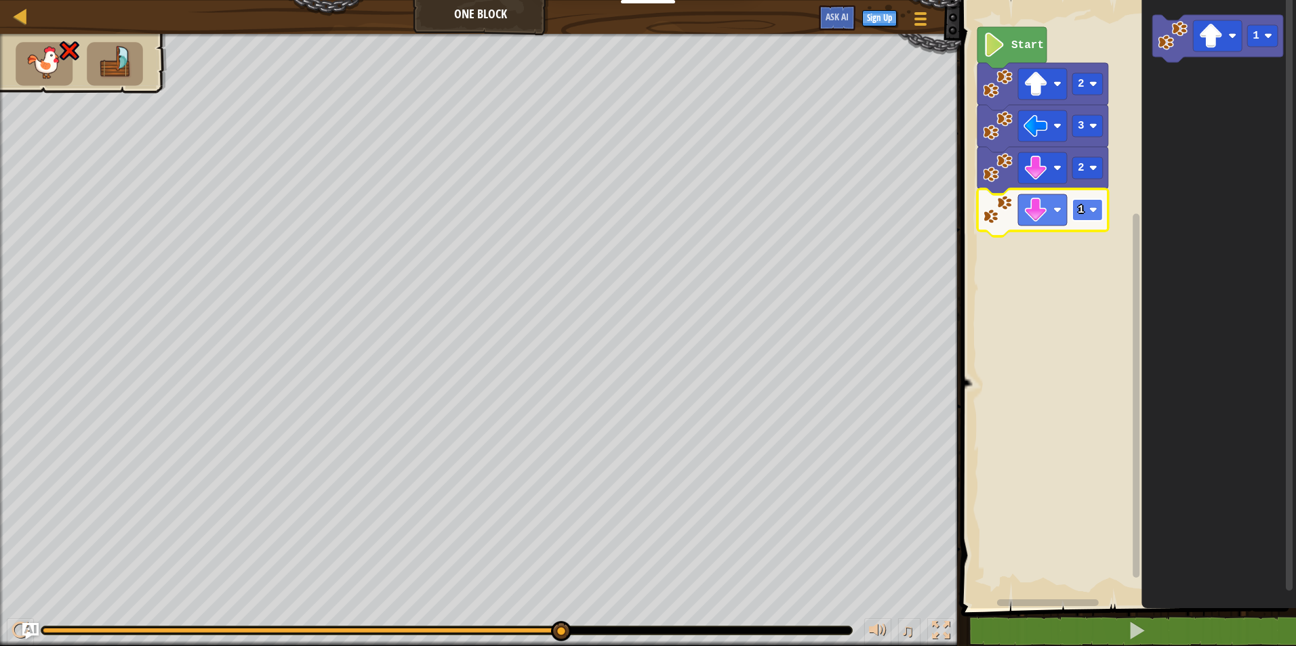
click at [1092, 207] on image "Blockly Workspace" at bounding box center [1093, 210] width 8 height 8
click at [1057, 212] on image "Blockly Workspace" at bounding box center [1057, 210] width 8 height 8
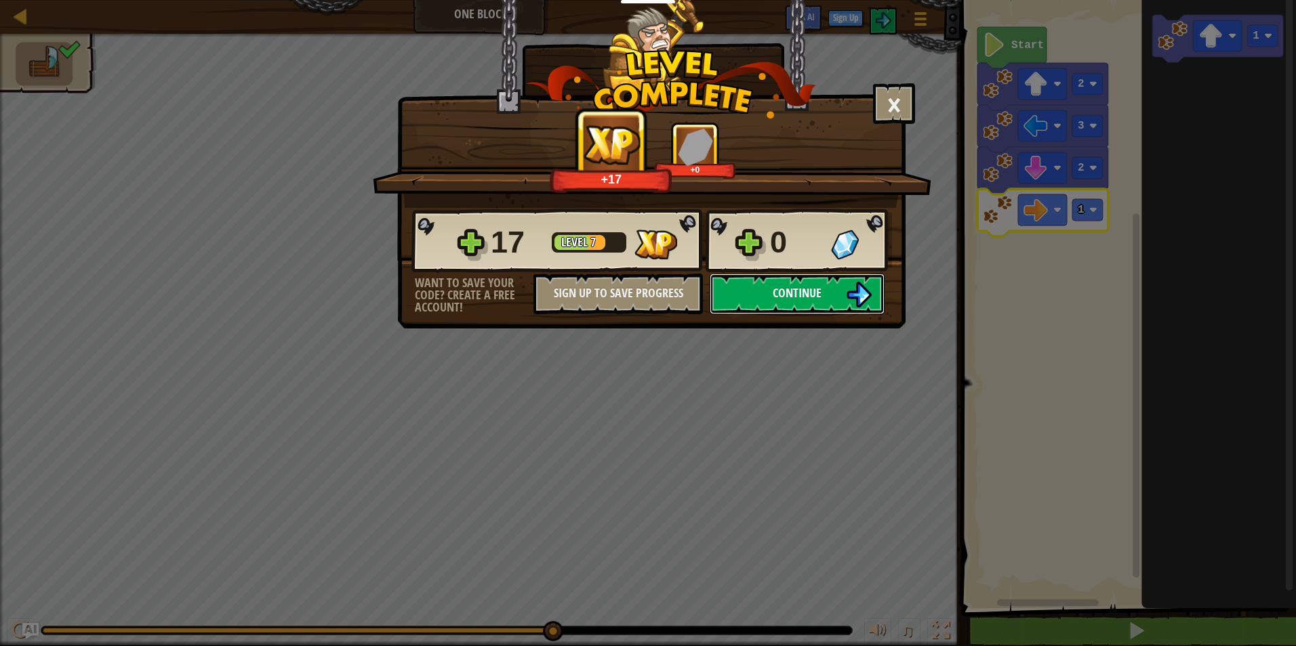
click at [818, 298] on span "Continue" at bounding box center [796, 293] width 49 height 17
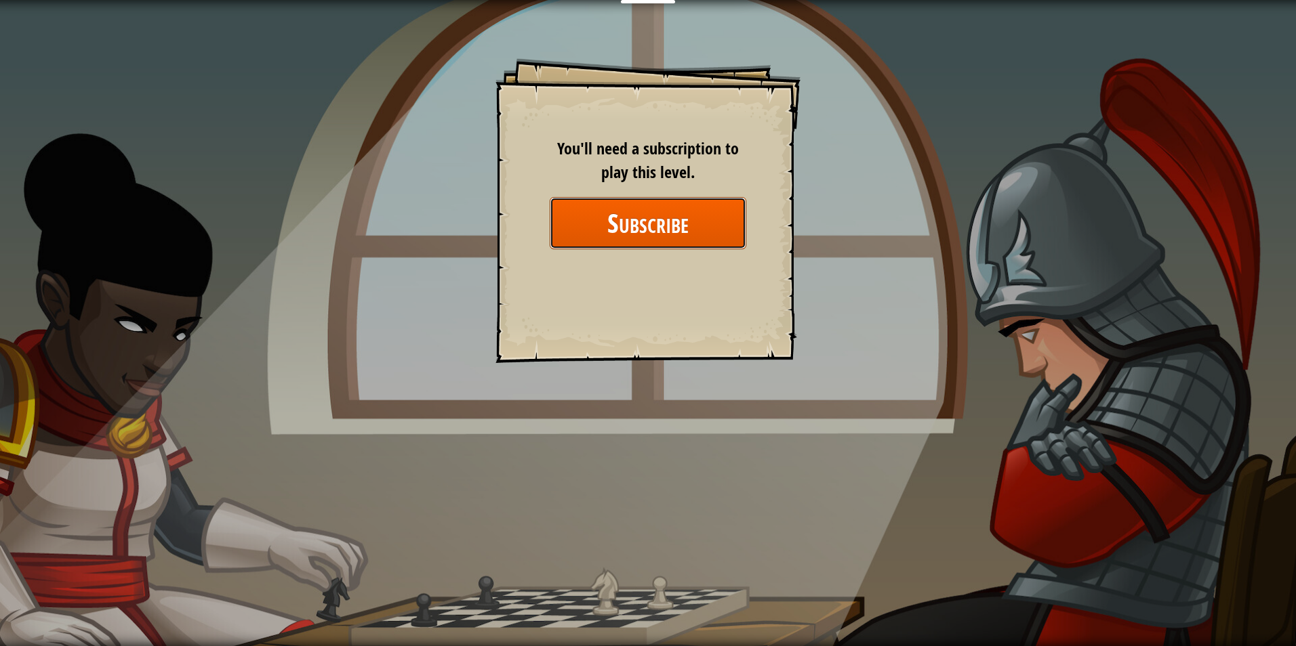
click at [622, 216] on button "Subscribe" at bounding box center [648, 223] width 197 height 52
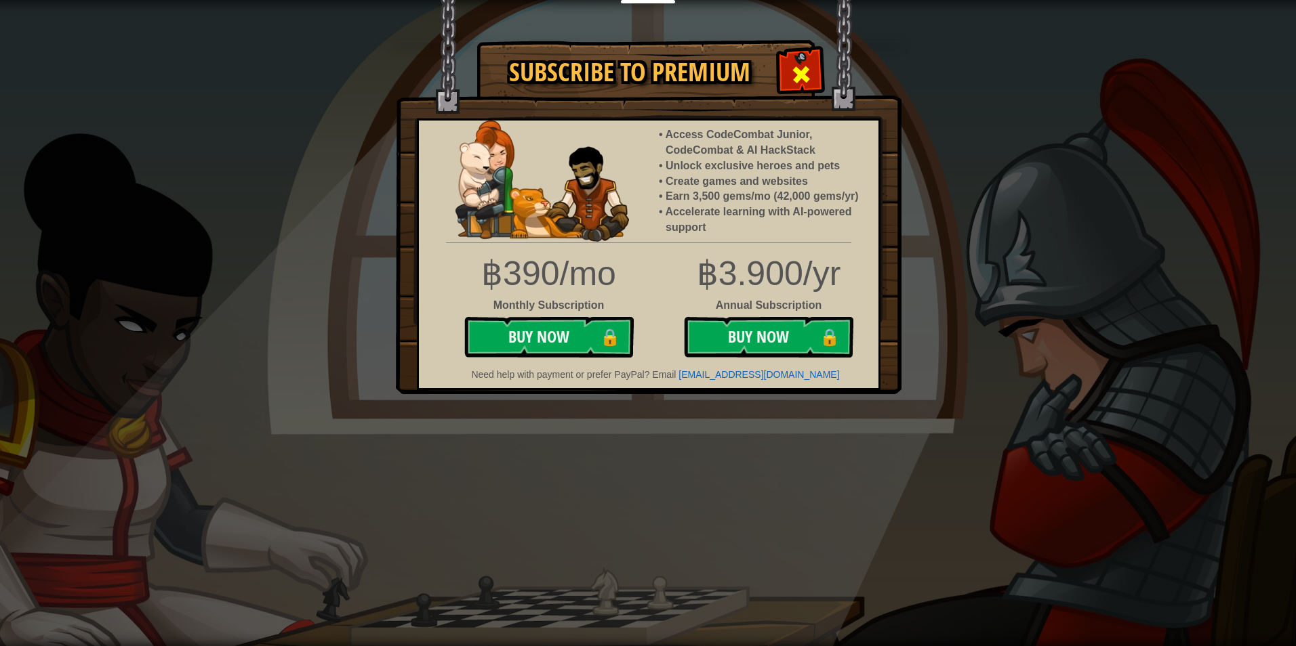
click at [797, 64] on span at bounding box center [801, 75] width 22 height 22
